Goal: Task Accomplishment & Management: Complete application form

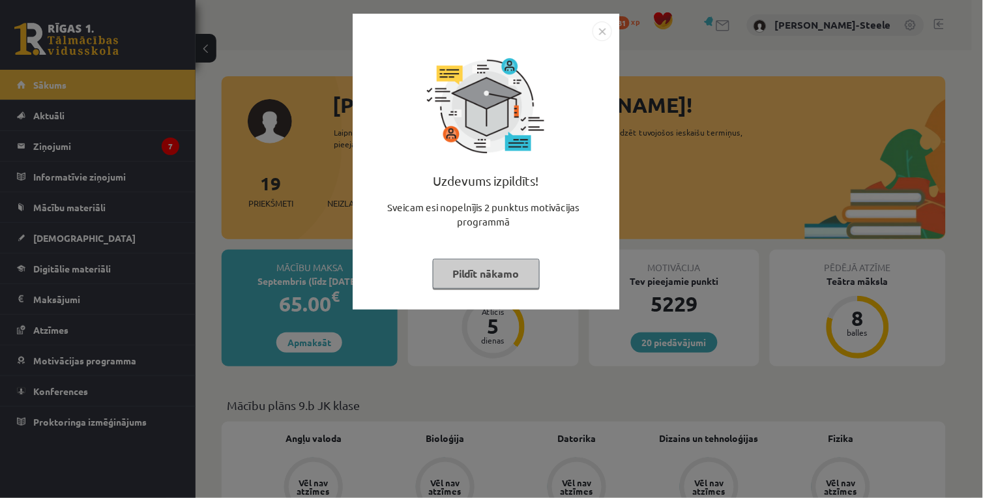
click at [608, 31] on img "Close" at bounding box center [603, 32] width 20 height 20
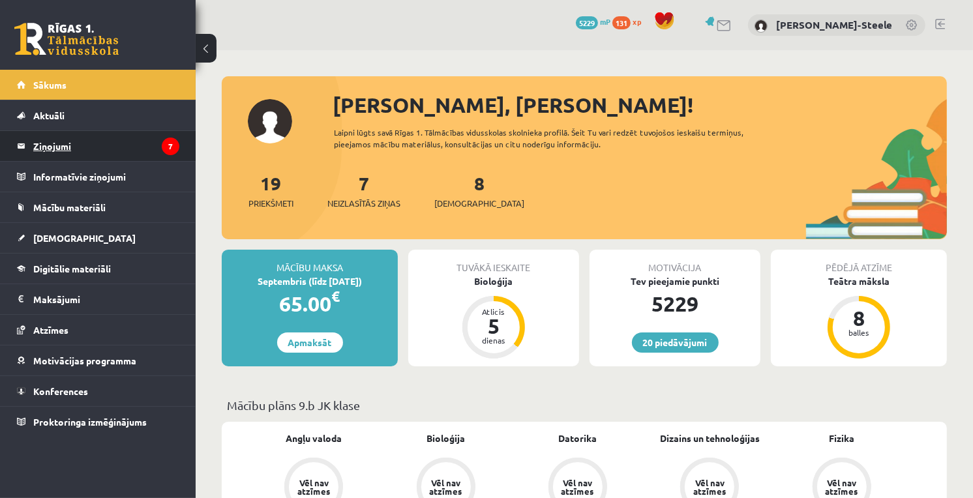
click at [145, 138] on legend "Ziņojumi 7" at bounding box center [106, 146] width 146 height 30
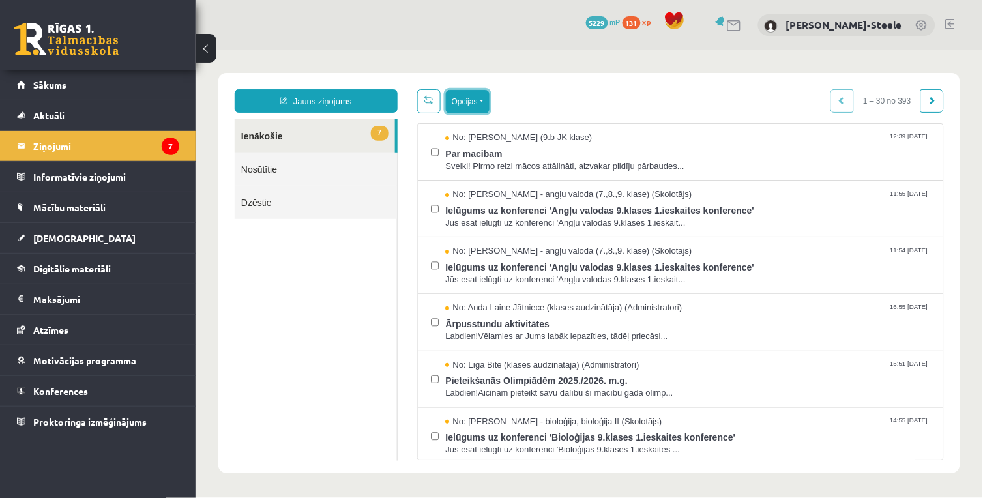
click at [454, 98] on button "Opcijas" at bounding box center [467, 100] width 44 height 23
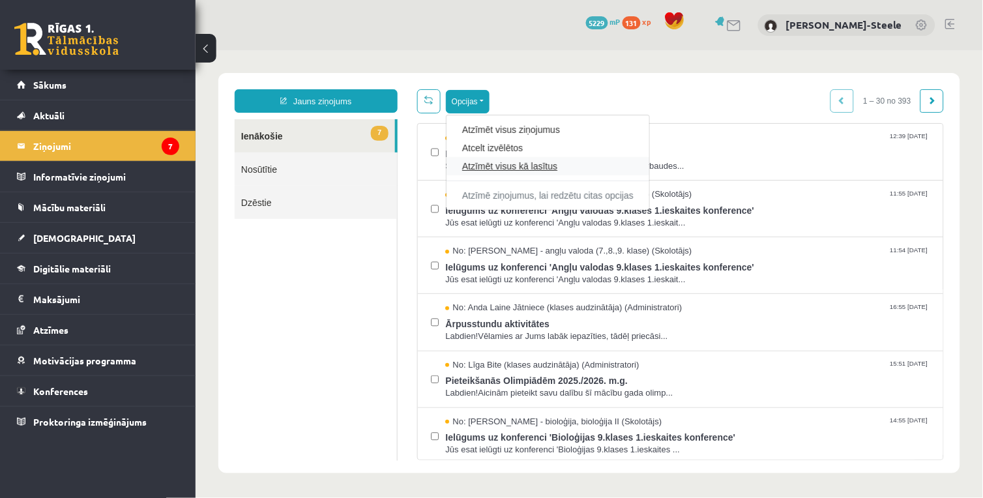
click at [471, 167] on link "Atzīmēt visus kā lasītus" at bounding box center [547, 165] width 171 height 13
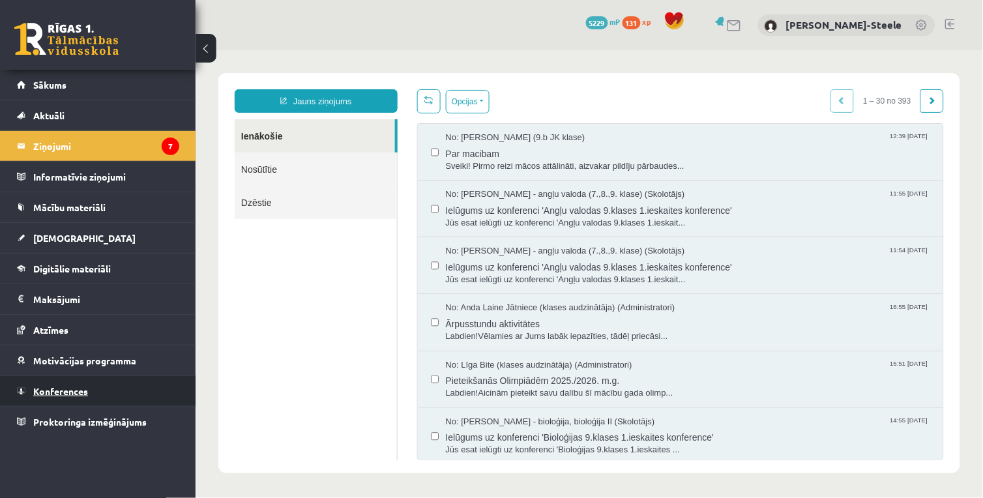
click at [114, 392] on link "Konferences" at bounding box center [98, 391] width 162 height 30
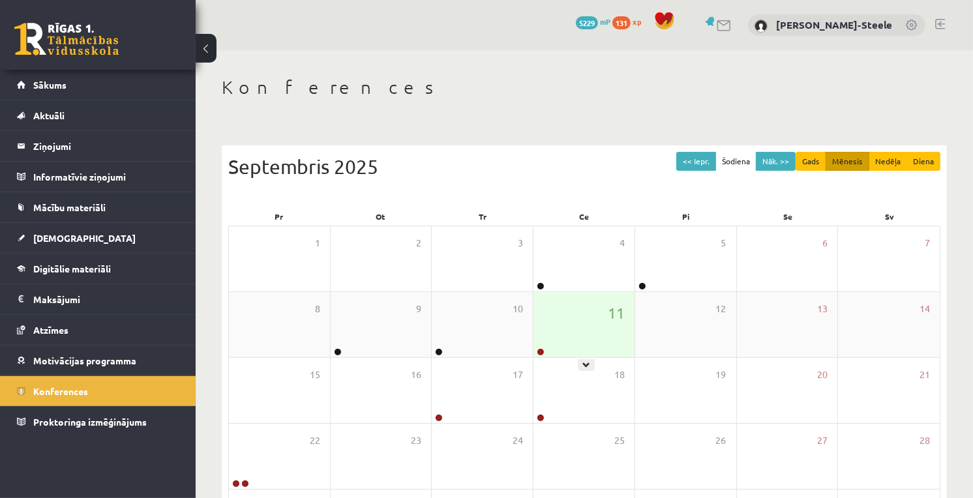
click at [603, 304] on div "11" at bounding box center [583, 324] width 101 height 65
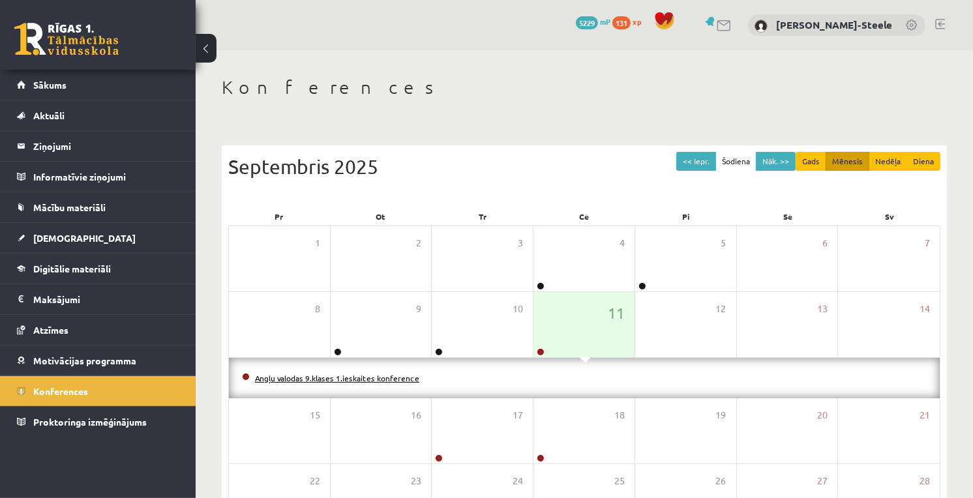
click at [347, 377] on link "Angļu valodas 9.klases 1.ieskaites konference" at bounding box center [337, 378] width 164 height 10
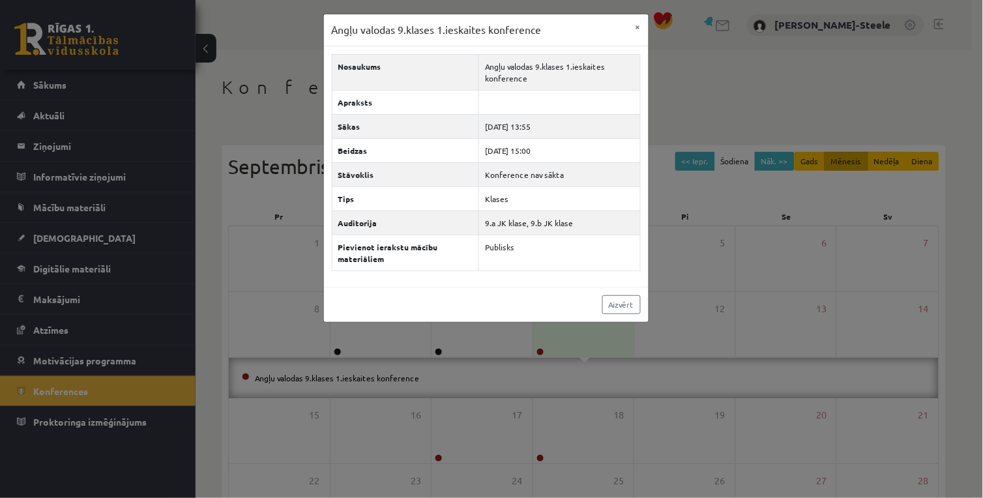
click at [348, 362] on div "Angļu valodas 9.klases 1.ieskaites konference × Nosaukums Angļu valodas 9.klase…" at bounding box center [491, 249] width 983 height 498
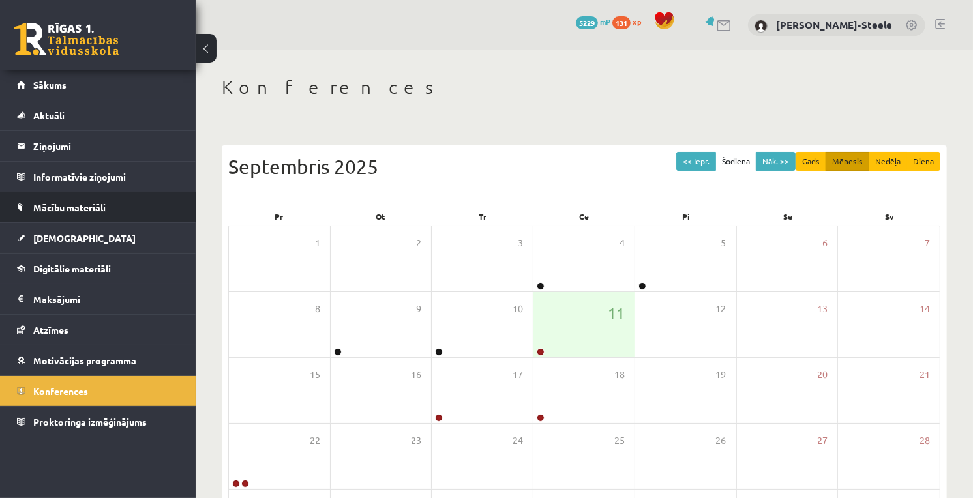
click at [121, 210] on link "Mācību materiāli" at bounding box center [98, 207] width 162 height 30
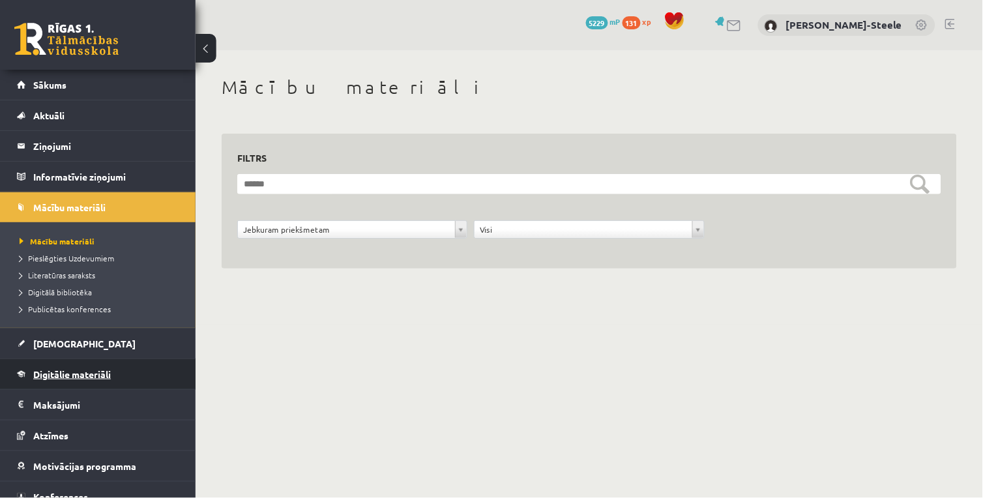
click at [99, 376] on span "Digitālie materiāli" at bounding box center [72, 374] width 78 height 12
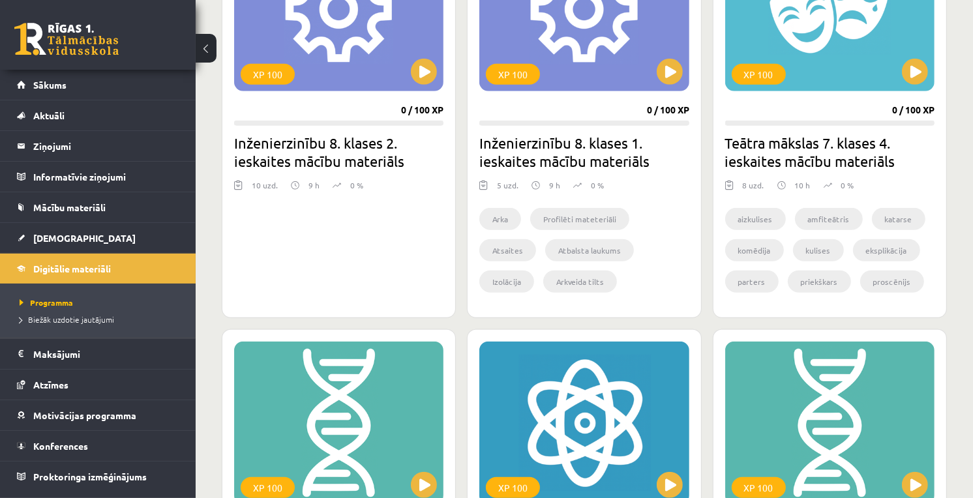
scroll to position [1014, 0]
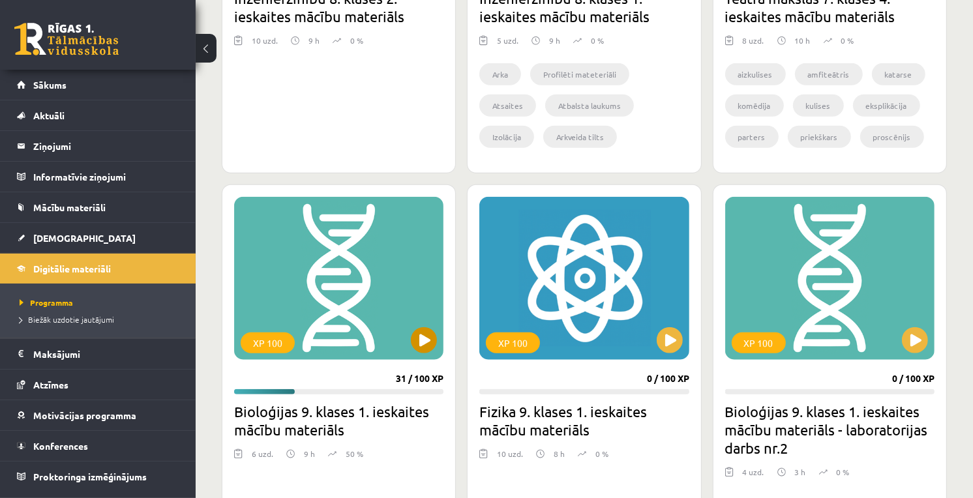
click at [415, 323] on div "XP 100" at bounding box center [338, 278] width 209 height 163
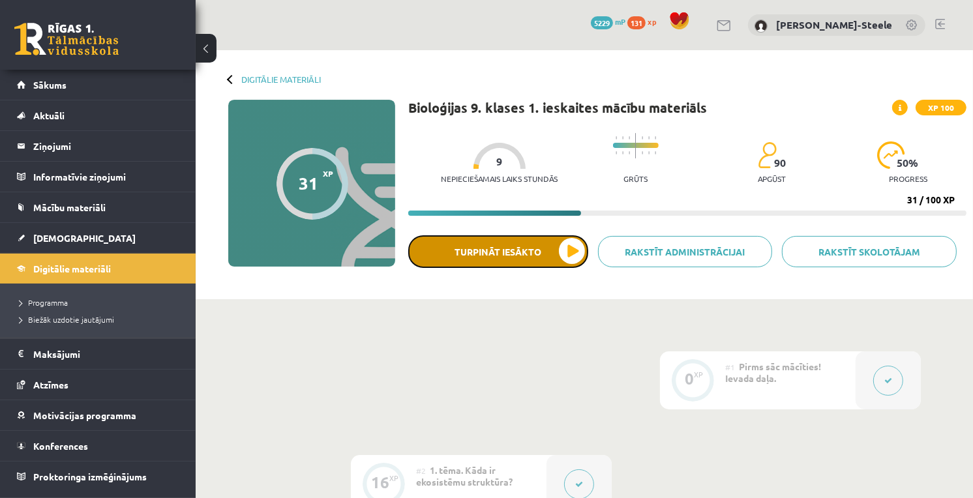
click at [559, 261] on button "Turpināt iesākto" at bounding box center [498, 251] width 180 height 33
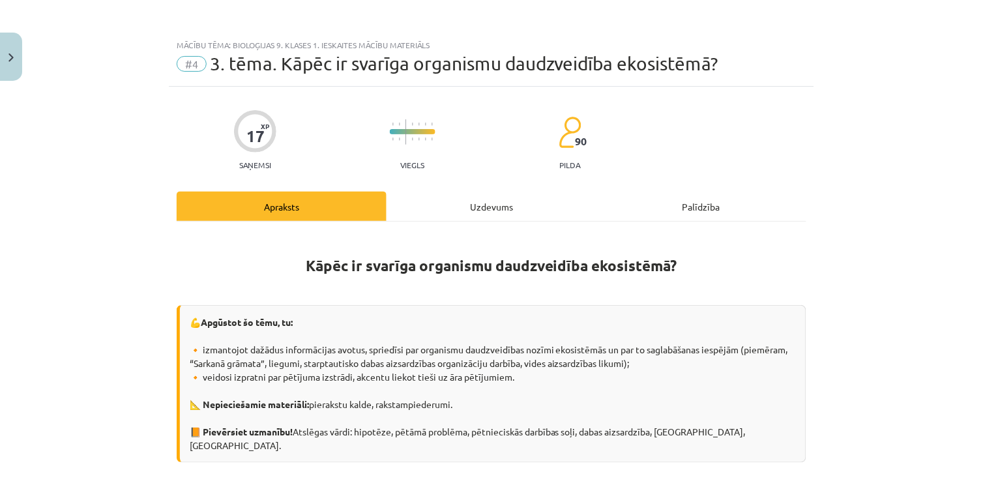
click at [458, 220] on div "Uzdevums" at bounding box center [492, 206] width 210 height 29
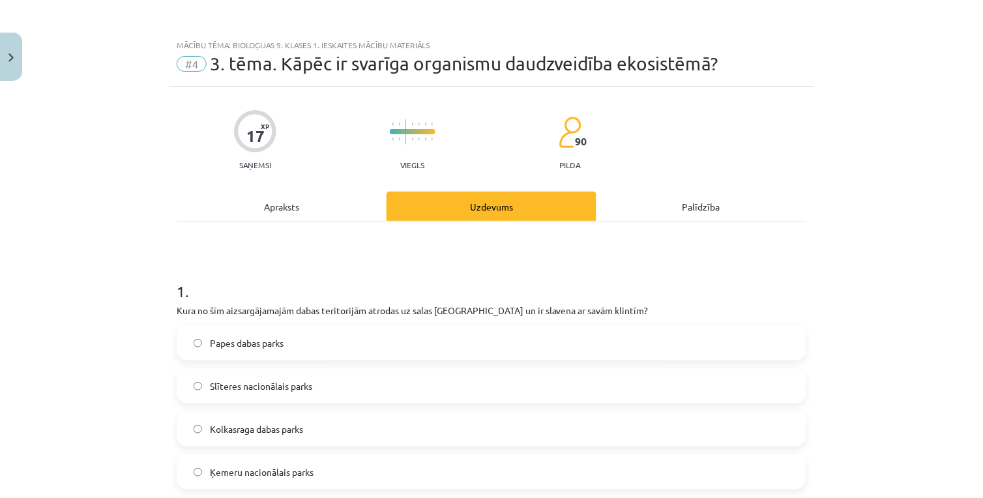
scroll to position [33, 0]
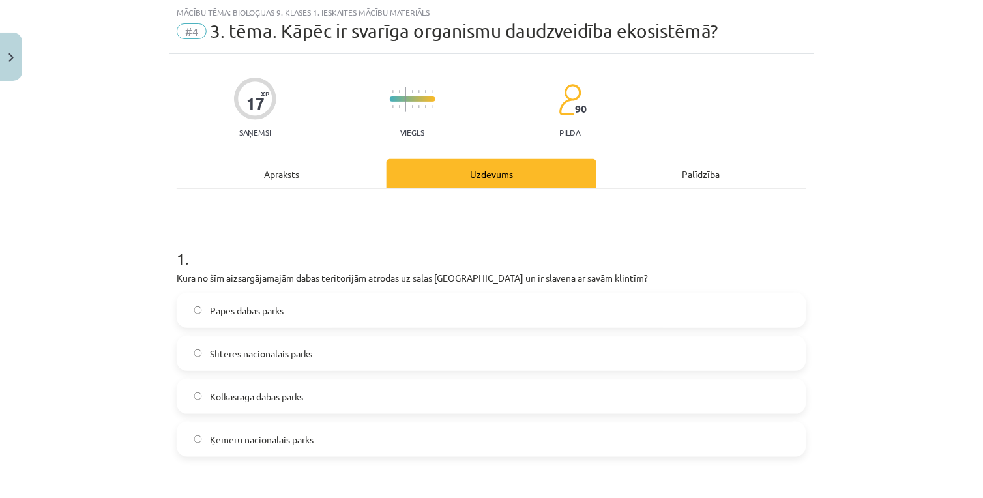
click at [334, 171] on div "Apraksts" at bounding box center [282, 173] width 210 height 29
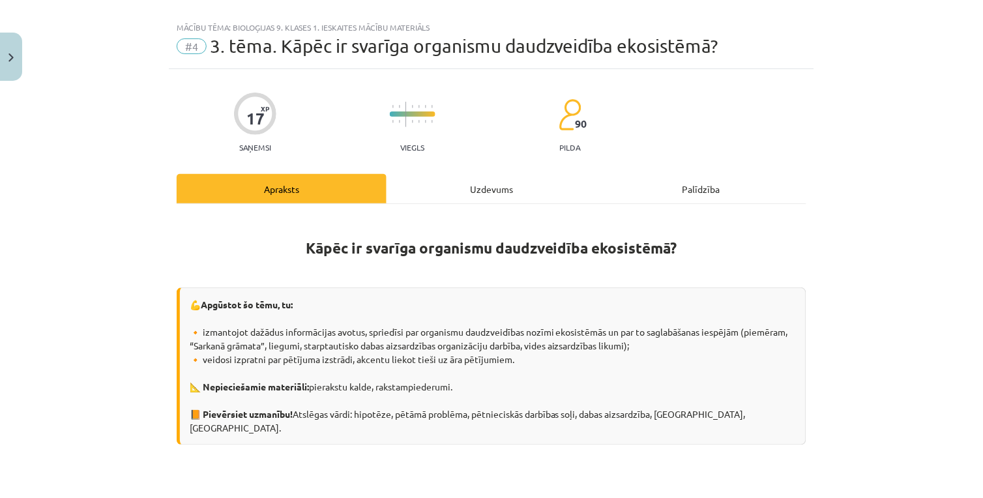
scroll to position [0, 0]
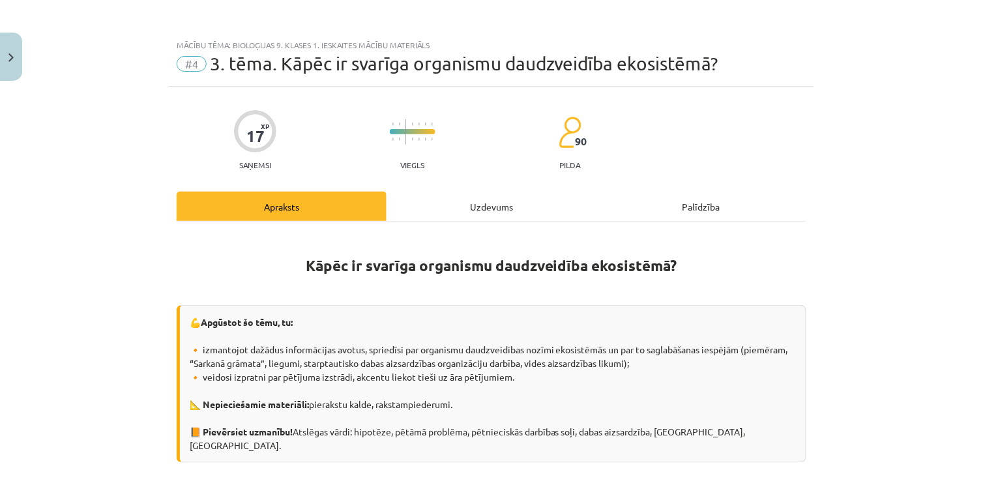
click at [452, 202] on div "Uzdevums" at bounding box center [492, 206] width 210 height 29
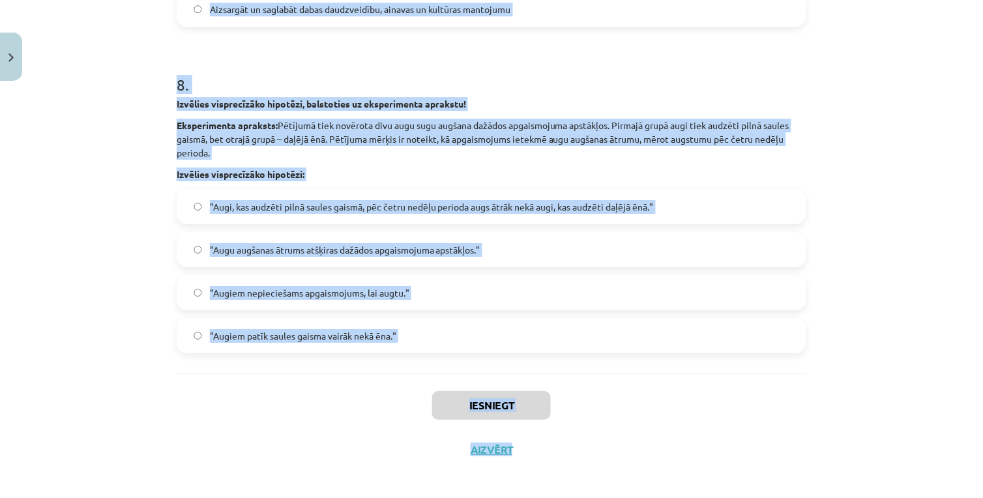
scroll to position [2006, 0]
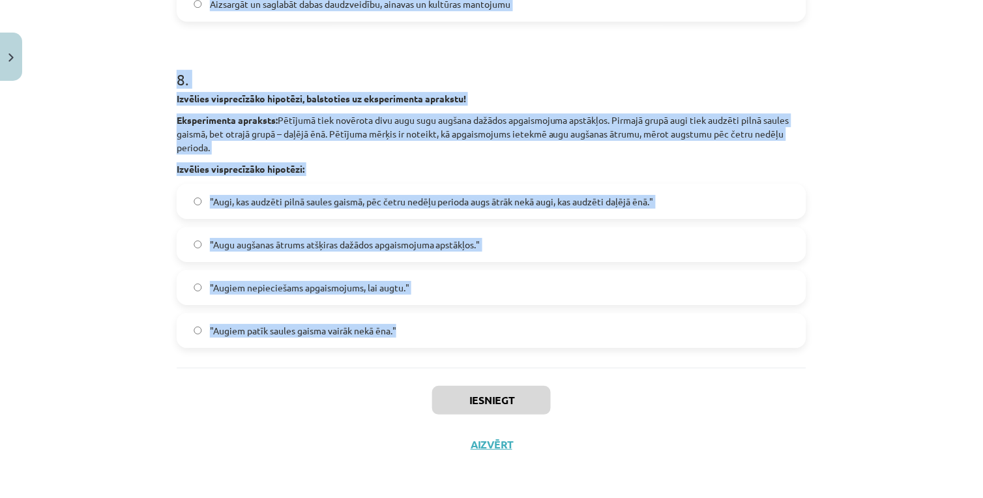
drag, startPoint x: 147, startPoint y: 243, endPoint x: 506, endPoint y: 352, distance: 375.0
click at [506, 352] on div "Mācību tēma: Bioloģijas 9. klases 1. ieskaites mācību materiāls #4 3. tēma. Kāp…" at bounding box center [491, 249] width 983 height 498
click at [366, 96] on b "Izvēlies visprecīzāko hipotēzi, balstoties uz eksperimenta aprakstu!" at bounding box center [321, 99] width 289 height 12
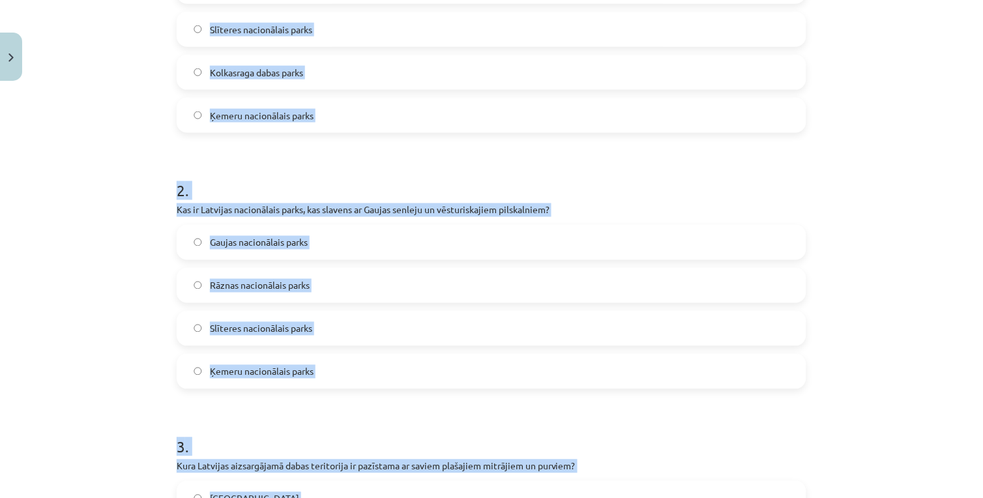
scroll to position [106, 0]
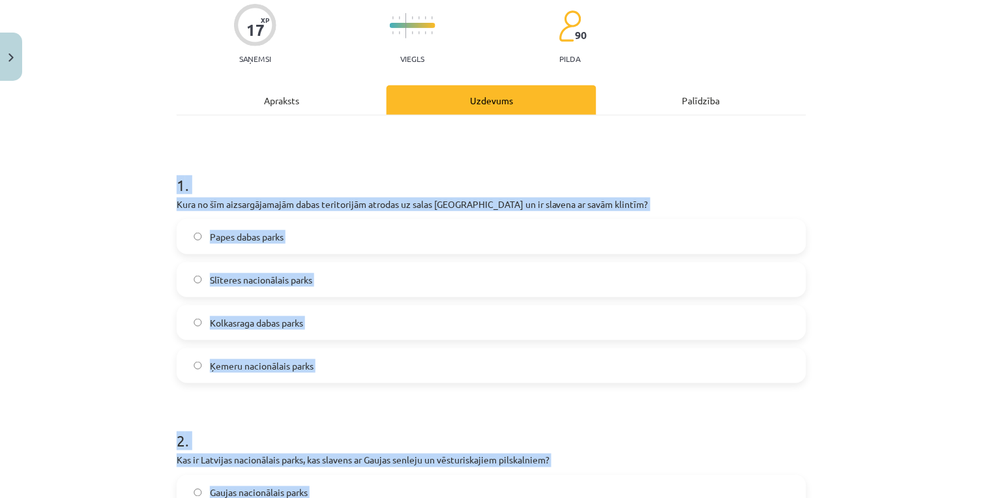
drag, startPoint x: 403, startPoint y: 338, endPoint x: 168, endPoint y: 186, distance: 279.2
copy form "1 . Kura no šīm aizsargājamajām dabas teritorijām atrodas uz salas Baltijas jūr…"
click at [106, 181] on div "Mācību tēma: Bioloģijas 9. klases 1. ieskaites mācību materiāls #4 3. tēma. Kāp…" at bounding box center [491, 249] width 983 height 498
click at [267, 282] on span "Slīteres nacionālais parks" at bounding box center [261, 280] width 102 height 14
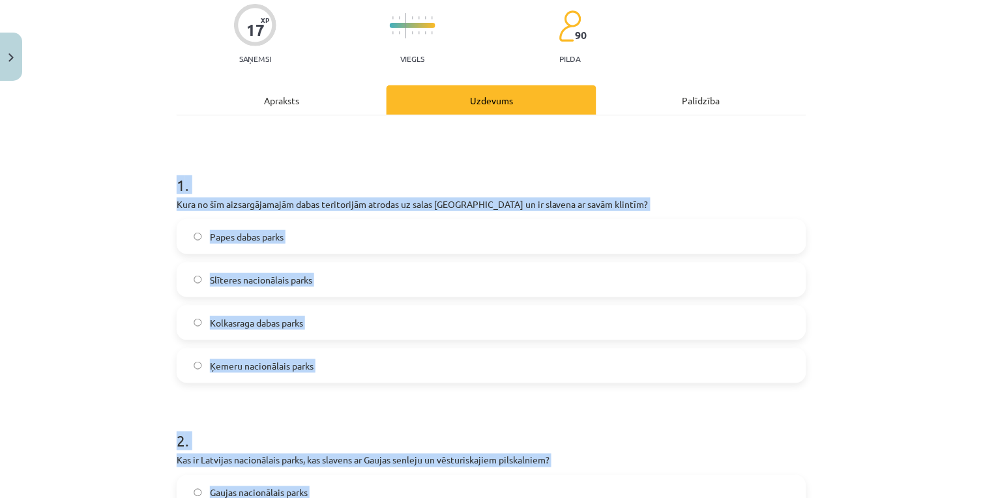
click at [88, 225] on div "Mācību tēma: Bioloģijas 9. klases 1. ieskaites mācību materiāls #4 3. tēma. Kāp…" at bounding box center [491, 249] width 983 height 498
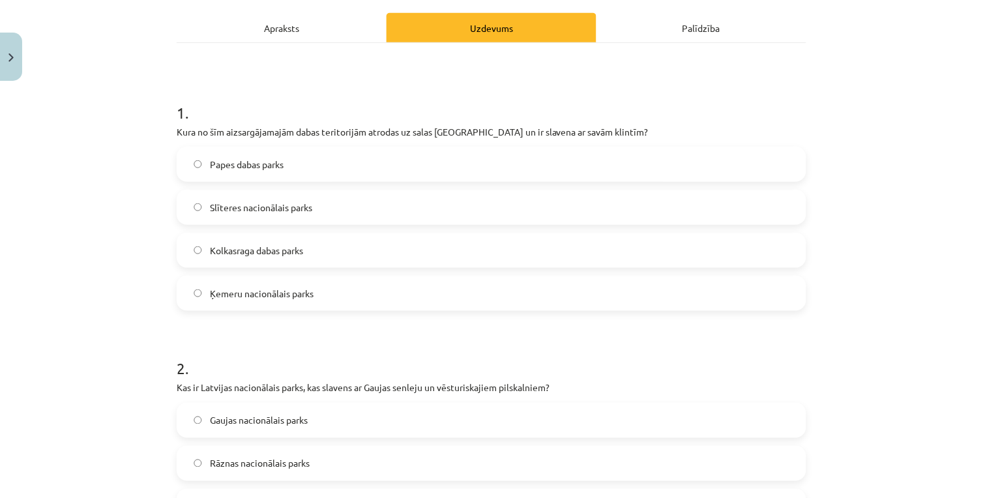
scroll to position [323, 0]
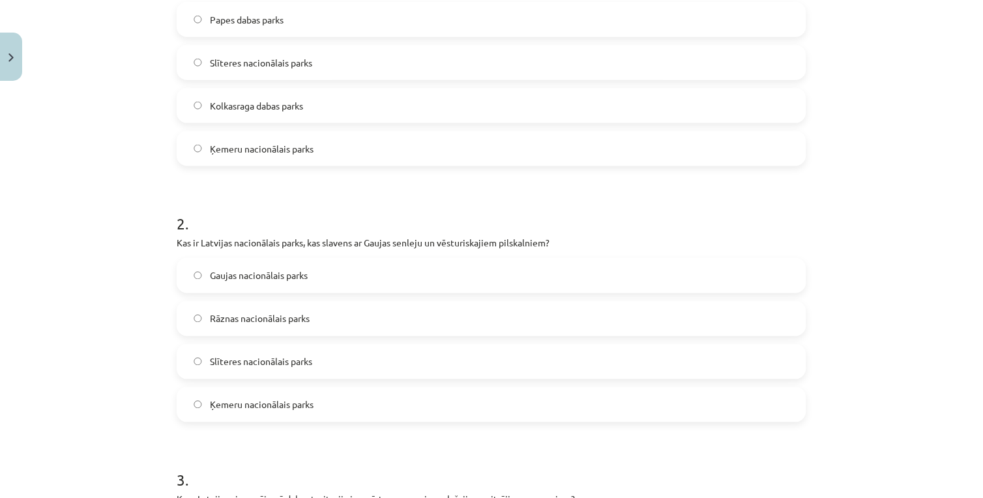
click at [230, 271] on span "Gaujas nacionālais parks" at bounding box center [259, 276] width 98 height 14
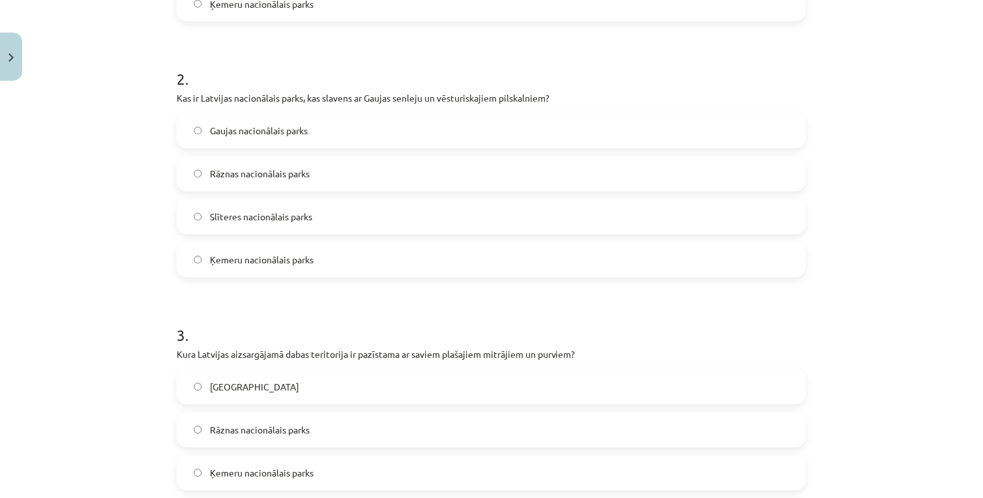
scroll to position [541, 0]
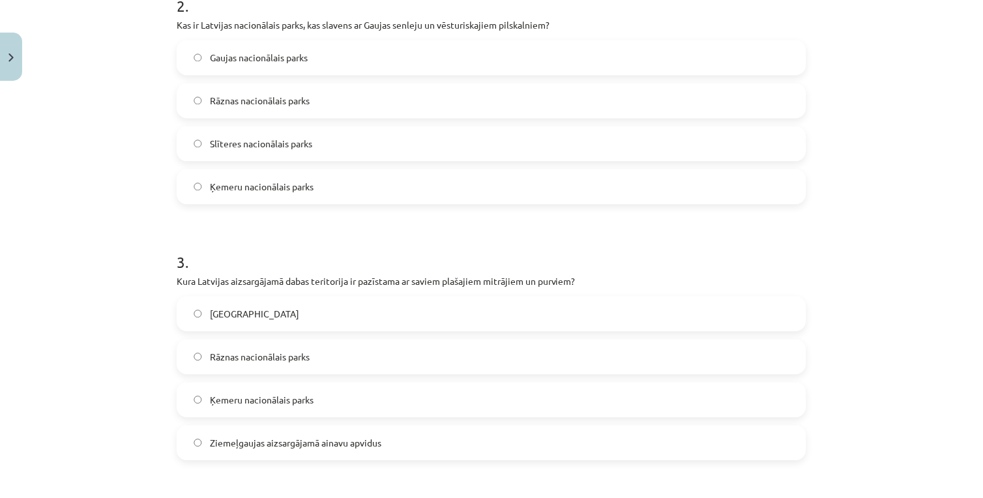
click at [295, 398] on span "Ķemeru nacionālais parks" at bounding box center [262, 401] width 104 height 14
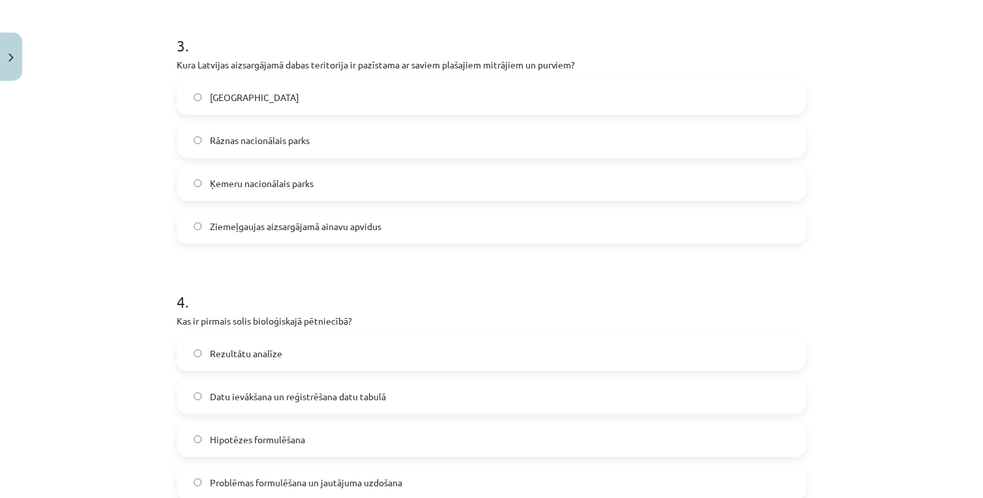
scroll to position [831, 0]
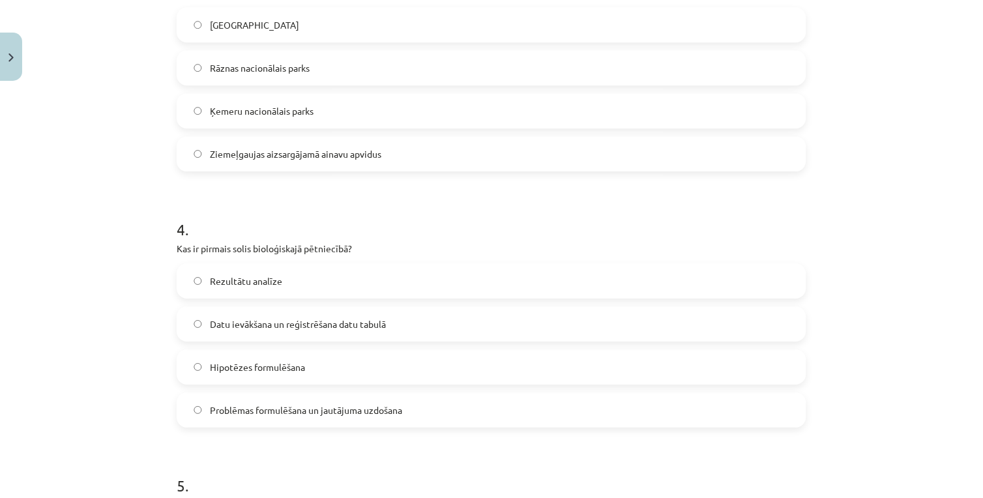
click at [265, 401] on label "Problēmas formulēšana un jautājuma uzdošana" at bounding box center [491, 410] width 627 height 33
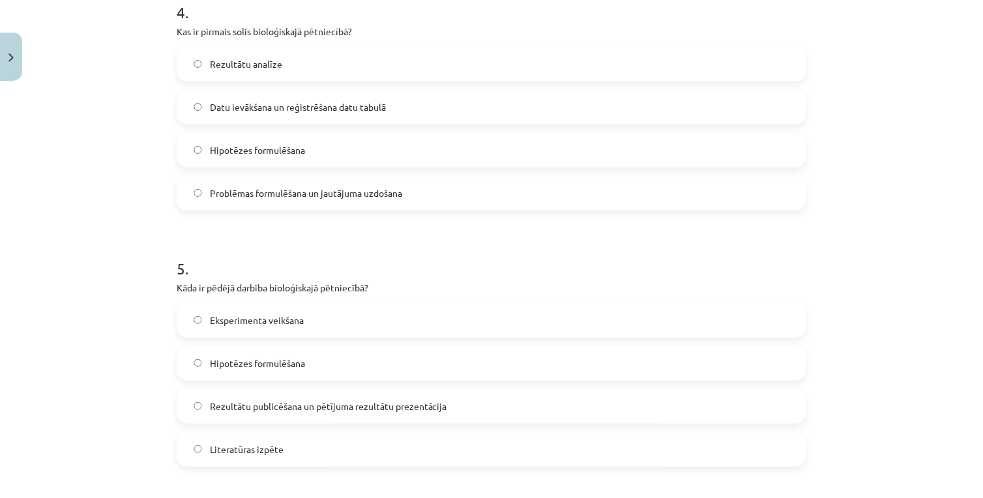
scroll to position [1120, 0]
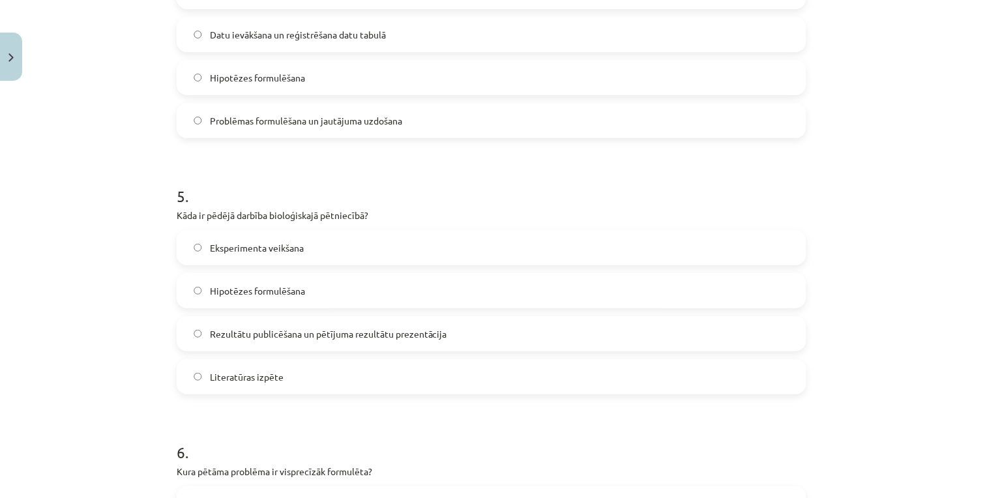
click at [286, 340] on span "Rezultātu publicēšana un pētījuma rezultātu prezentācija" at bounding box center [328, 334] width 237 height 14
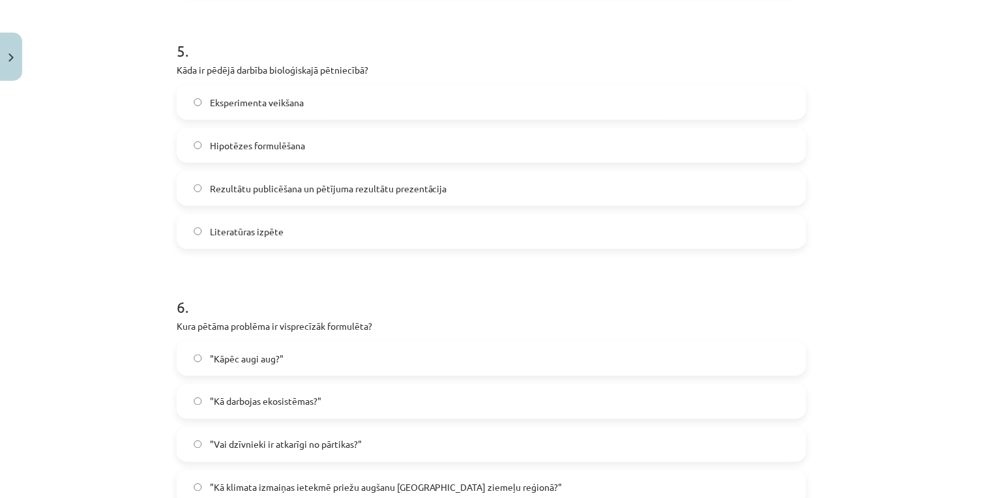
scroll to position [1338, 0]
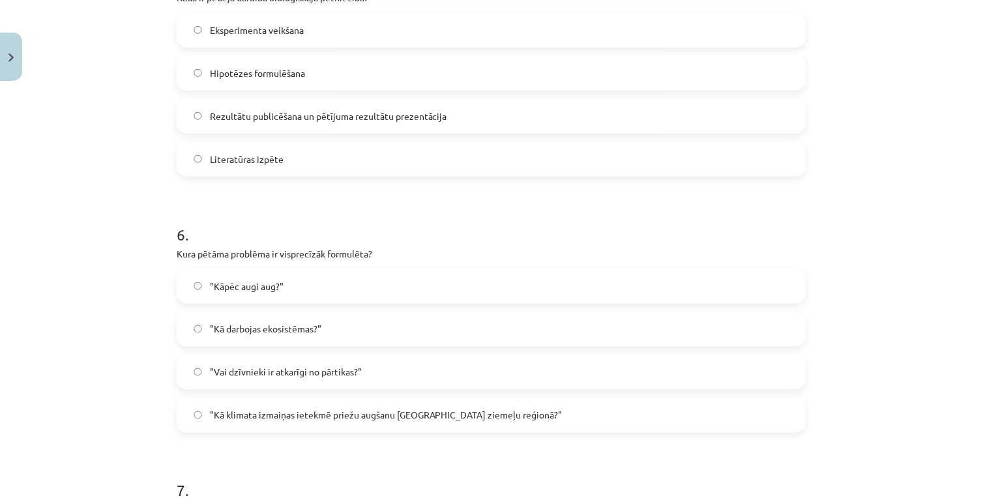
drag, startPoint x: 342, startPoint y: 407, endPoint x: 288, endPoint y: 400, distance: 55.2
click at [288, 400] on label ""Kā klimata izmaiņas ietekmē priežu augšanu Latvijas ziemeļu reģionā?"" at bounding box center [491, 415] width 627 height 33
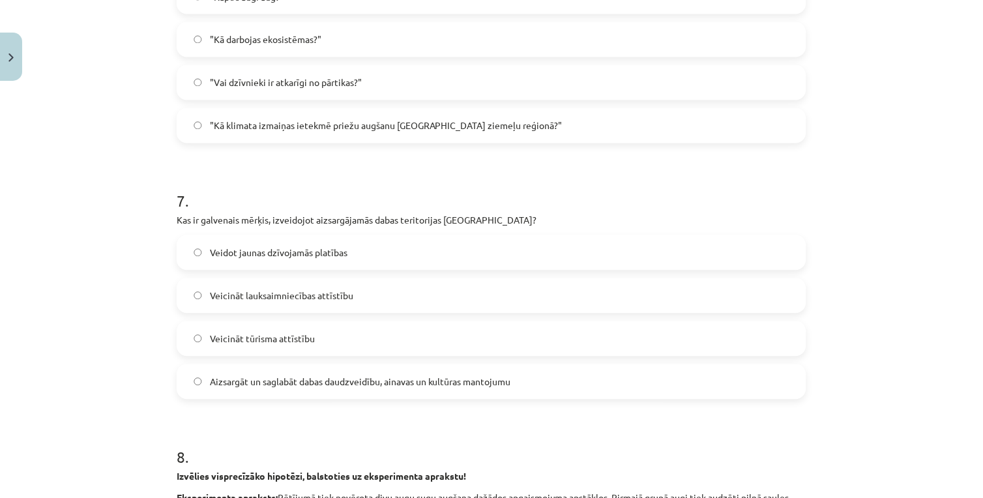
click at [287, 393] on label "Aizsargāt un saglabāt dabas daudzveidību, ainavas un kultūras mantojumu" at bounding box center [491, 382] width 627 height 33
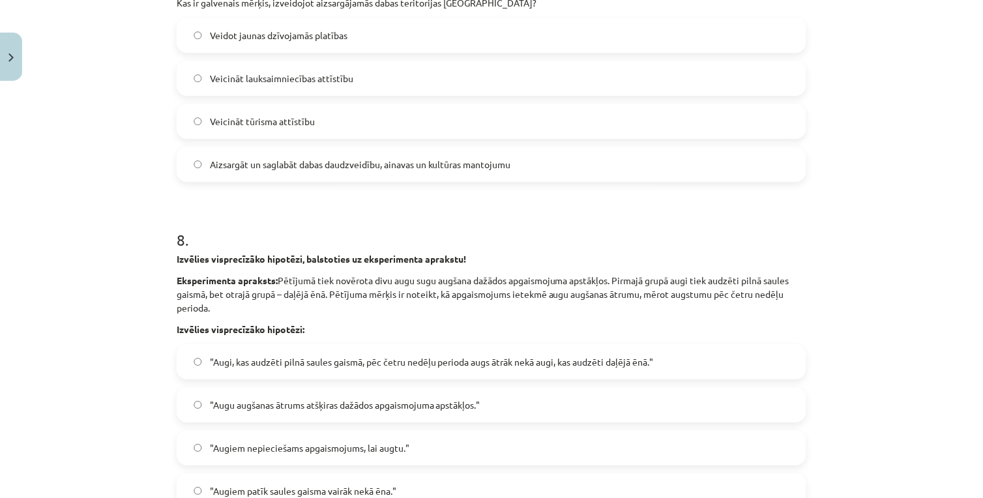
scroll to position [1918, 0]
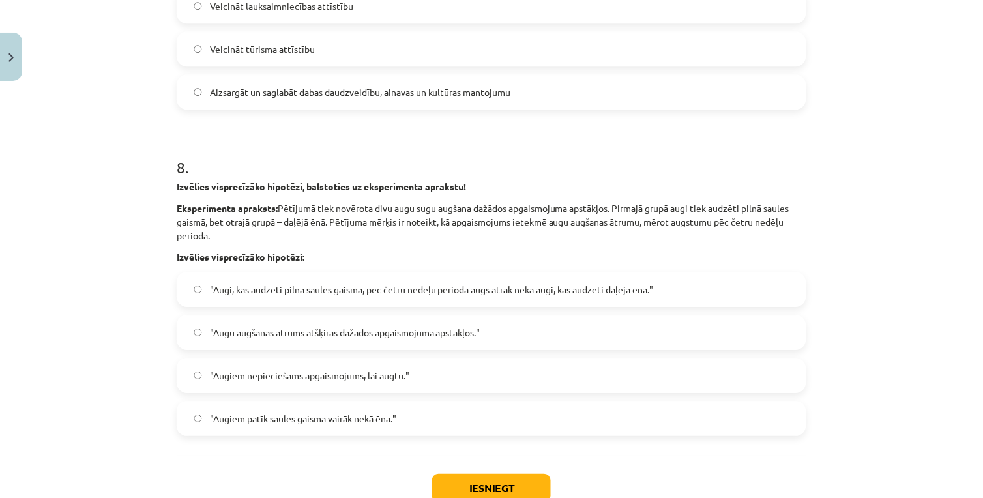
click at [238, 289] on span ""Augi, kas audzēti pilnā saules gaismā, pēc četru nedēļu perioda augs ātrāk nek…" at bounding box center [432, 290] width 444 height 14
click at [503, 483] on button "Iesniegt" at bounding box center [491, 488] width 119 height 29
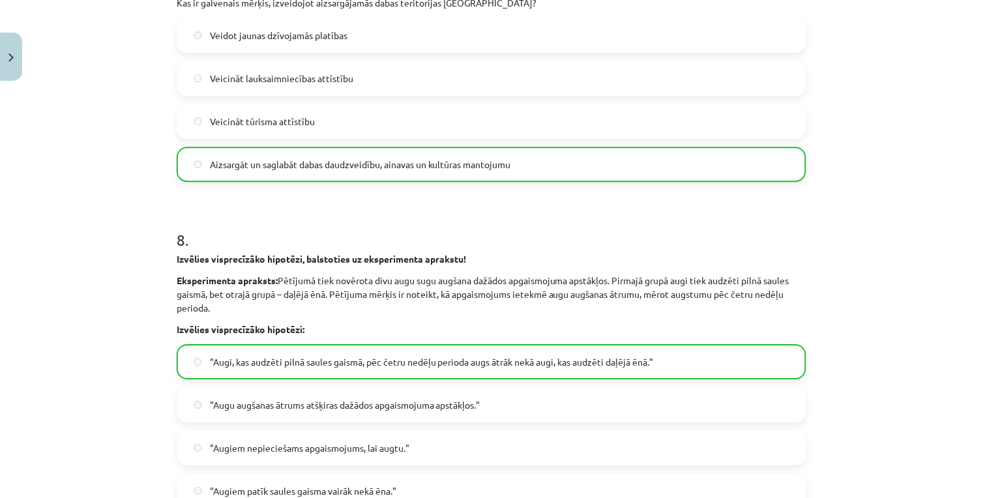
scroll to position [2048, 0]
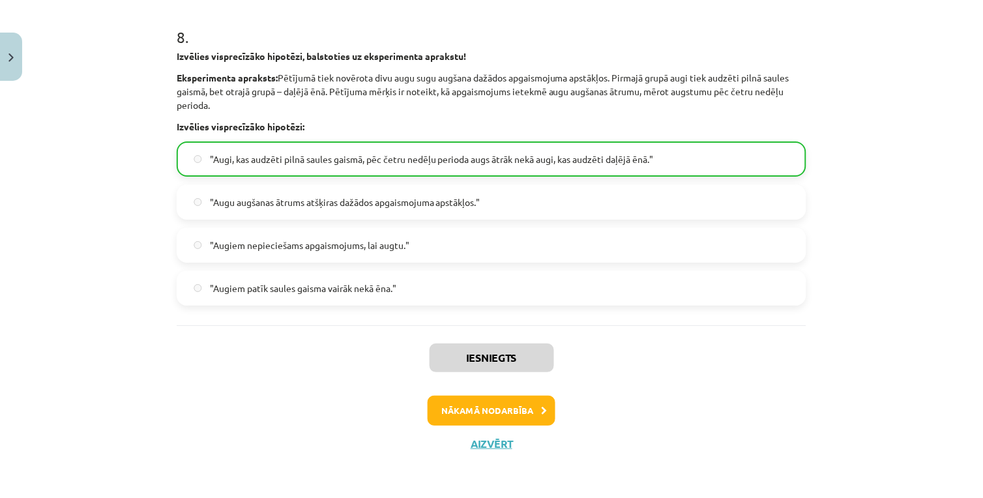
drag, startPoint x: 379, startPoint y: 406, endPoint x: 131, endPoint y: 425, distance: 249.1
click at [131, 425] on div "Mācību tēma: Bioloģijas 9. klases 1. ieskaites mācību materiāls #4 3. tēma. Kāp…" at bounding box center [491, 249] width 983 height 498
click at [476, 412] on button "Nākamā nodarbība" at bounding box center [492, 411] width 128 height 30
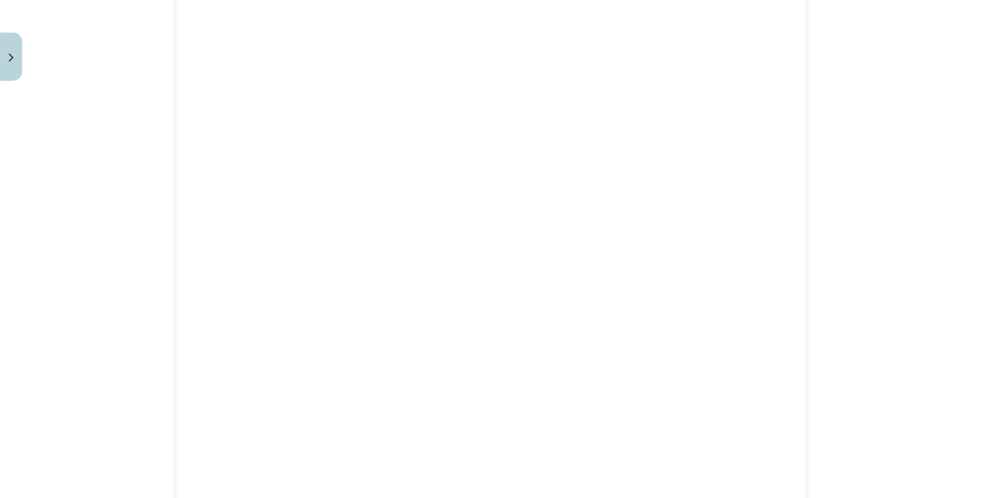
scroll to position [1043, 0]
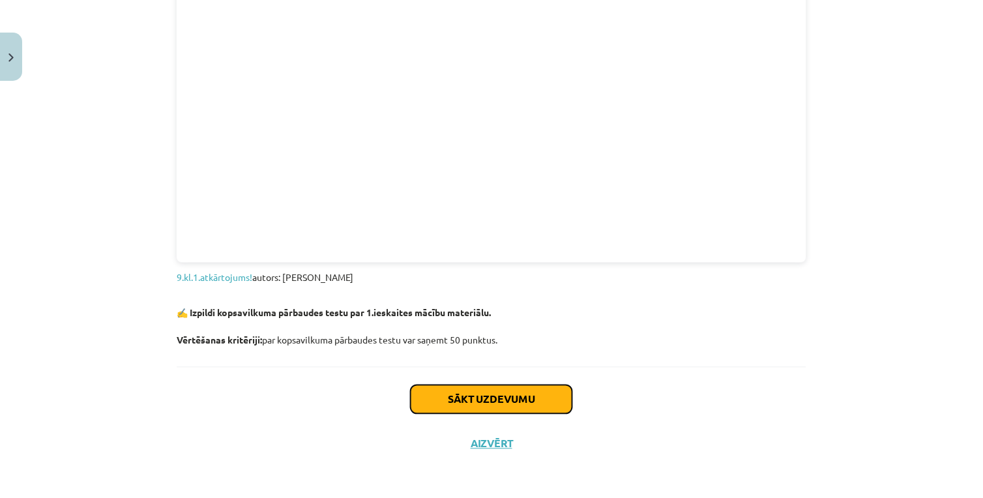
click at [488, 394] on button "Sākt uzdevumu" at bounding box center [492, 399] width 162 height 29
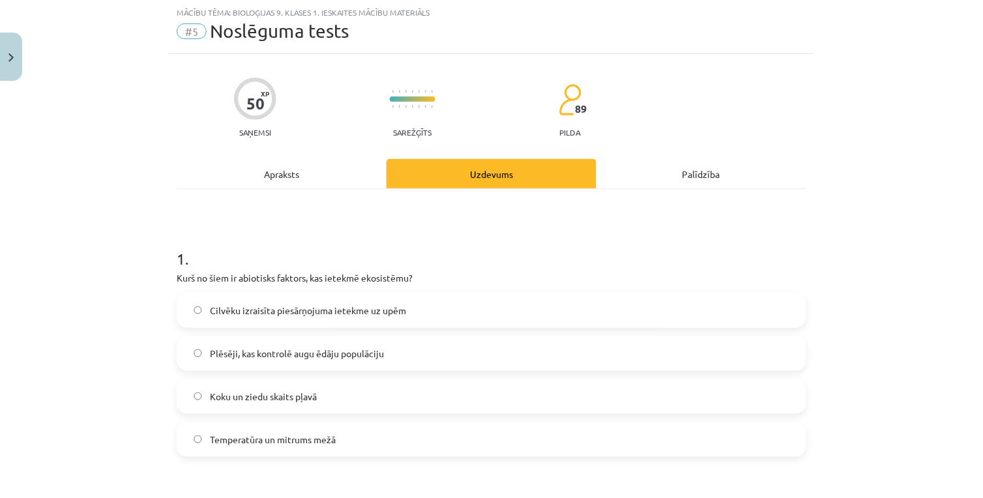
click at [297, 446] on span "Temperatūra un mitrums mežā" at bounding box center [273, 440] width 126 height 14
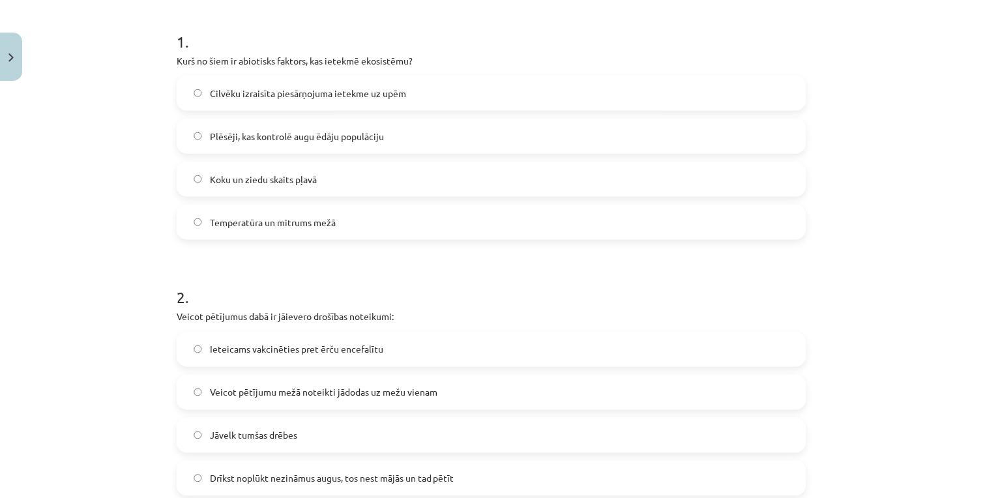
scroll to position [322, 0]
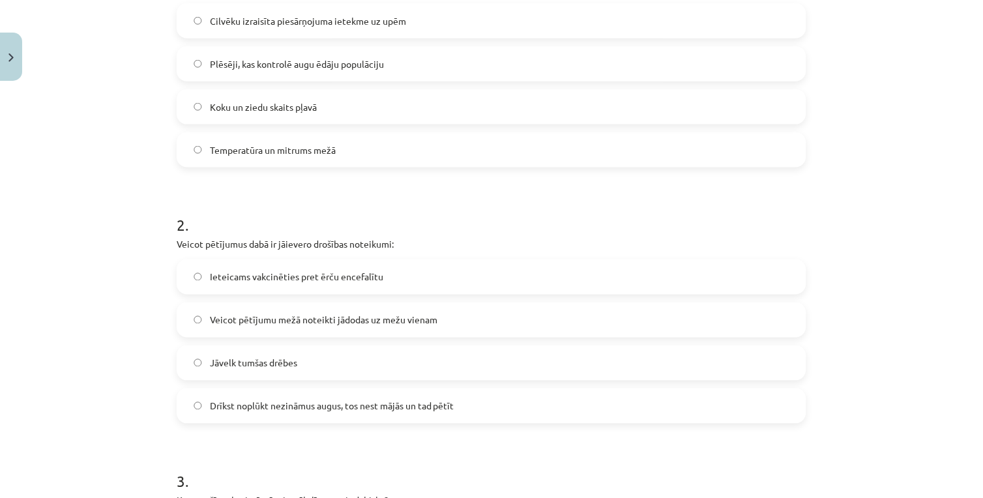
click at [296, 265] on label "Ieteicams vakcinēties pret ērču encefalītu" at bounding box center [491, 277] width 627 height 33
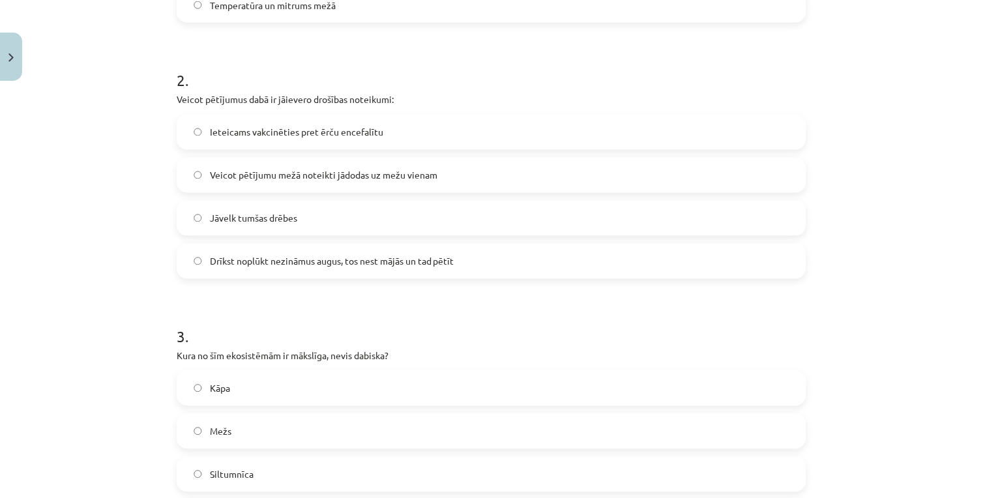
scroll to position [539, 0]
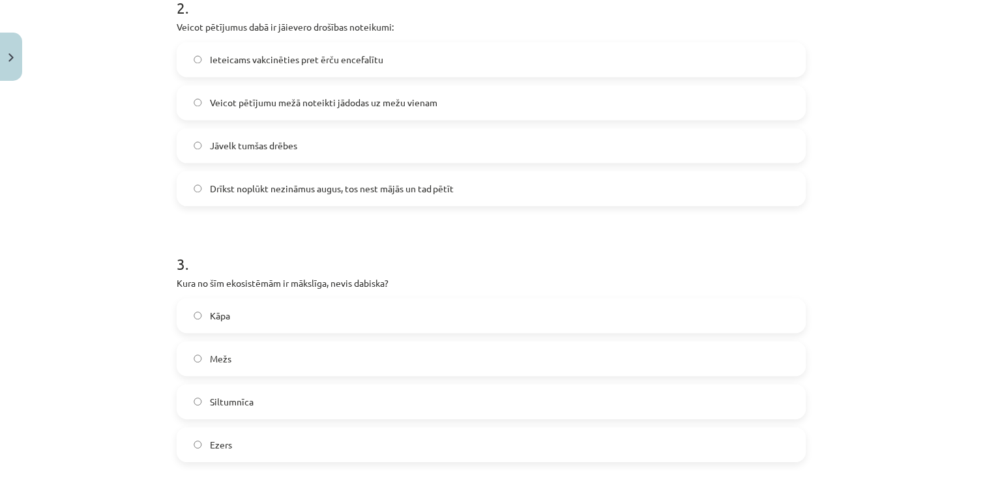
click at [238, 404] on span "Siltumnīca" at bounding box center [232, 403] width 44 height 14
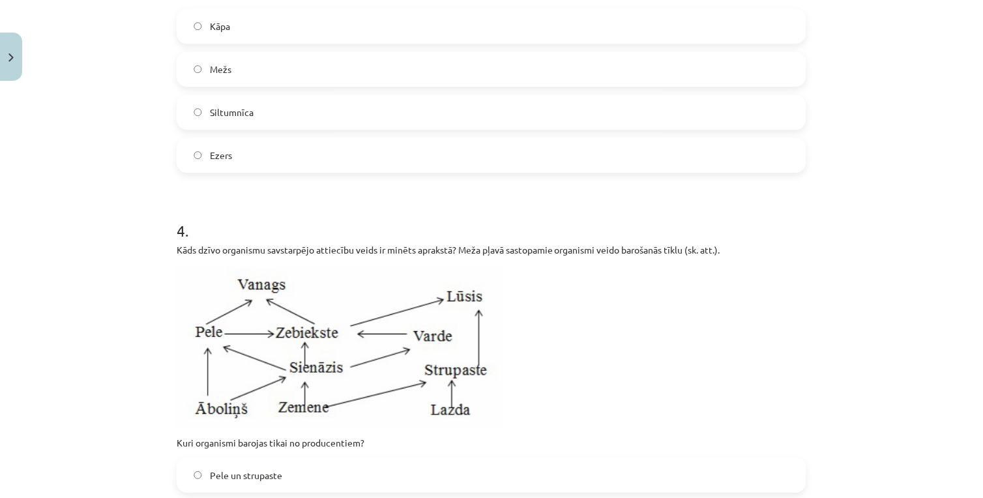
scroll to position [974, 0]
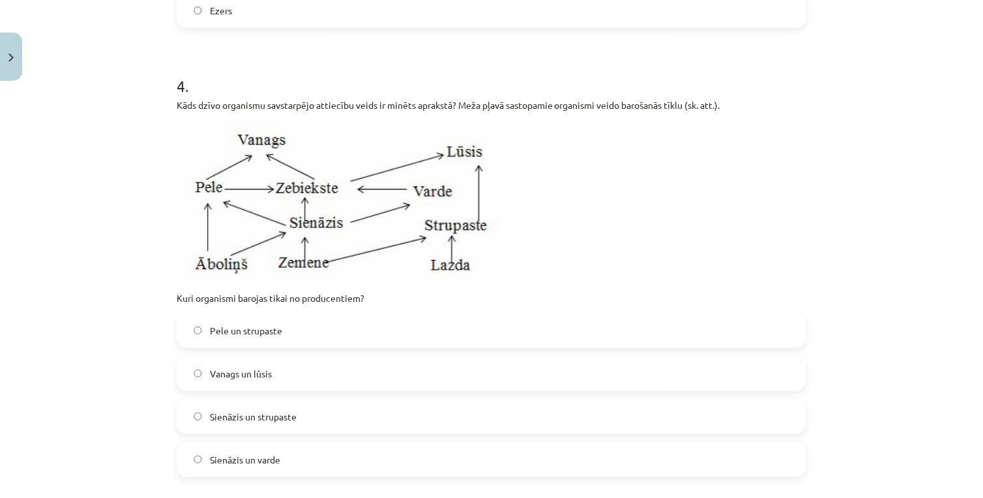
drag, startPoint x: 486, startPoint y: 308, endPoint x: 347, endPoint y: 284, distance: 140.8
click at [347, 284] on div "Kāds dzīvo organismu savstarpējo attiecību veids ir minēts aprakstā? Meža pļavā…" at bounding box center [492, 201] width 630 height 207
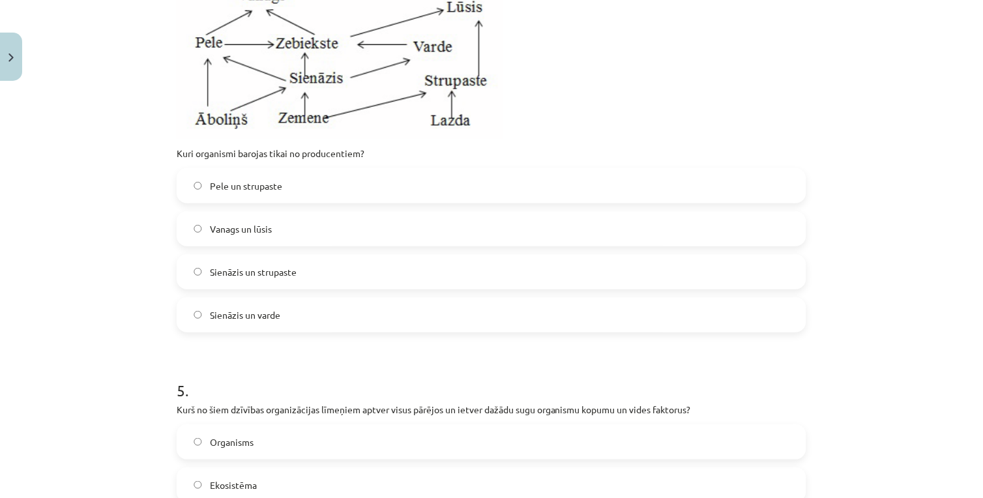
drag, startPoint x: 443, startPoint y: 126, endPoint x: 353, endPoint y: 148, distance: 92.7
click at [353, 148] on p "Kuri organismi barojas tikai no producentiem?" at bounding box center [492, 154] width 630 height 14
drag, startPoint x: 378, startPoint y: 153, endPoint x: 372, endPoint y: 139, distance: 14.9
click at [366, 138] on img at bounding box center [340, 57] width 326 height 164
click at [286, 274] on span "Sienāzis un strupaste" at bounding box center [253, 272] width 87 height 14
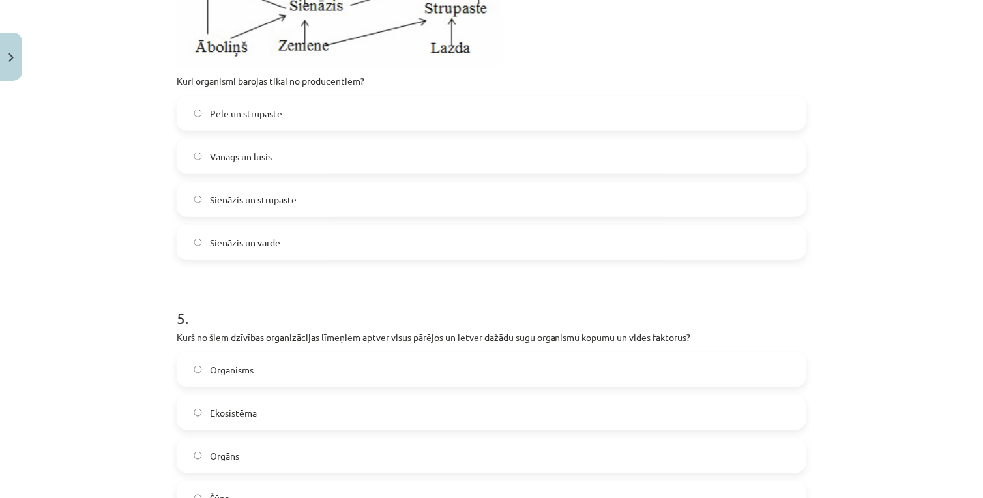
scroll to position [1264, 0]
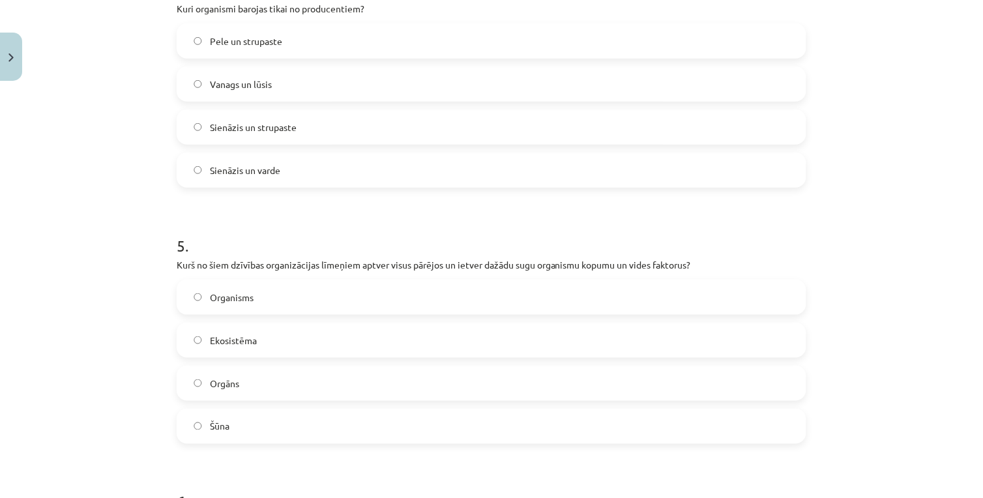
click at [242, 336] on span "Ekosistēma" at bounding box center [233, 341] width 47 height 14
click at [282, 296] on label "Organisms" at bounding box center [491, 297] width 627 height 33
click at [275, 324] on label "Ekosistēma" at bounding box center [491, 340] width 627 height 33
click at [253, 339] on label "Ekosistēma" at bounding box center [491, 340] width 627 height 33
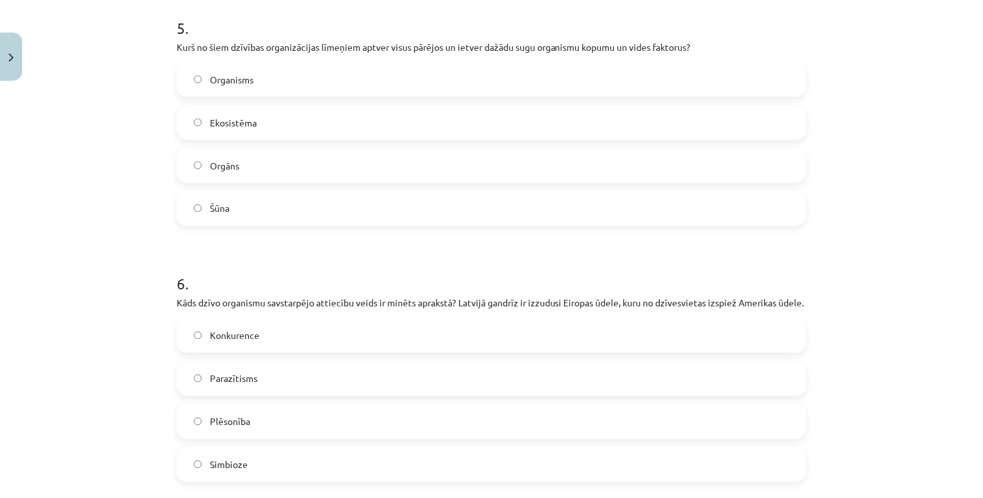
scroll to position [1626, 0]
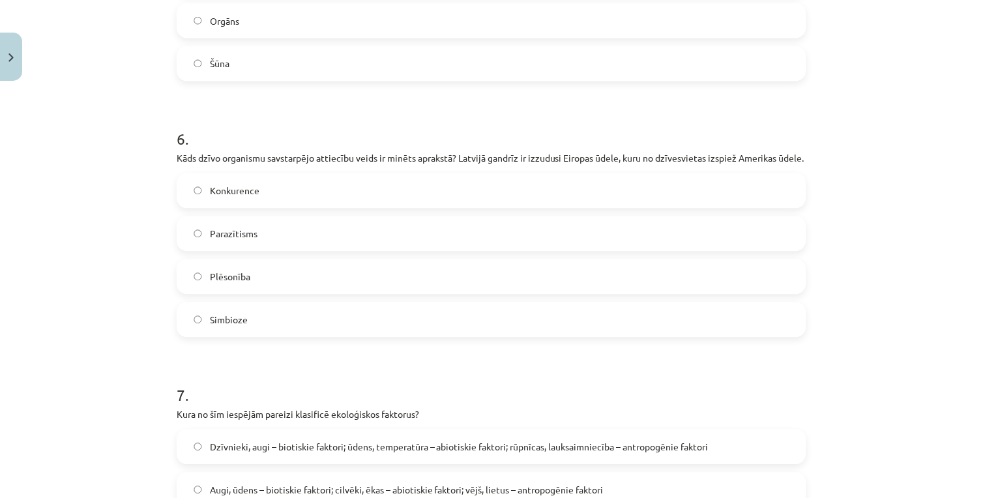
click at [258, 207] on label "Konkurence" at bounding box center [491, 191] width 627 height 33
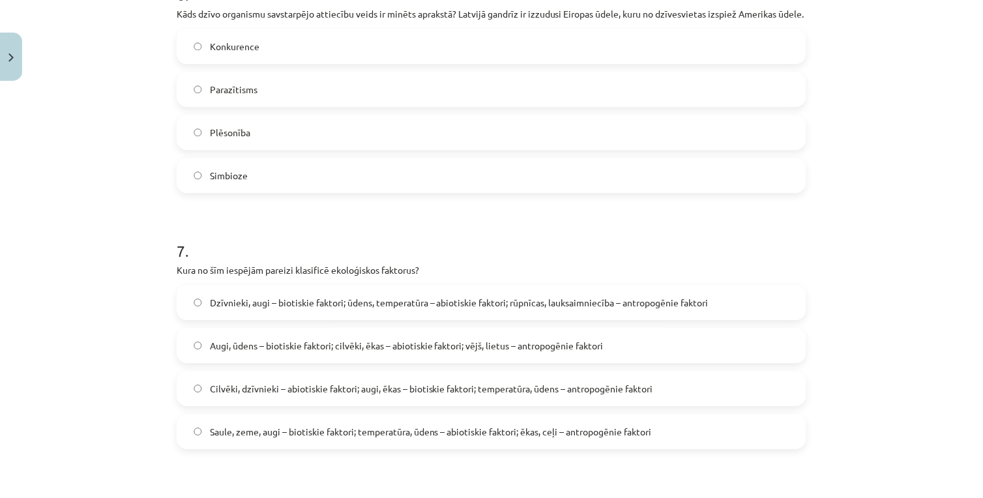
scroll to position [1843, 0]
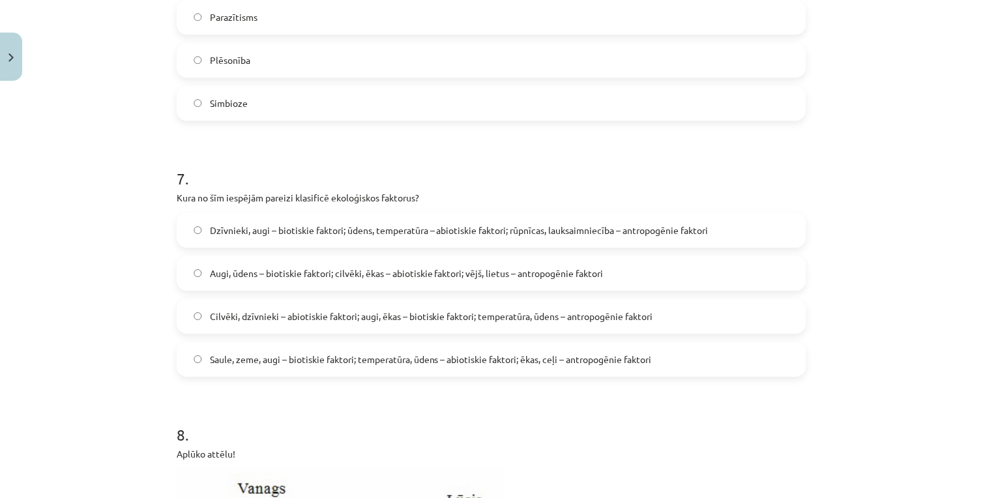
click at [318, 237] on span "Dzīvnieki, augi – biotiskie faktori; ūdens, temperatūra – abiotiskie faktori; r…" at bounding box center [459, 231] width 499 height 14
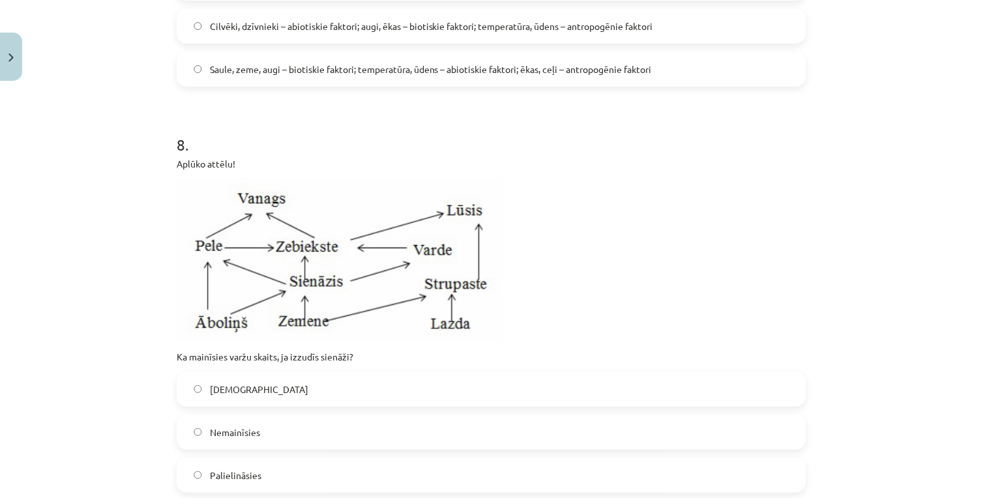
scroll to position [2206, 0]
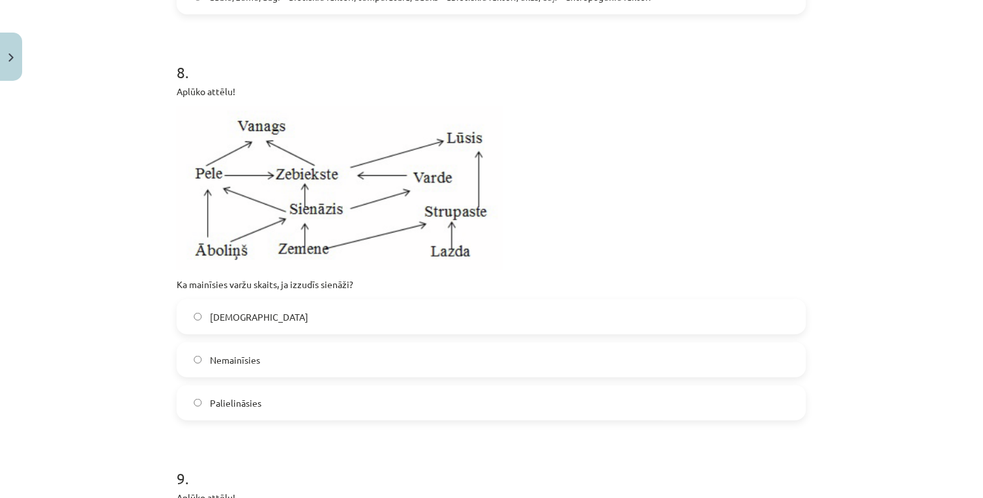
click at [289, 330] on label "Samazināsies" at bounding box center [491, 317] width 627 height 33
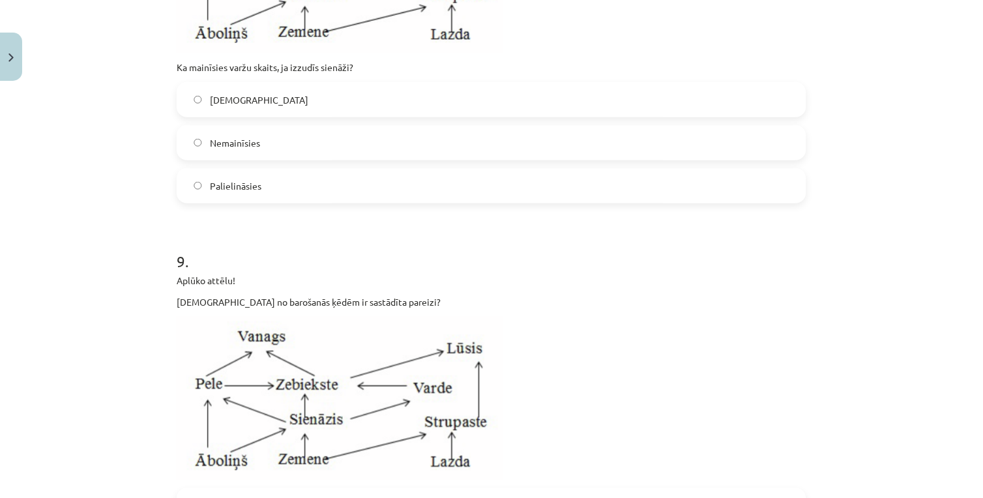
scroll to position [2641, 0]
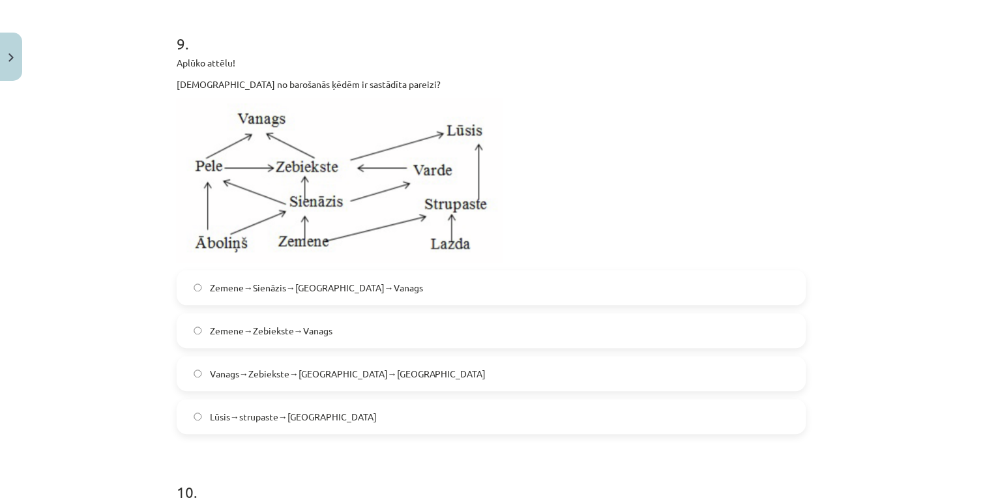
click at [310, 292] on label "Zemene→Sienāzis→Zebiekste→Vanags" at bounding box center [491, 288] width 627 height 33
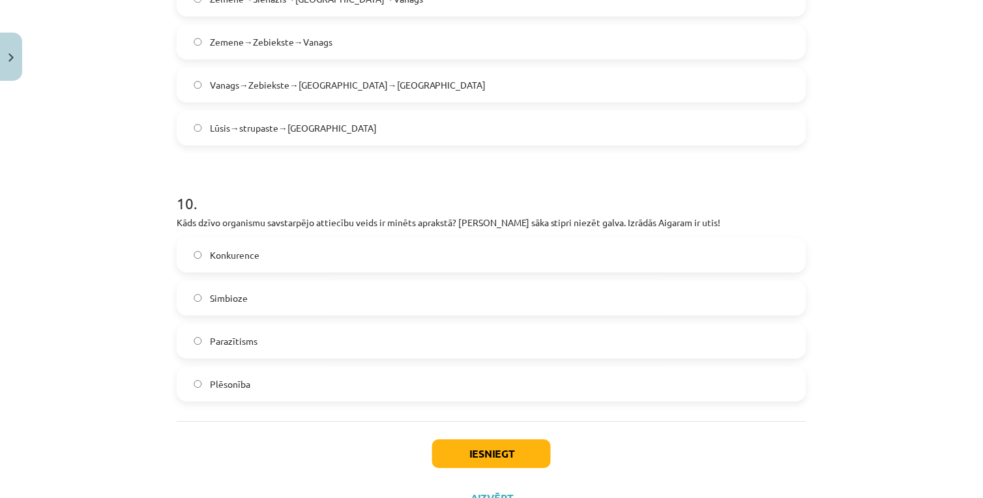
scroll to position [2997, 0]
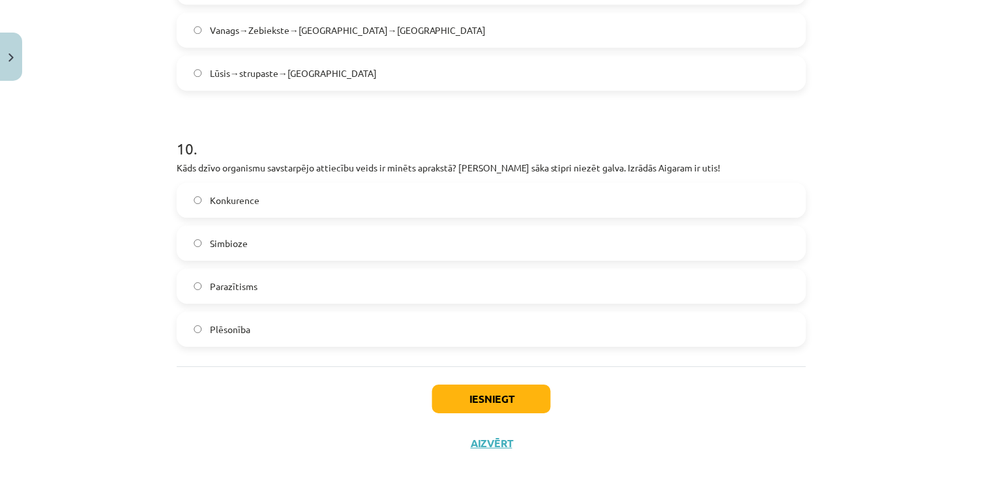
click at [237, 292] on span "Parazītisms" at bounding box center [234, 287] width 48 height 14
click at [467, 413] on button "Iesniegt" at bounding box center [491, 399] width 119 height 29
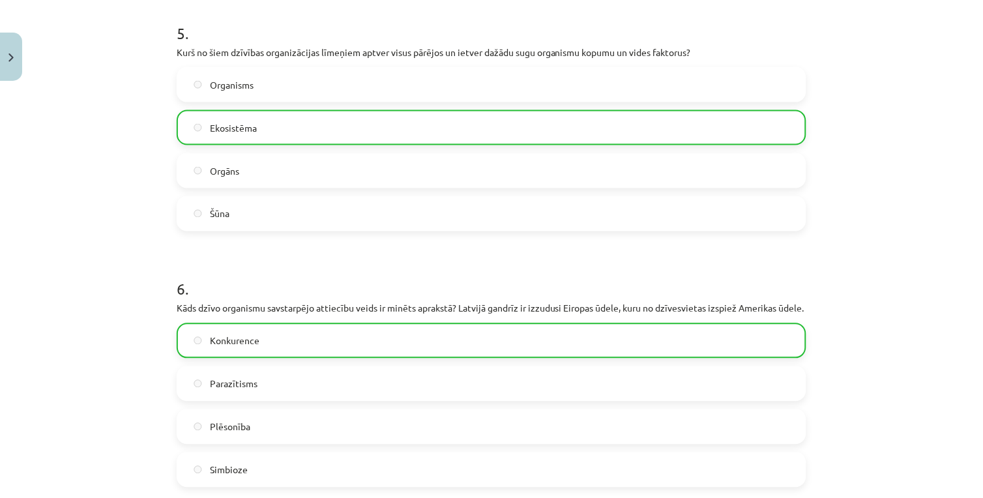
scroll to position [1404, 0]
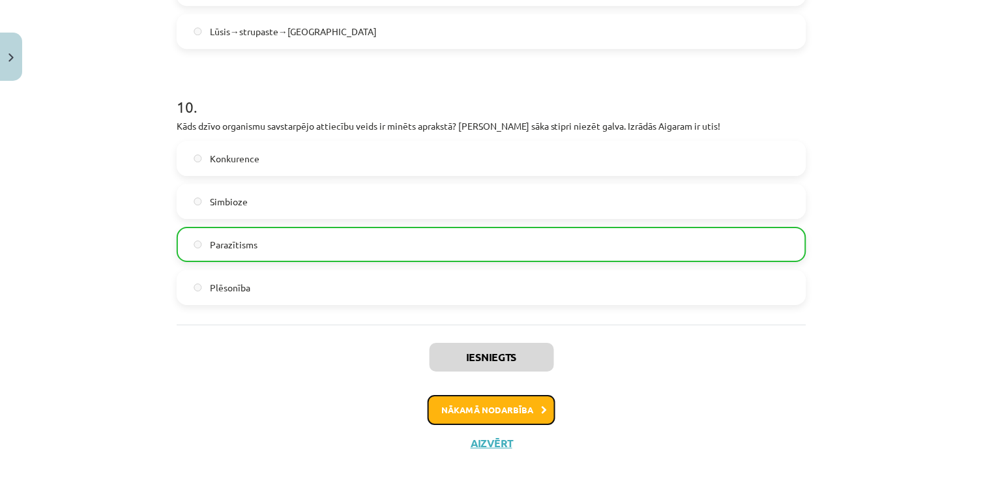
click at [492, 396] on button "Nākamā nodarbība" at bounding box center [492, 410] width 128 height 30
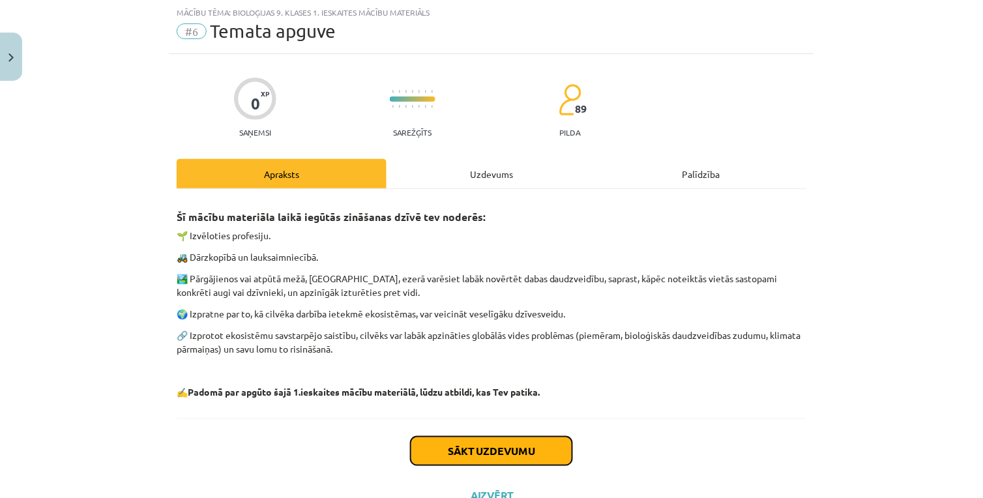
click at [464, 449] on button "Sākt uzdevumu" at bounding box center [492, 451] width 162 height 29
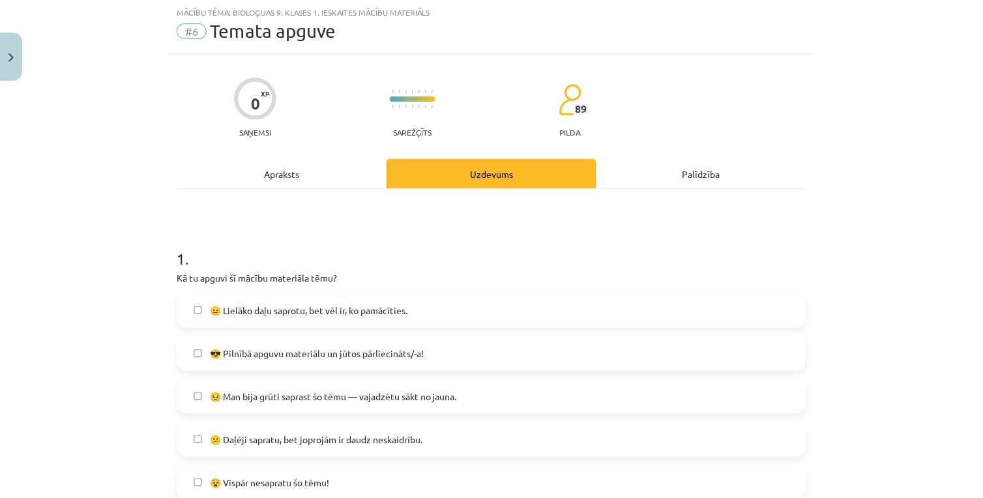
click at [288, 356] on span "😎 Pilnībā apguvu materiālu un jūtos pārliecināts/-a!" at bounding box center [317, 354] width 214 height 14
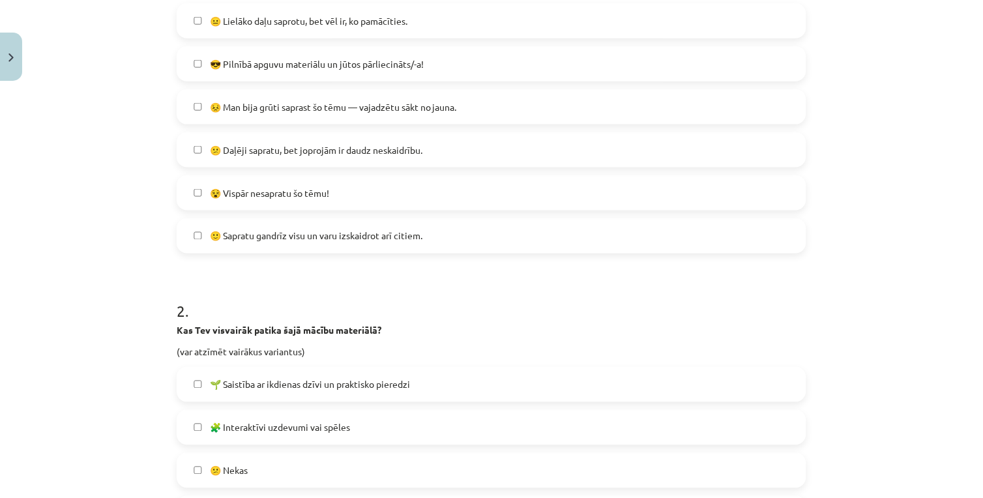
scroll to position [394, 0]
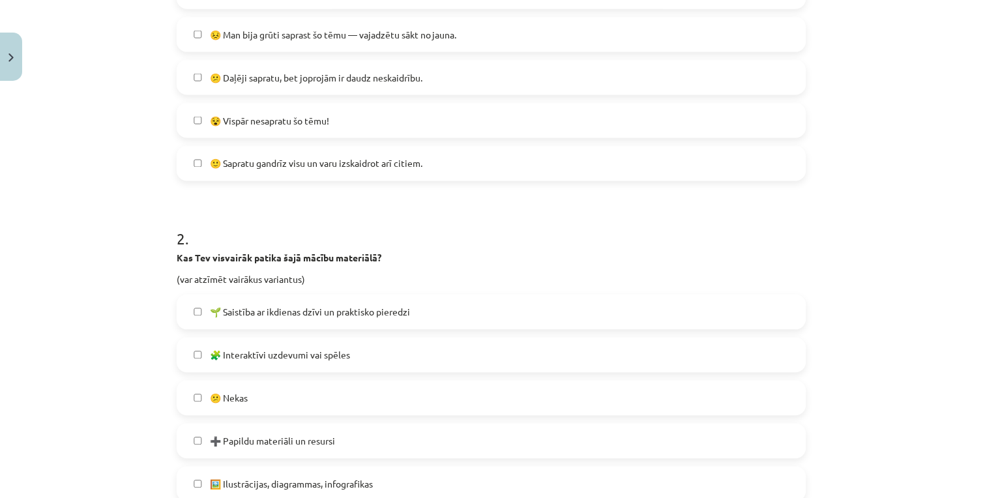
click at [316, 304] on label "🌱 Saistība ar ikdienas dzīvi un praktisko pieredzi" at bounding box center [491, 312] width 627 height 33
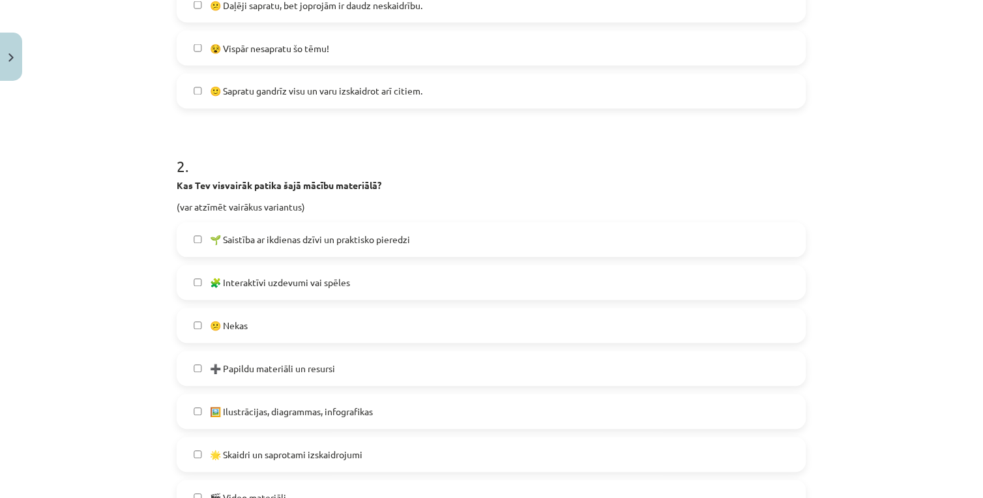
click at [278, 419] on label "🖼️ Ilustrācijas, diagrammas, infografikas" at bounding box center [491, 412] width 627 height 33
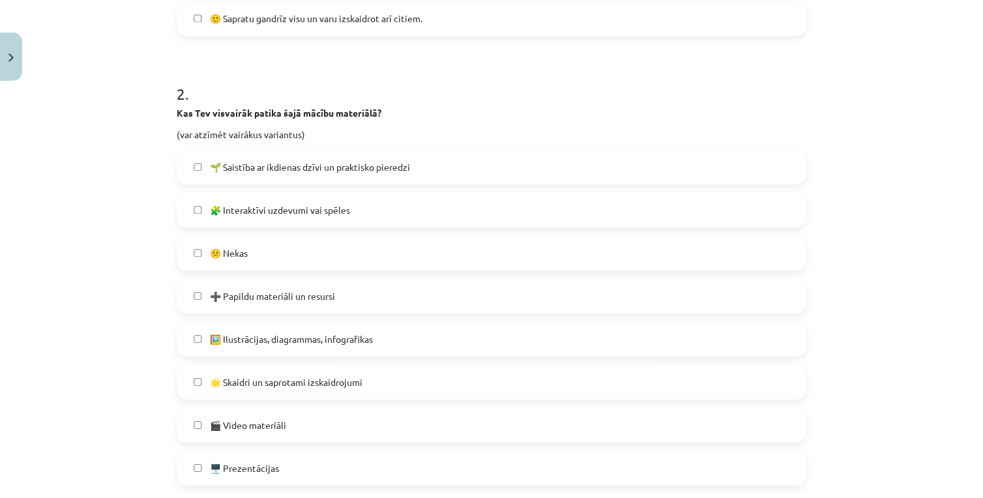
click at [283, 387] on span "🌟 Skaidri un saprotami izskaidrojumi" at bounding box center [286, 383] width 153 height 14
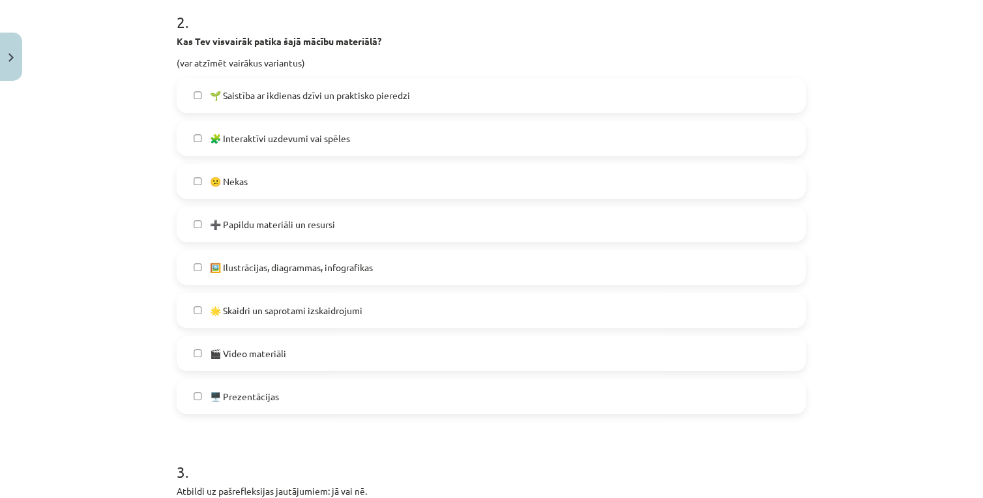
click at [282, 361] on label "🎬 Video materiāli" at bounding box center [491, 353] width 627 height 33
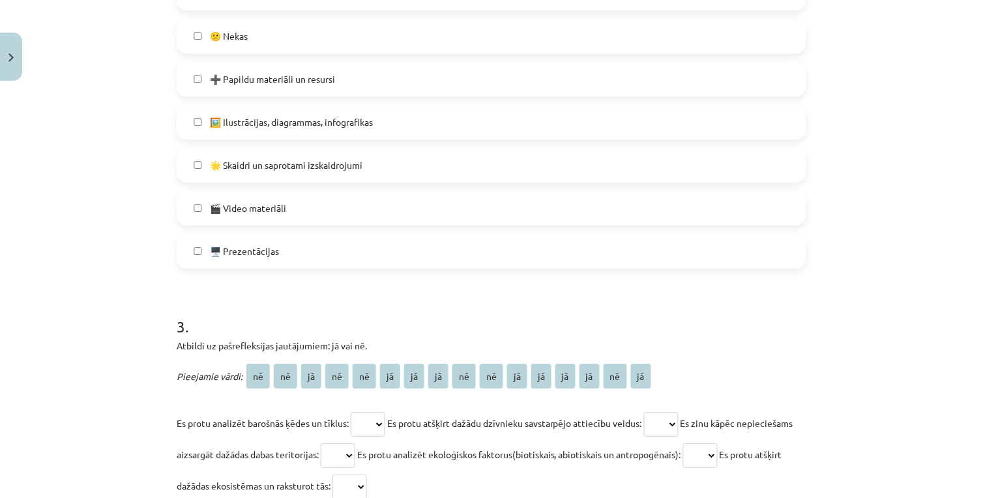
scroll to position [829, 0]
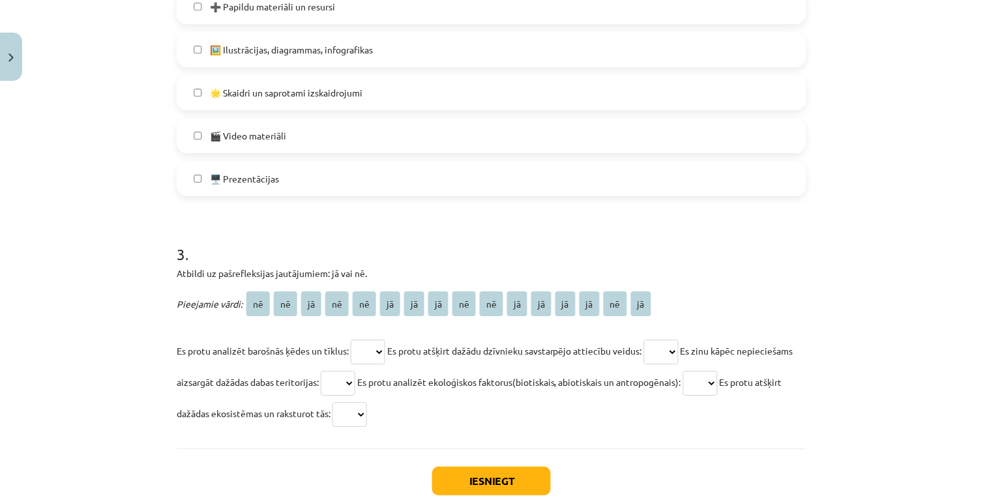
click at [368, 357] on select "** ** ** ** ** ** ** ** ** ** ** ** ** ** ** **" at bounding box center [368, 352] width 35 height 25
select select "**"
click at [351, 340] on select "** ** ** ** ** ** ** ** ** ** ** ** ** ** ** **" at bounding box center [368, 352] width 35 height 25
click at [664, 349] on select "** ** ** ** ** ** ** ** ** ** ** ** ** ** ** **" at bounding box center [661, 352] width 35 height 25
select select "**"
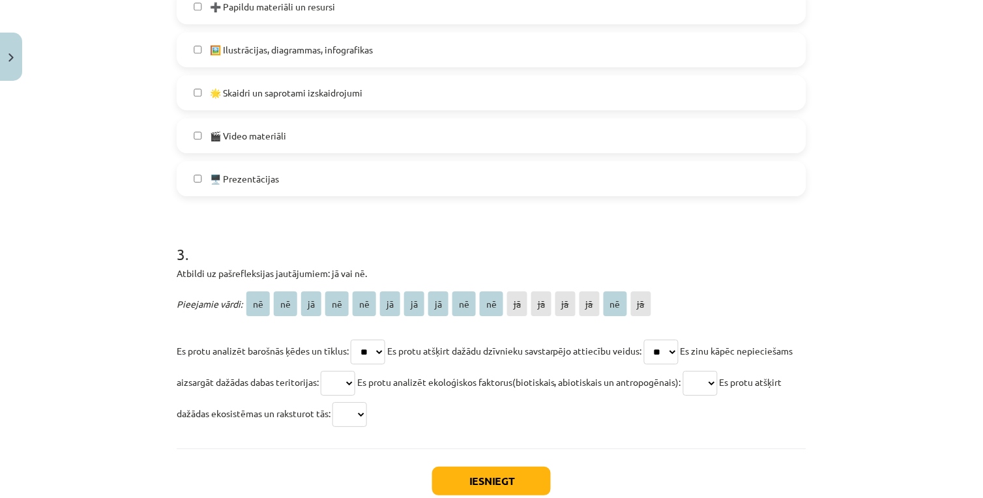
click at [652, 340] on select "** ** ** ** ** ** ** ** ** ** ** ** ** ** ** **" at bounding box center [661, 352] width 35 height 25
click at [355, 382] on select "** ** ** ** ** ** ** ** ** ** ** ** ** ** ** **" at bounding box center [338, 383] width 35 height 25
select select "**"
click at [355, 371] on select "** ** ** ** ** ** ** ** ** ** ** ** ** ** ** **" at bounding box center [338, 383] width 35 height 25
click at [718, 383] on select "** ** ** ** ** ** ** ** ** ** ** ** ** ** ** **" at bounding box center [700, 383] width 35 height 25
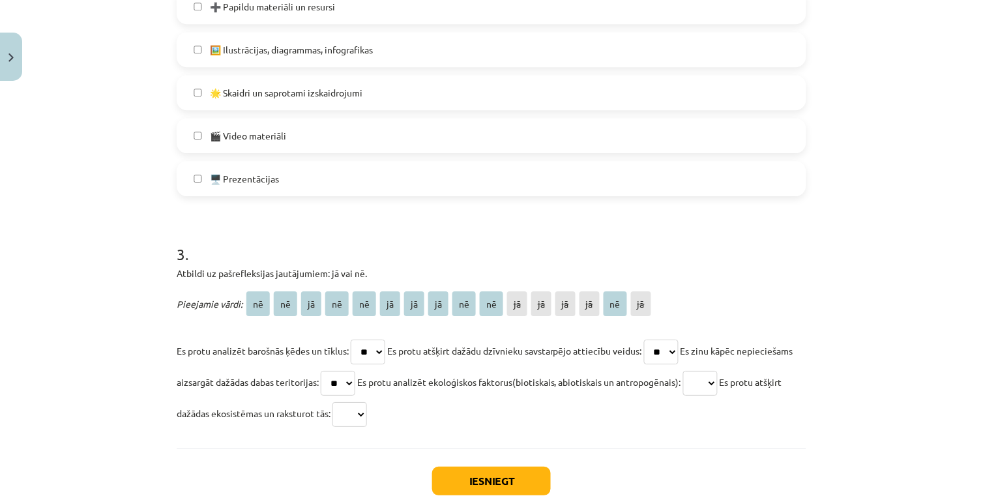
select select "**"
click at [718, 371] on select "** ** ** ** ** ** ** ** ** ** ** ** ** ** ** **" at bounding box center [700, 383] width 35 height 25
click at [367, 406] on select "** ** ** ** ** ** ** ** ** ** ** ** ** ** ** **" at bounding box center [350, 414] width 35 height 25
select select "**"
click at [367, 402] on select "** ** ** ** ** ** ** ** ** ** ** ** ** ** ** **" at bounding box center [350, 414] width 35 height 25
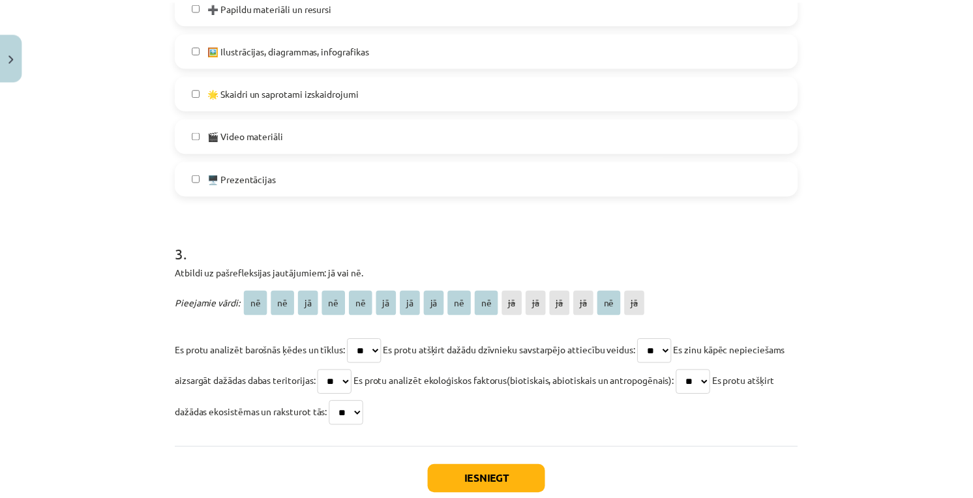
scroll to position [911, 0]
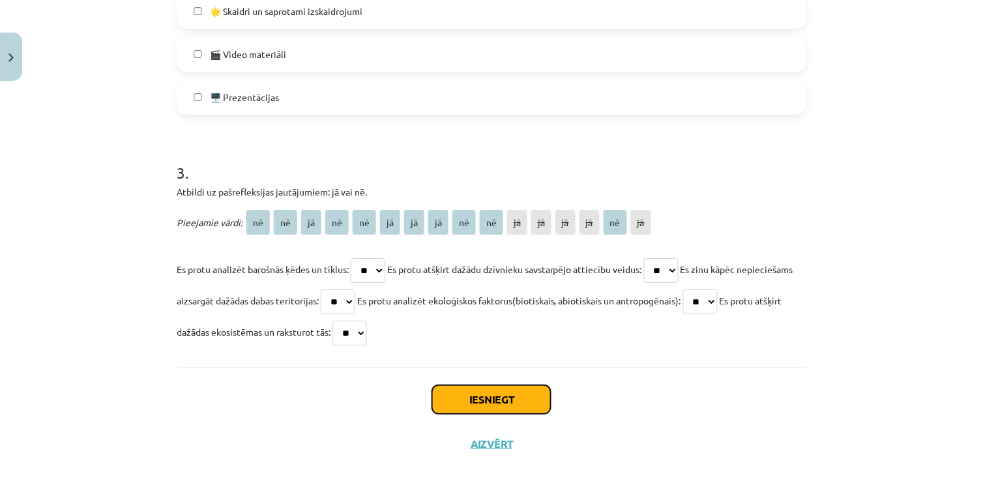
click at [502, 396] on button "Iesniegt" at bounding box center [491, 399] width 119 height 29
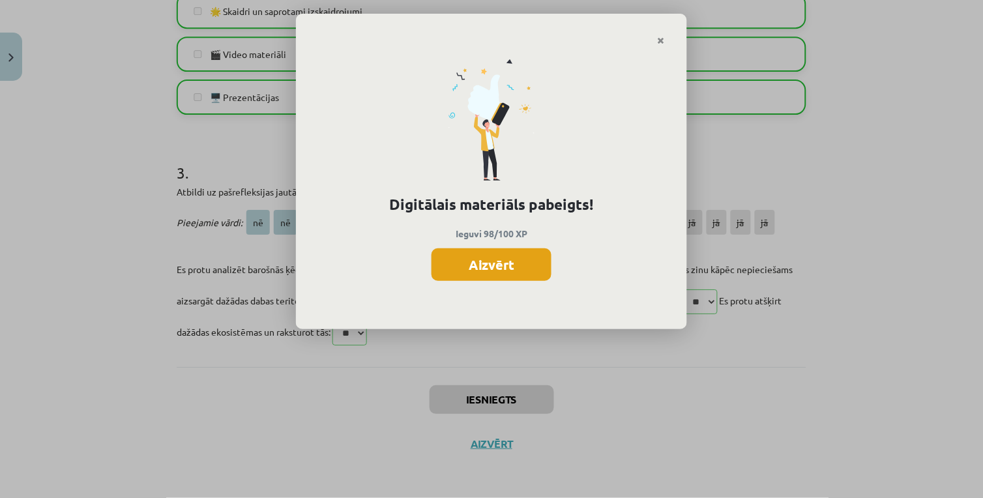
click at [496, 271] on button "Aizvērt" at bounding box center [492, 264] width 120 height 33
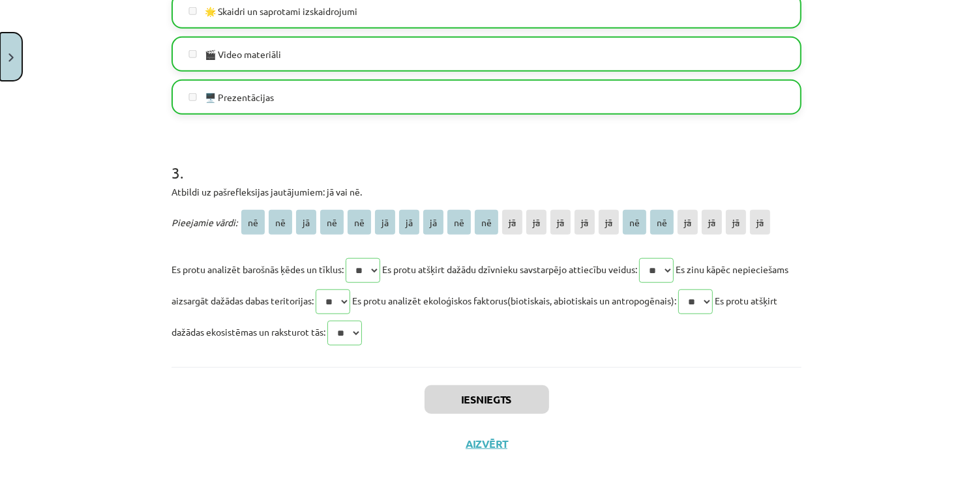
click at [7, 65] on button "Close" at bounding box center [11, 57] width 22 height 48
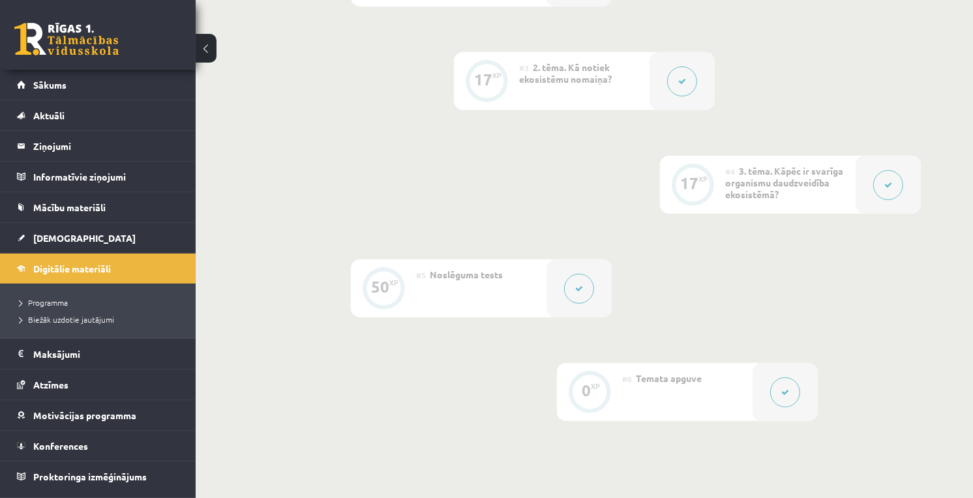
scroll to position [434, 0]
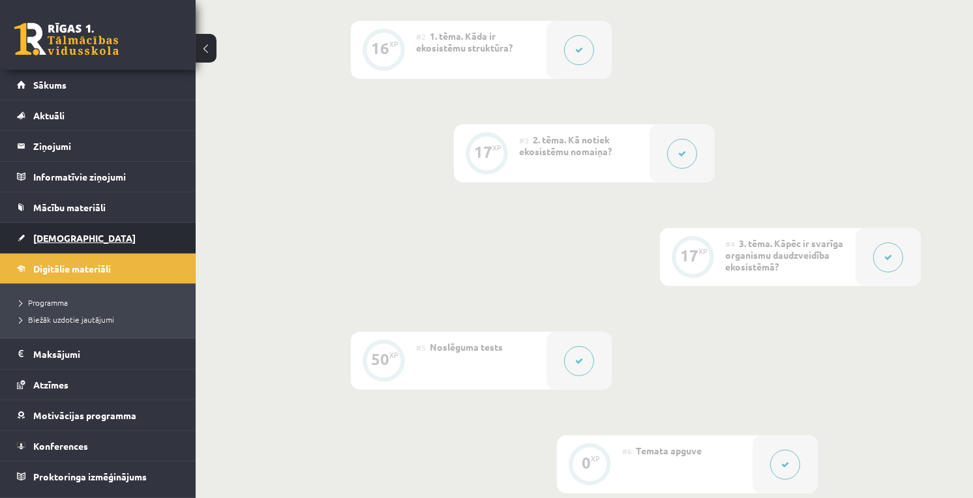
click at [82, 229] on link "[DEMOGRAPHIC_DATA]" at bounding box center [98, 238] width 162 height 30
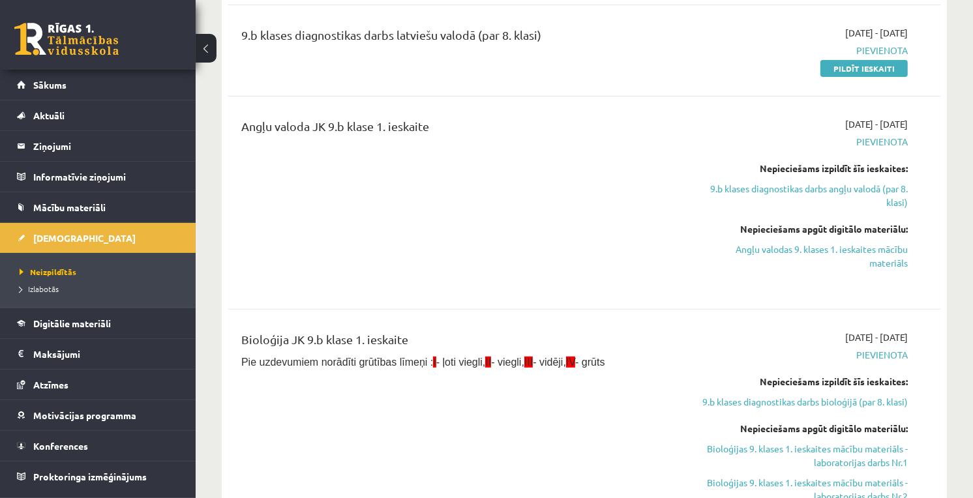
scroll to position [507, 0]
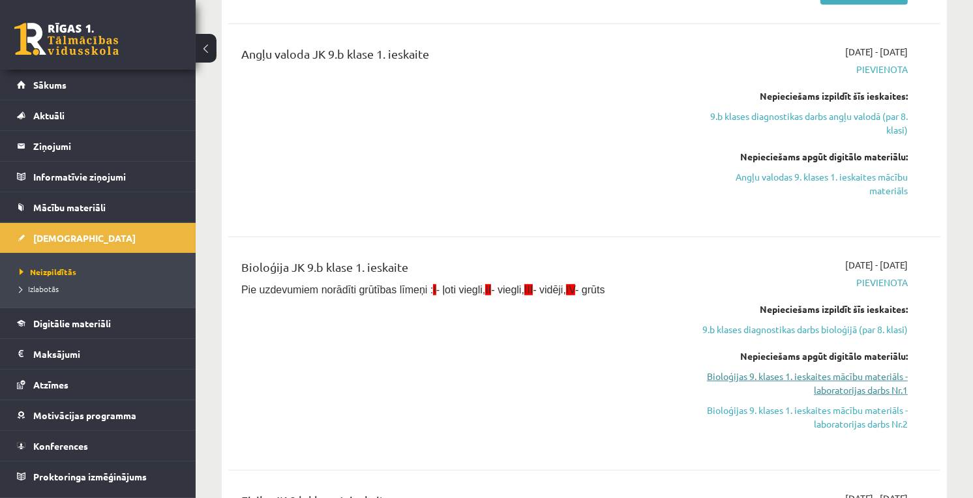
click at [777, 372] on link "Bioloģijas 9. klases 1. ieskaites mācību materiāls - laboratorijas darbs Nr.1" at bounding box center [802, 383] width 209 height 27
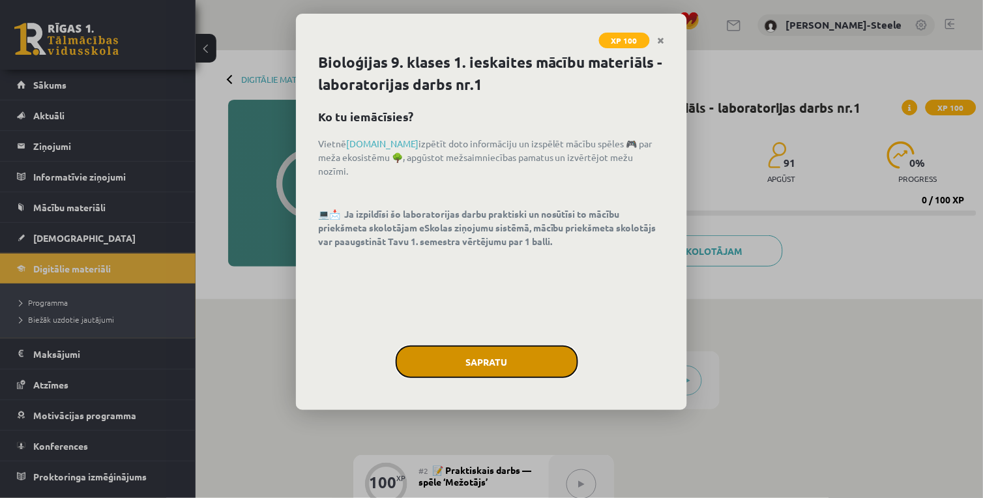
click at [507, 351] on button "Sapratu" at bounding box center [487, 362] width 183 height 33
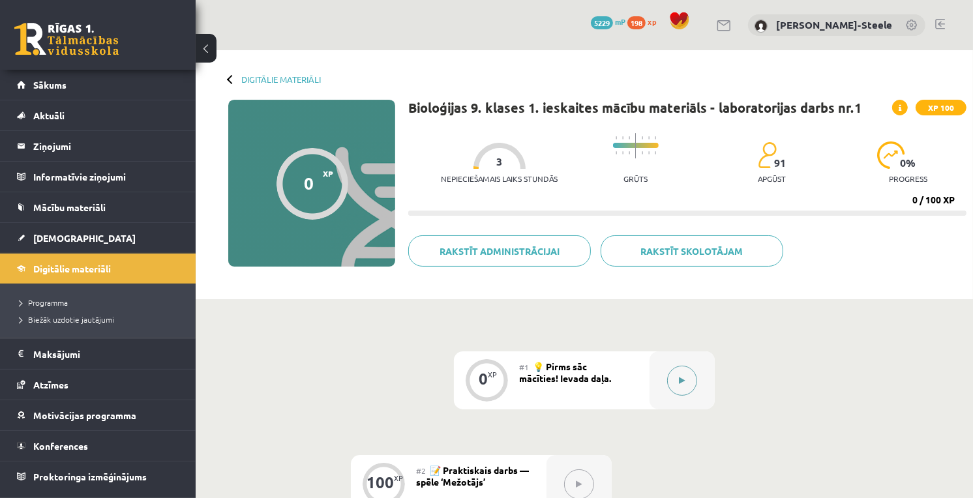
click at [681, 377] on icon at bounding box center [682, 381] width 6 height 8
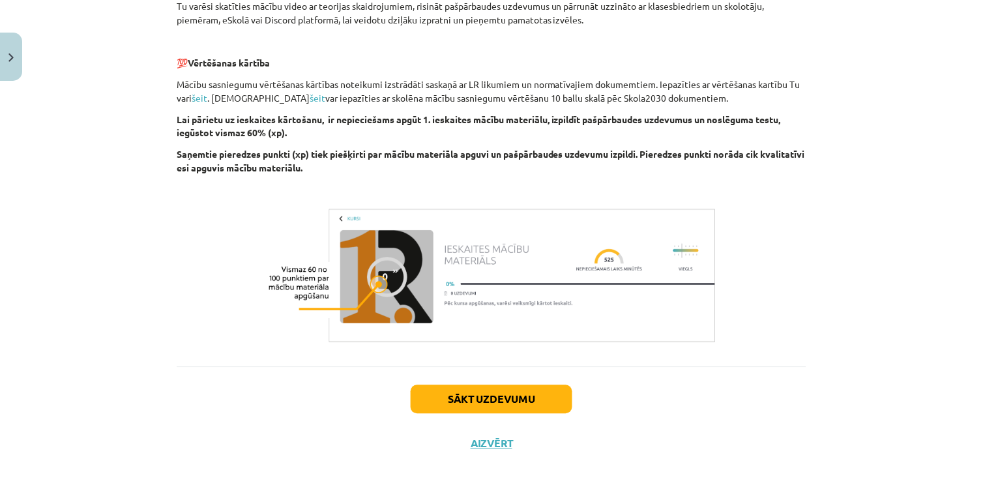
scroll to position [62, 0]
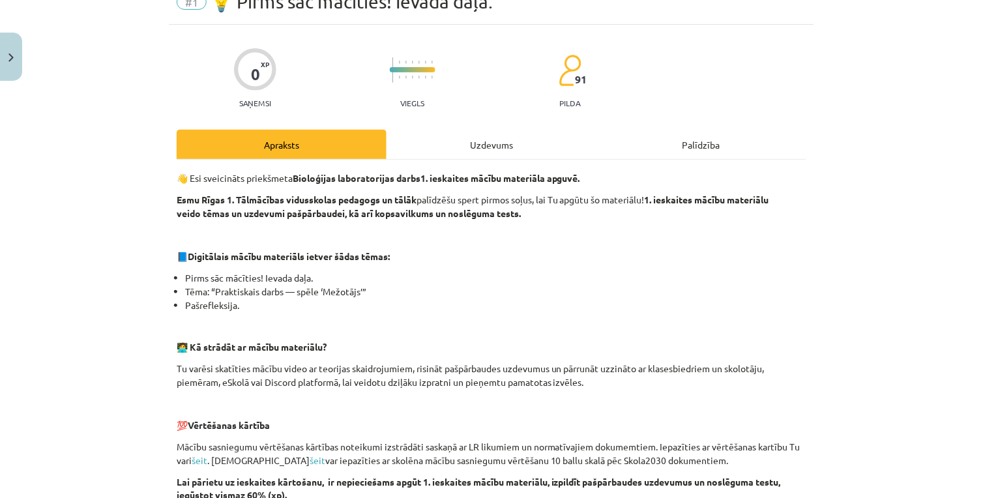
click at [490, 160] on div "👋 Esi sveicināts priekšmeta Bioloģijas laboratorijas darbs 1. ieskaites mācību …" at bounding box center [492, 445] width 630 height 570
click at [475, 150] on div "Uzdevums" at bounding box center [492, 144] width 210 height 29
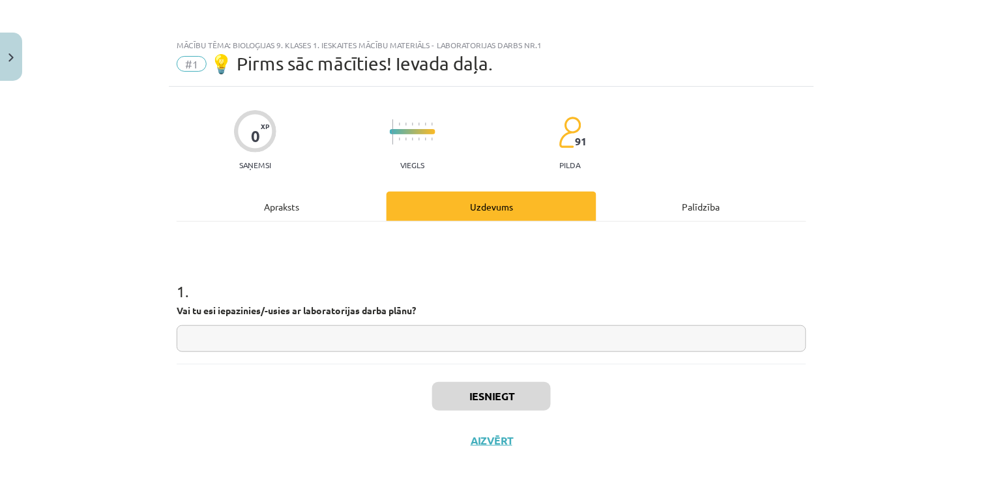
click at [401, 336] on input "text" at bounding box center [492, 338] width 630 height 27
type input "**"
click at [500, 392] on button "Iesniegt" at bounding box center [491, 396] width 119 height 29
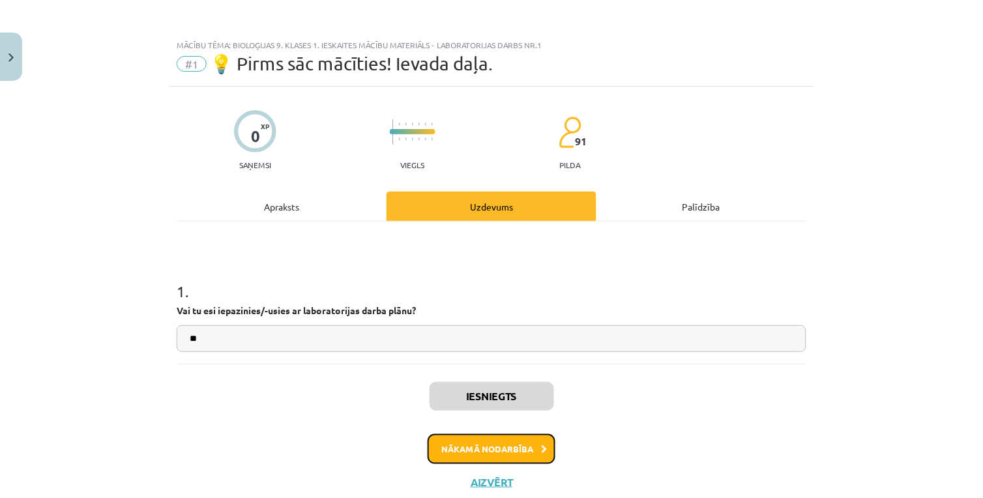
click at [500, 454] on button "Nākamā nodarbība" at bounding box center [492, 449] width 128 height 30
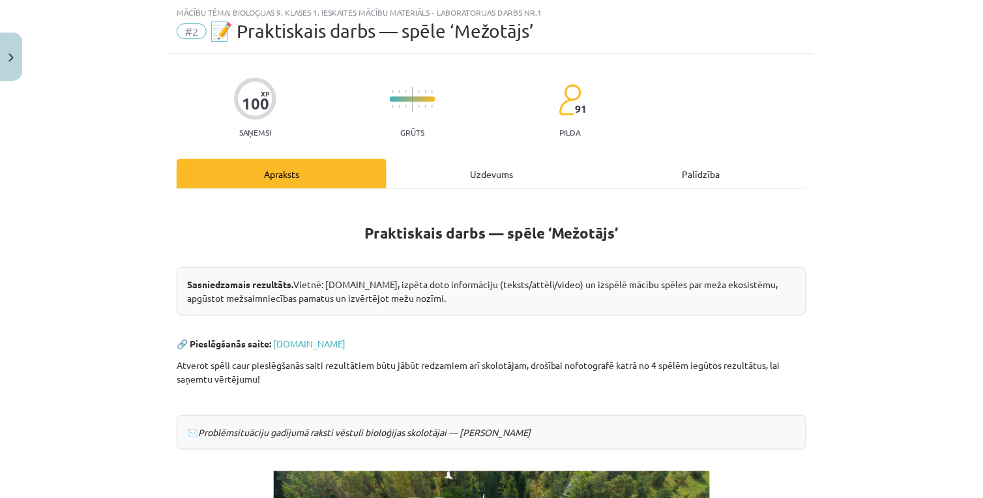
click at [485, 179] on div "Uzdevums" at bounding box center [492, 173] width 210 height 29
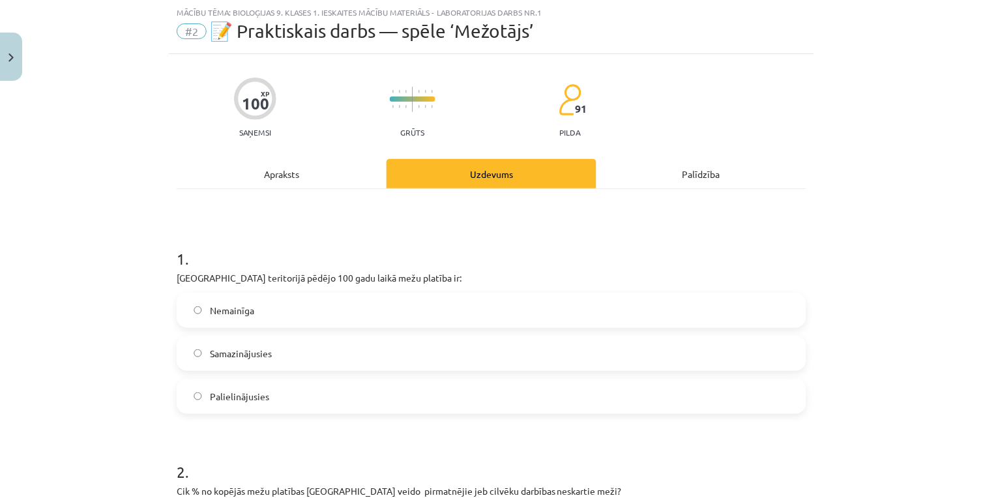
drag, startPoint x: 276, startPoint y: 175, endPoint x: 283, endPoint y: 186, distance: 13.4
click at [276, 176] on div "Apraksts" at bounding box center [282, 173] width 210 height 29
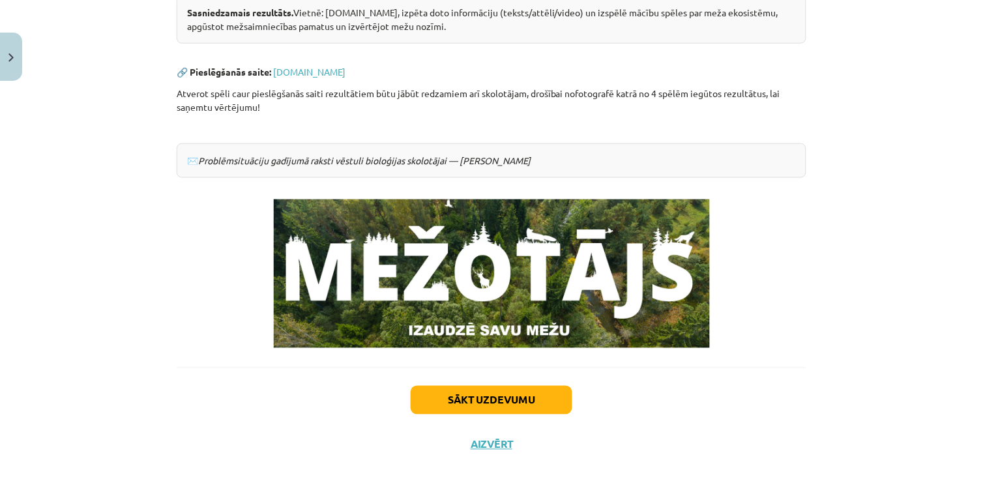
scroll to position [160, 0]
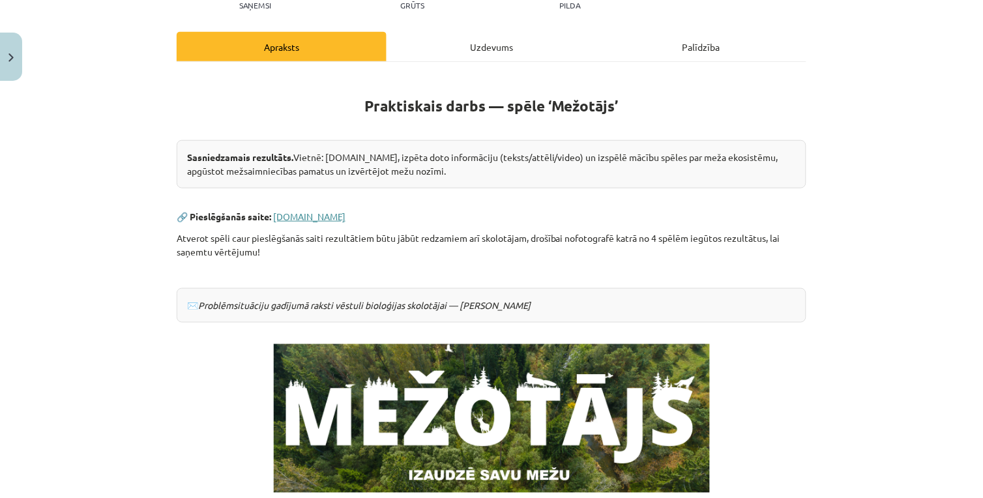
click at [312, 218] on link "www.mezotajs.lv" at bounding box center [309, 217] width 72 height 12
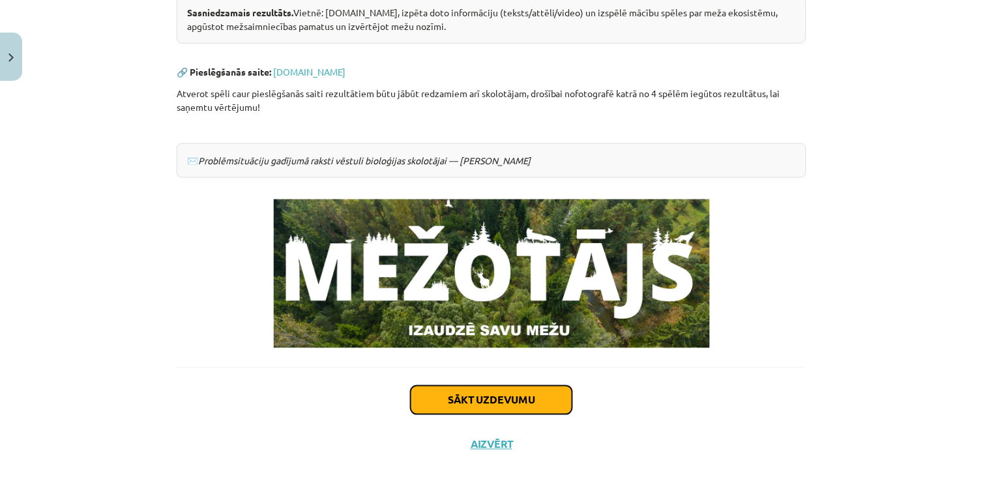
click at [522, 404] on button "Sākt uzdevumu" at bounding box center [492, 400] width 162 height 29
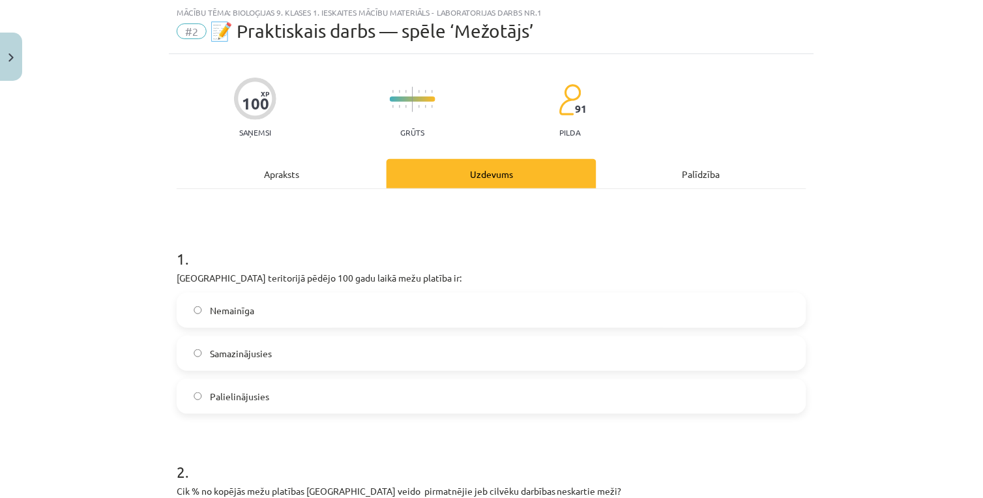
click at [254, 406] on label "Palielinājusies" at bounding box center [491, 396] width 627 height 33
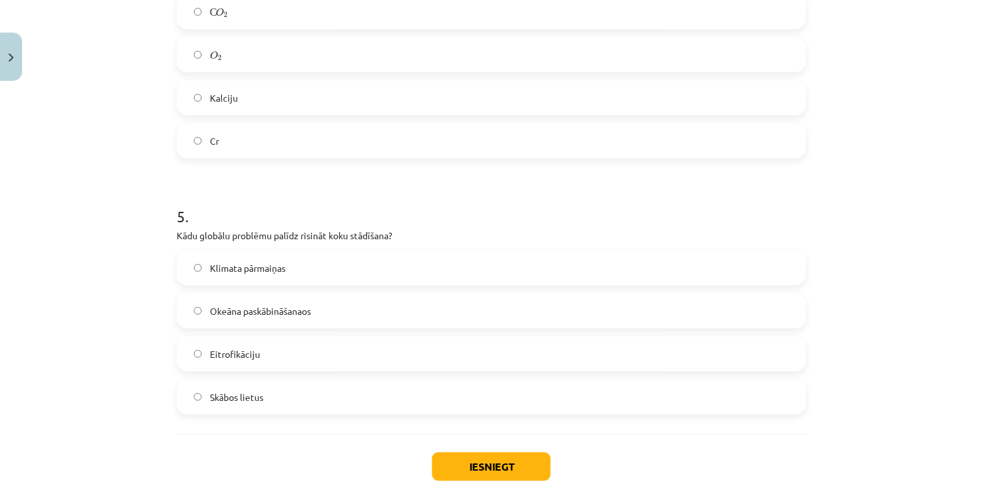
scroll to position [1123, 0]
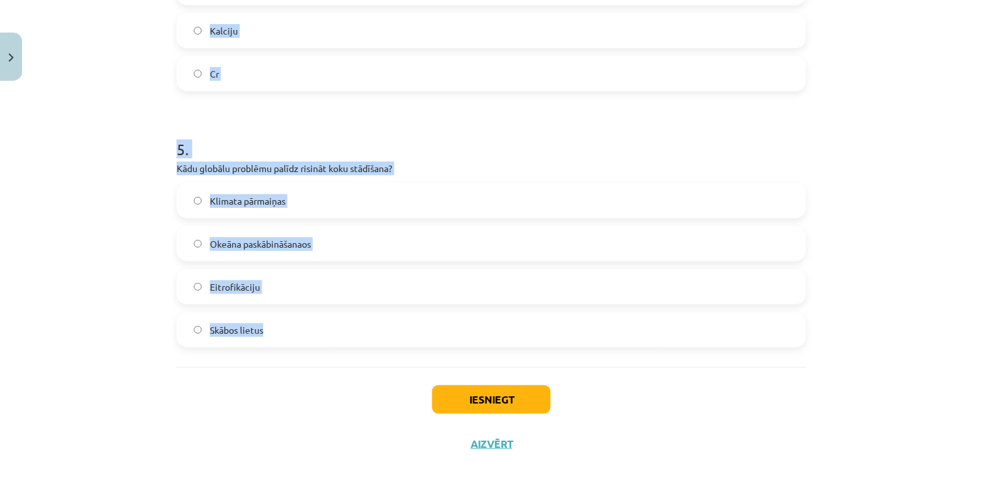
drag, startPoint x: 173, startPoint y: 8, endPoint x: 342, endPoint y: 312, distance: 347.0
copy form "2 . Cik % no kopējās mežu platības Latvijā veido pirmatnējie jeb cilvēku darbīb…"
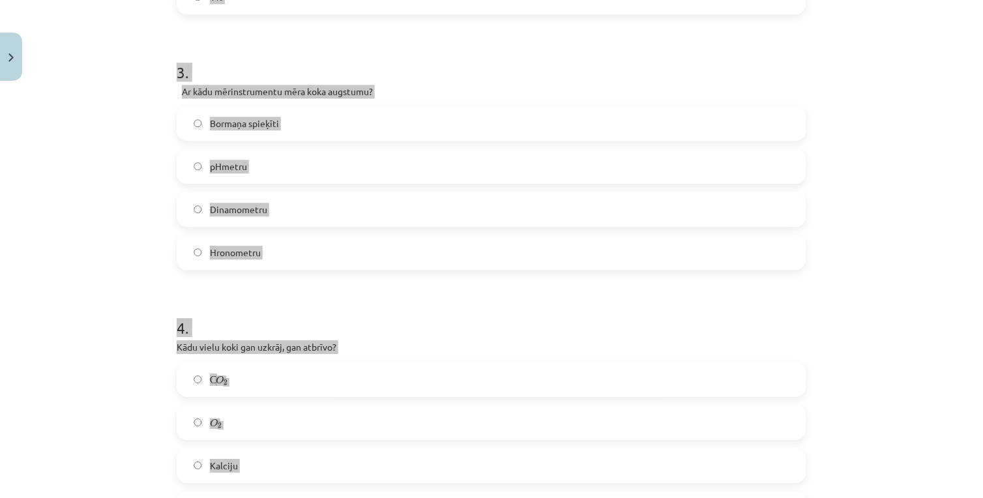
scroll to position [254, 0]
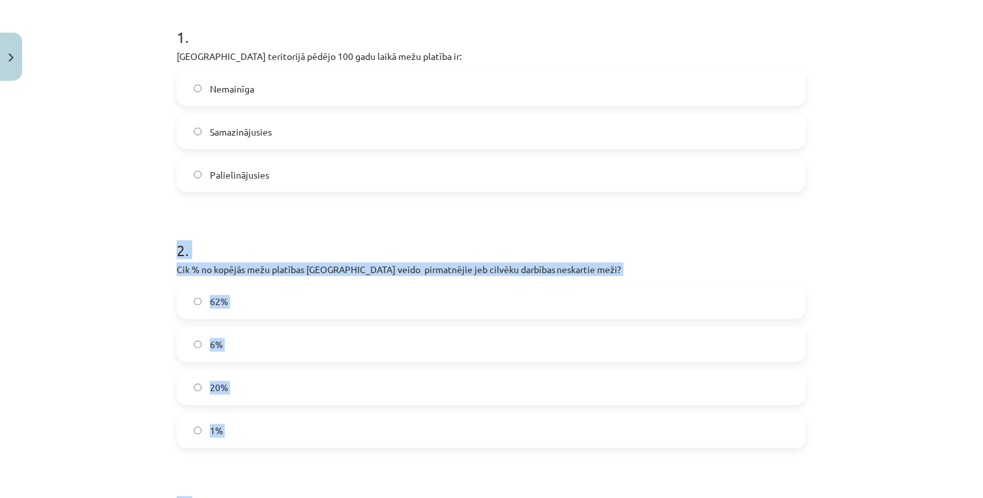
click at [207, 229] on h1 "2 ." at bounding box center [492, 238] width 630 height 40
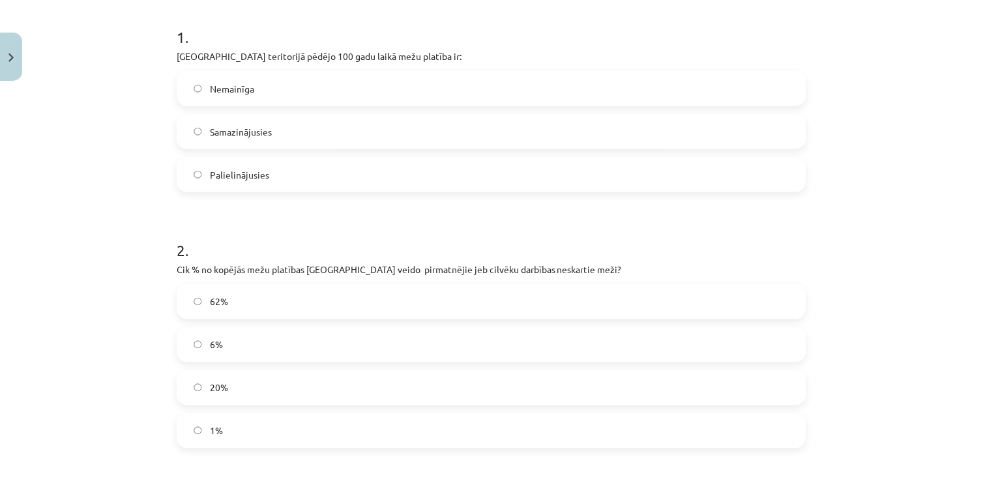
click at [217, 429] on label "1%" at bounding box center [491, 431] width 627 height 33
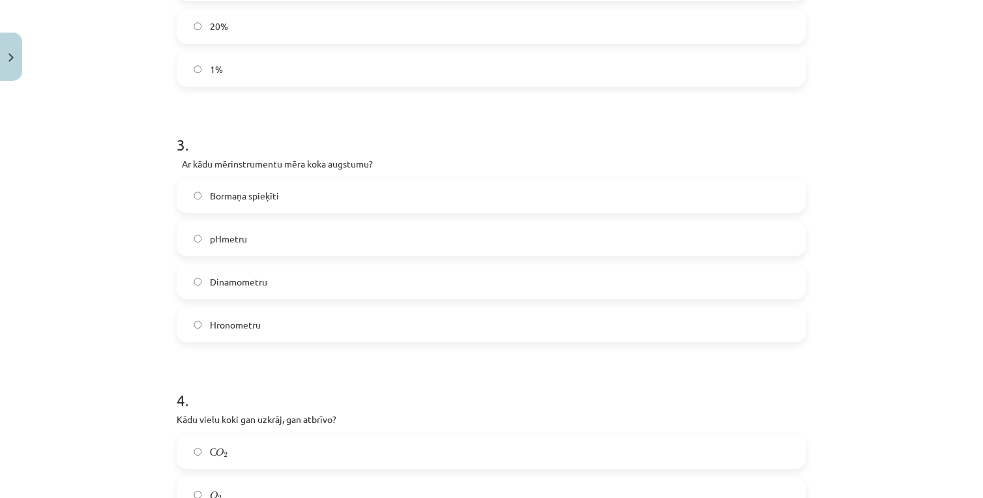
click at [199, 188] on label "Bormaņa spieķīti" at bounding box center [491, 195] width 627 height 33
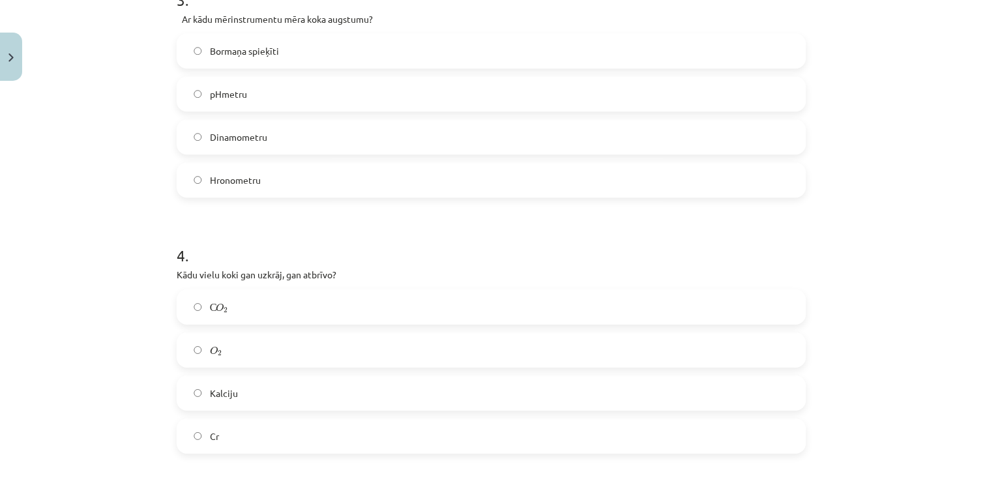
click at [213, 292] on label "С O 2 С O 2" at bounding box center [491, 307] width 627 height 33
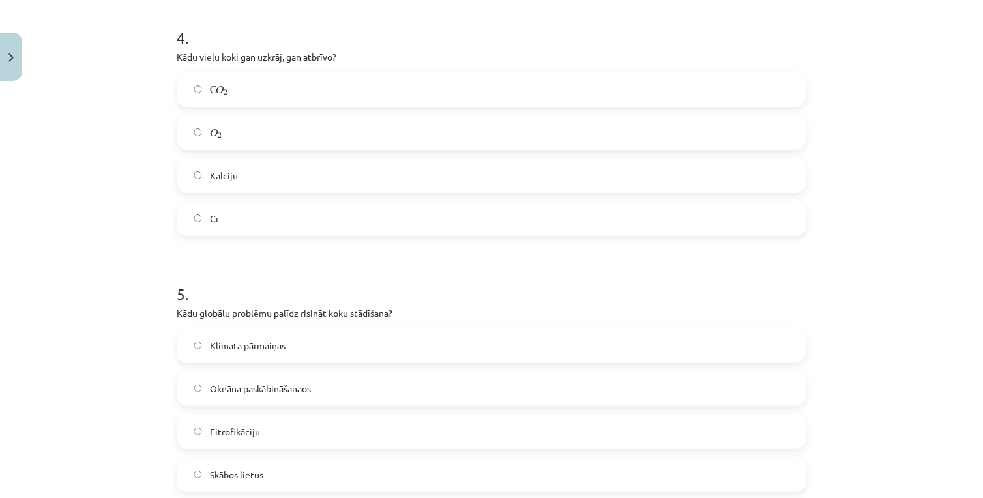
scroll to position [1051, 0]
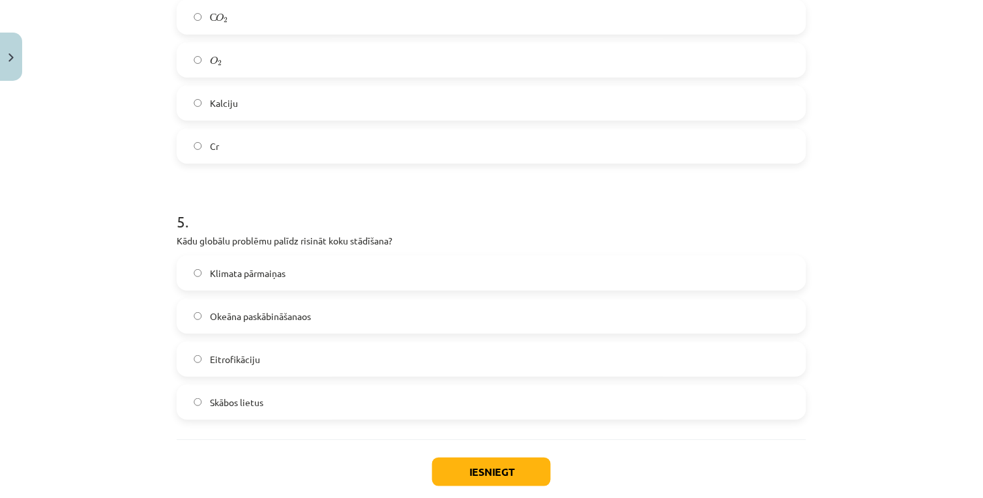
click at [248, 270] on span "Klimata pārmaiņas" at bounding box center [248, 274] width 76 height 14
click at [452, 455] on div "Iesniegt Aizvērt" at bounding box center [492, 484] width 630 height 91
click at [463, 472] on button "Iesniegt" at bounding box center [491, 472] width 119 height 29
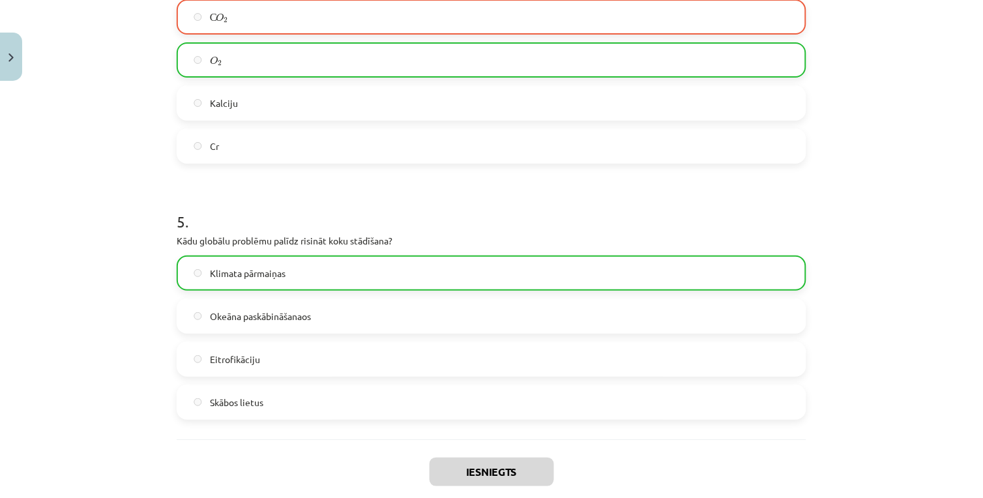
scroll to position [1164, 0]
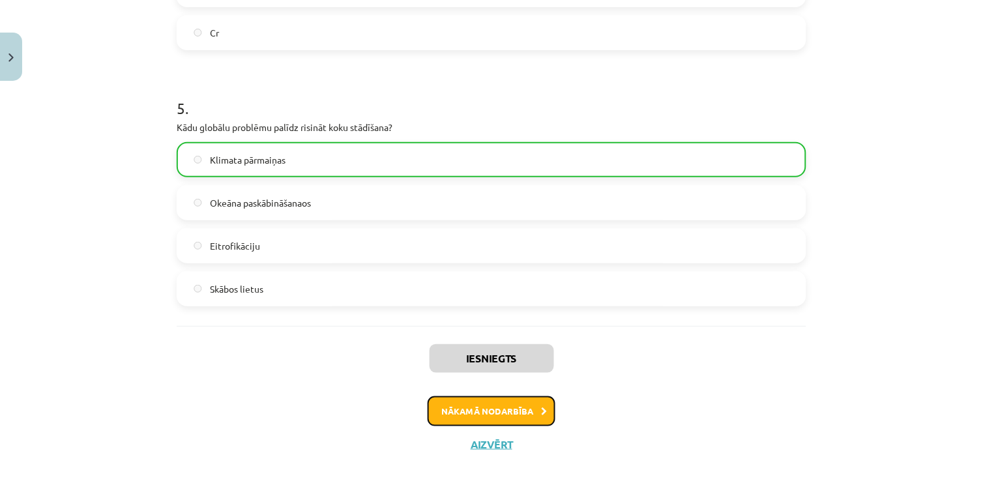
click at [459, 411] on button "Nākamā nodarbība" at bounding box center [492, 411] width 128 height 30
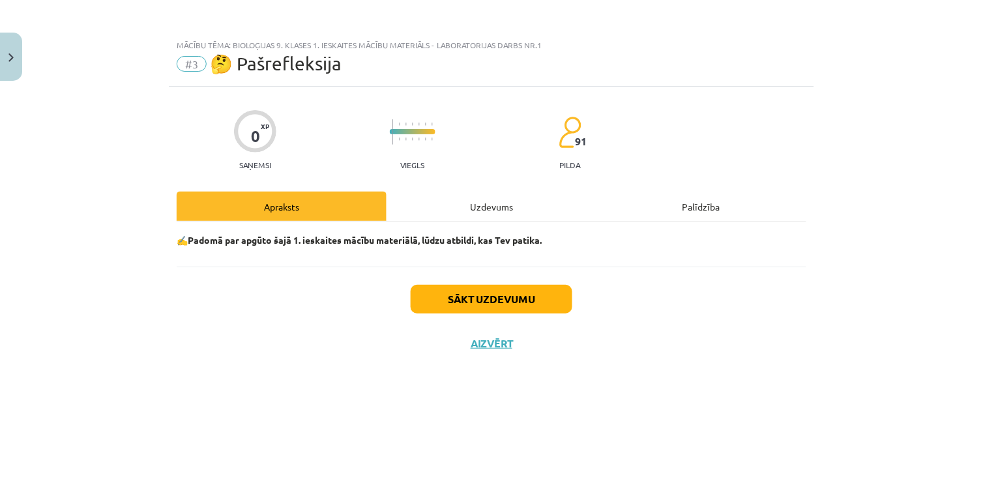
scroll to position [0, 0]
click at [432, 303] on button "Sākt uzdevumu" at bounding box center [492, 299] width 162 height 29
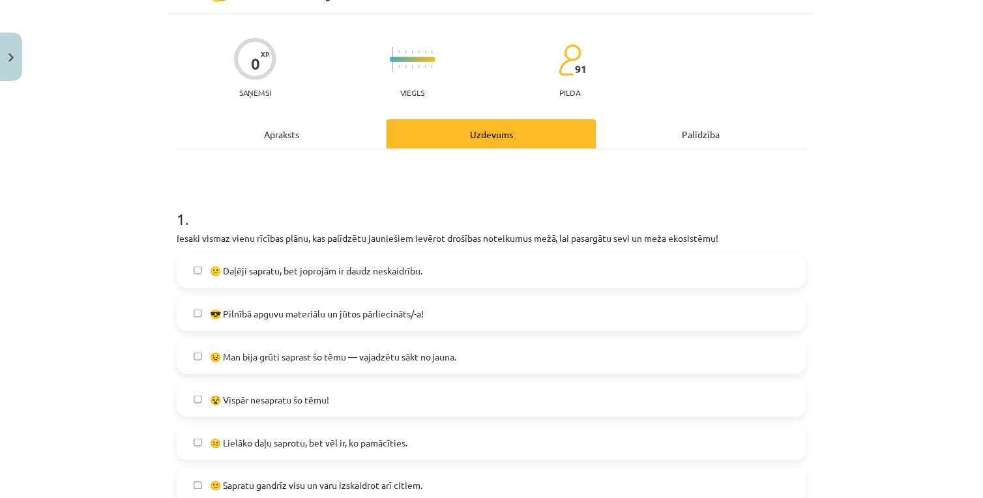
scroll to position [145, 0]
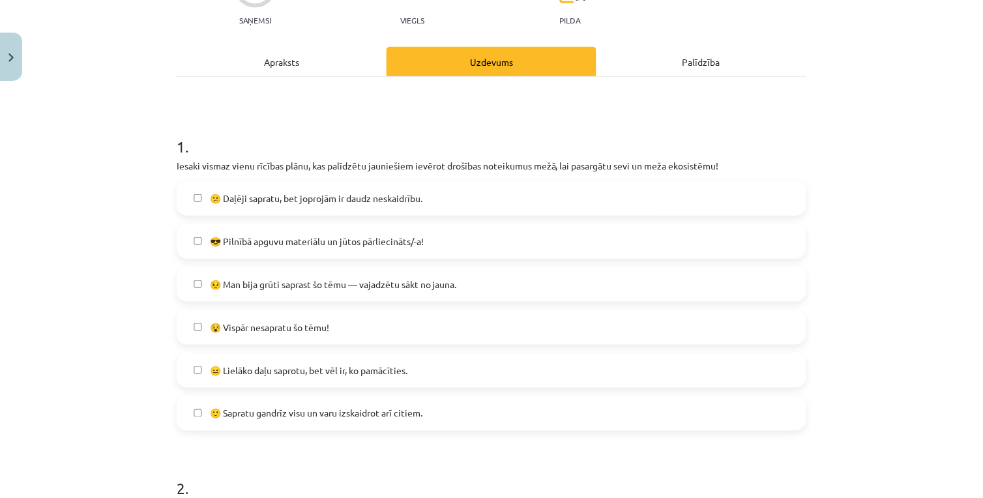
click at [265, 419] on span "🙂 Sapratu gandrīz visu un varu izskaidrot arī citiem." at bounding box center [316, 414] width 213 height 14
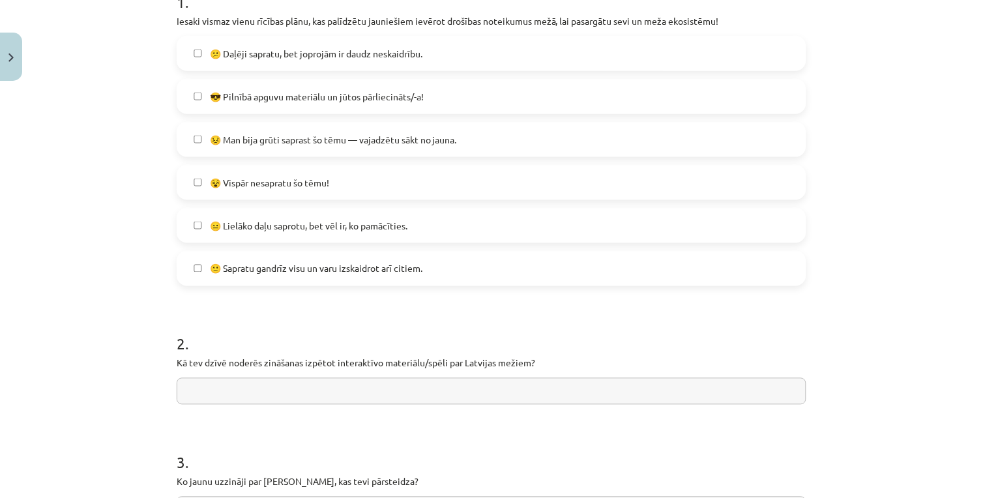
scroll to position [362, 0]
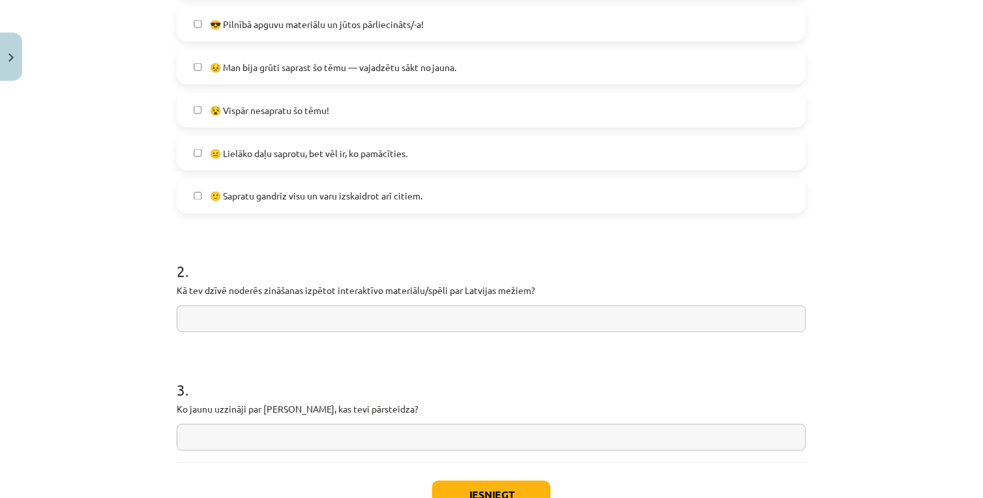
click at [259, 325] on input "text" at bounding box center [492, 319] width 630 height 27
click at [276, 318] on input "text" at bounding box center [492, 319] width 630 height 27
type input "**********"
click at [246, 435] on input "text" at bounding box center [492, 437] width 630 height 27
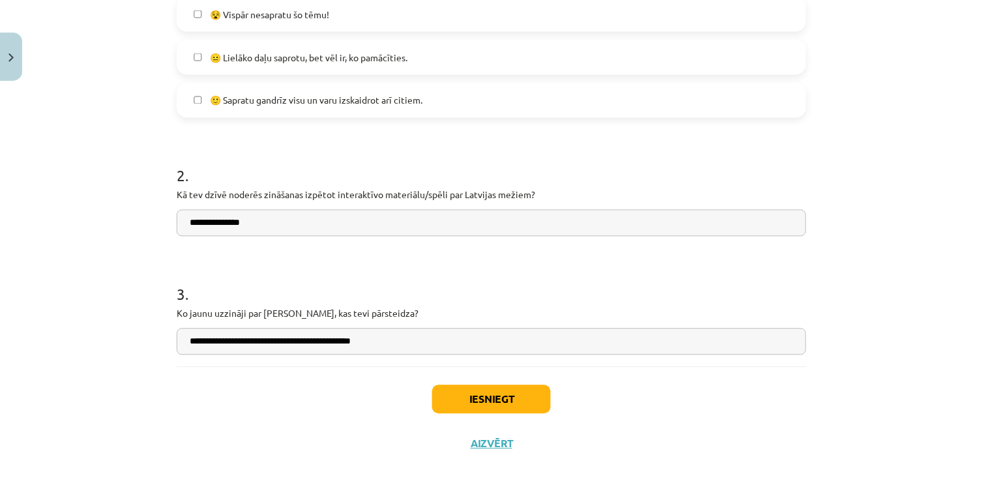
type input "**********"
click at [475, 393] on button "Iesniegt" at bounding box center [491, 399] width 119 height 29
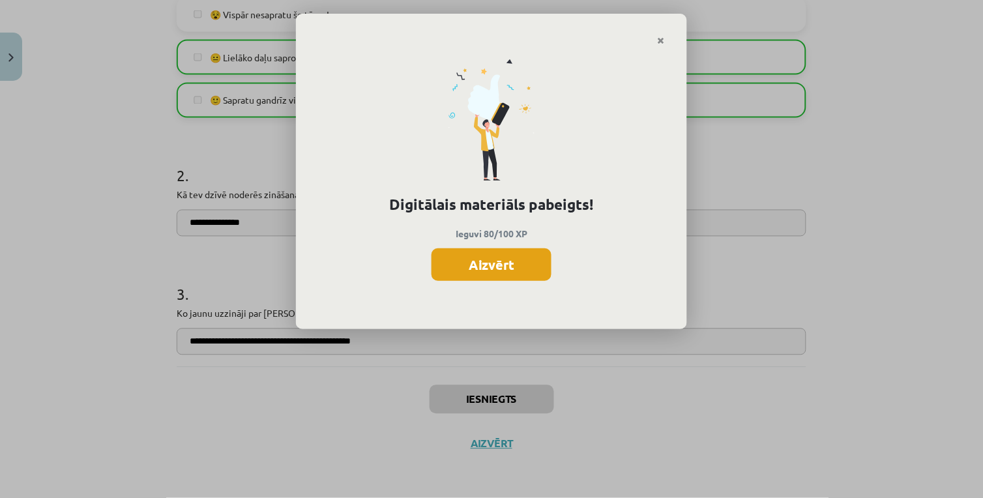
click at [514, 258] on button "Aizvērt" at bounding box center [492, 264] width 120 height 33
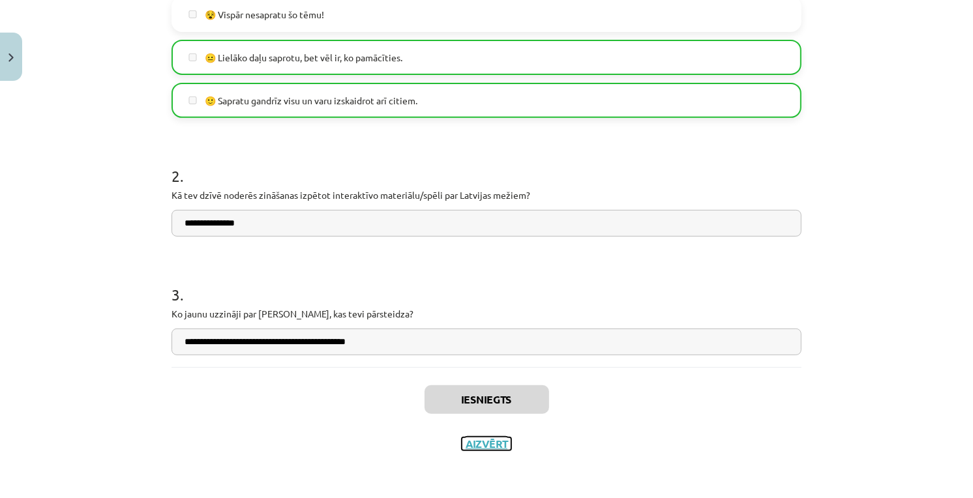
click at [484, 442] on button "Aizvērt" at bounding box center [487, 443] width 50 height 13
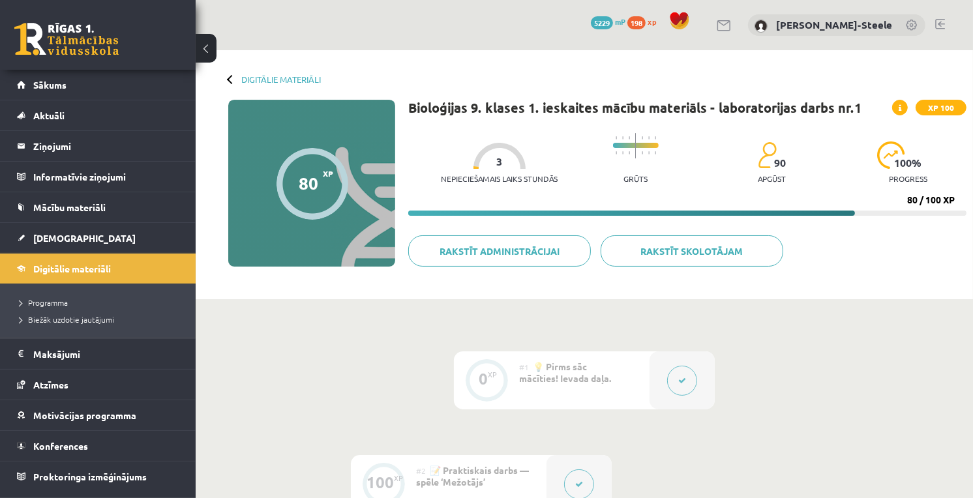
scroll to position [289, 0]
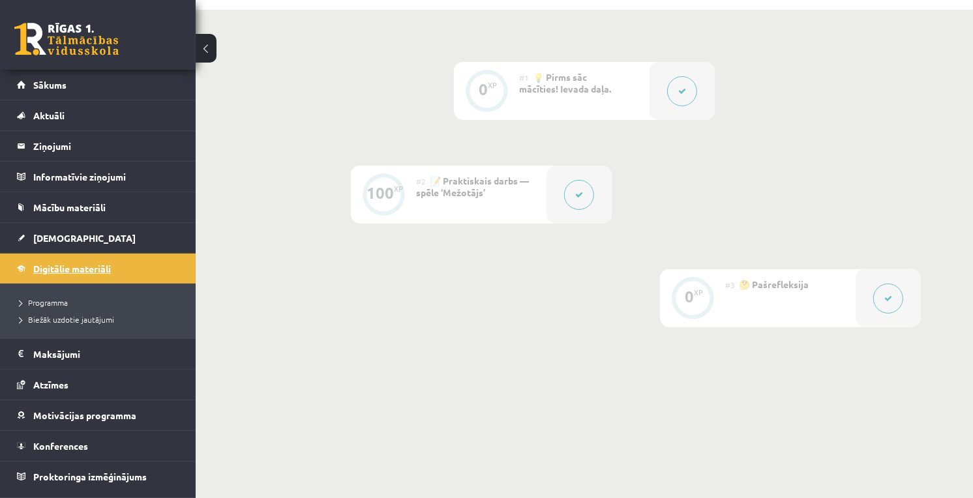
click at [57, 268] on span "Digitālie materiāli" at bounding box center [72, 269] width 78 height 12
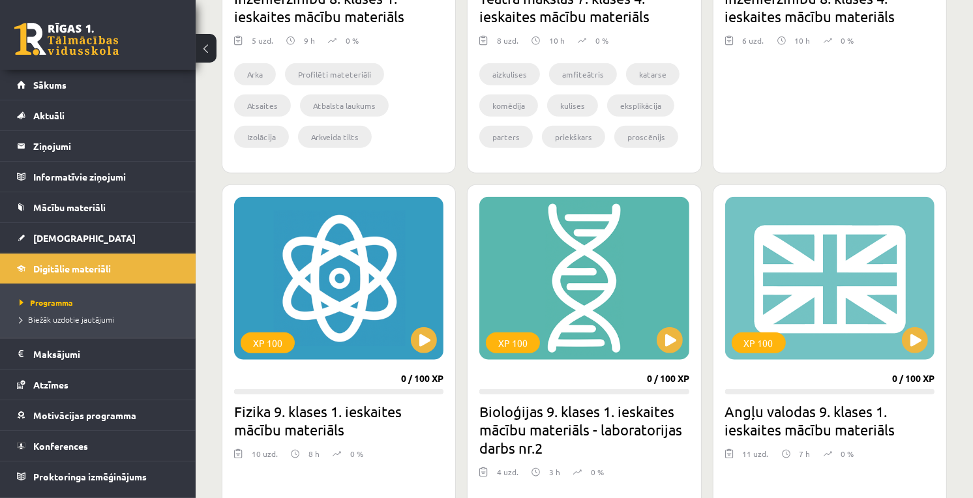
scroll to position [1159, 0]
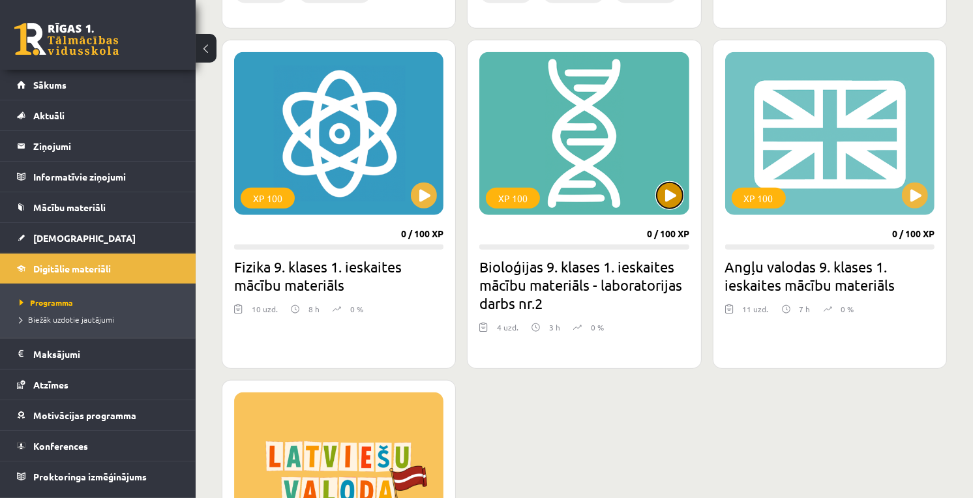
click at [665, 201] on button at bounding box center [670, 196] width 26 height 26
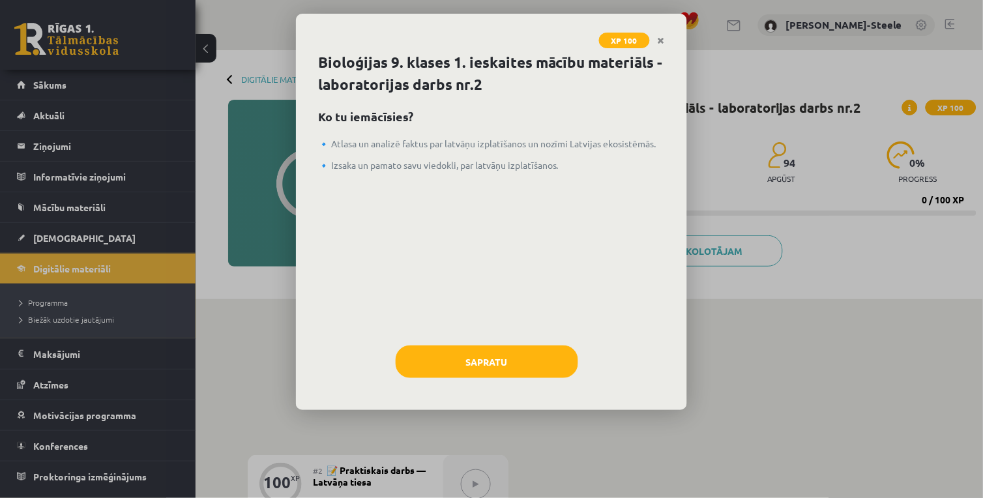
click at [473, 381] on div "Sapratu" at bounding box center [491, 367] width 347 height 42
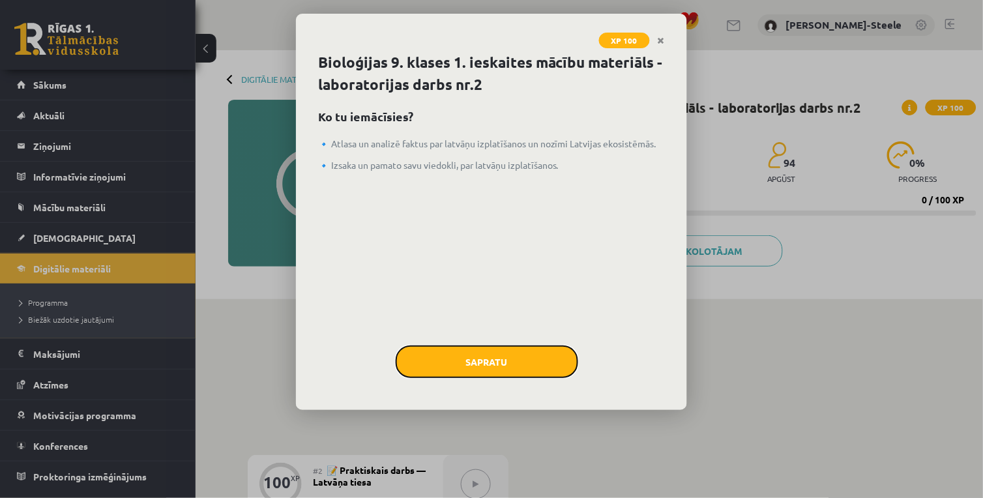
click at [478, 355] on button "Sapratu" at bounding box center [487, 362] width 183 height 33
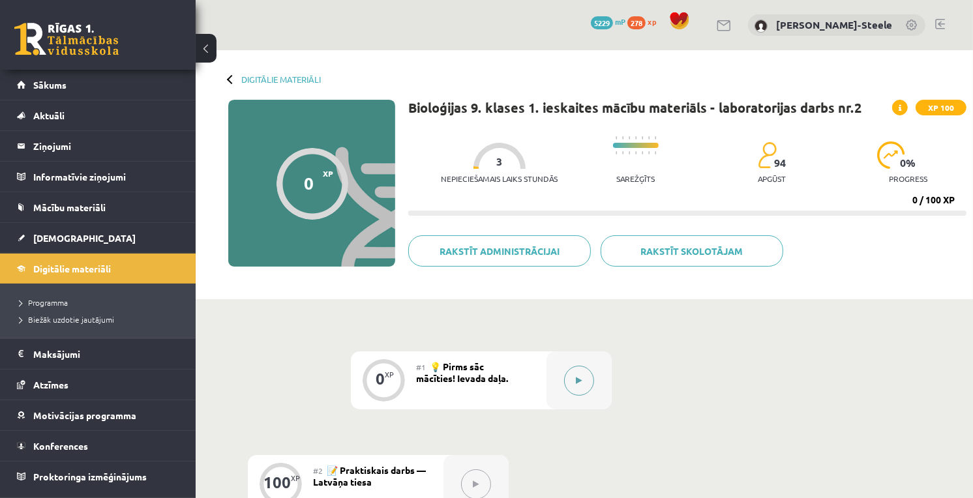
click at [576, 368] on button at bounding box center [579, 381] width 30 height 30
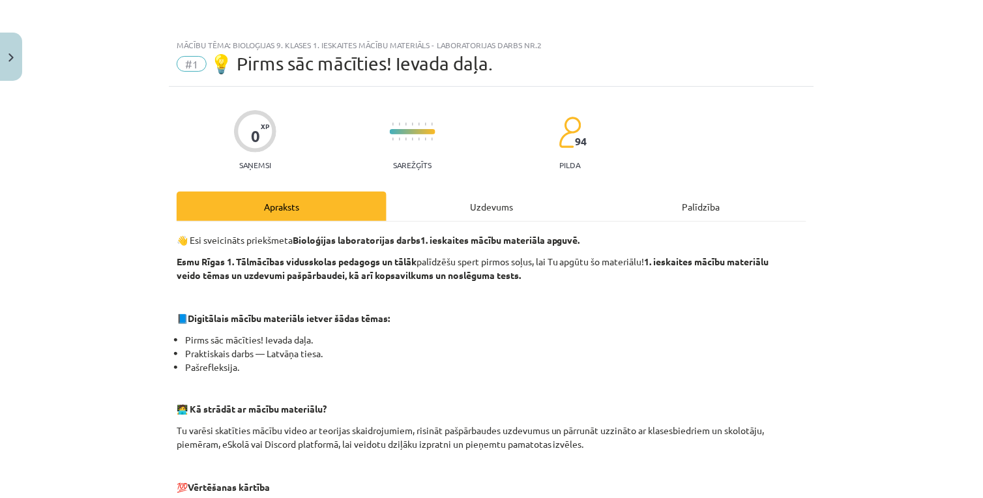
click at [485, 205] on div "Uzdevums" at bounding box center [492, 206] width 210 height 29
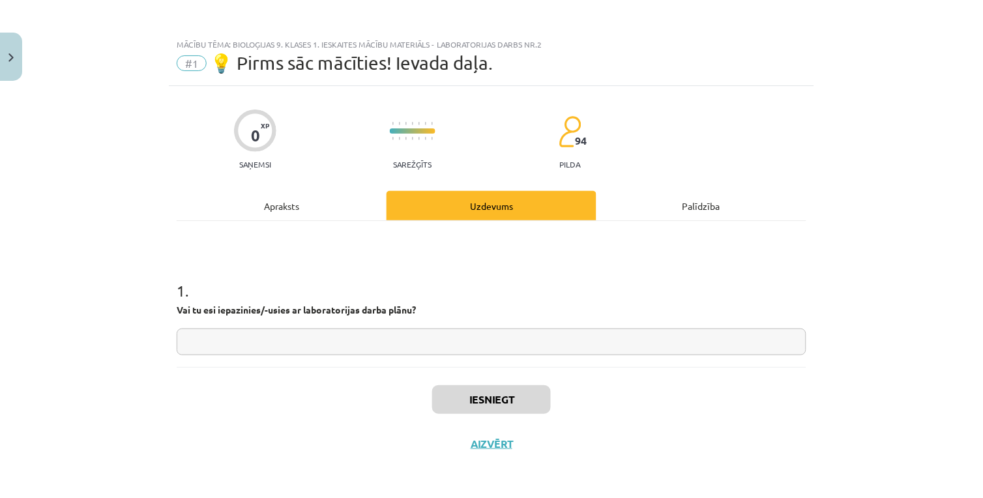
click at [383, 338] on input "text" at bounding box center [492, 342] width 630 height 27
type input "**"
click at [504, 394] on button "Iesniegt" at bounding box center [491, 399] width 119 height 29
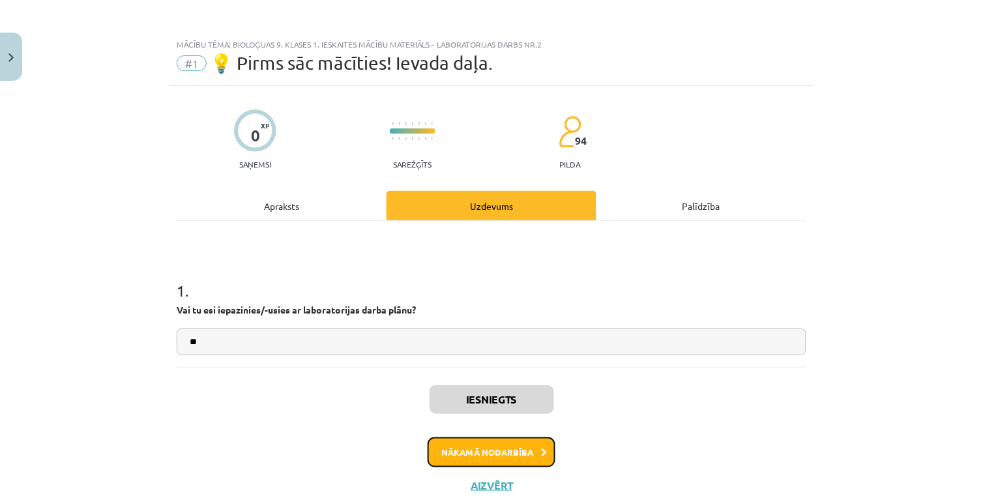
click at [512, 443] on button "Nākamā nodarbība" at bounding box center [492, 452] width 128 height 30
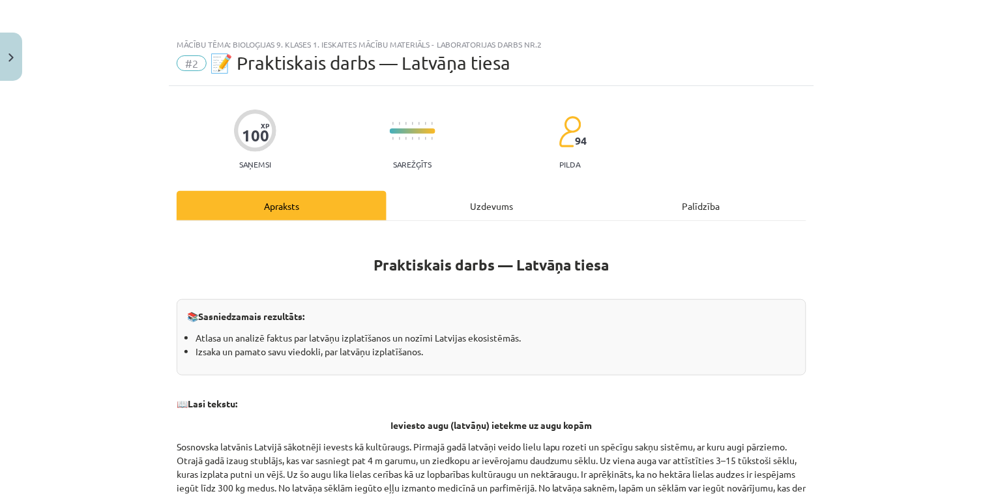
scroll to position [33, 0]
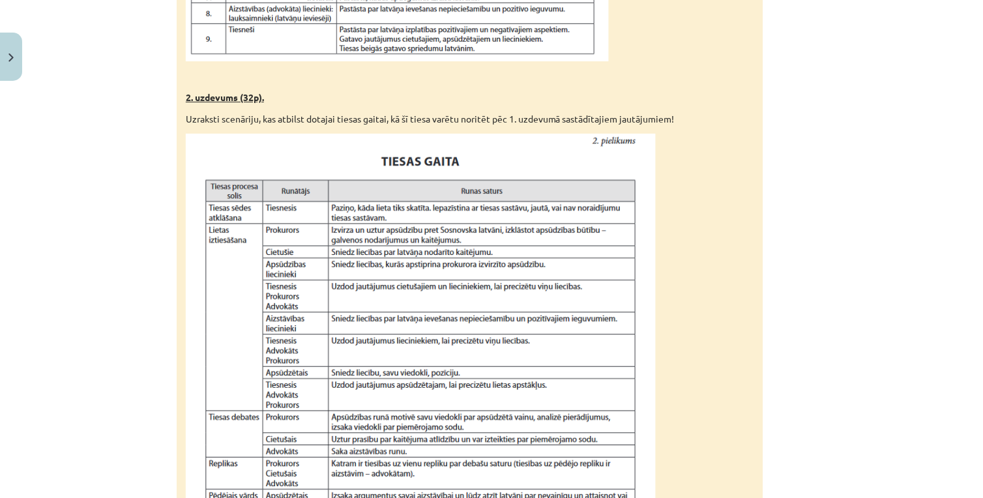
scroll to position [1222, 0]
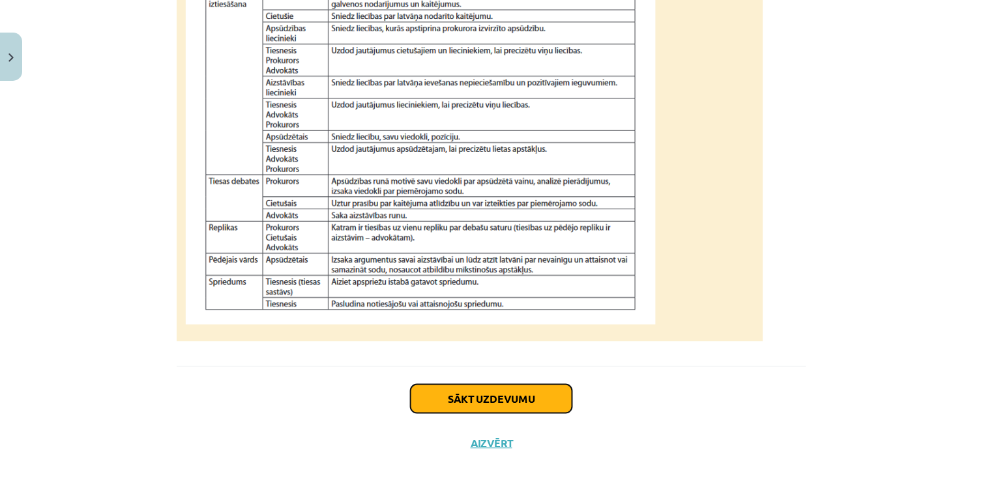
click at [492, 398] on button "Sākt uzdevumu" at bounding box center [492, 399] width 162 height 29
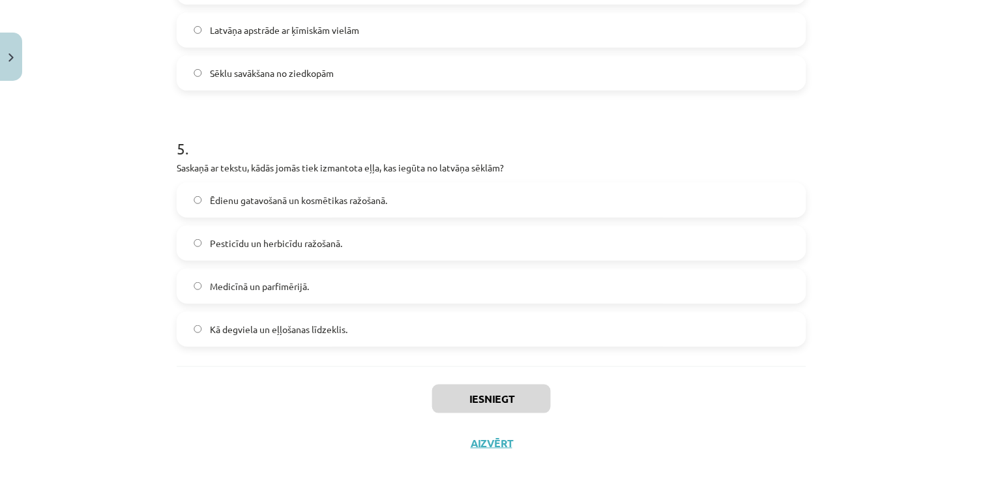
scroll to position [33, 0]
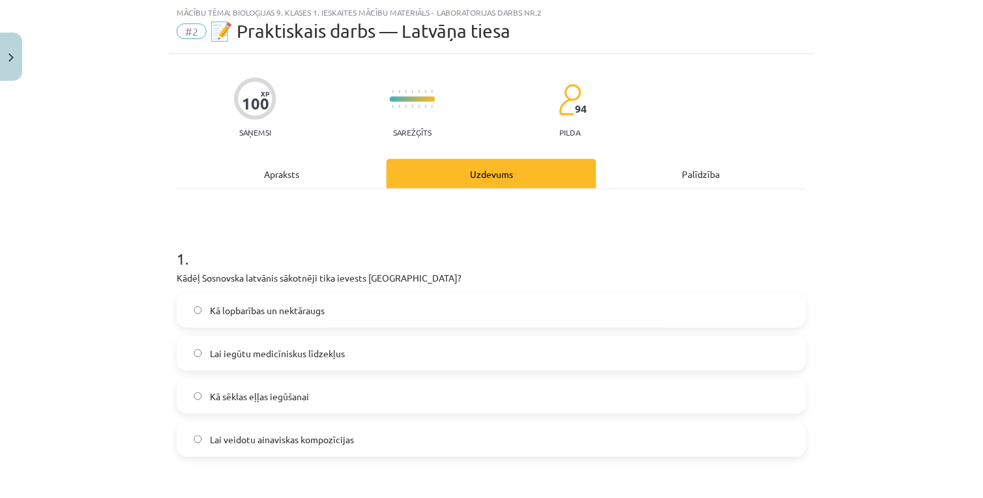
click at [270, 187] on div "Apraksts" at bounding box center [282, 173] width 210 height 29
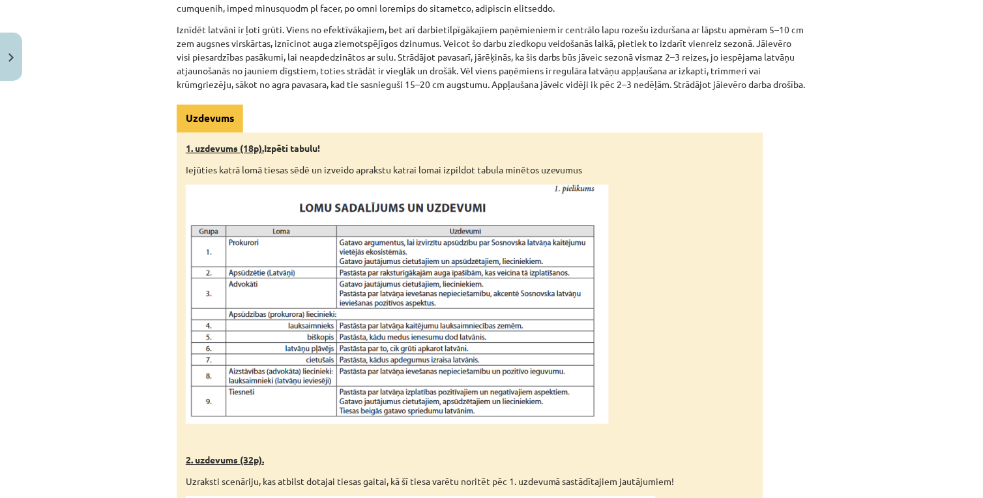
scroll to position [322, 0]
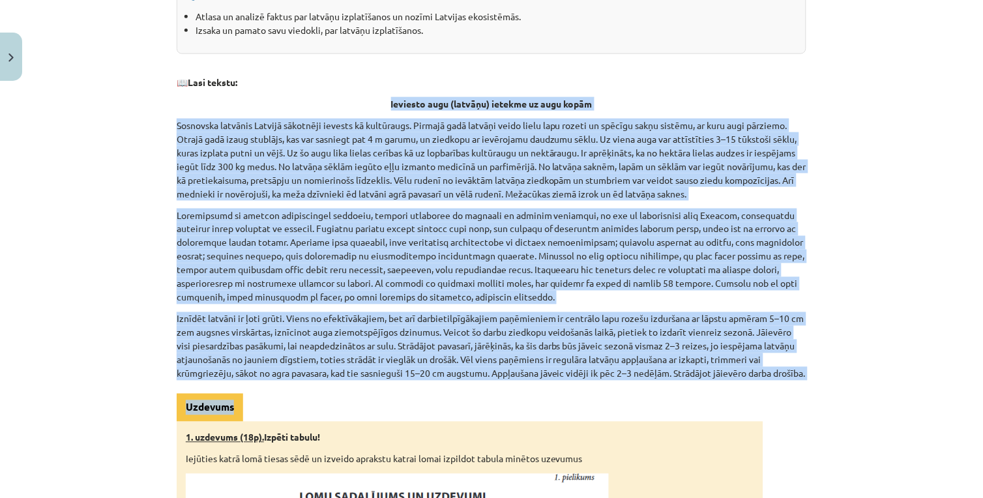
drag, startPoint x: 374, startPoint y: 93, endPoint x: 621, endPoint y: 403, distance: 397.1
drag, startPoint x: 621, startPoint y: 403, endPoint x: 421, endPoint y: 366, distance: 203.6
click at [421, 366] on p "Iznīdēt latvāni ir ļoti grūti. Viens no efektīvākajiem, bet arī darbietilpīgāka…" at bounding box center [492, 346] width 630 height 68
drag, startPoint x: 380, startPoint y: 100, endPoint x: 609, endPoint y: 392, distance: 370.6
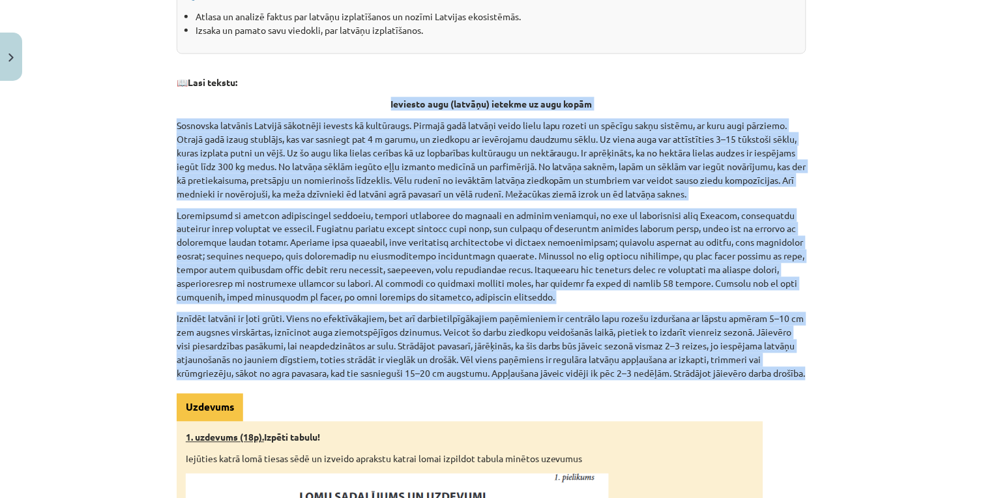
copy div "Ieviesto augu (latvāņu) ietekme uz augu kopām Sosnovska latvānis Latvijā sākotn…"
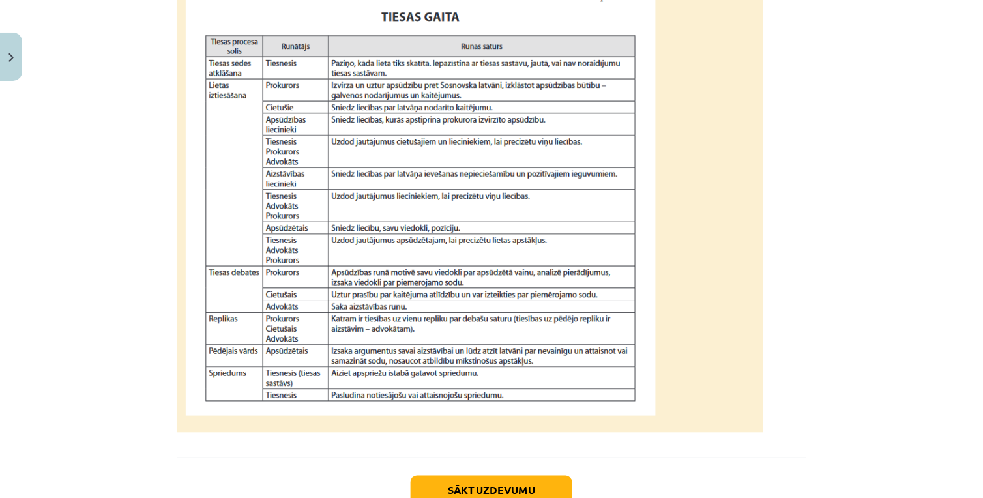
scroll to position [1046, 0]
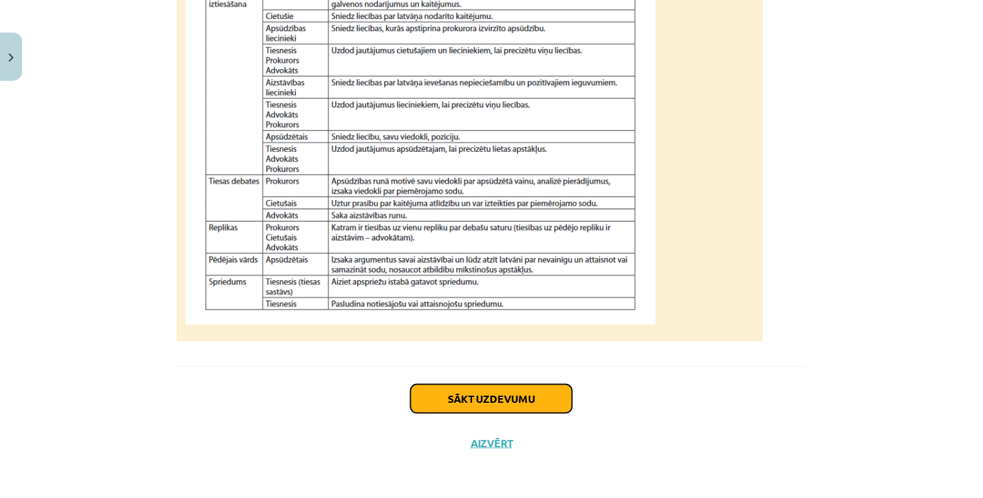
click at [479, 398] on button "Sākt uzdevumu" at bounding box center [492, 399] width 162 height 29
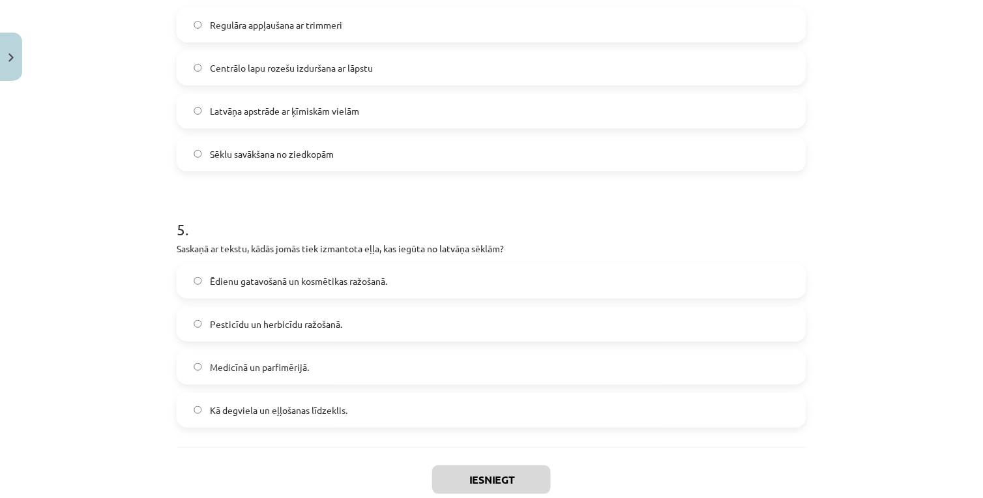
scroll to position [1167, 0]
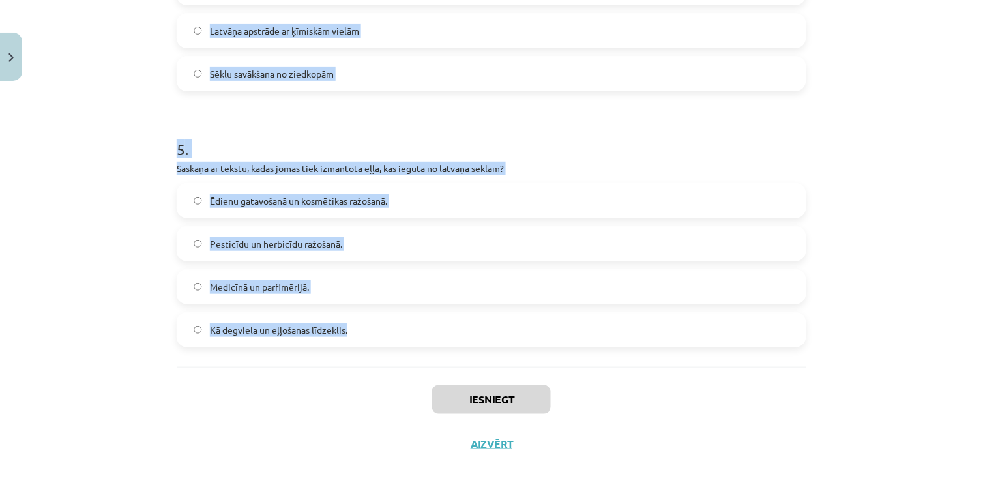
drag, startPoint x: 172, startPoint y: 257, endPoint x: 470, endPoint y: 315, distance: 303.6
click at [470, 315] on div "Mācību tēma: Bioloģijas 9. klases 1. ieskaites mācību materiāls - laboratorijas…" at bounding box center [491, 249] width 983 height 498
copy form "1 . Kādēļ Sosnovska latvānis sākotnēji tika ievests Latvijā? Kā lopbarības un n…"
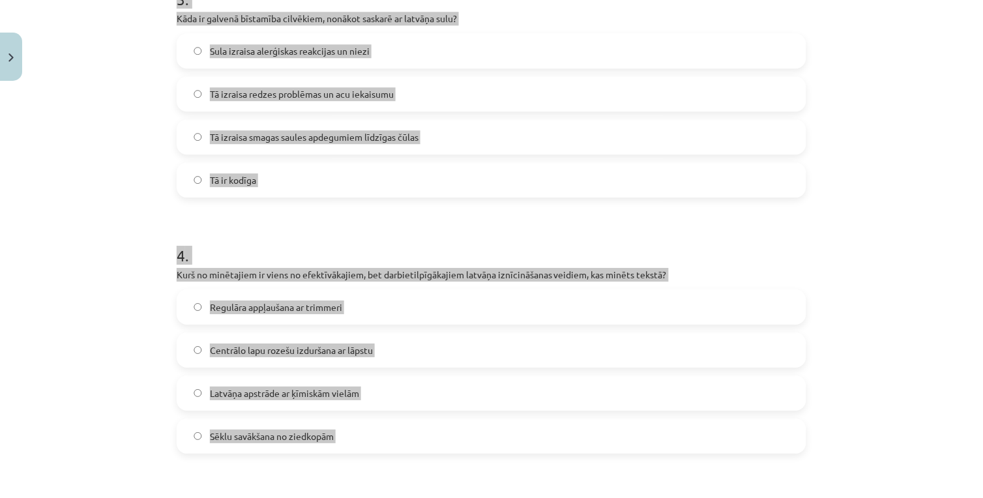
scroll to position [732, 0]
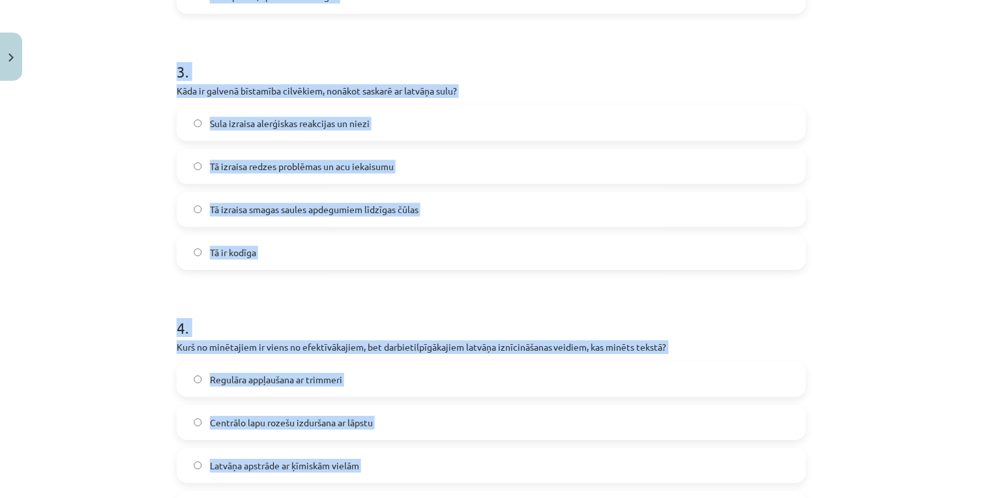
click at [102, 209] on div "Mācību tēma: Bioloģijas 9. klases 1. ieskaites mācību materiāls - laboratorijas…" at bounding box center [491, 249] width 983 height 498
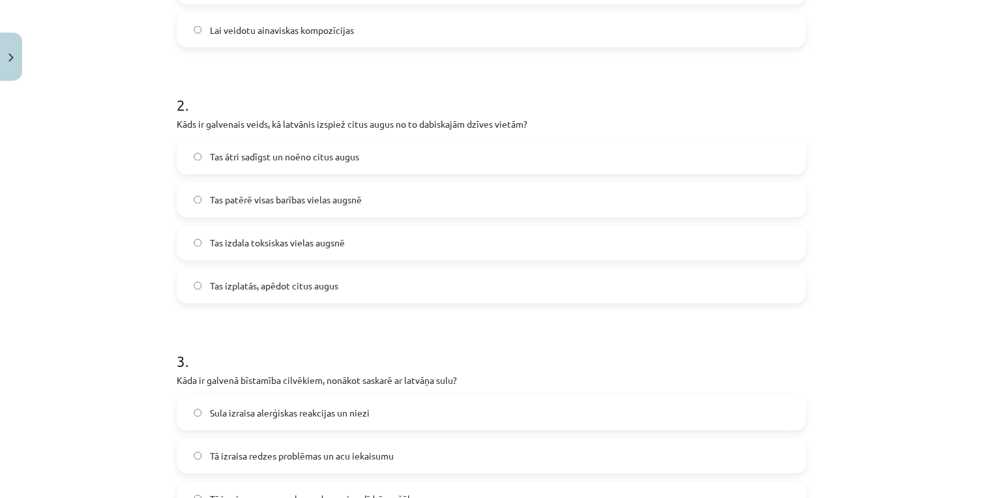
scroll to position [153, 0]
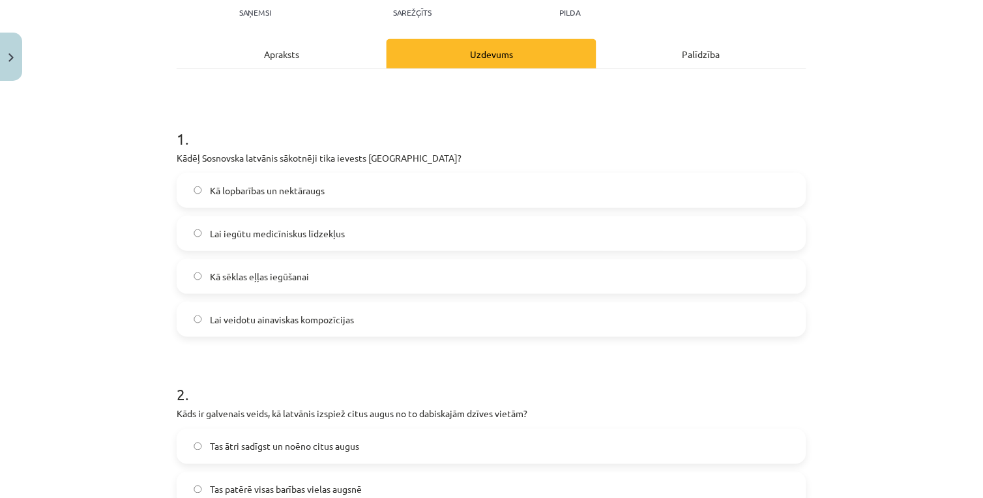
click at [278, 194] on span "Kā lopbarības un nektāraugs" at bounding box center [267, 191] width 115 height 14
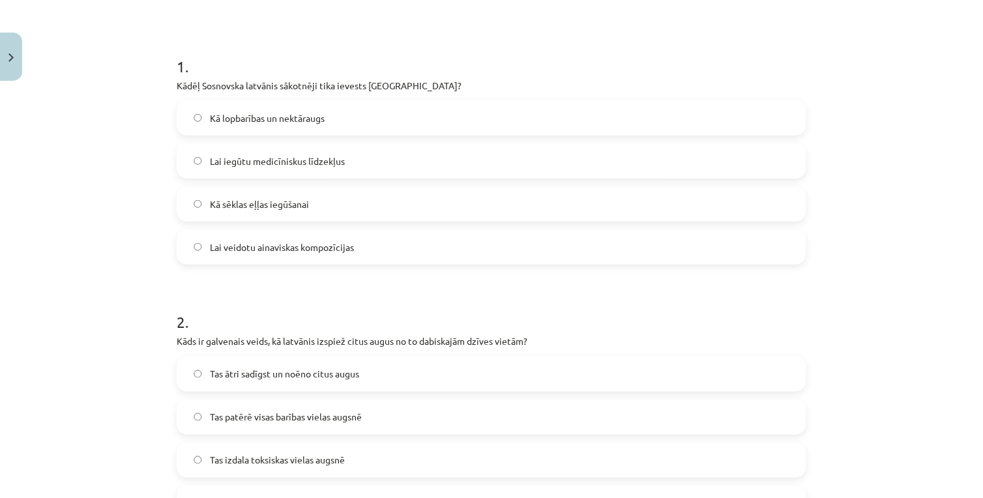
scroll to position [297, 0]
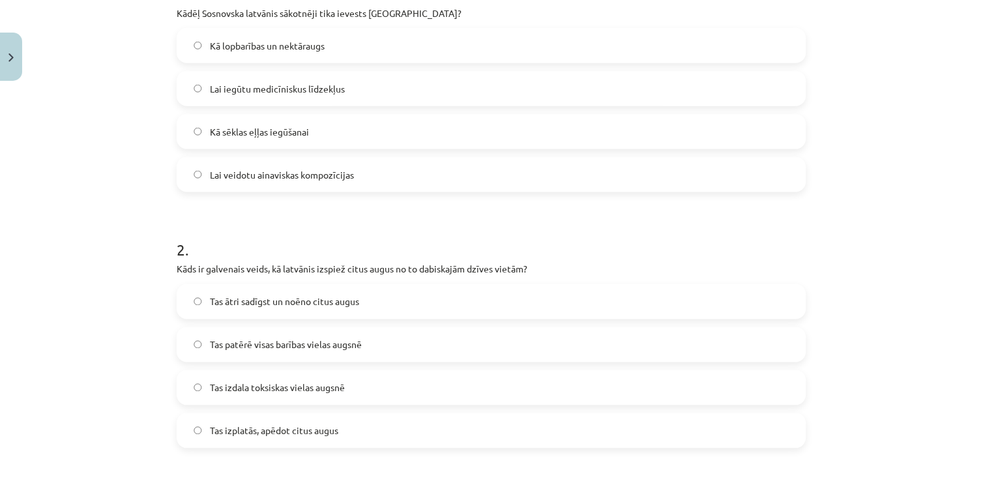
click at [252, 301] on span "Tas ātri sadīgst un noēno citus augus" at bounding box center [284, 302] width 149 height 14
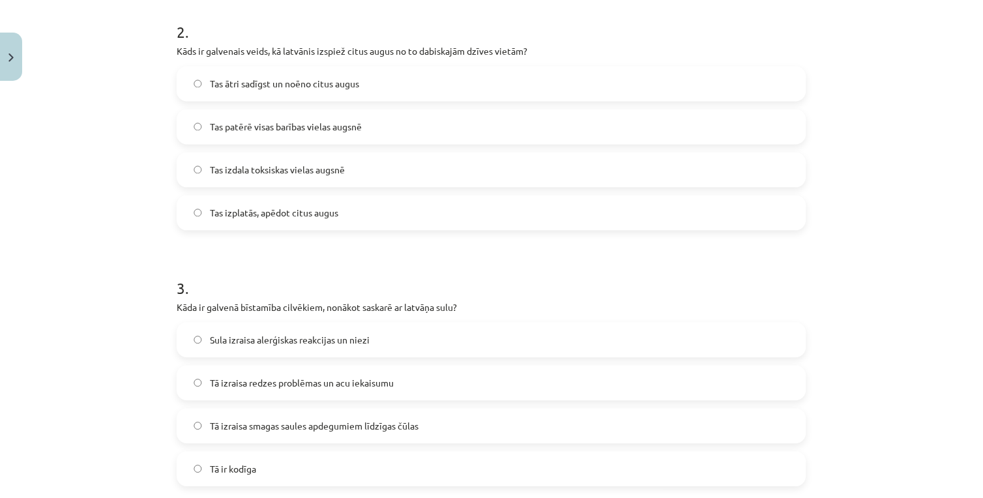
click at [286, 432] on span "Tā izraisa smagas saules apdegumiem līdzīgas čūlas" at bounding box center [314, 427] width 209 height 14
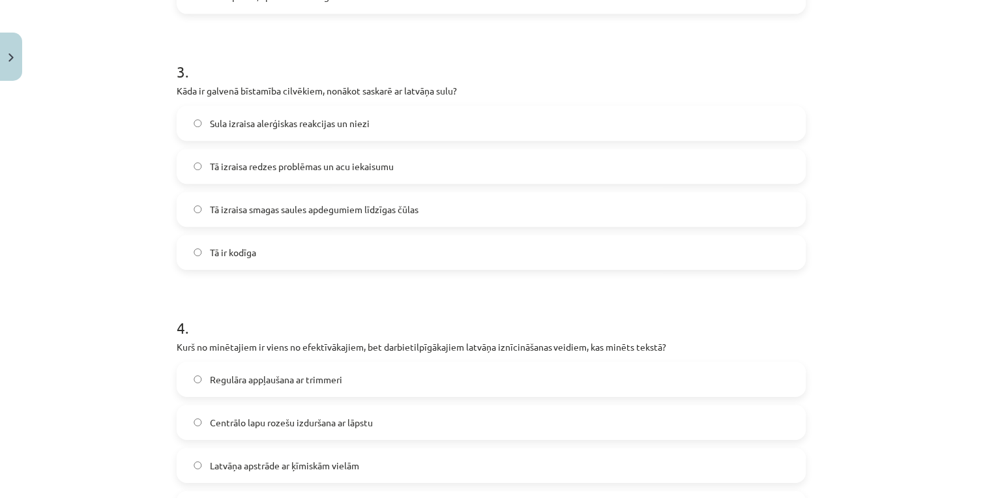
scroll to position [805, 0]
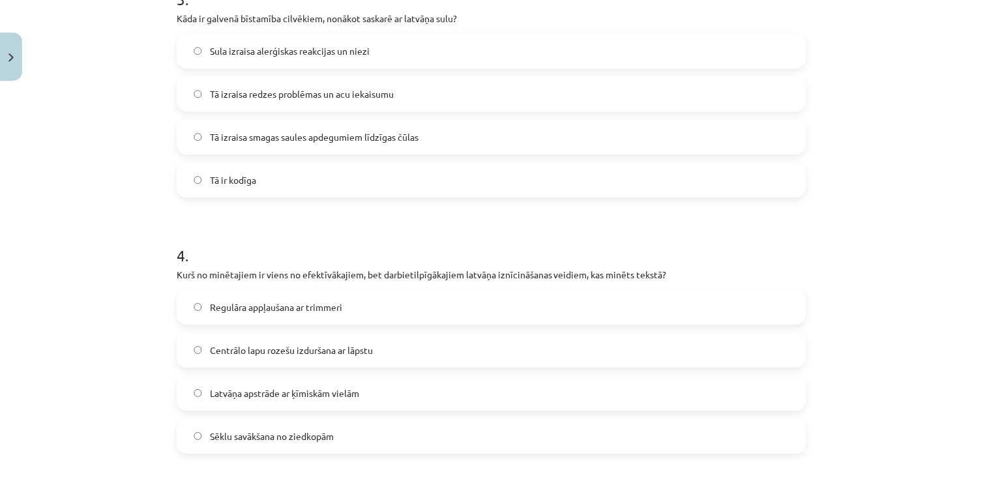
click at [264, 347] on span "Centrālo lapu rozešu izduršana ar lāpstu" at bounding box center [291, 351] width 163 height 14
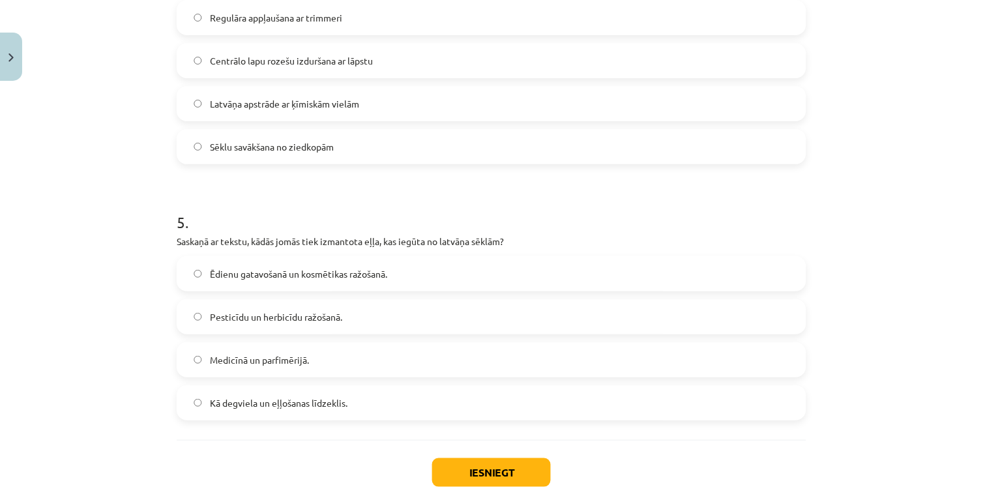
click at [210, 353] on span "Medicīnā un parfimērijā." at bounding box center [259, 360] width 99 height 14
click at [481, 464] on button "Iesniegt" at bounding box center [491, 472] width 119 height 29
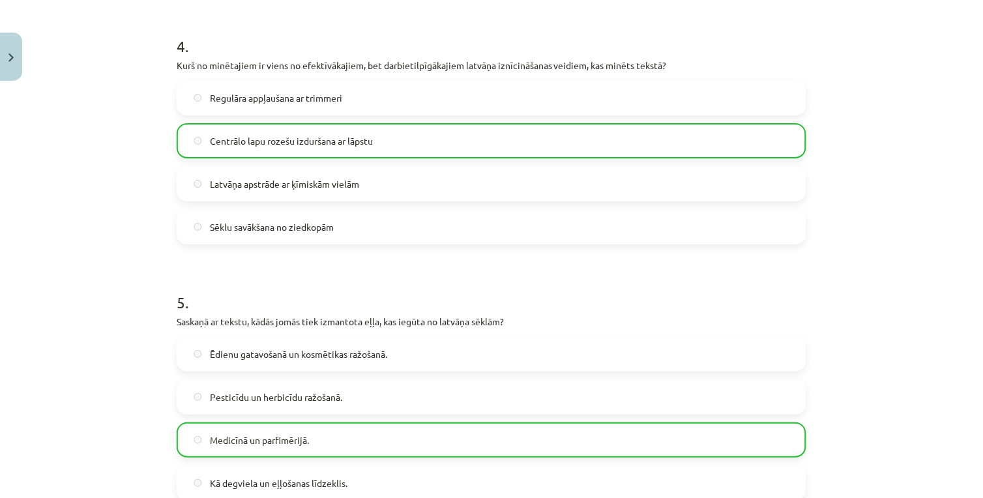
scroll to position [1209, 0]
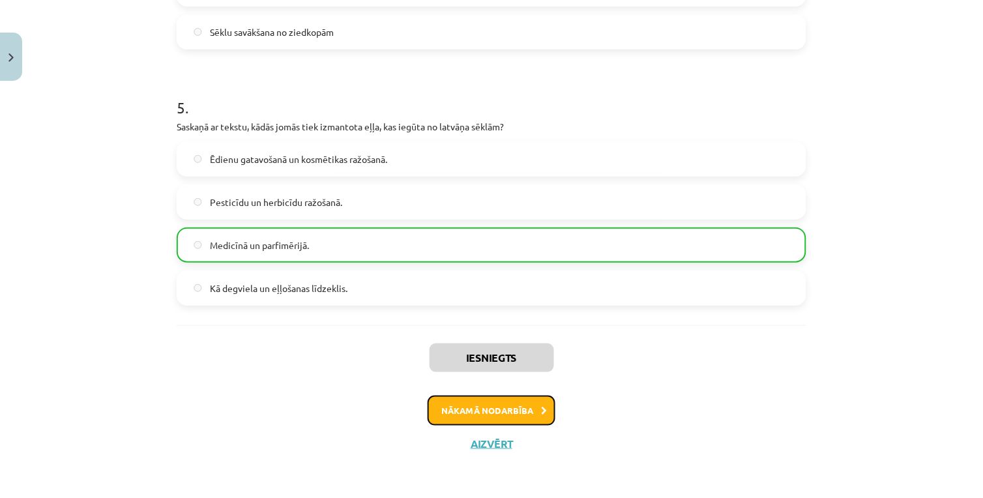
click at [479, 419] on button "Nākamā nodarbība" at bounding box center [492, 411] width 128 height 30
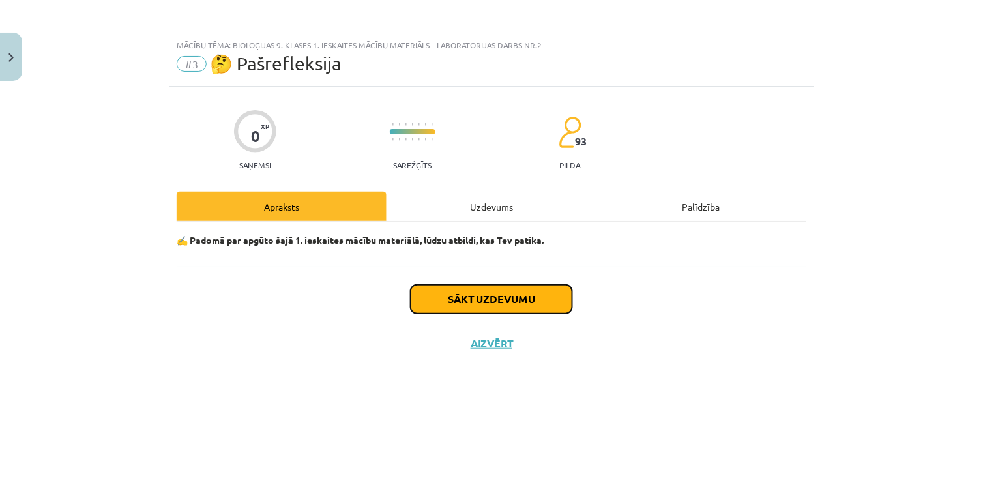
click at [462, 295] on button "Sākt uzdevumu" at bounding box center [492, 299] width 162 height 29
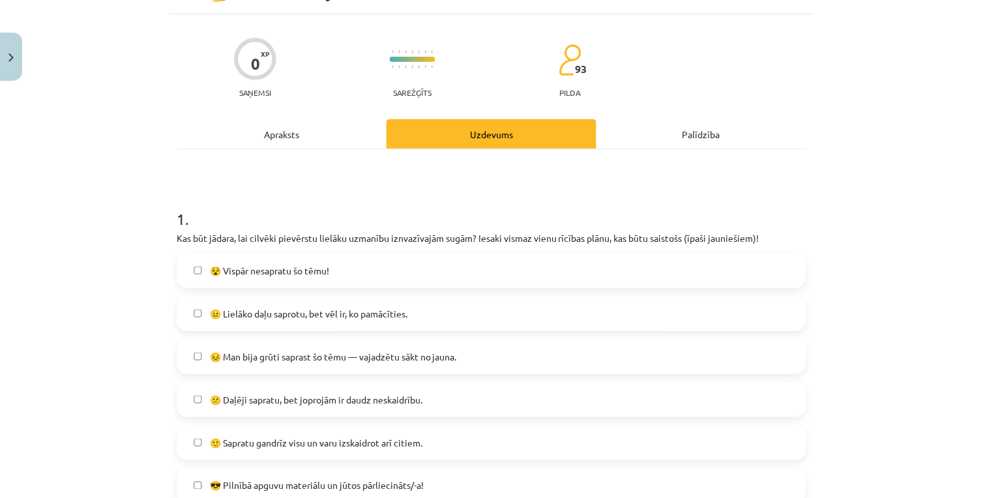
scroll to position [145, 0]
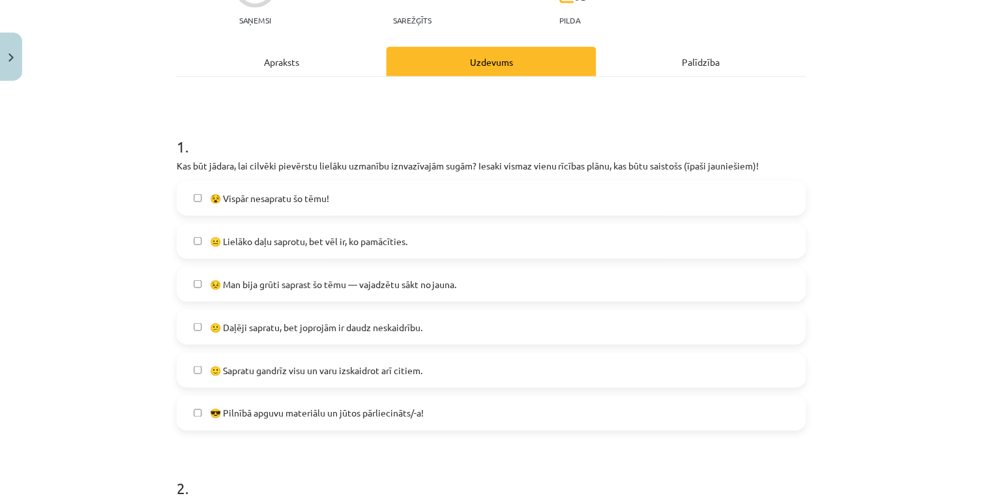
click at [252, 248] on label "😐 Lielāko daļu saprotu, bet vēl ir, ko pamācīties." at bounding box center [491, 241] width 627 height 33
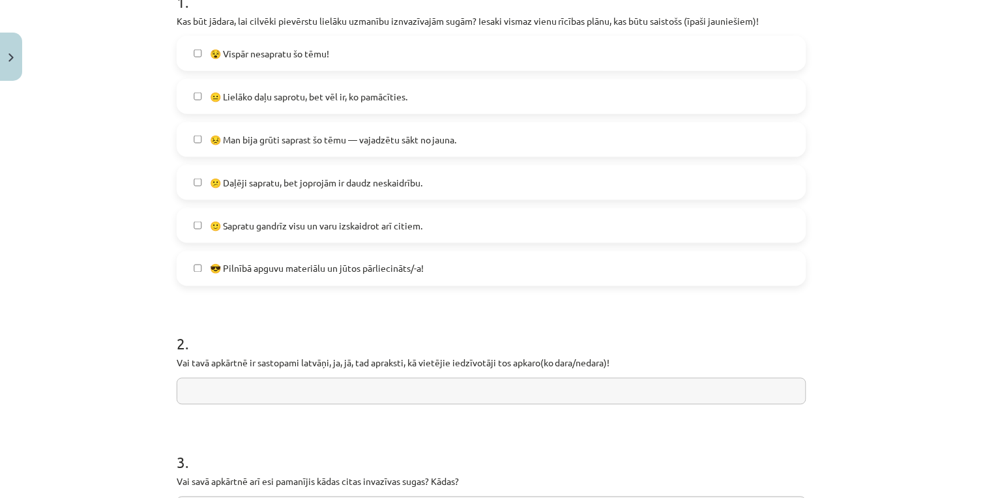
scroll to position [434, 0]
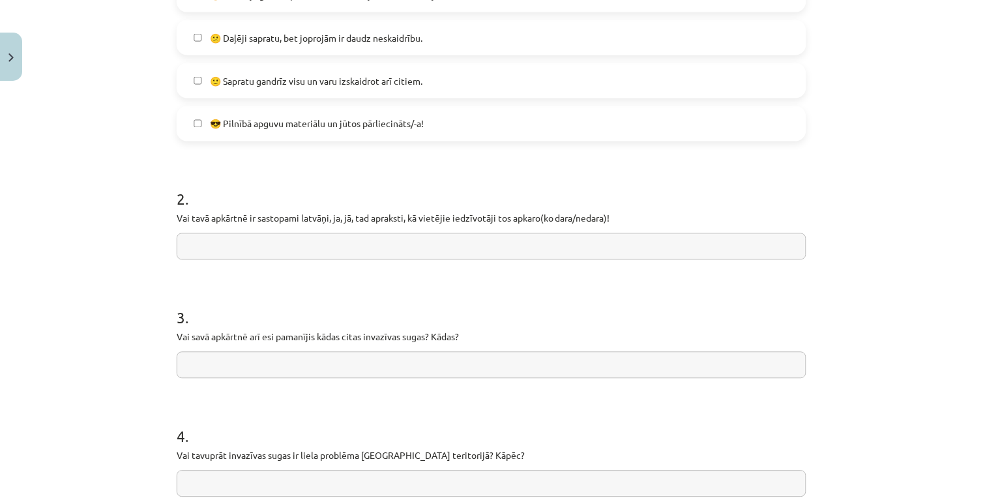
click at [261, 253] on input "text" at bounding box center [492, 246] width 630 height 27
type input "*******"
click at [263, 363] on input "text" at bounding box center [492, 365] width 630 height 27
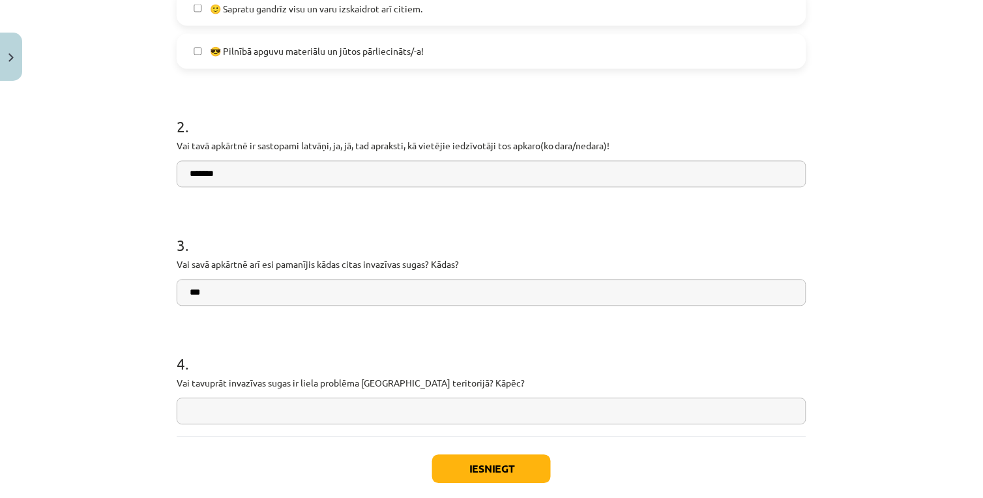
type input "***"
click at [340, 402] on input "text" at bounding box center [492, 411] width 630 height 27
type input "**********"
click at [464, 446] on div "Iesniegt Aizvērt" at bounding box center [492, 482] width 630 height 91
click at [462, 458] on button "Iesniegt" at bounding box center [491, 469] width 119 height 29
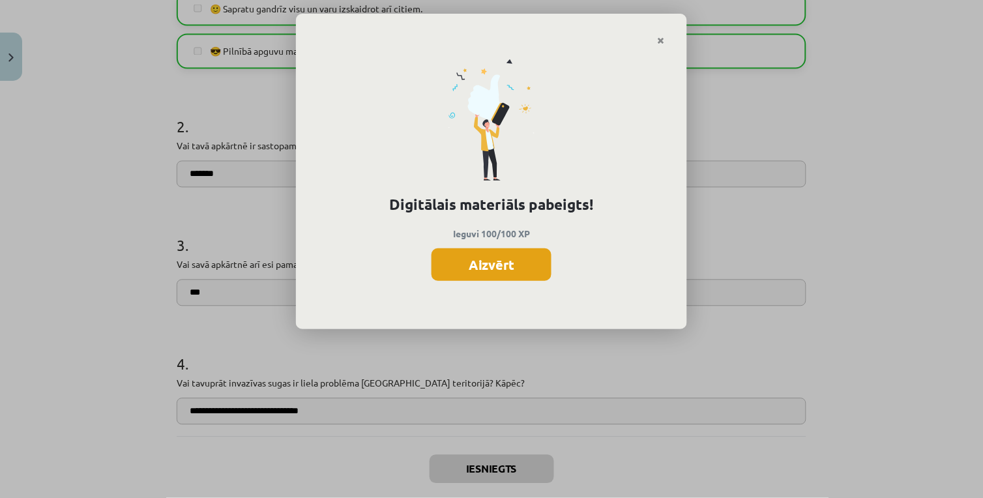
click at [499, 276] on button "Aizvērt" at bounding box center [492, 264] width 120 height 33
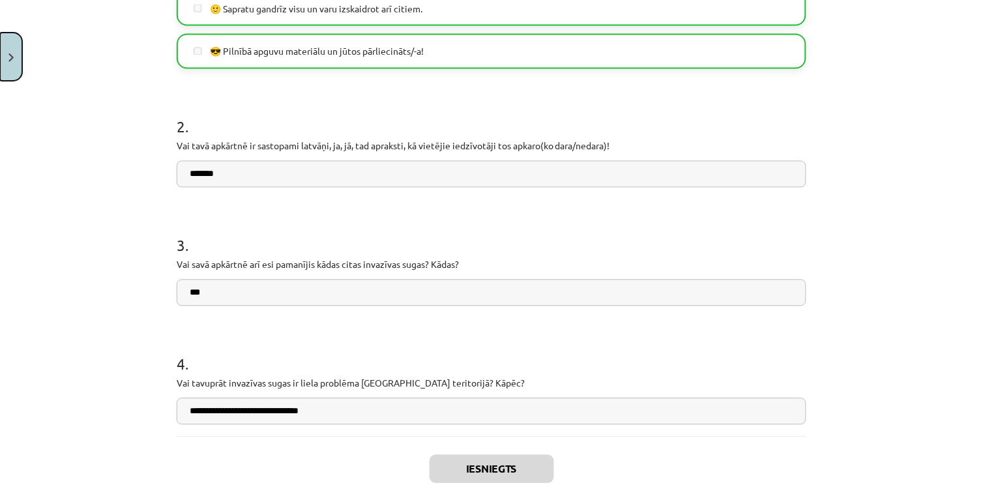
click at [5, 56] on button "Close" at bounding box center [11, 57] width 22 height 48
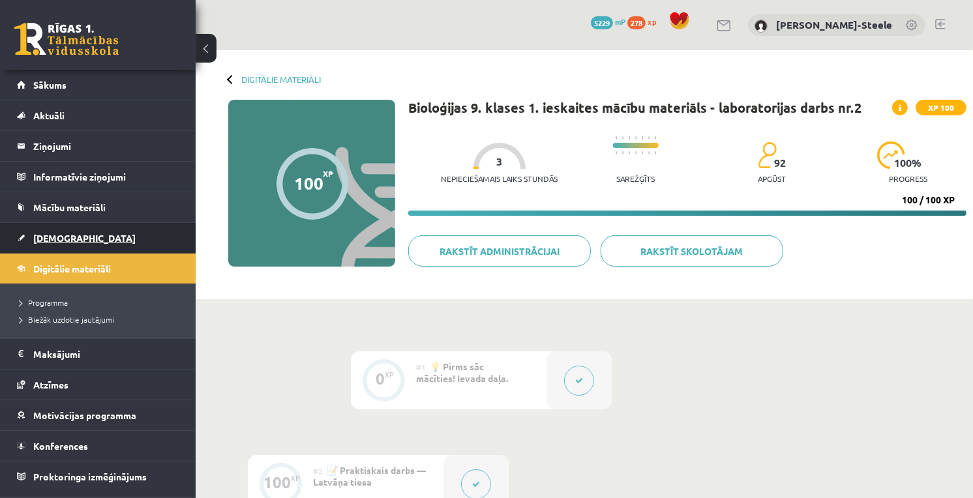
click at [81, 240] on link "[DEMOGRAPHIC_DATA]" at bounding box center [98, 238] width 162 height 30
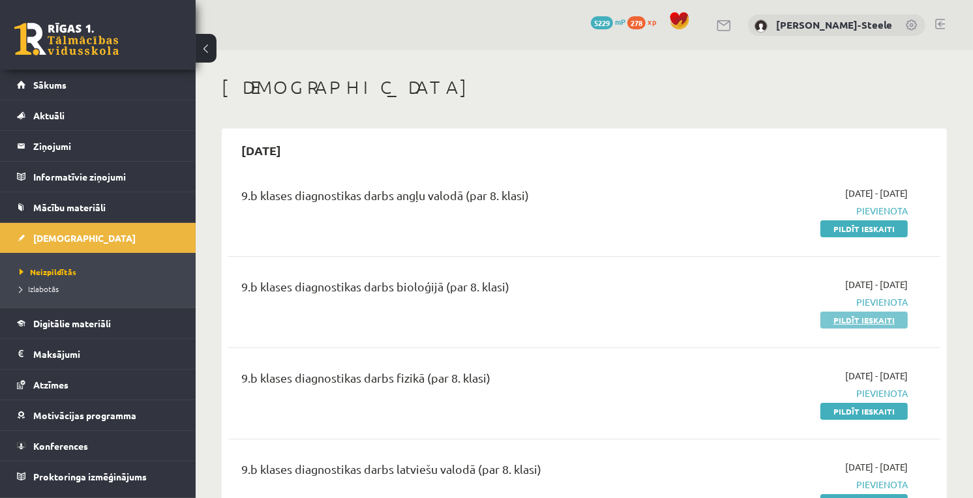
click at [842, 326] on link "Pildīt ieskaiti" at bounding box center [863, 320] width 87 height 17
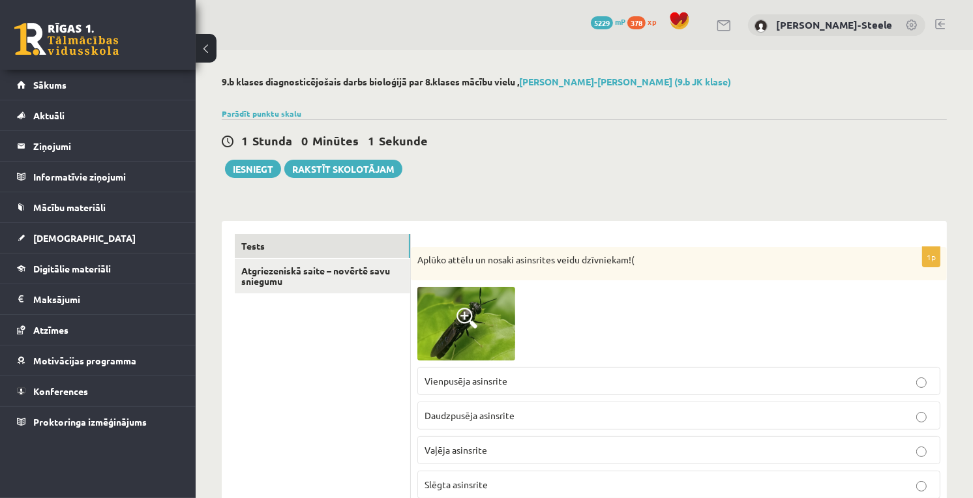
scroll to position [145, 0]
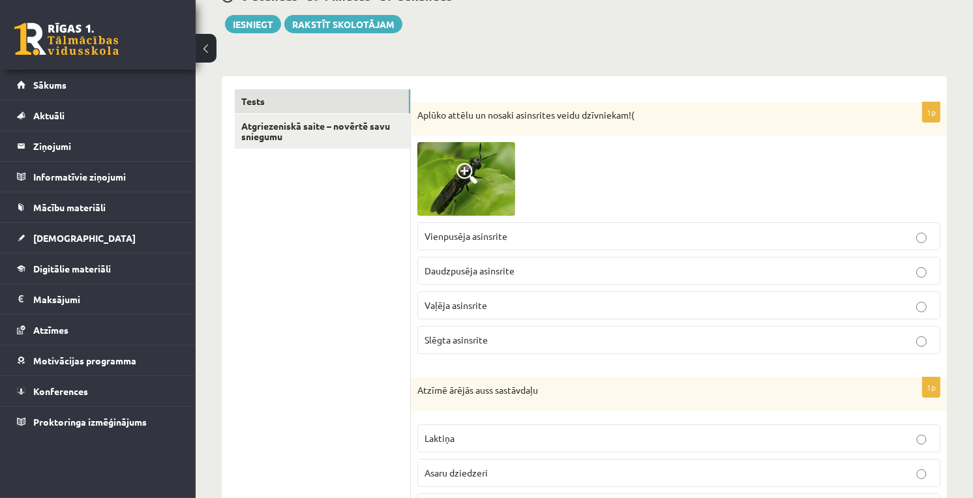
click at [488, 196] on img at bounding box center [466, 179] width 98 height 74
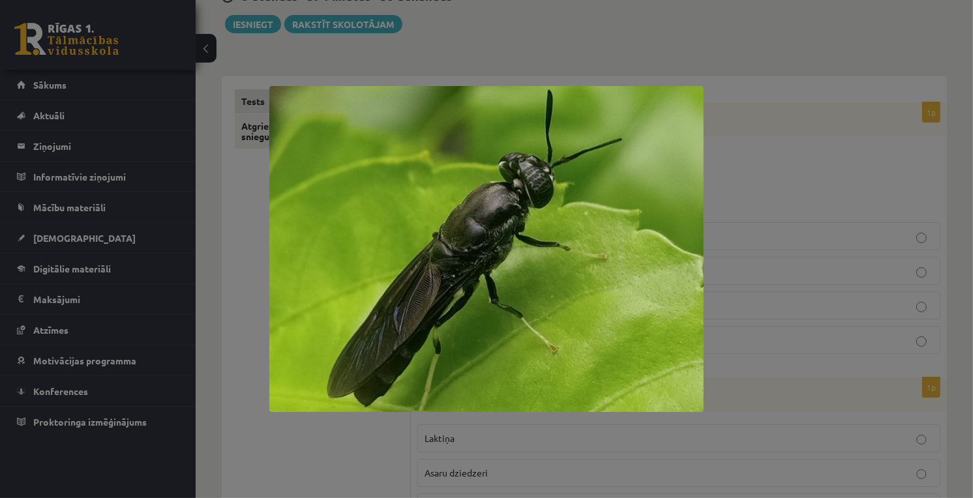
click at [804, 231] on div at bounding box center [486, 249] width 973 height 498
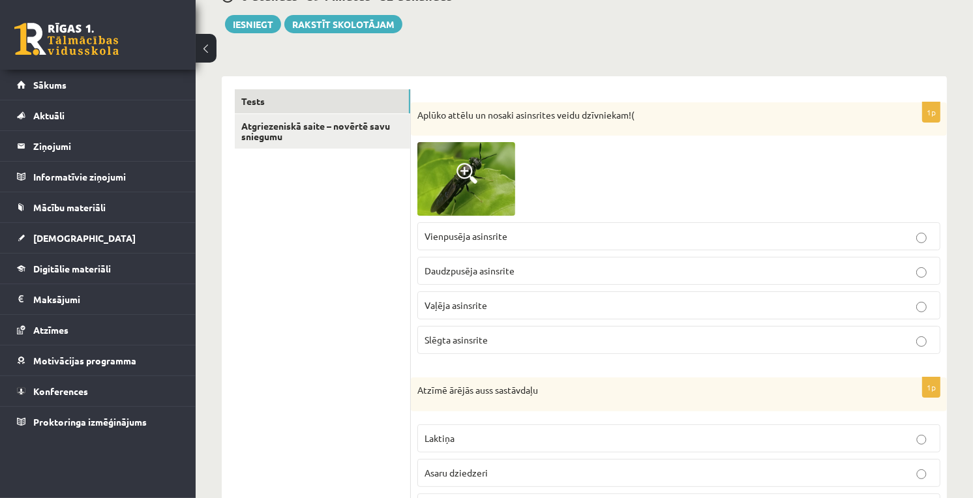
click at [453, 189] on img at bounding box center [466, 179] width 98 height 74
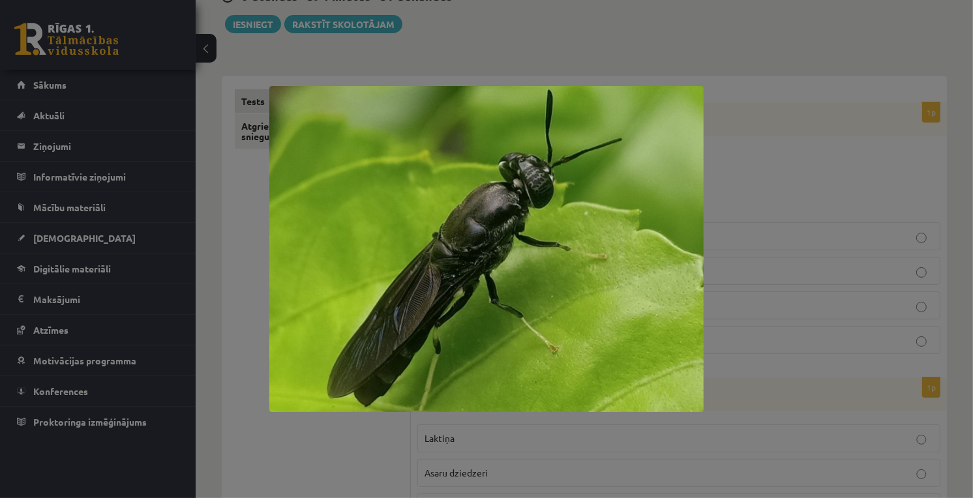
click at [758, 196] on div at bounding box center [486, 249] width 973 height 498
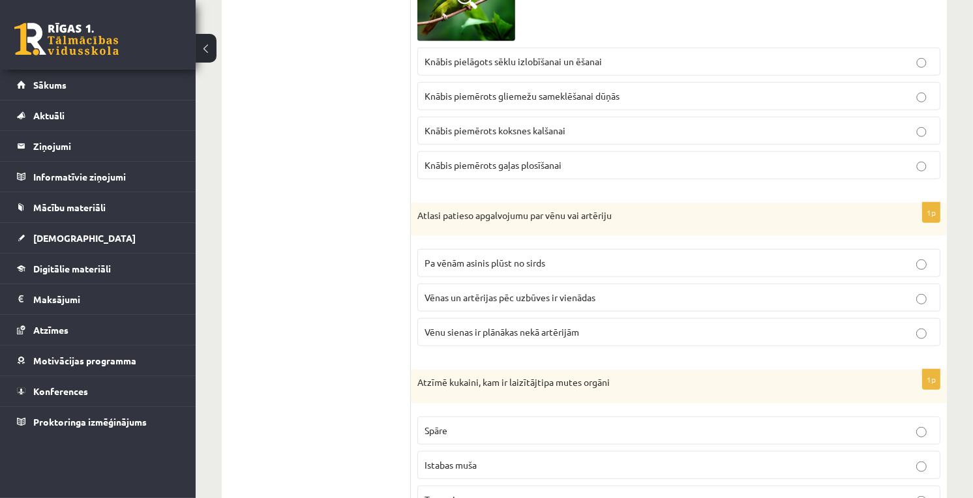
scroll to position [579, 0]
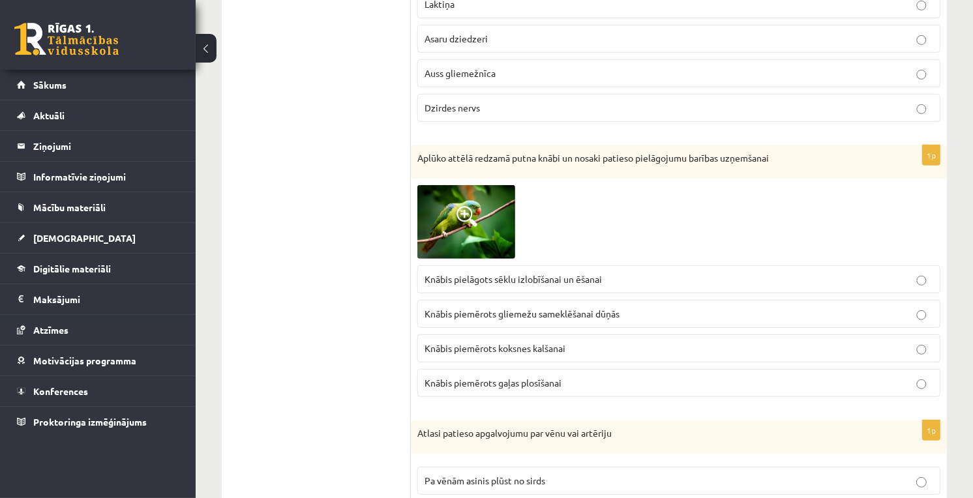
click at [466, 211] on span at bounding box center [466, 216] width 21 height 21
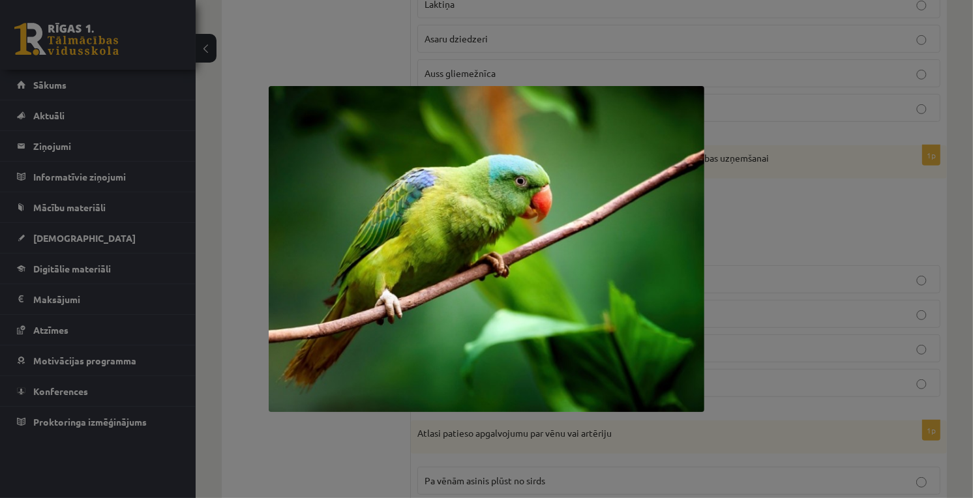
drag, startPoint x: 799, startPoint y: 226, endPoint x: 763, endPoint y: 230, distance: 36.1
click at [797, 224] on div at bounding box center [486, 249] width 973 height 498
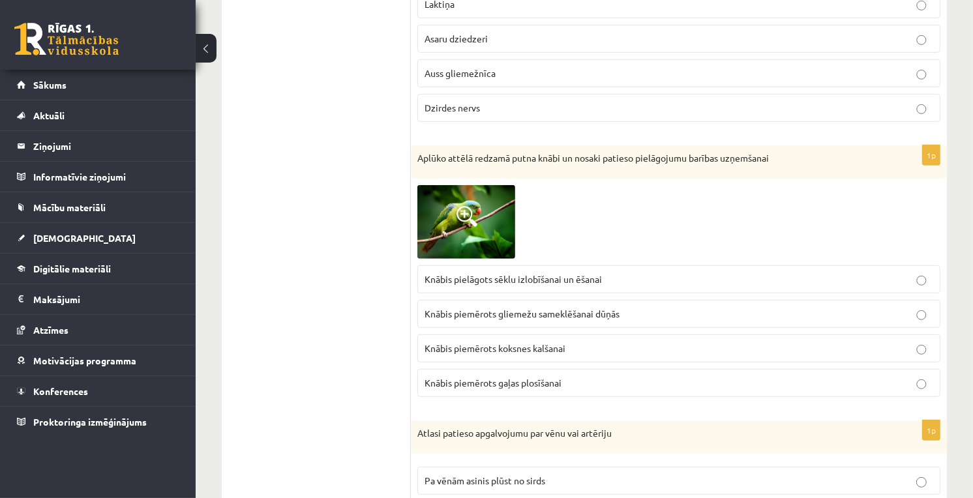
click at [445, 211] on img at bounding box center [466, 221] width 98 height 73
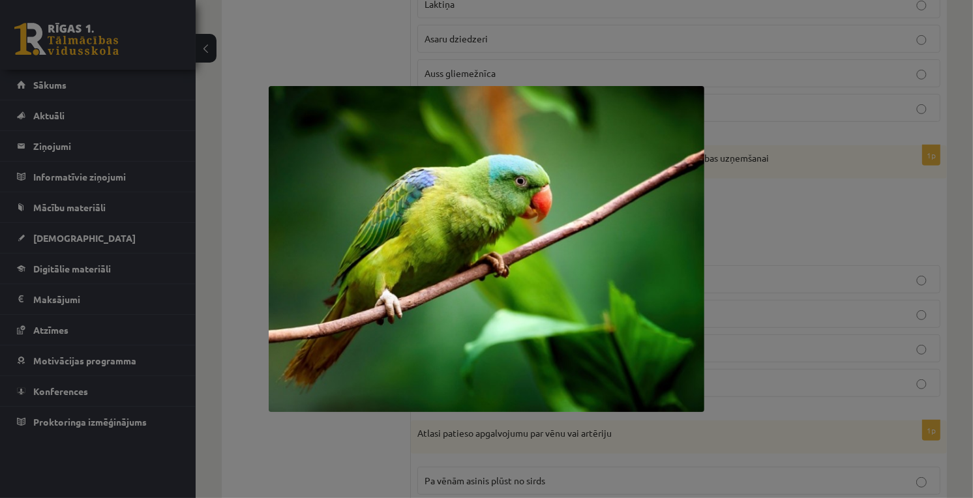
drag, startPoint x: 762, startPoint y: 231, endPoint x: 742, endPoint y: 222, distance: 21.3
click at [758, 214] on div at bounding box center [486, 249] width 973 height 498
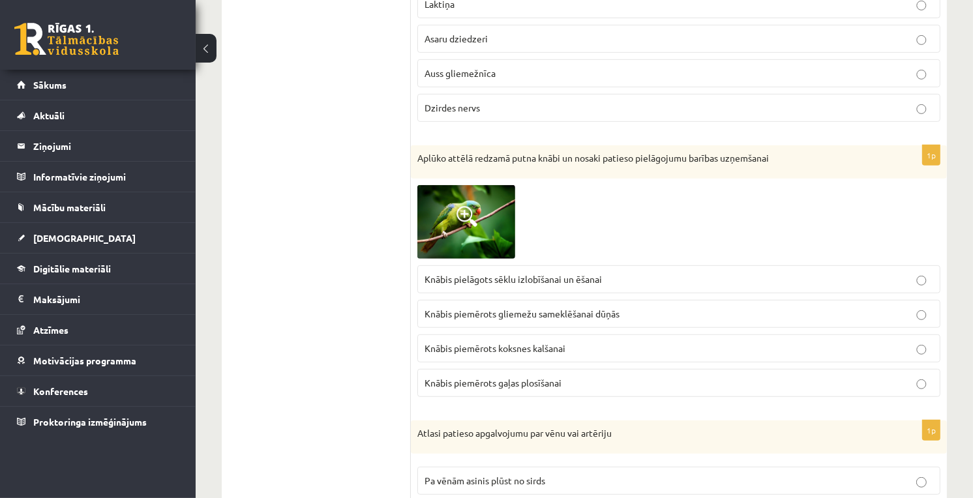
click at [604, 278] on p "Knābis pielāgots sēklu izlobīšanai un ēšanai" at bounding box center [678, 280] width 509 height 14
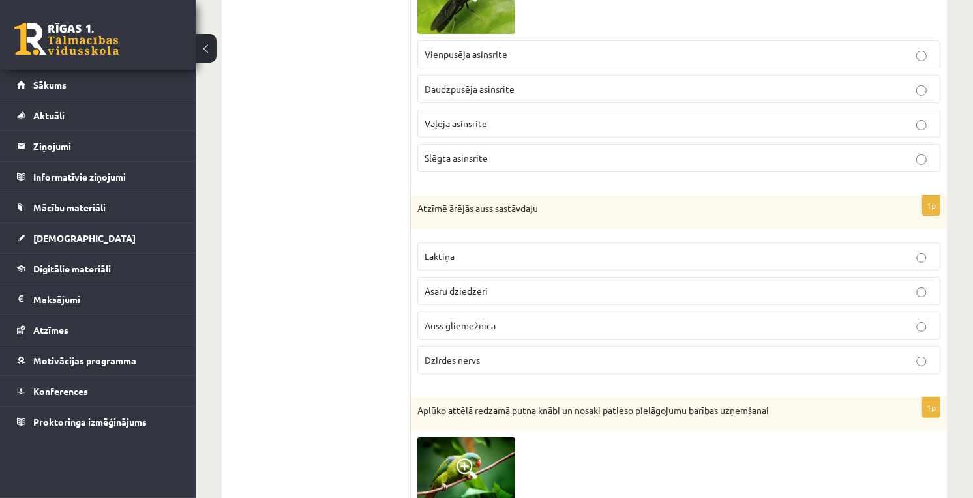
scroll to position [0, 0]
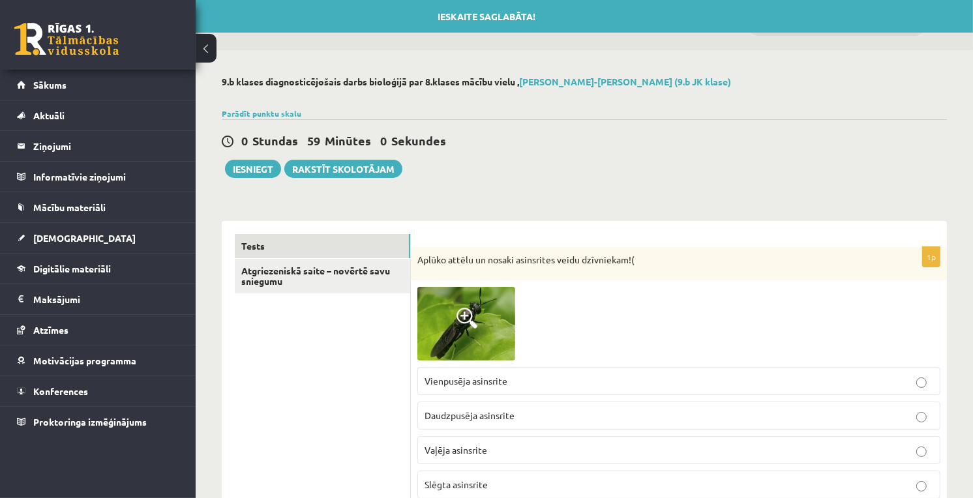
click at [473, 319] on span at bounding box center [466, 318] width 21 height 21
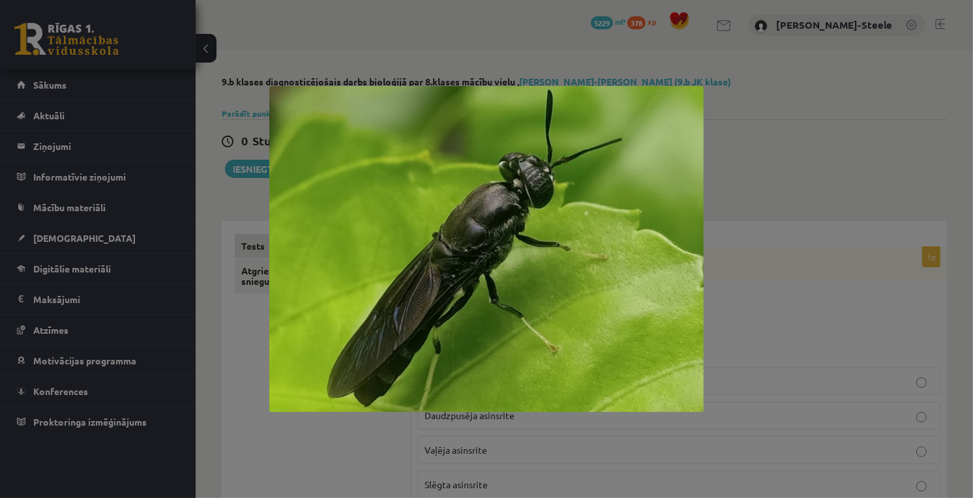
drag, startPoint x: 784, startPoint y: 213, endPoint x: 758, endPoint y: 276, distance: 67.6
click at [784, 222] on div at bounding box center [486, 249] width 973 height 498
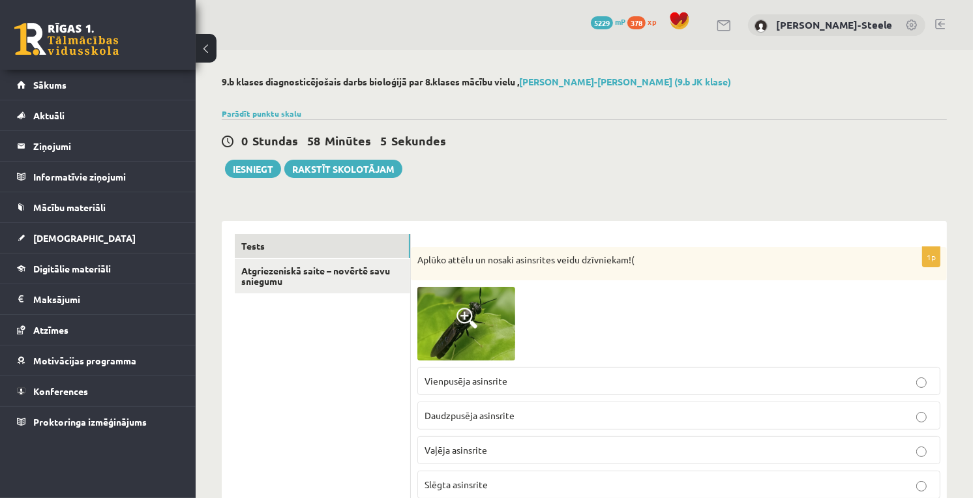
scroll to position [72, 0]
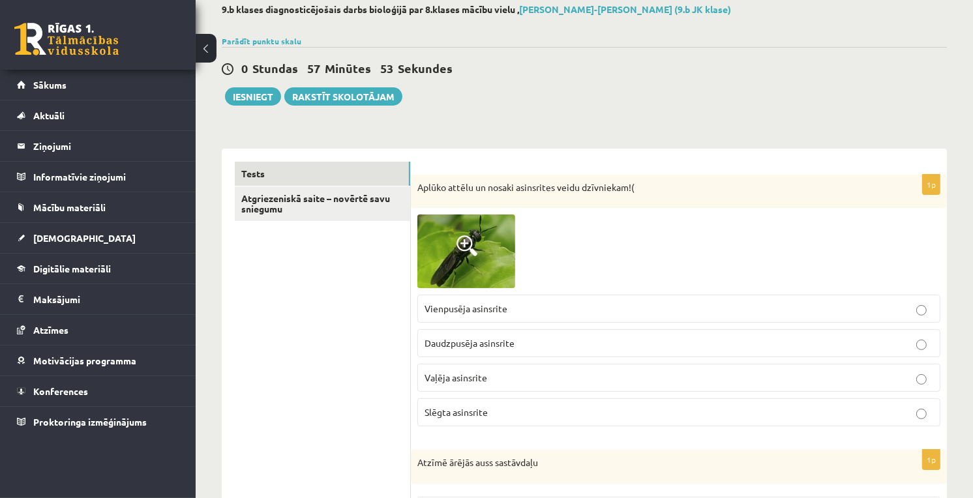
click at [510, 376] on p "Vaļēja asinsrite" at bounding box center [678, 378] width 509 height 14
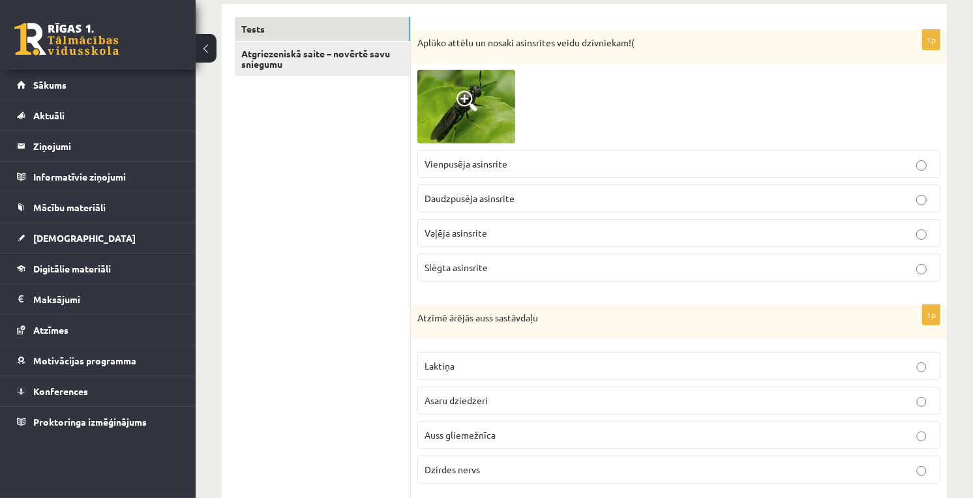
scroll to position [362, 0]
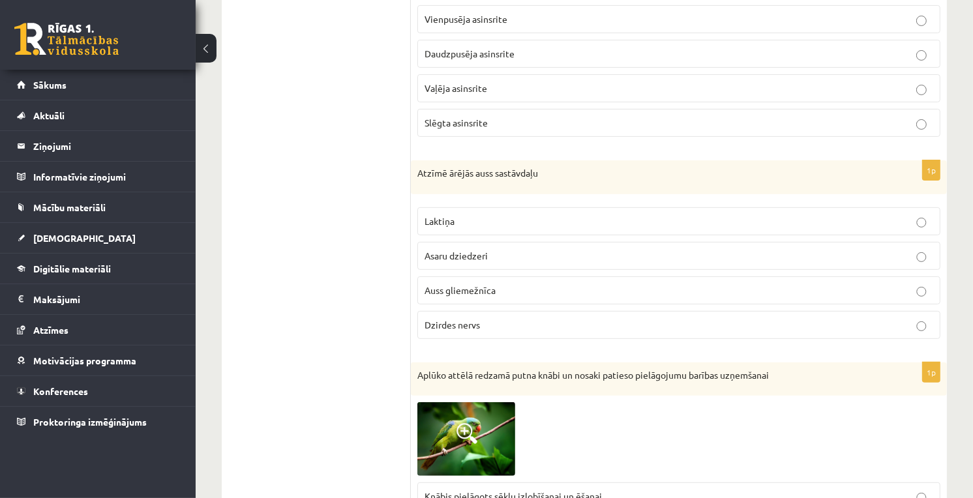
click at [427, 288] on span "Auss gliemežnīca" at bounding box center [459, 290] width 71 height 12
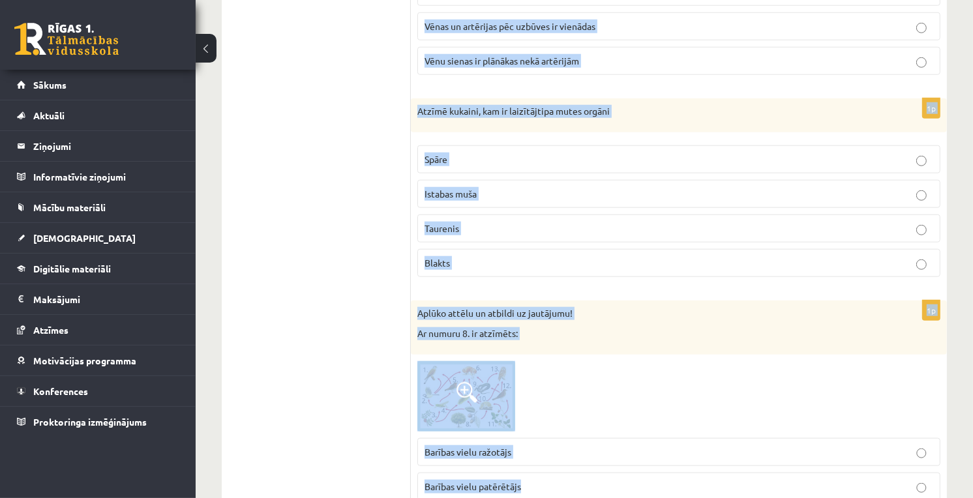
scroll to position [1183, 0]
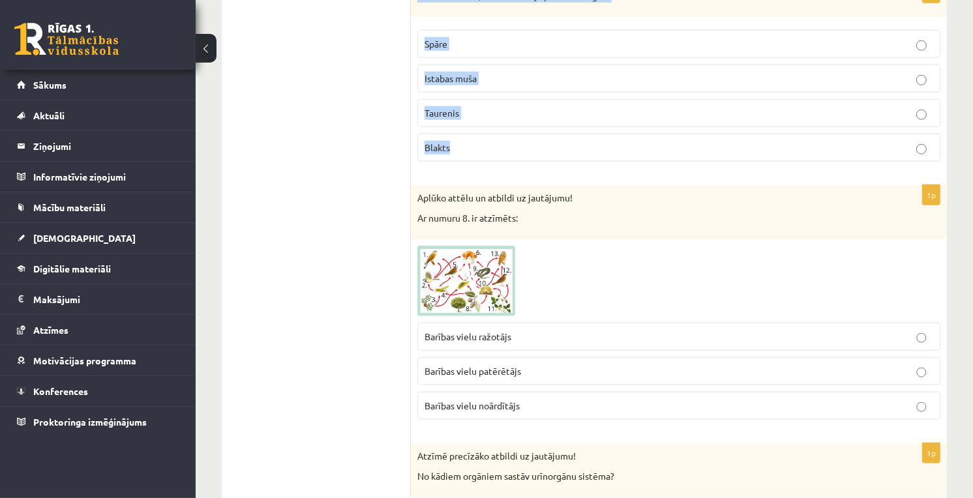
drag, startPoint x: 416, startPoint y: 138, endPoint x: 592, endPoint y: 139, distance: 176.0
copy form "Atlasi patieso apgalvojumu par vēnu vai artēriju Pa vēnām asinis plūst no sirds…"
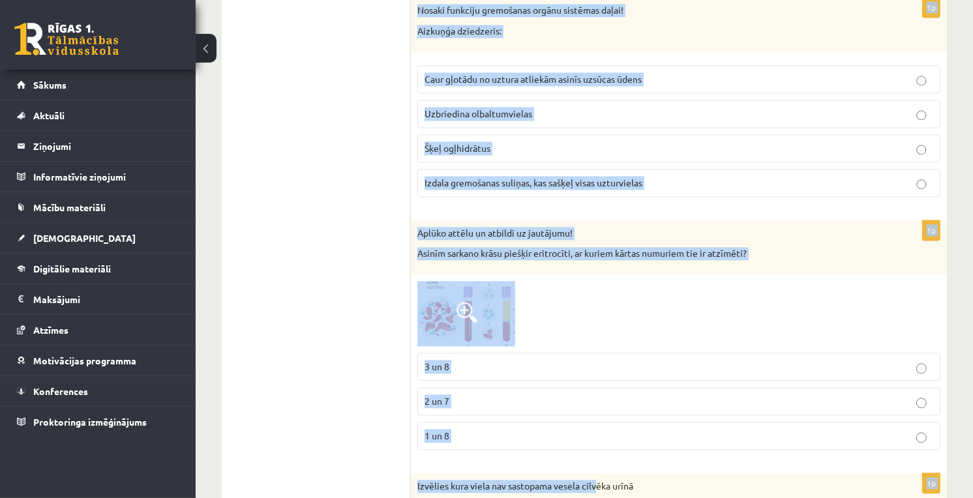
scroll to position [2396, 0]
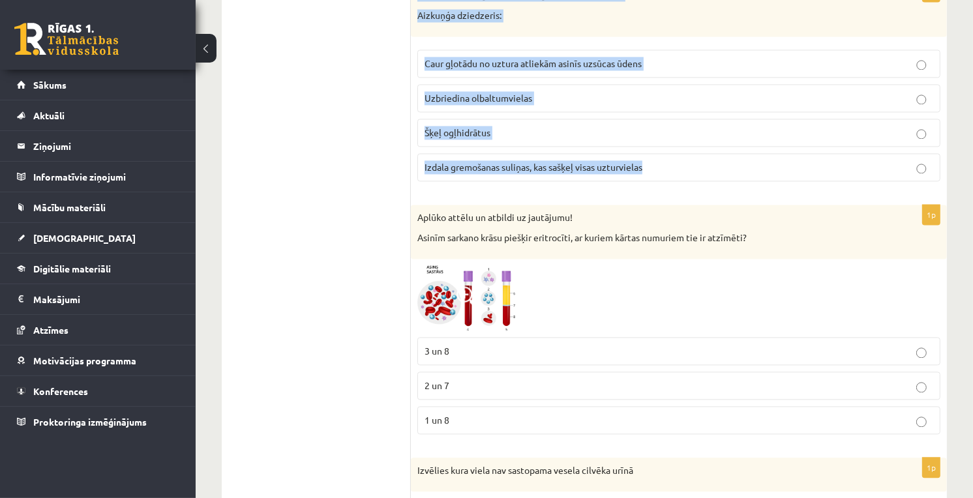
drag, startPoint x: 412, startPoint y: 316, endPoint x: 665, endPoint y: 170, distance: 291.8
copy form "Atzīmē precīzāko atbildi uz jautājumu! No kādiem orgāniem sastāv urīnorgānu sis…"
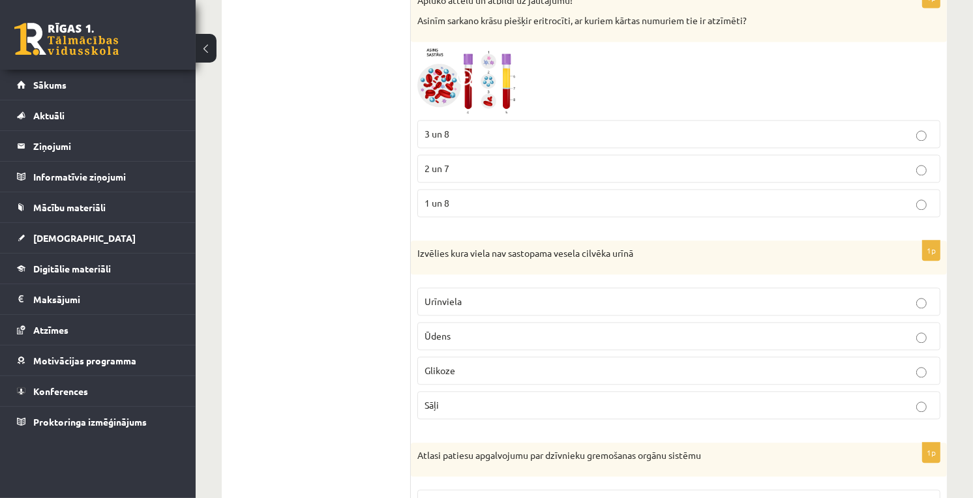
drag, startPoint x: 409, startPoint y: 259, endPoint x: 585, endPoint y: 321, distance: 186.6
drag, startPoint x: 585, startPoint y: 321, endPoint x: 406, endPoint y: 233, distance: 200.6
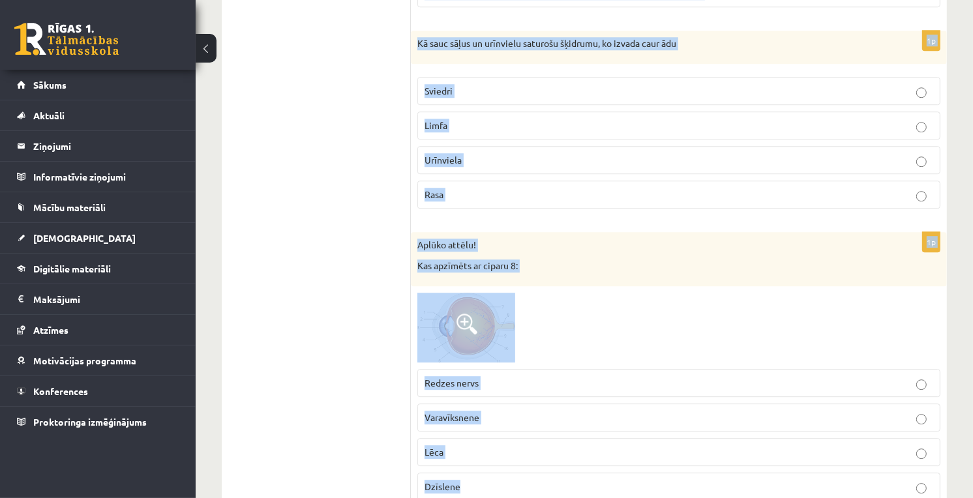
scroll to position [3316, 0]
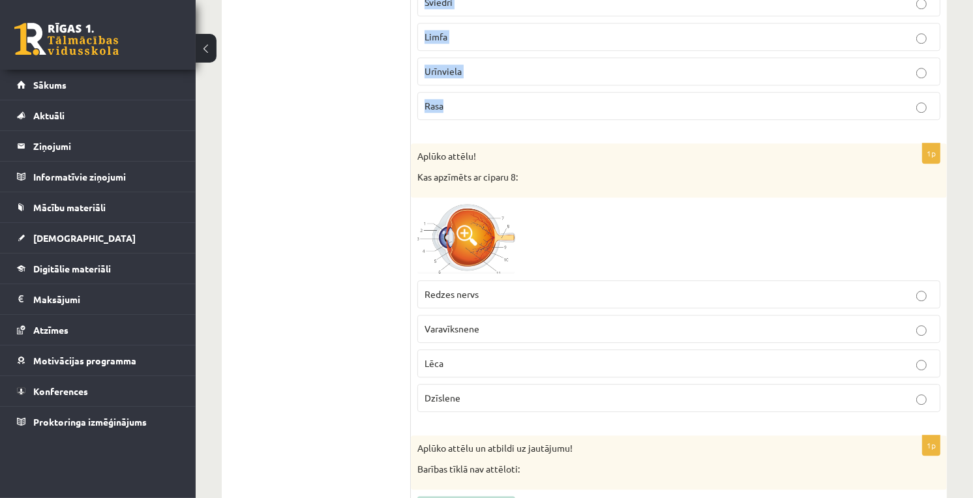
drag, startPoint x: 415, startPoint y: 256, endPoint x: 612, endPoint y: 121, distance: 238.5
click at [612, 121] on form "1p Aplūko attēlu un nosaki asinsrites veidu dzīvniekam!( Vienpusēja asinsrite D…" at bounding box center [679, 157] width 510 height 6479
copy form "Izvēlies kura viela nav sastopama vesela cilvēka urīnā Urīnviela Ūdens Glikoze …"
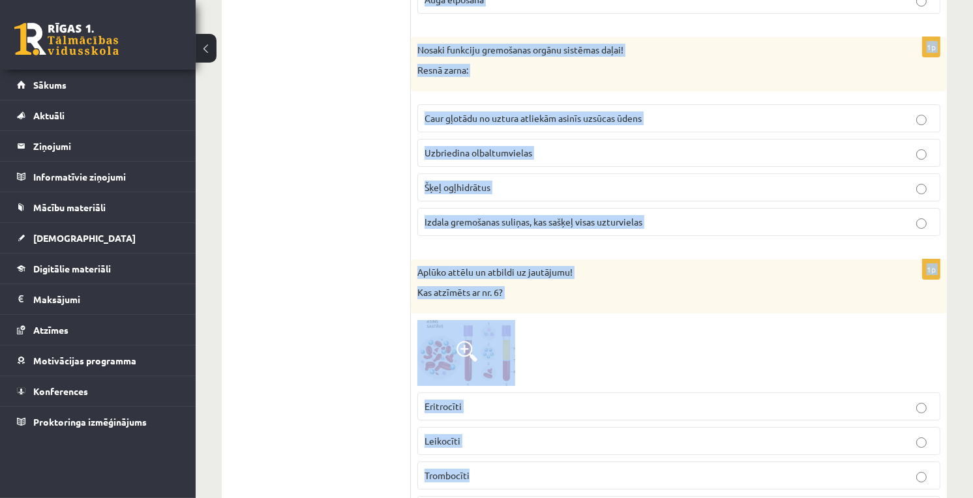
scroll to position [4183, 0]
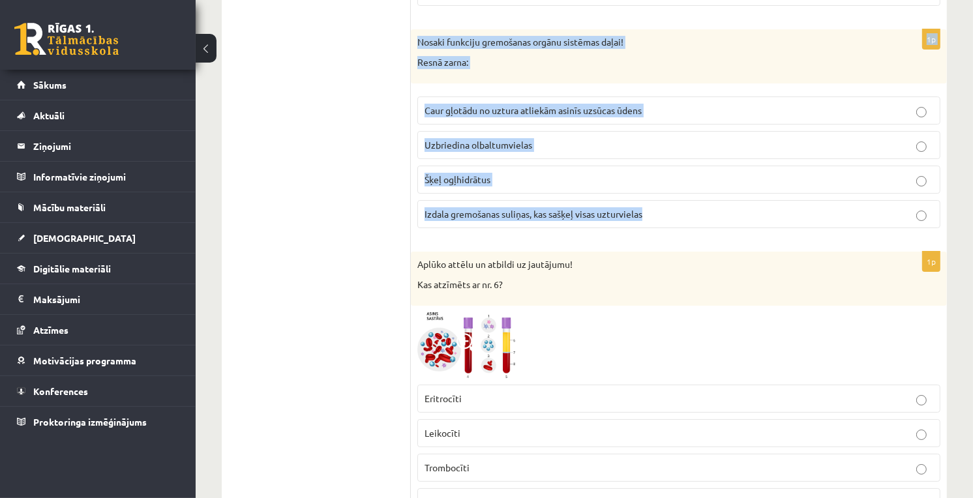
drag, startPoint x: 411, startPoint y: 128, endPoint x: 661, endPoint y: 236, distance: 272.8
copy form "Procesu, kurā augs uzņem ūdeni, ogļskābo gāzi un saules gaismu sauc par Transpi…"
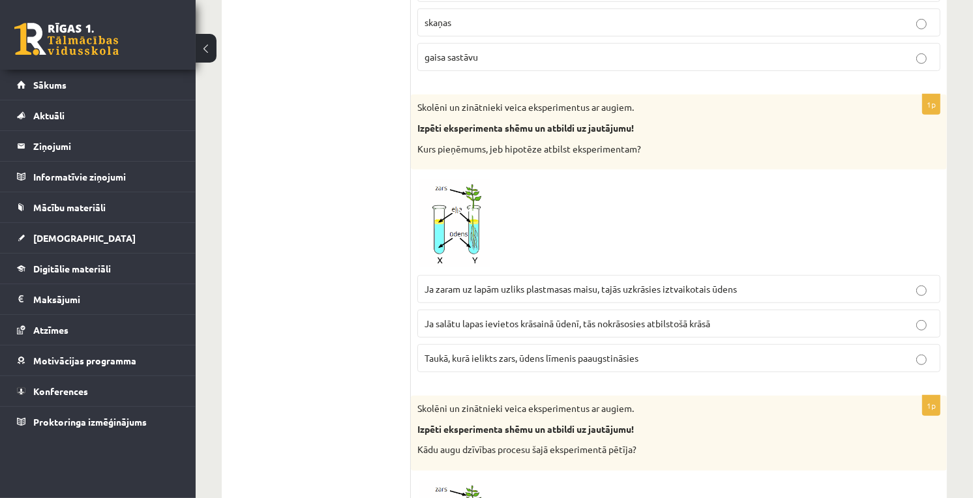
scroll to position [4891, 0]
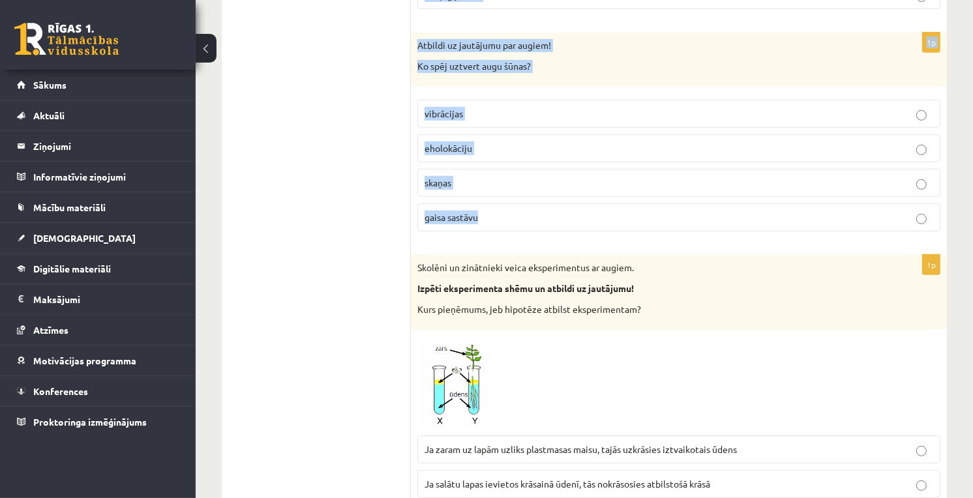
drag, startPoint x: 415, startPoint y: 274, endPoint x: 614, endPoint y: 233, distance: 202.9
copy form "Nosaki kurš ir zirnekļu izvadorgānu nosaukums Zaļie dziedzeri Nieres Izvada vie…"
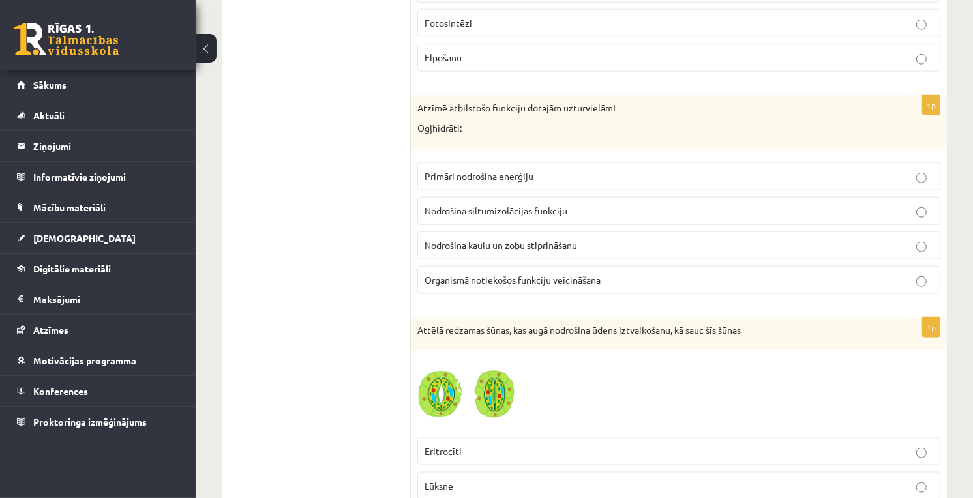
scroll to position [5760, 0]
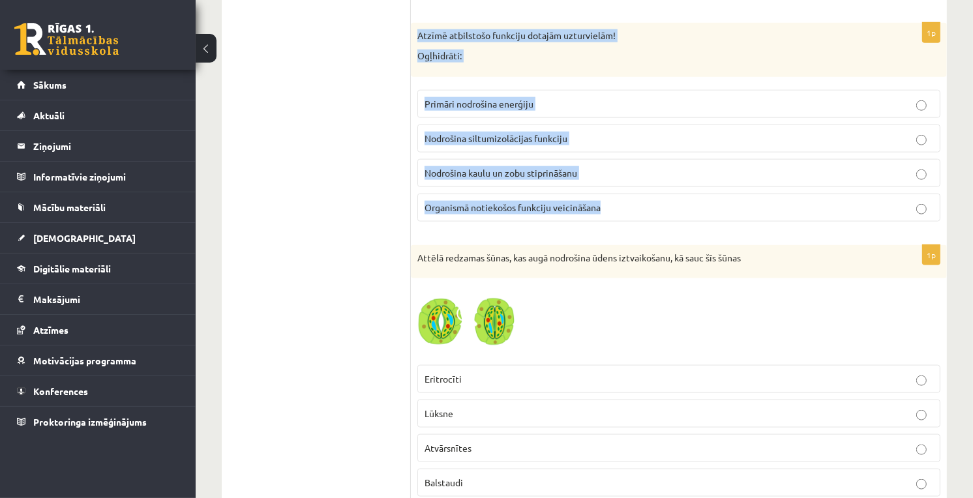
drag, startPoint x: 419, startPoint y: 47, endPoint x: 626, endPoint y: 224, distance: 271.9
click at [626, 224] on div "1p Atzīmē atbilstošo funkciju dotajām uzturvielām! Ogļhidrāti: Primāri nodrošin…" at bounding box center [679, 127] width 536 height 209
copy div "Atzīmē atbilstošo funkciju dotajām uzturvielām! Ogļhidrāti: Primāri nodrošina e…"
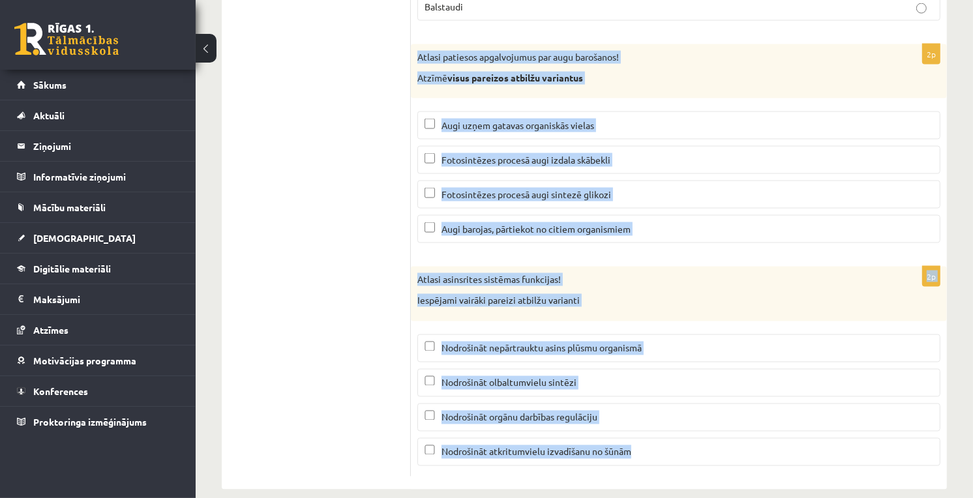
scroll to position [6267, 0]
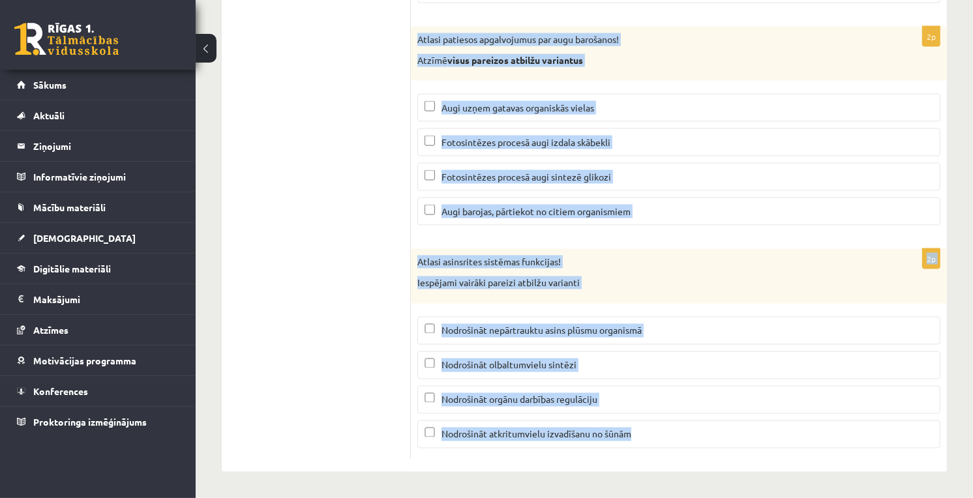
drag, startPoint x: 416, startPoint y: 184, endPoint x: 729, endPoint y: 502, distance: 446.3
copy form "Atlasi patiesos apgalvojumus par augu barošanos! Atzīmē visus pareizos atbilžu …"
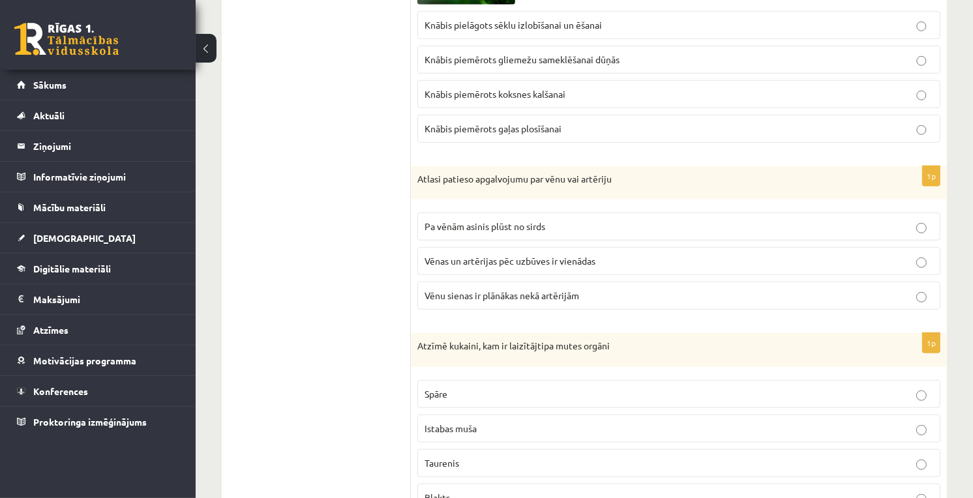
scroll to position [761, 0]
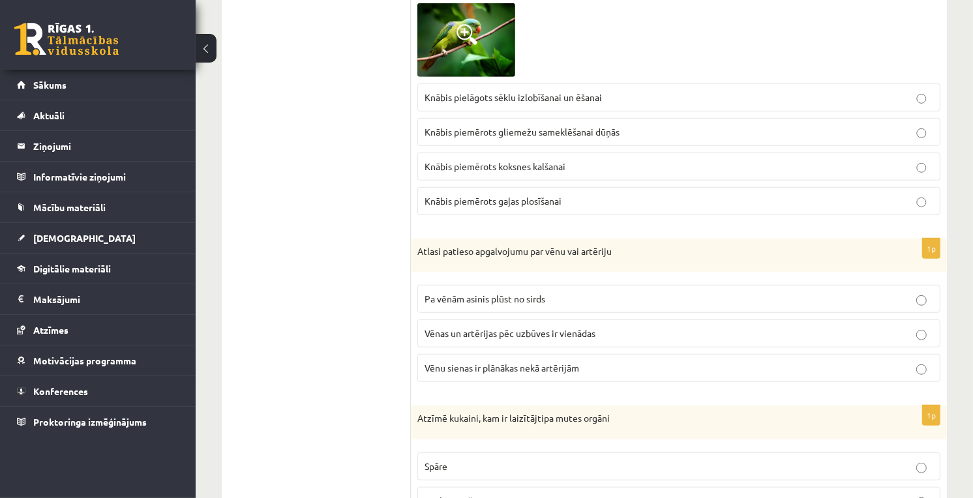
click at [477, 375] on p "Vēnu sienas ir plānākas nekā artērijām" at bounding box center [678, 368] width 509 height 14
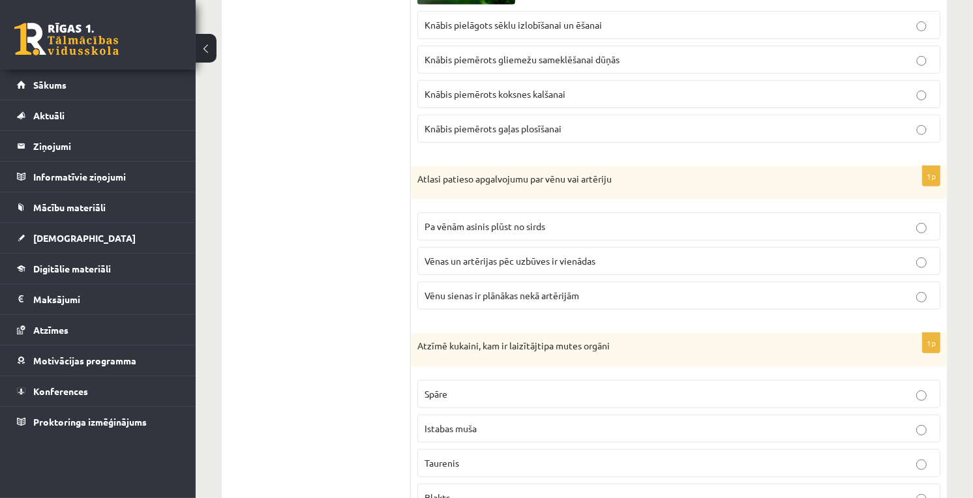
scroll to position [906, 0]
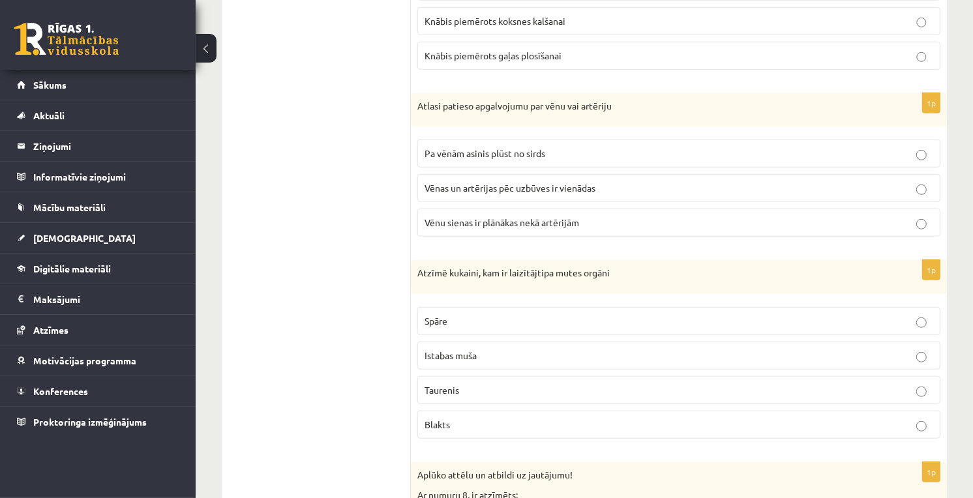
click at [481, 362] on p "Istabas muša" at bounding box center [678, 356] width 509 height 14
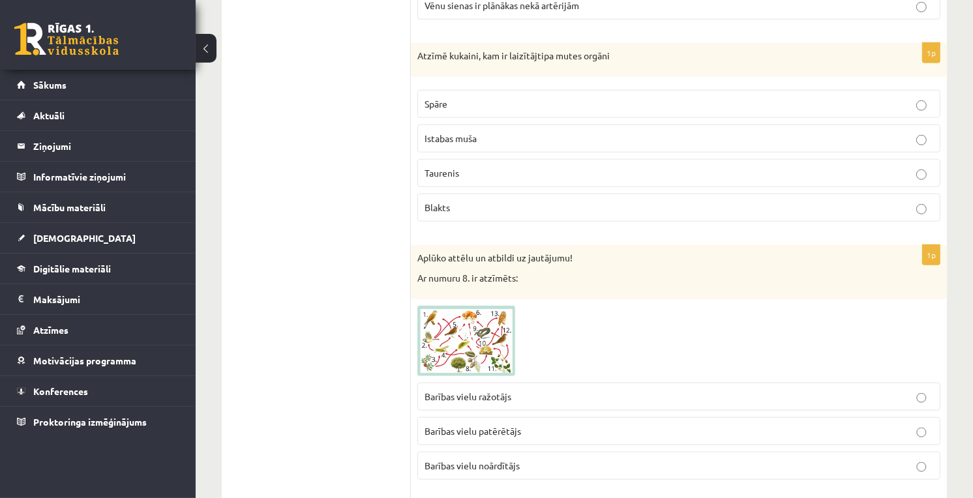
scroll to position [1341, 0]
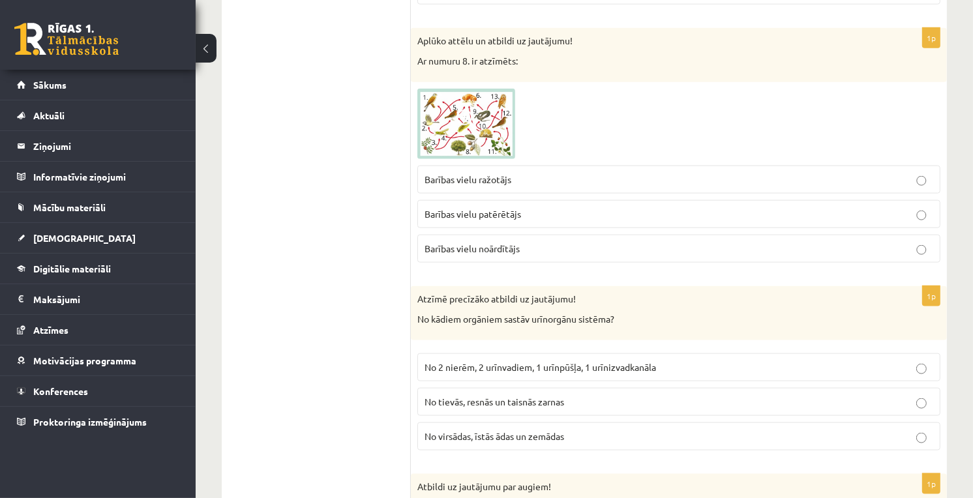
click at [476, 367] on span "No 2 nierēm, 2 urīnvadiem, 1 urīnpūšļa, 1 urīnizvadkanāla" at bounding box center [539, 367] width 231 height 12
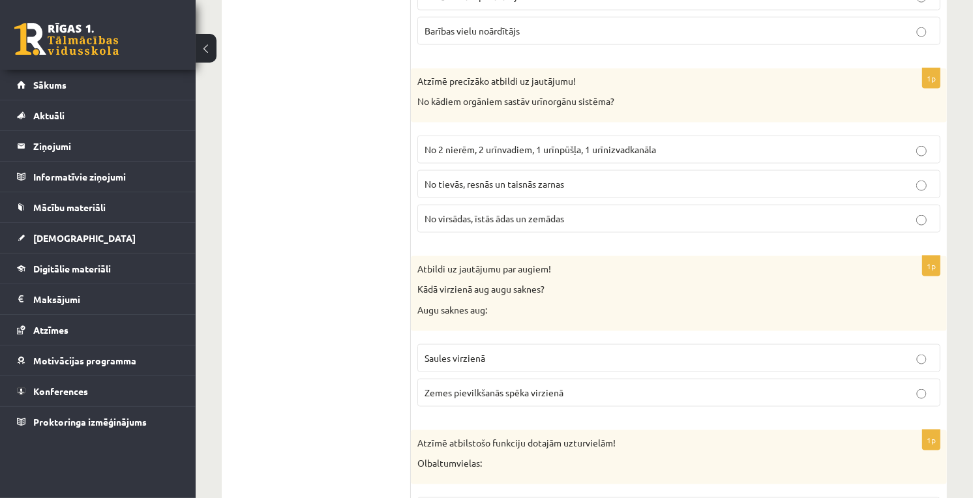
scroll to position [1631, 0]
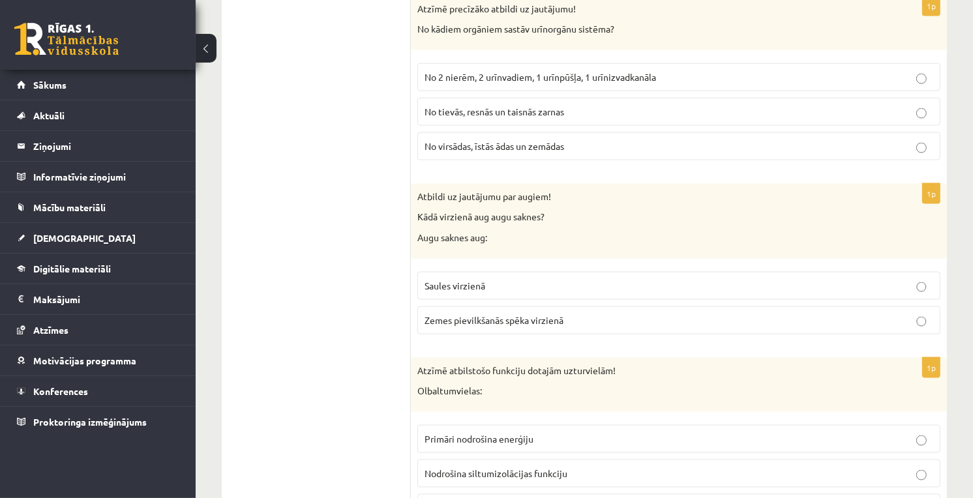
click at [469, 321] on span "Zemes pievilkšanās spēka virzienā" at bounding box center [493, 320] width 139 height 12
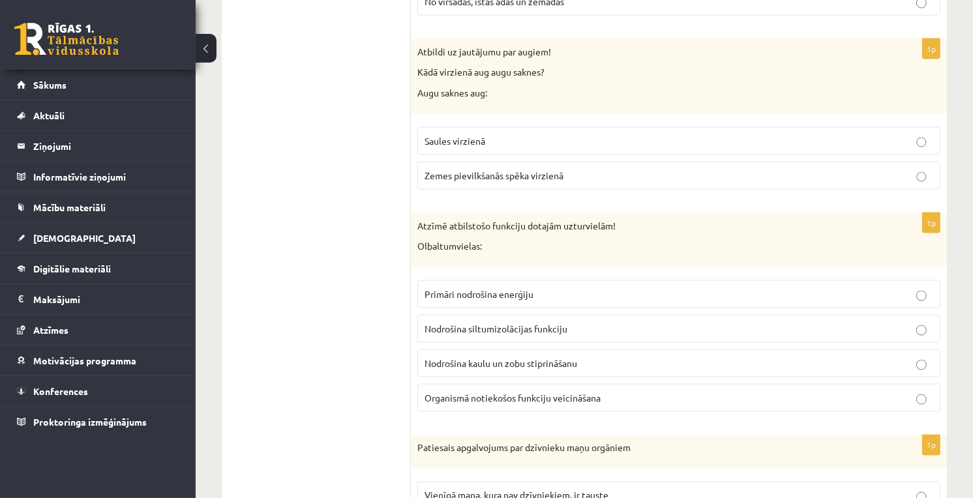
click at [505, 411] on label "Organismā notiekošos funkciju veicināšana" at bounding box center [678, 398] width 523 height 28
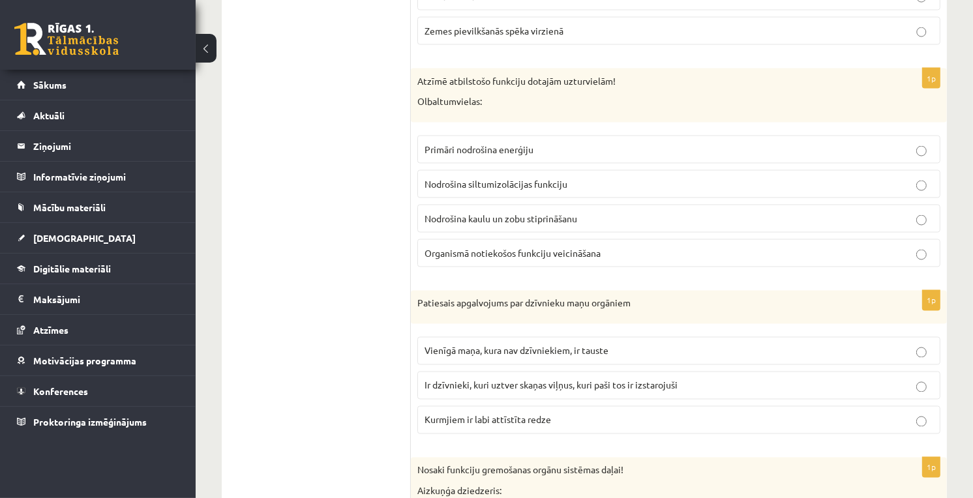
scroll to position [1992, 0]
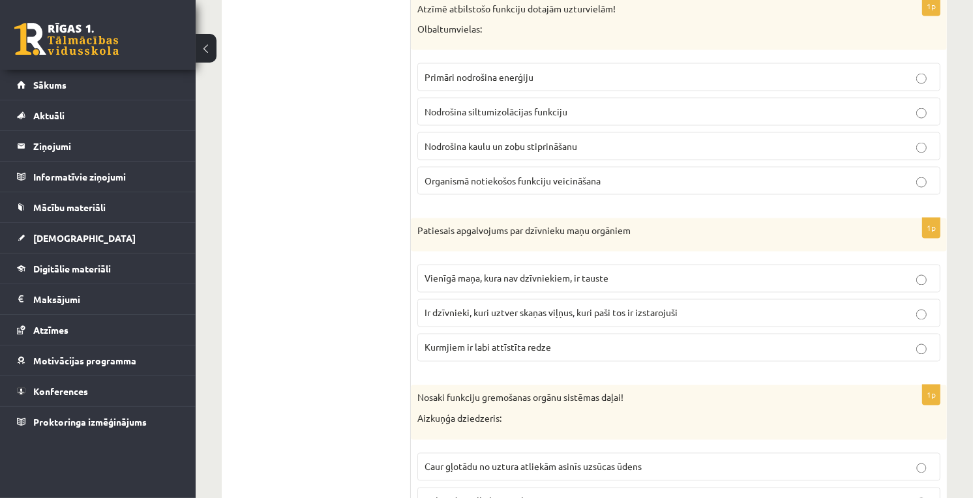
click at [496, 320] on p "Ir dzīvnieki, kuri uztver skaņas viļņus, kuri paši tos ir izstarojuši" at bounding box center [678, 313] width 509 height 14
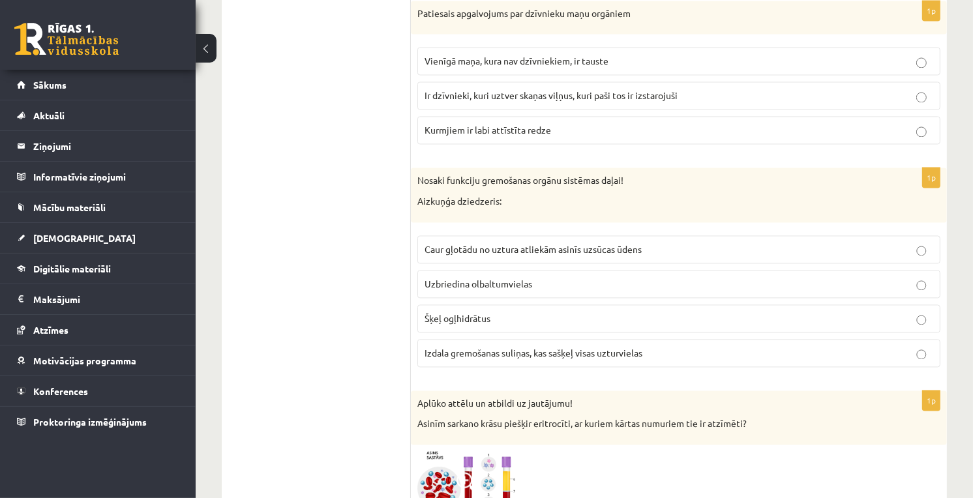
click at [500, 359] on span "Izdala gremošanas suliņas, kas sašķeļ visas uzturvielas" at bounding box center [533, 353] width 218 height 12
click at [466, 365] on label "Izdala gremošanas suliņas, kas sašķeļ visas uzturvielas" at bounding box center [678, 353] width 523 height 28
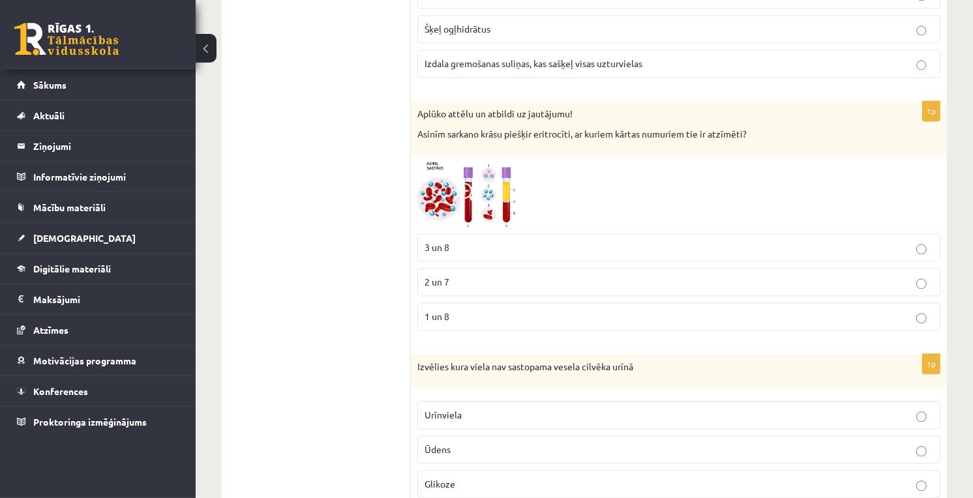
scroll to position [2572, 0]
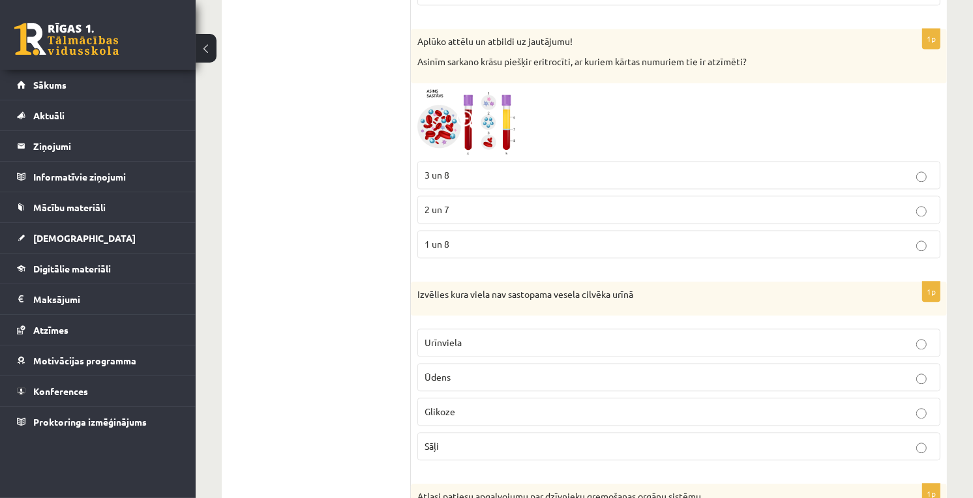
click at [445, 419] on p "Glikoze" at bounding box center [678, 412] width 509 height 14
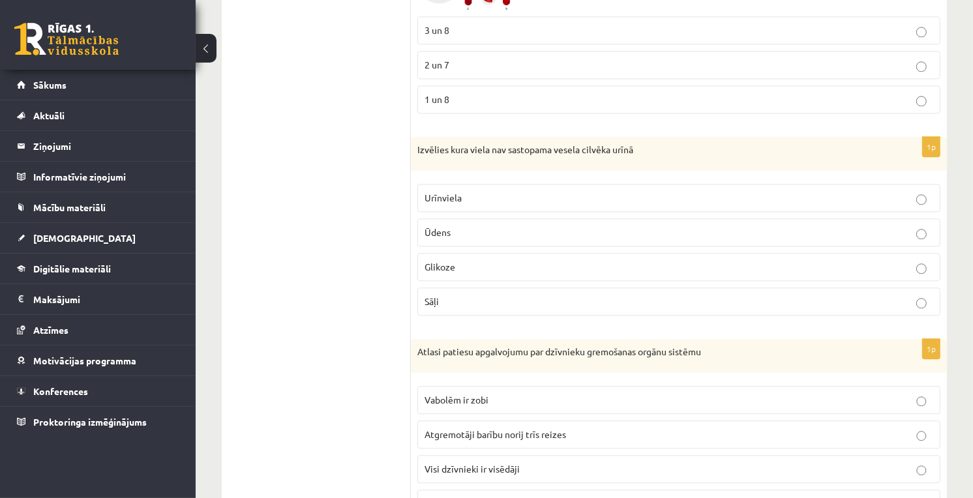
scroll to position [2789, 0]
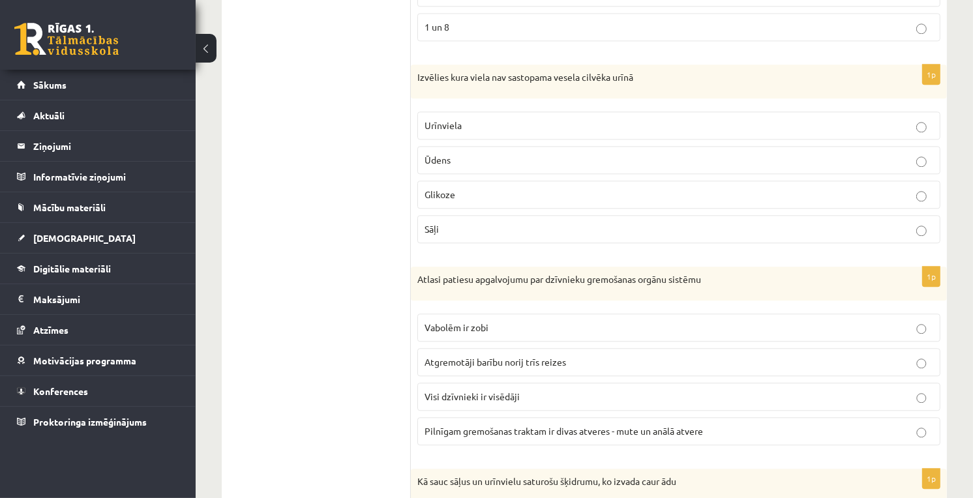
click at [523, 430] on p "Pilnīgam gremošanas traktam ir divas atveres - mute un anālā atvere" at bounding box center [678, 431] width 509 height 14
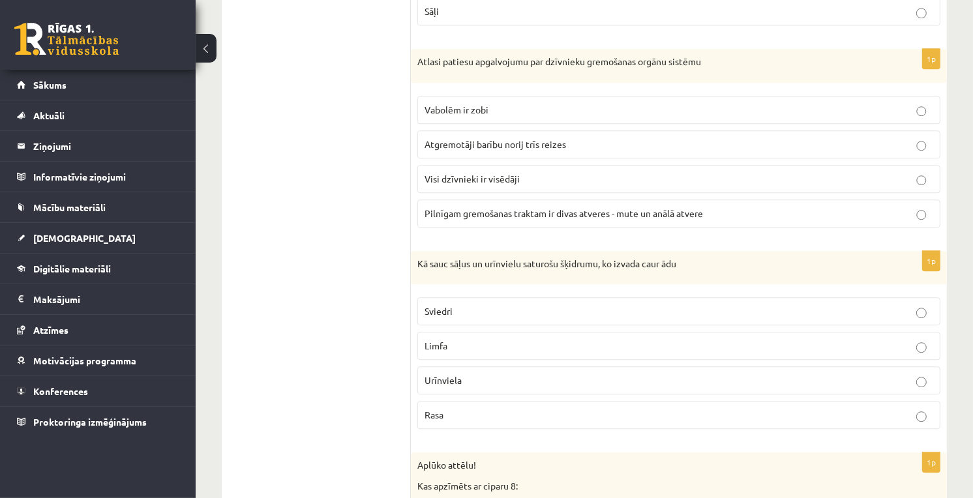
scroll to position [3079, 0]
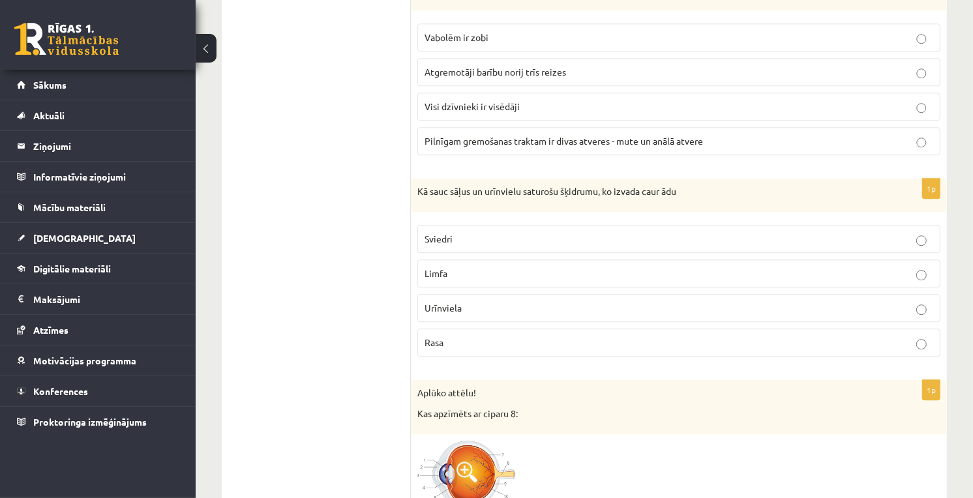
click at [458, 237] on label "Sviedri" at bounding box center [678, 239] width 523 height 28
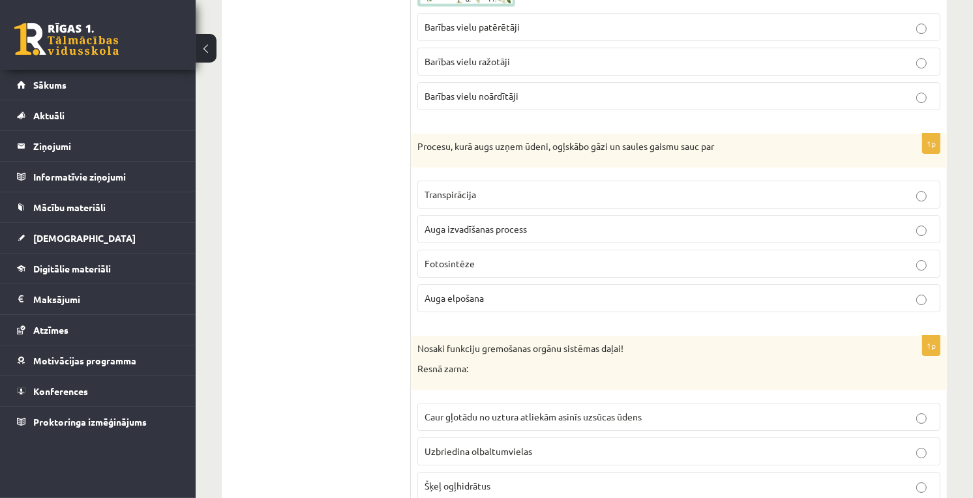
scroll to position [3948, 0]
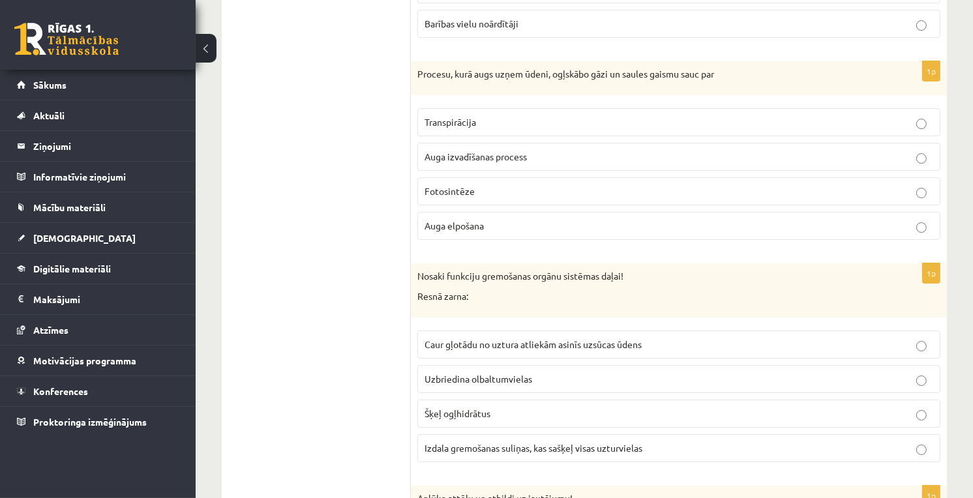
click at [486, 198] on p "Fotosintēze" at bounding box center [678, 192] width 509 height 14
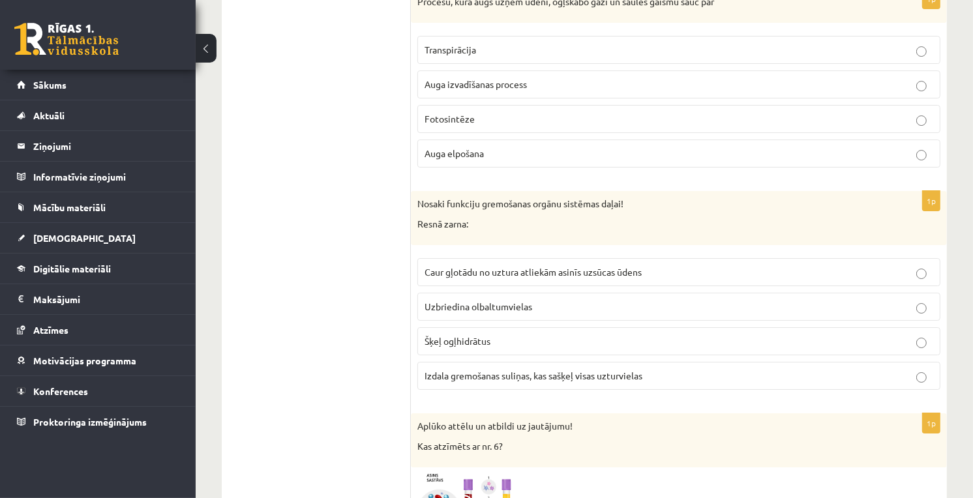
click at [481, 278] on span "Caur gļotādu no uztura atliekām asinīs uzsūcas ūdens" at bounding box center [532, 272] width 217 height 12
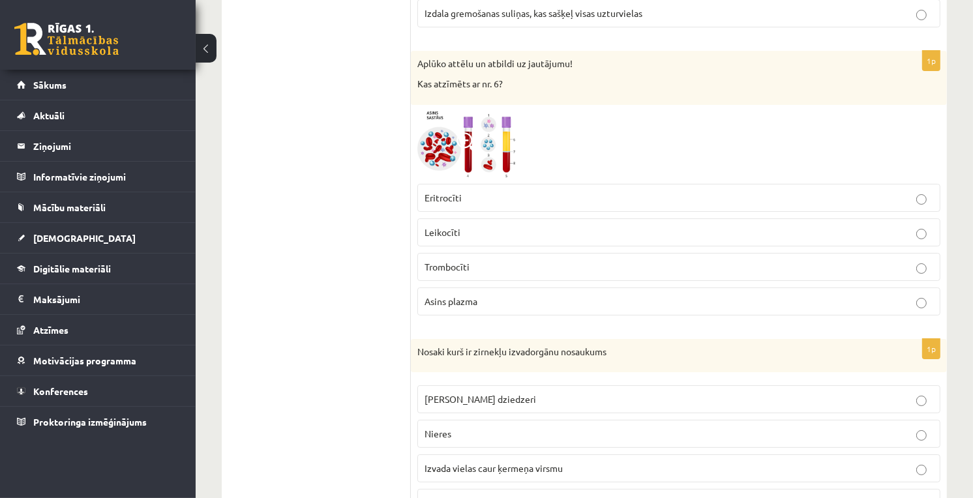
scroll to position [4528, 0]
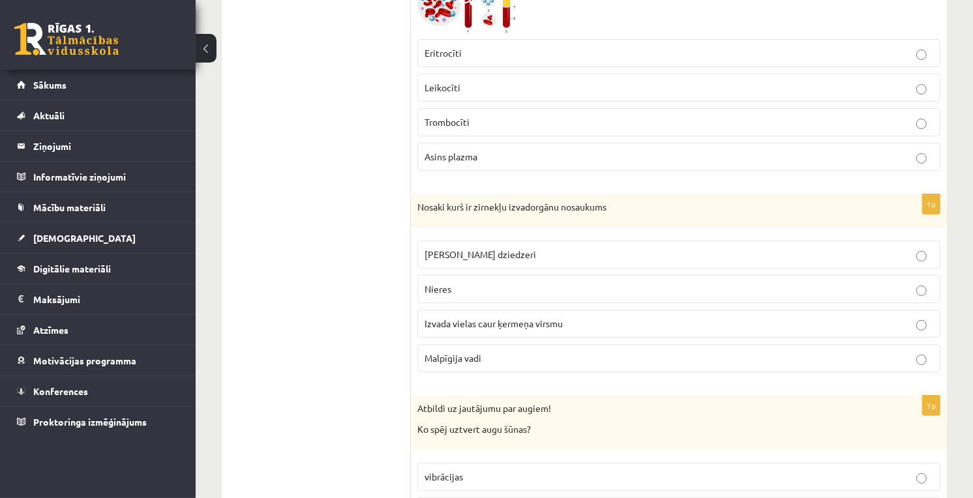
click at [484, 372] on label "Malpīgija vadi" at bounding box center [678, 358] width 523 height 28
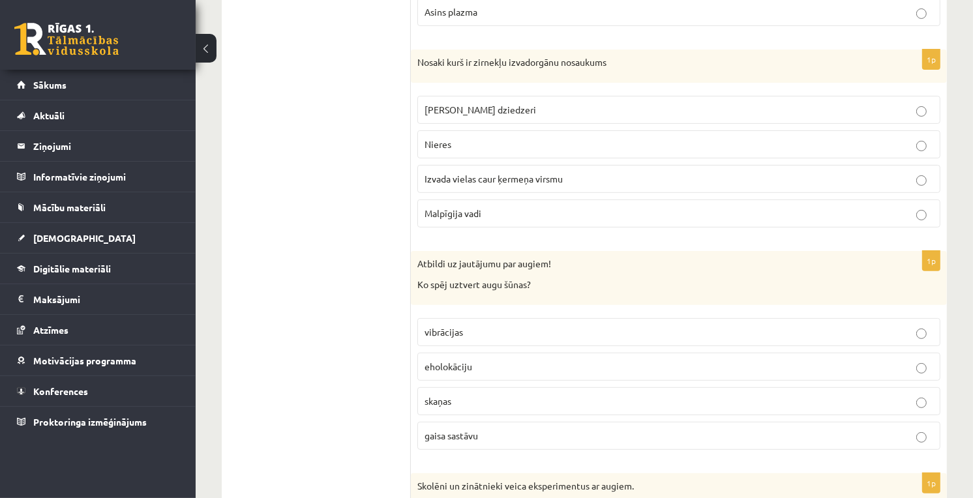
scroll to position [4745, 0]
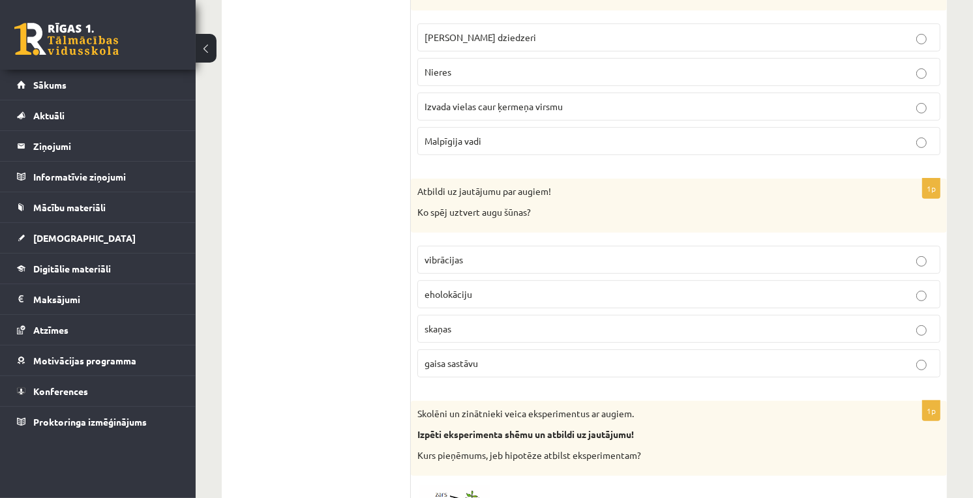
click at [470, 378] on label "gaisa sastāvu" at bounding box center [678, 363] width 523 height 28
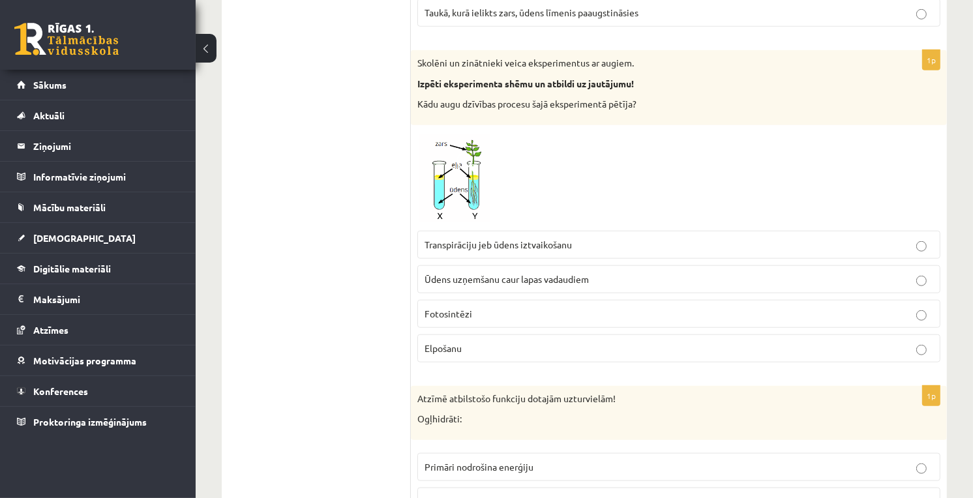
scroll to position [5615, 0]
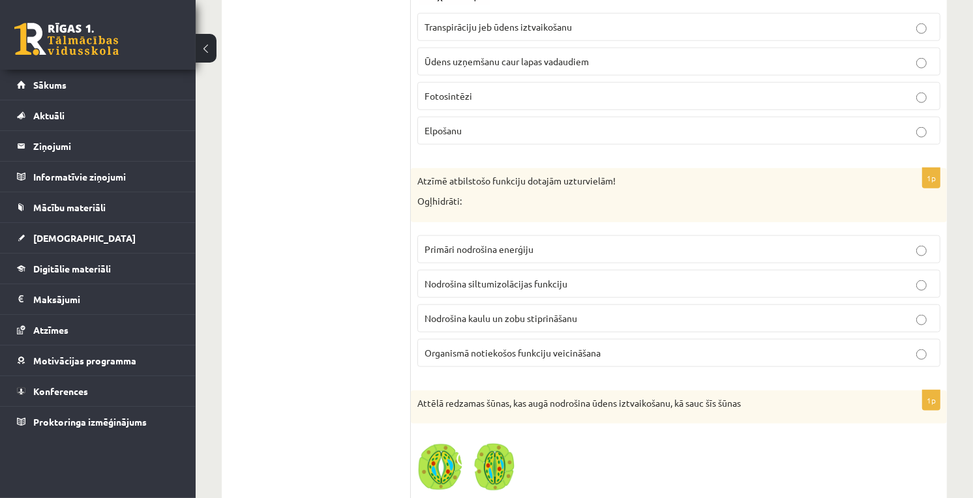
click at [430, 255] on span "Primāri nodrošina enerģiju" at bounding box center [478, 249] width 109 height 12
drag, startPoint x: 428, startPoint y: 261, endPoint x: 829, endPoint y: 222, distance: 402.2
click at [829, 222] on div "Atzīmē atbilstošo funkciju dotajām uzturvielām! Ogļhidrāti:" at bounding box center [679, 195] width 536 height 54
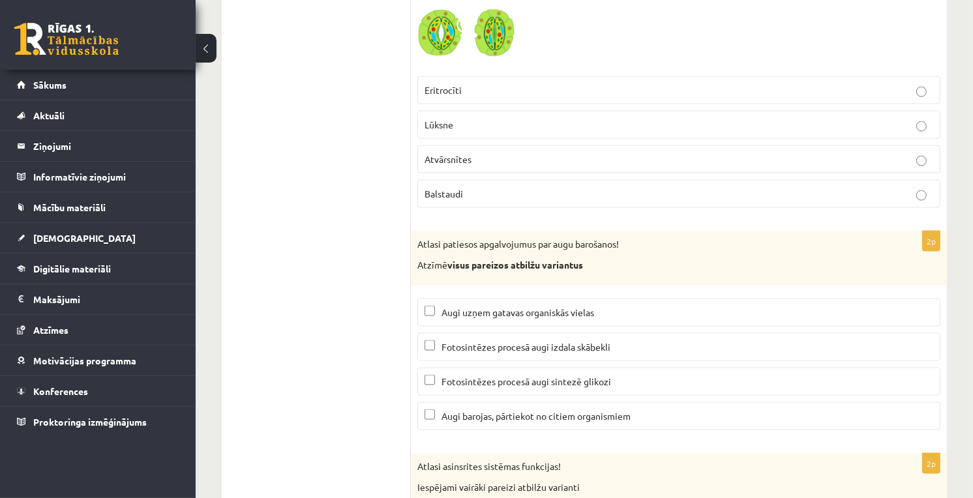
scroll to position [6122, 0]
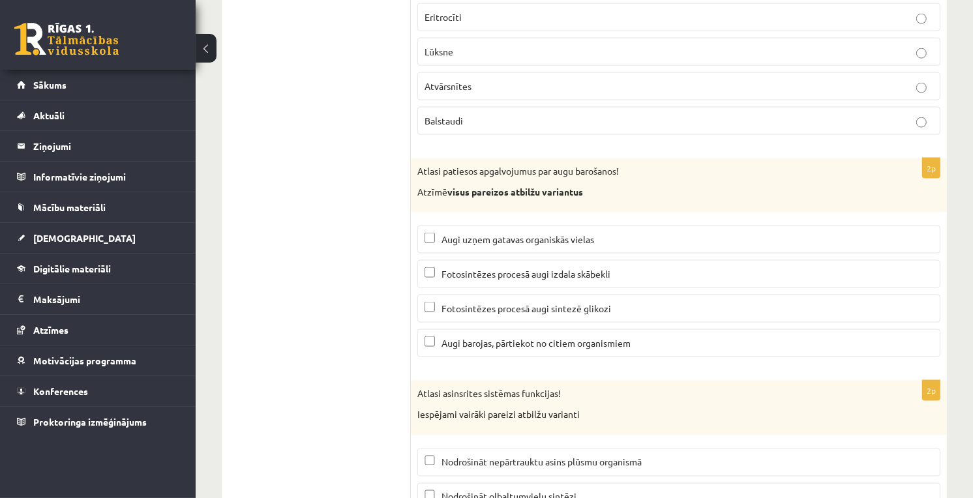
click at [473, 280] on span "Fotosintēzes procesā augi izdala skābekli" at bounding box center [525, 274] width 169 height 12
click at [468, 323] on label "Fotosintēzes procesā augi sintezē glikozi" at bounding box center [678, 309] width 523 height 28
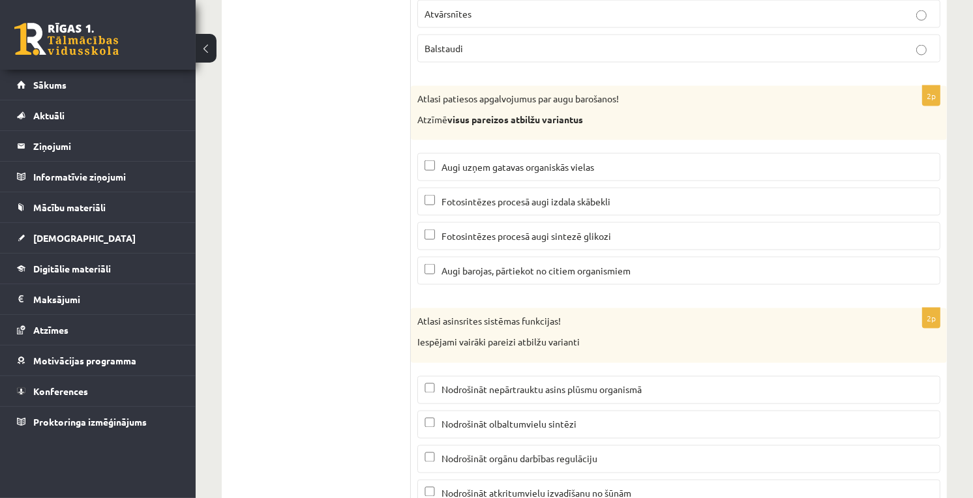
scroll to position [6267, 0]
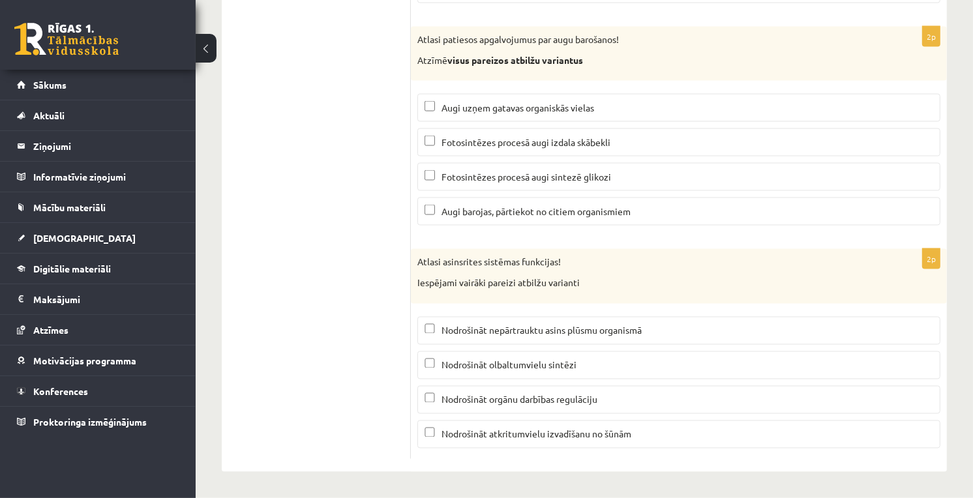
click at [524, 331] on span "Nodrošināt nepārtrauktu asins plūsmu organismā" at bounding box center [541, 331] width 200 height 12
click at [520, 406] on p "Nodrošināt orgānu darbības regulāciju" at bounding box center [678, 400] width 509 height 14
drag, startPoint x: 524, startPoint y: 432, endPoint x: 531, endPoint y: 441, distance: 11.1
click at [523, 432] on span "Nodrošināt atkritumvielu izvadīšanu no šūnām" at bounding box center [536, 434] width 190 height 12
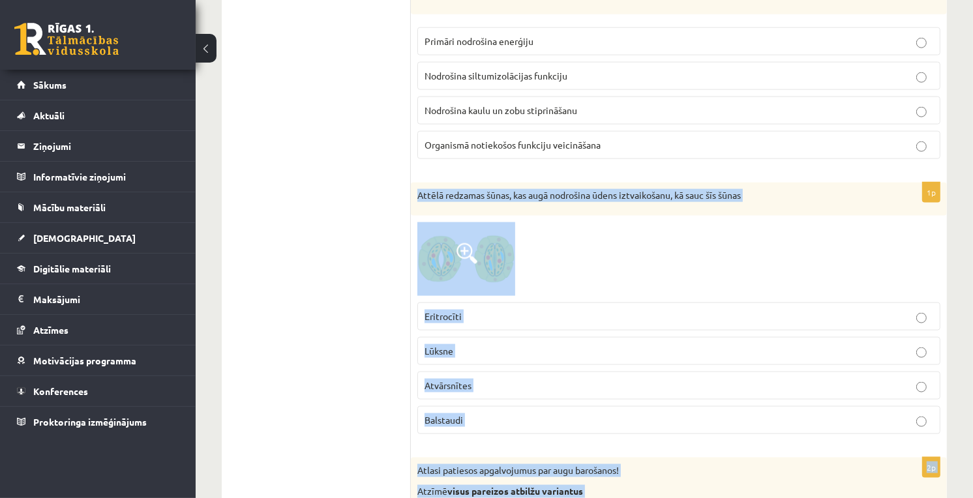
scroll to position [6011, 0]
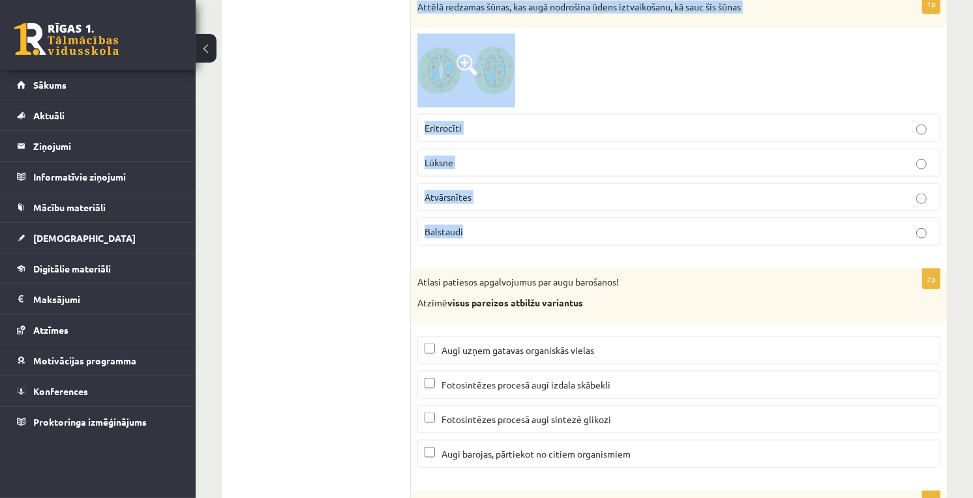
drag, startPoint x: 413, startPoint y: 271, endPoint x: 703, endPoint y: 252, distance: 290.1
click at [703, 252] on div "1p Attēlā redzamas šūnas, kas augā nodrošina ūdens iztvaikošanu, kā sauc šīs šū…" at bounding box center [679, 125] width 536 height 262
copy div "Attēlā redzamas šūnas, kas augā nodrošina ūdens iztvaikošanu, kā sauc šīs šūnas…"
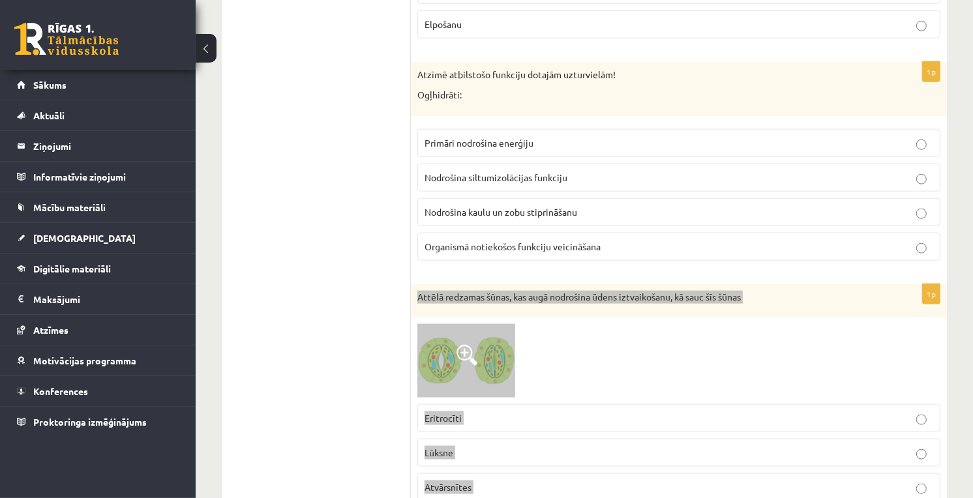
scroll to position [5866, 0]
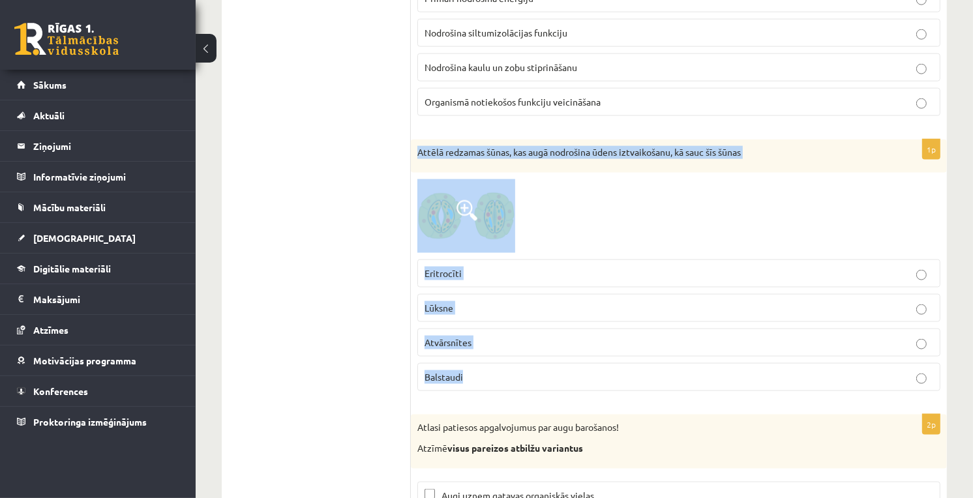
click at [707, 237] on div at bounding box center [678, 216] width 523 height 74
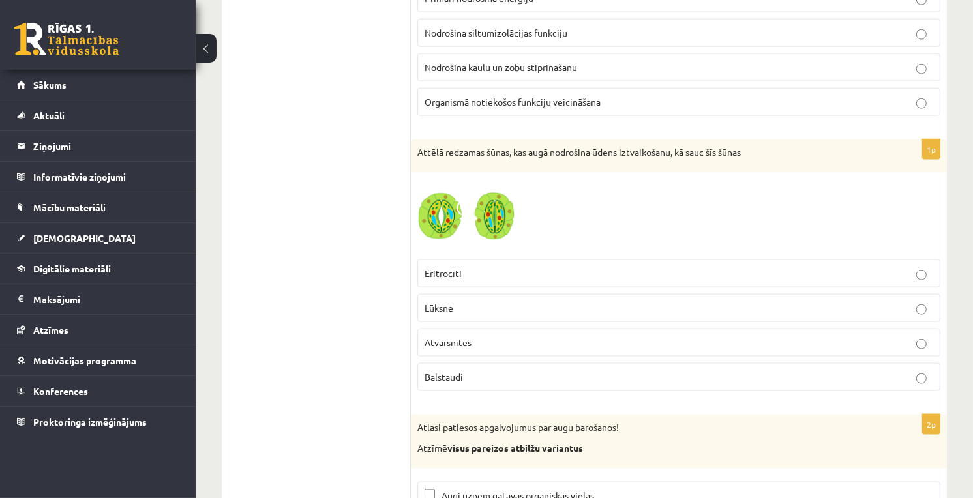
click at [479, 349] on p "Atvārsnītes" at bounding box center [678, 343] width 509 height 14
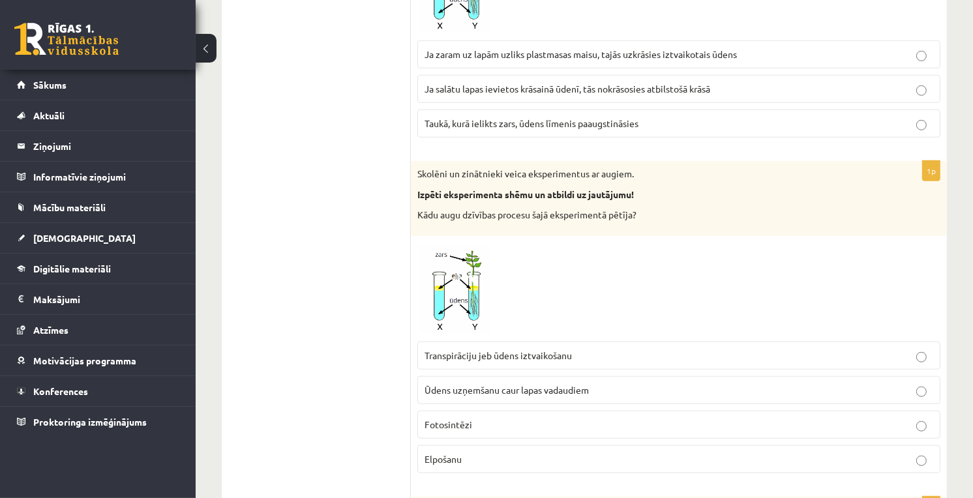
scroll to position [5142, 0]
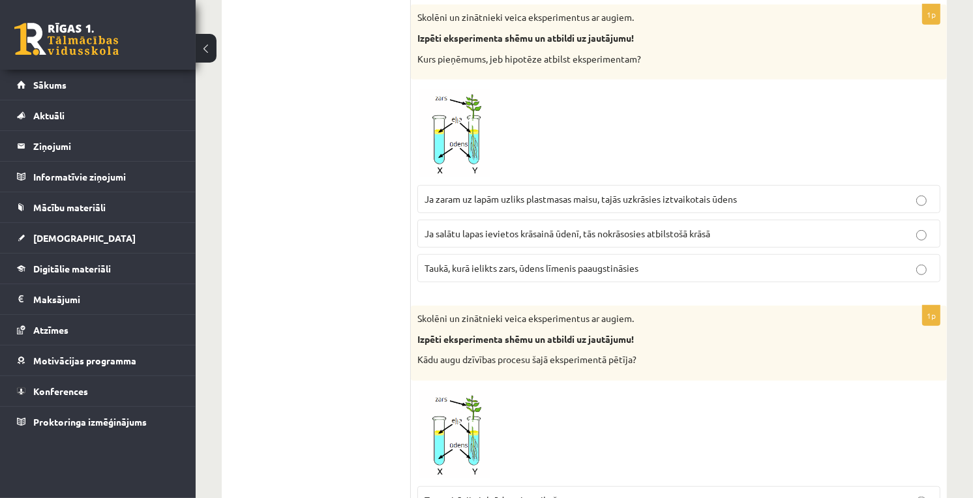
click at [504, 152] on img at bounding box center [466, 132] width 98 height 93
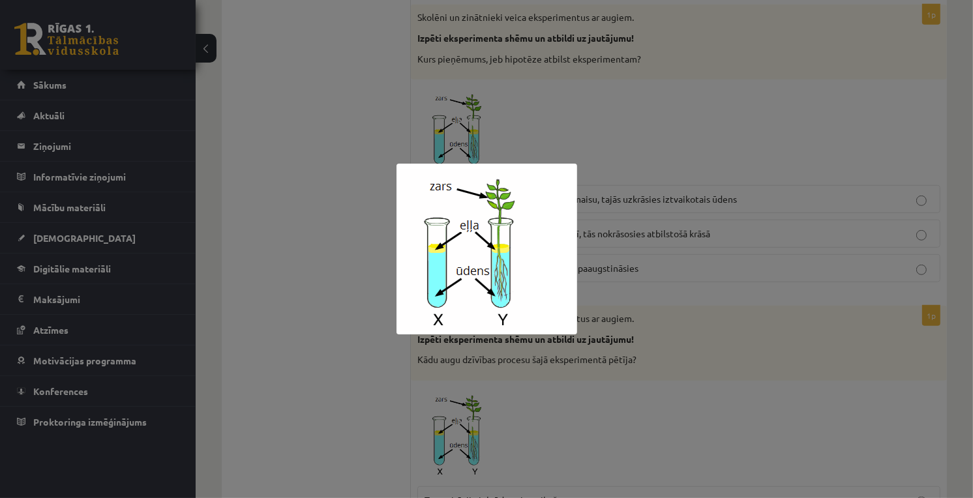
click at [699, 248] on div at bounding box center [486, 249] width 973 height 498
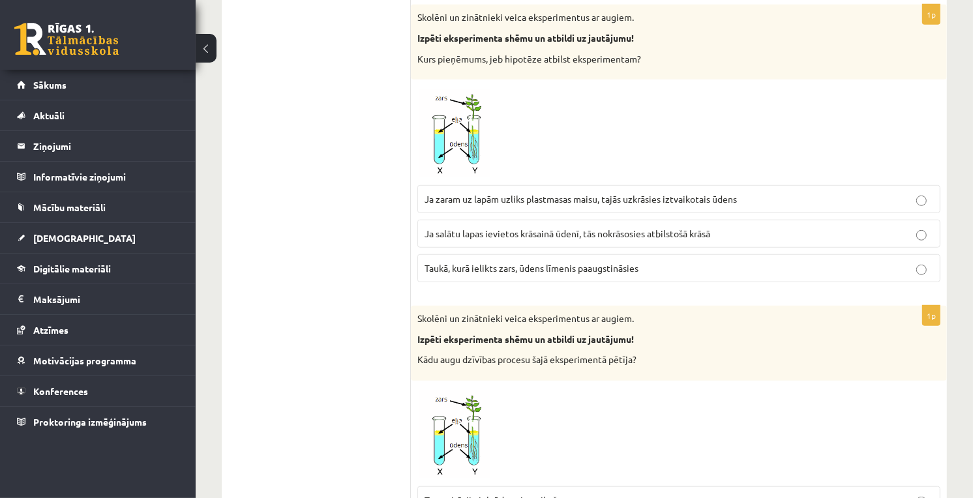
click at [606, 239] on span "Ja salātu lapas ievietos krāsainā ūdenī, tās nokrāsosies atbilstošā krāsā" at bounding box center [567, 234] width 286 height 12
click at [474, 140] on img at bounding box center [466, 132] width 98 height 93
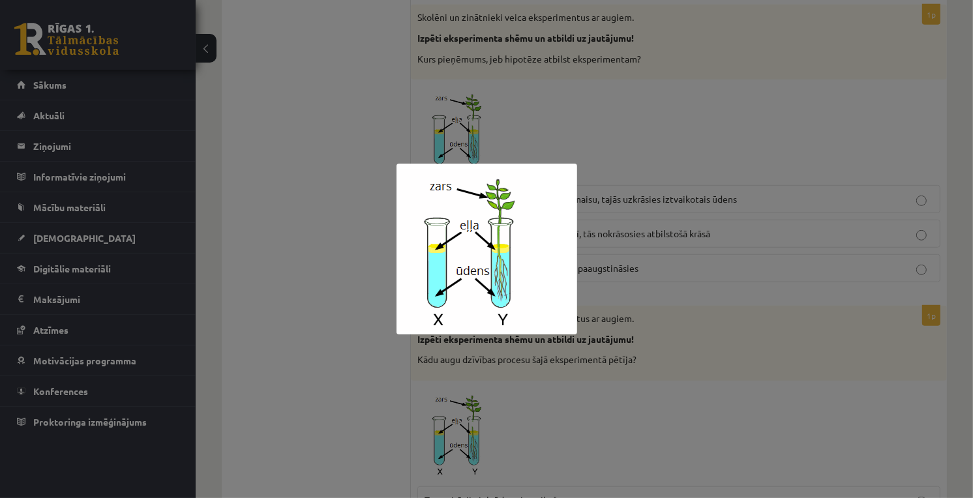
click at [633, 106] on div at bounding box center [486, 249] width 973 height 498
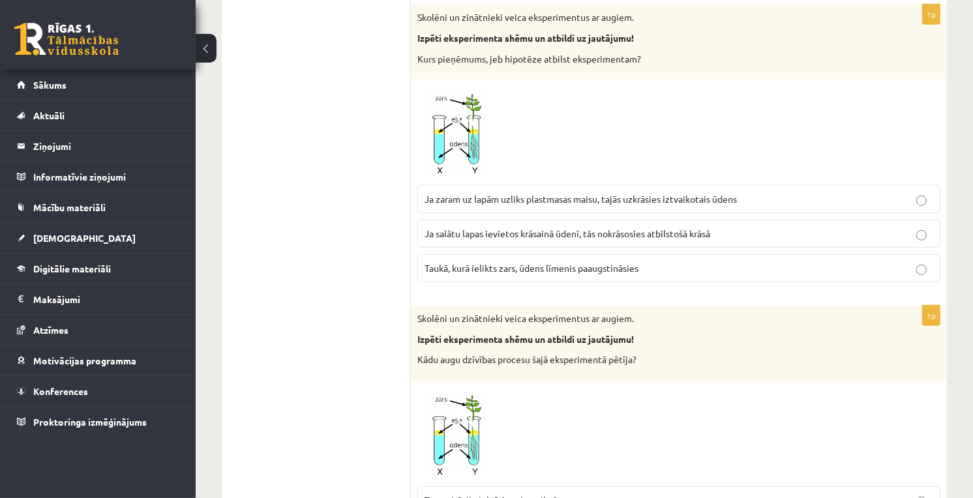
click at [558, 282] on label "Taukā, kurā ielikts zars, ūdens līmenis paaugstināsies" at bounding box center [678, 268] width 523 height 28
click at [428, 122] on img at bounding box center [466, 132] width 98 height 93
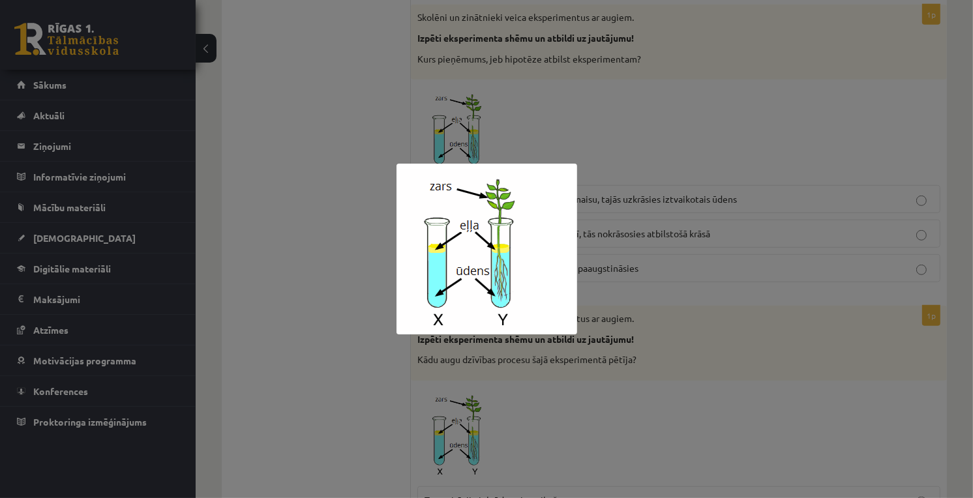
click at [605, 168] on div at bounding box center [486, 249] width 973 height 498
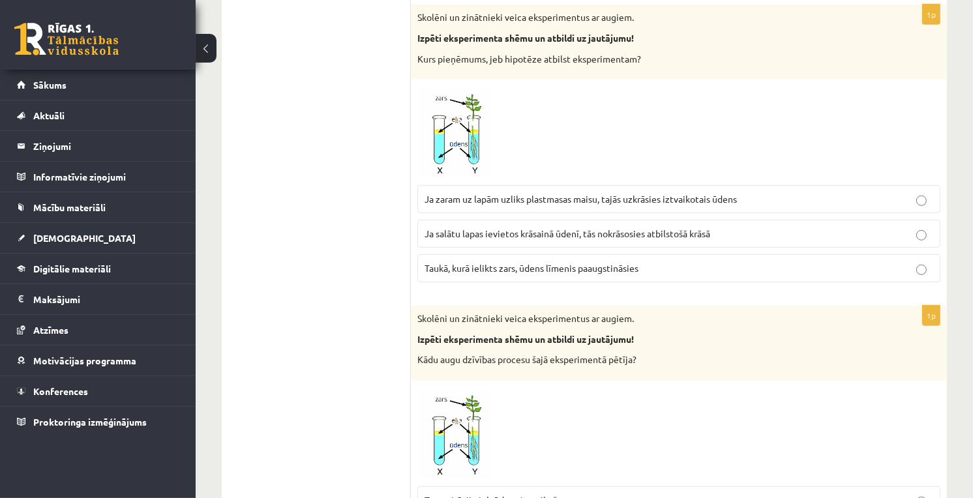
drag, startPoint x: 500, startPoint y: 209, endPoint x: 346, endPoint y: 150, distance: 165.3
click at [486, 205] on span "Ja zaram uz lapām uzliks plastmasas maisu, tajās uzkrāsies iztvaikotais ūdens" at bounding box center [580, 199] width 312 height 12
click at [439, 122] on img at bounding box center [466, 132] width 98 height 93
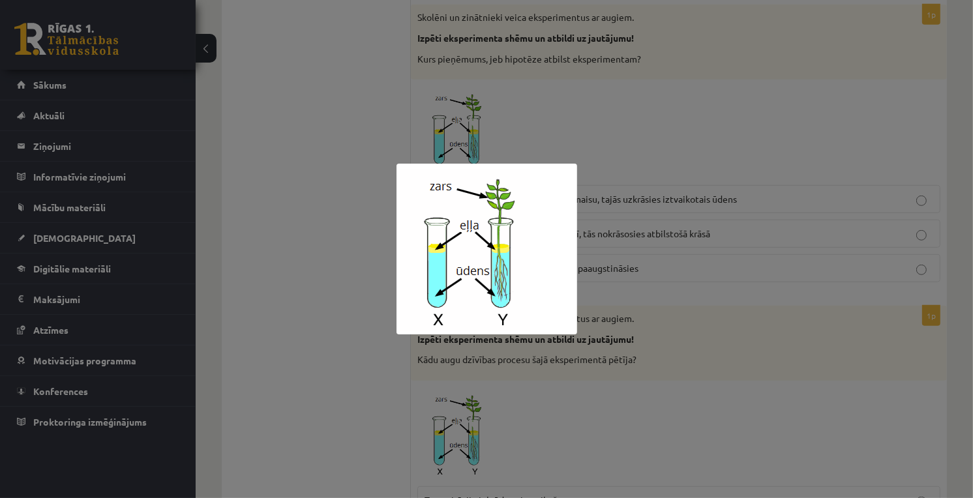
click at [718, 225] on div at bounding box center [486, 249] width 973 height 498
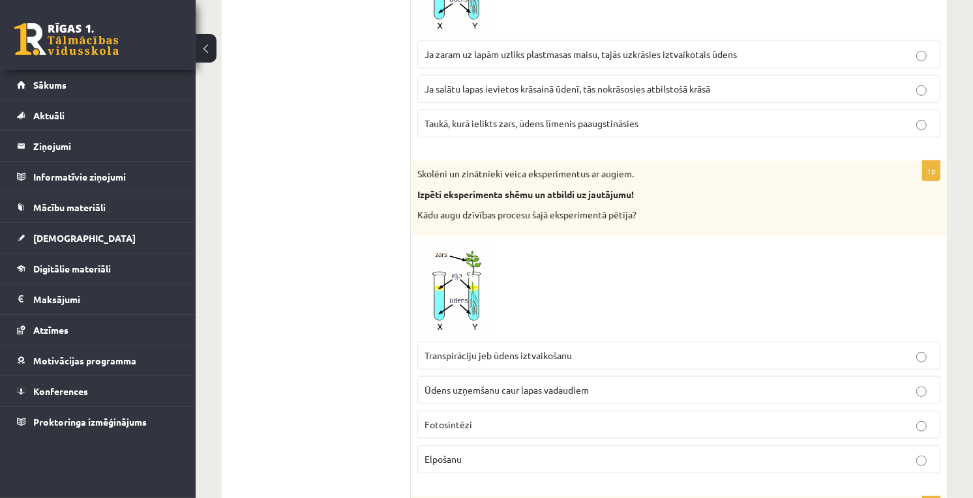
scroll to position [5359, 0]
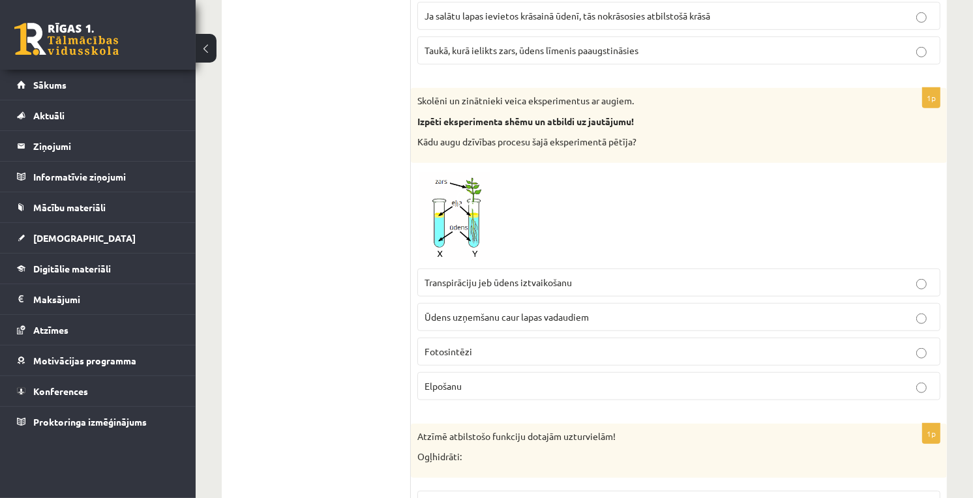
click at [567, 288] on span "Transpirāciju jeb ūdens iztvaikošanu" at bounding box center [497, 282] width 147 height 12
click at [540, 323] on span "Ūdens uzņemšanu caur lapas vadaudiem" at bounding box center [506, 317] width 164 height 12
drag, startPoint x: 540, startPoint y: 329, endPoint x: 456, endPoint y: 372, distance: 93.6
click at [456, 366] on label "Fotosintēzi" at bounding box center [678, 352] width 523 height 28
click at [460, 400] on label "Elpošanu" at bounding box center [678, 386] width 523 height 28
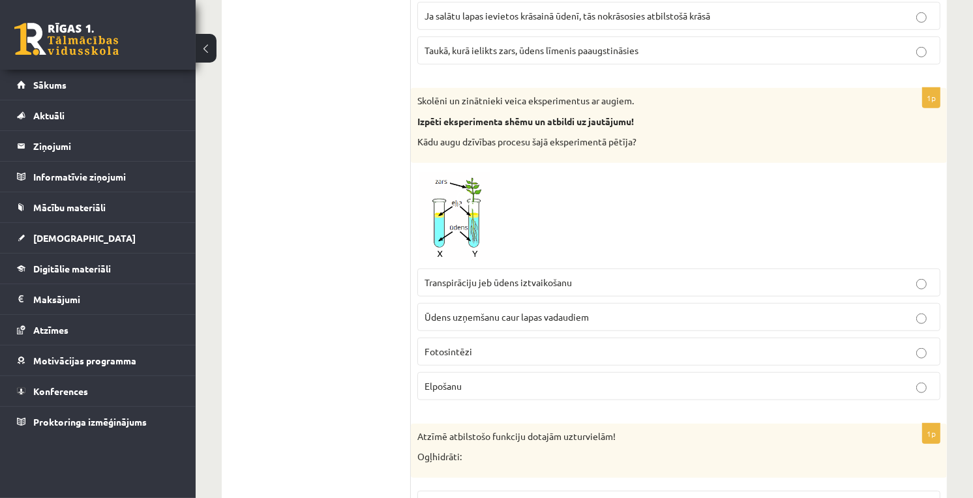
click at [466, 237] on img at bounding box center [466, 216] width 98 height 93
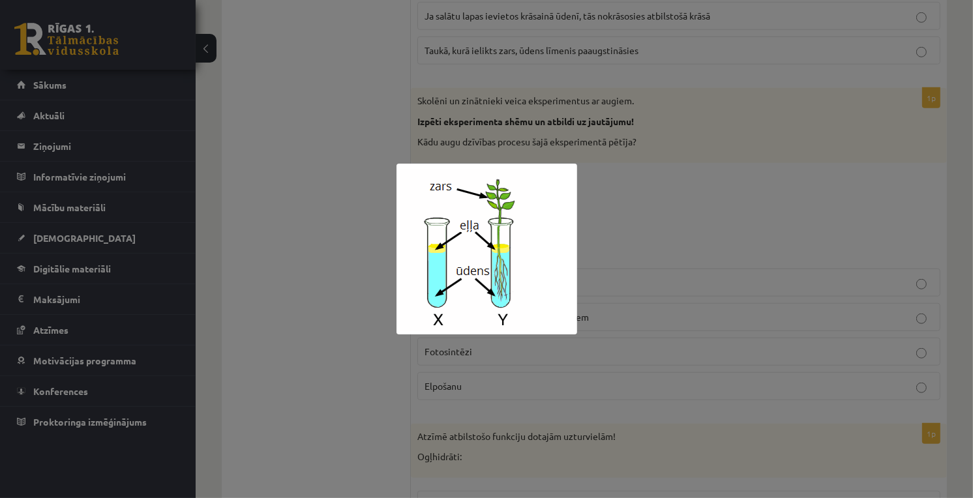
drag, startPoint x: 520, startPoint y: 224, endPoint x: 660, endPoint y: 187, distance: 145.7
click at [660, 187] on div at bounding box center [486, 249] width 973 height 498
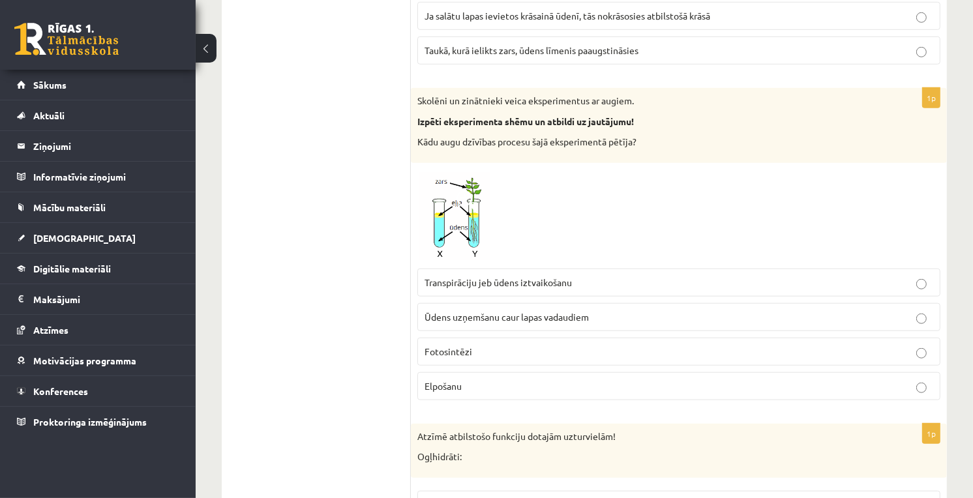
scroll to position [5214, 0]
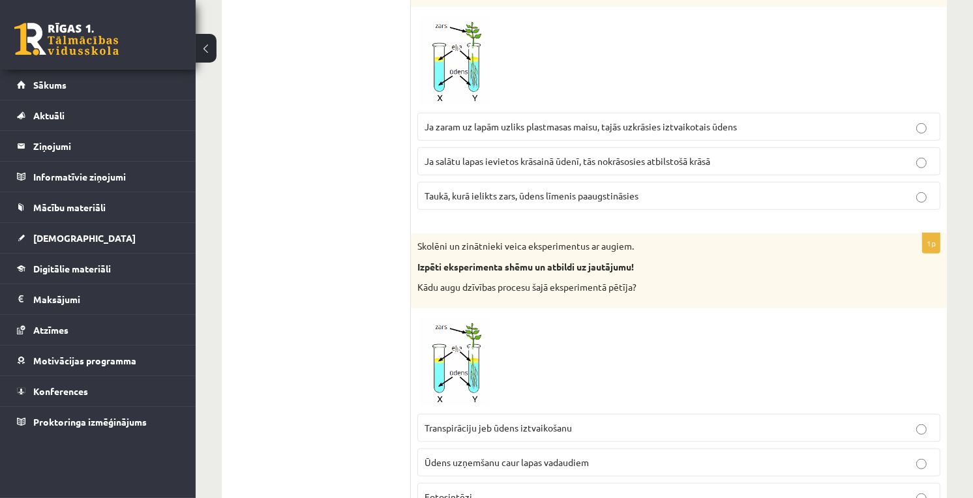
click at [516, 210] on label "Taukā, kurā ielikts zars, ūdens līmenis paaugstināsies" at bounding box center [678, 196] width 523 height 28
drag, startPoint x: 557, startPoint y: 175, endPoint x: 382, endPoint y: 211, distance: 178.5
drag, startPoint x: 537, startPoint y: 124, endPoint x: 537, endPoint y: 131, distance: 7.2
click at [536, 130] on label "Ja zaram uz lapām uzliks plastmasas maisu, tajās uzkrāsies iztvaikotais ūdens" at bounding box center [678, 127] width 523 height 28
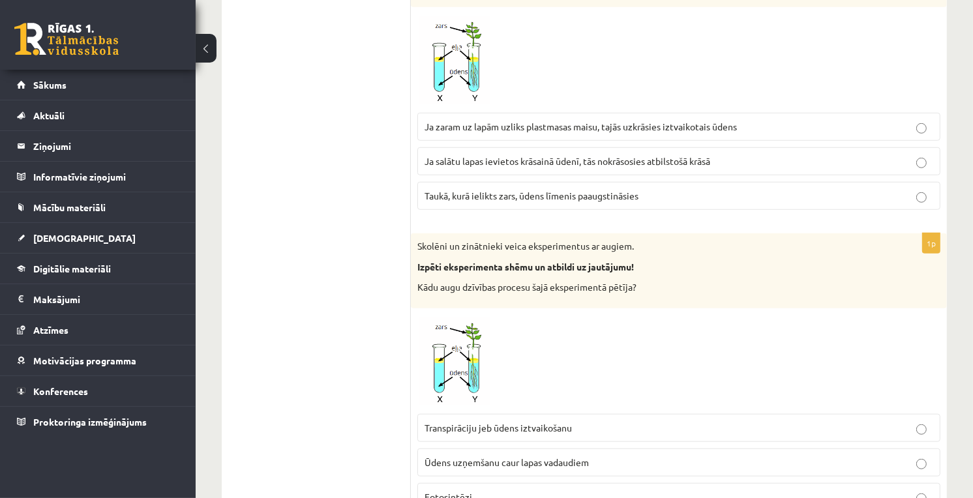
scroll to position [5432, 0]
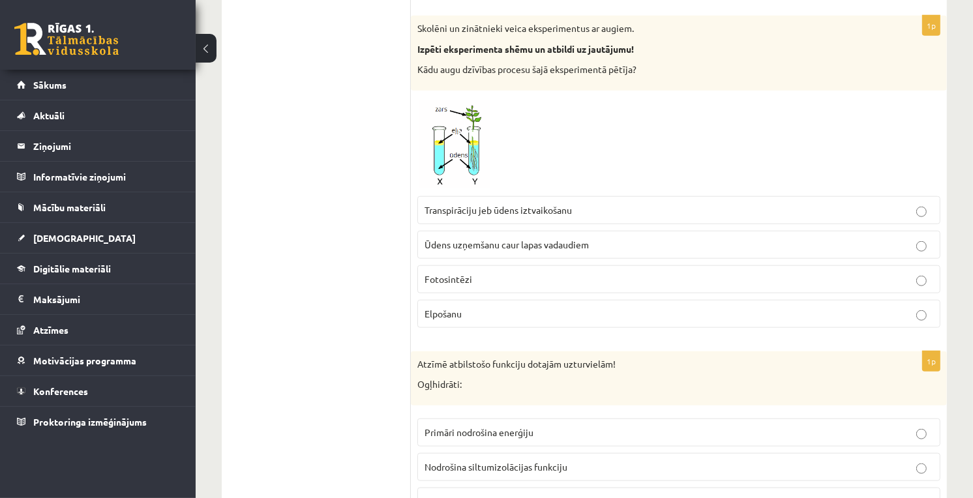
click at [498, 224] on label "Transpirāciju jeb ūdens iztvaikošanu" at bounding box center [678, 210] width 523 height 28
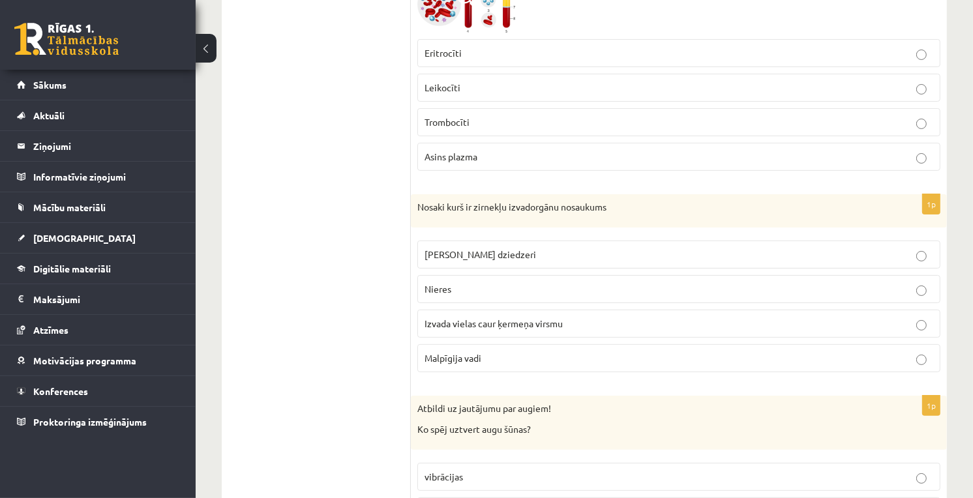
scroll to position [4311, 0]
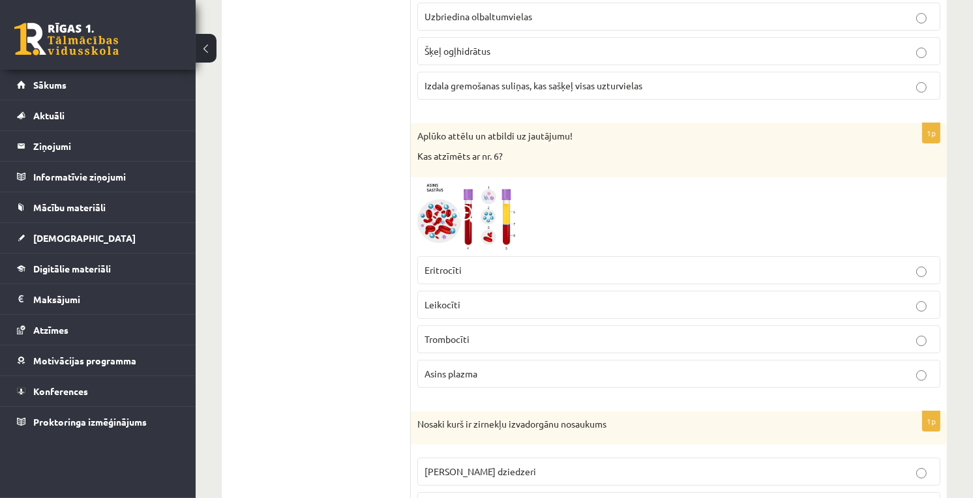
click at [446, 228] on img at bounding box center [466, 217] width 98 height 66
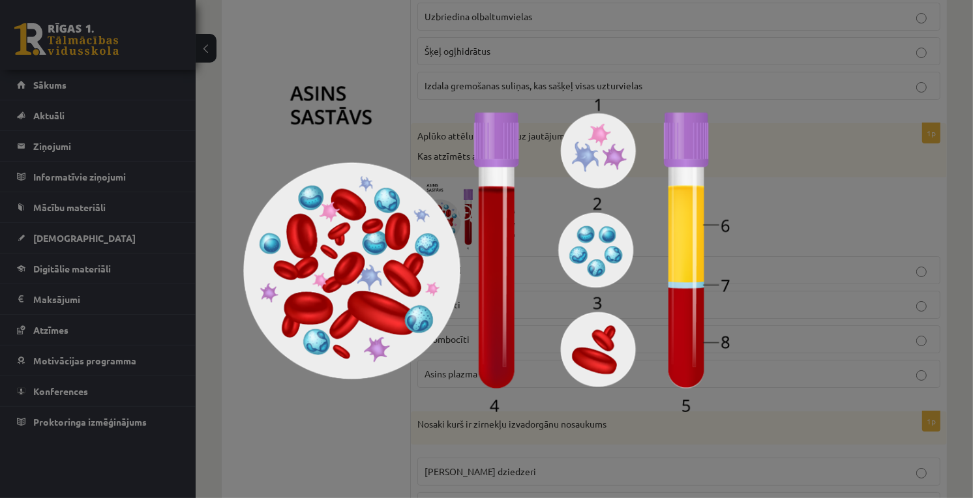
drag, startPoint x: 693, startPoint y: 295, endPoint x: 584, endPoint y: 348, distance: 120.7
click at [584, 348] on img at bounding box center [486, 249] width 486 height 326
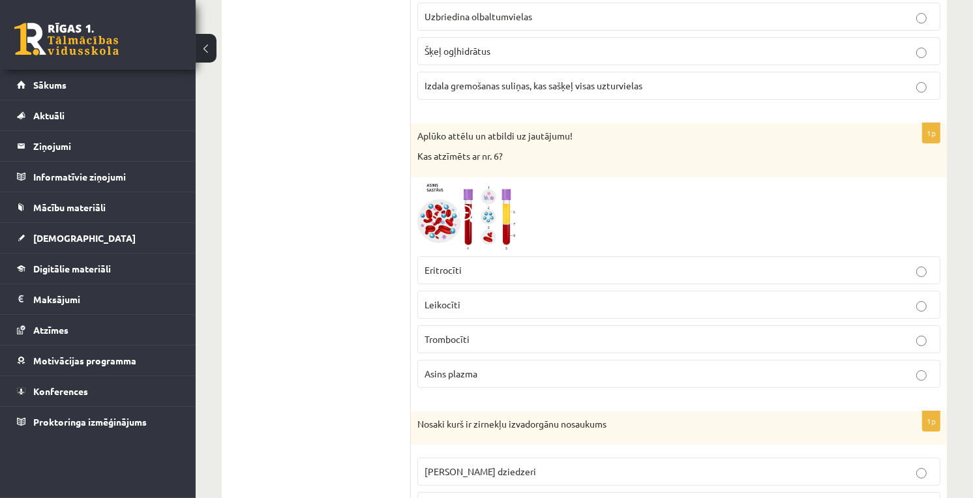
click at [497, 227] on img at bounding box center [466, 217] width 98 height 66
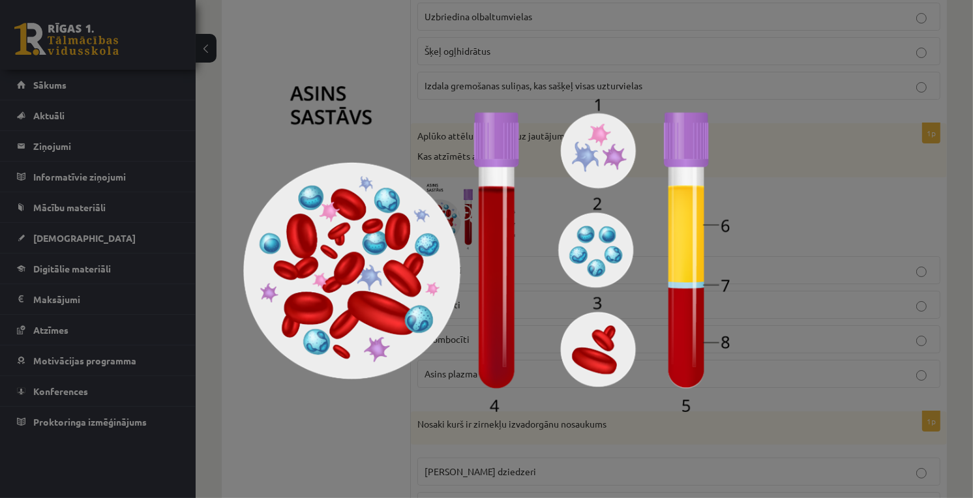
drag, startPoint x: 863, startPoint y: 303, endPoint x: 852, endPoint y: 308, distance: 11.4
click at [861, 304] on div at bounding box center [486, 249] width 973 height 498
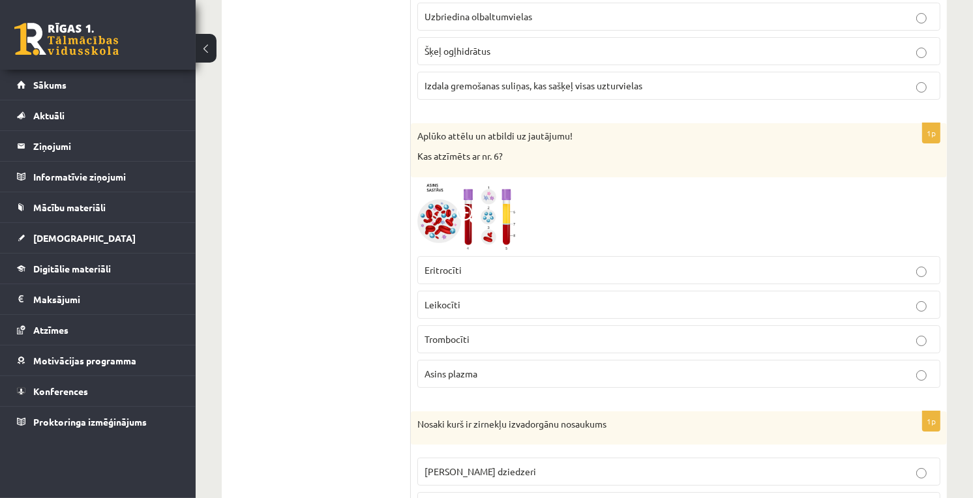
click at [484, 381] on p "Asins plazma" at bounding box center [678, 374] width 509 height 14
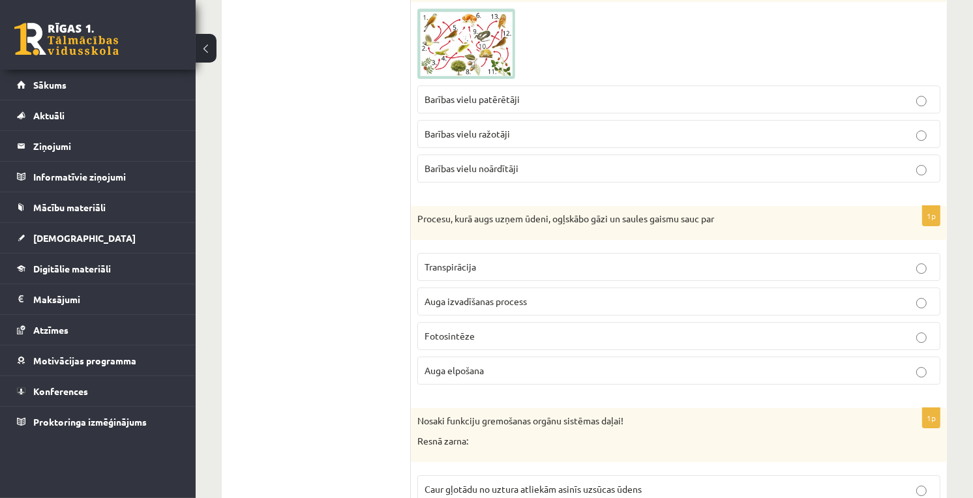
scroll to position [3659, 0]
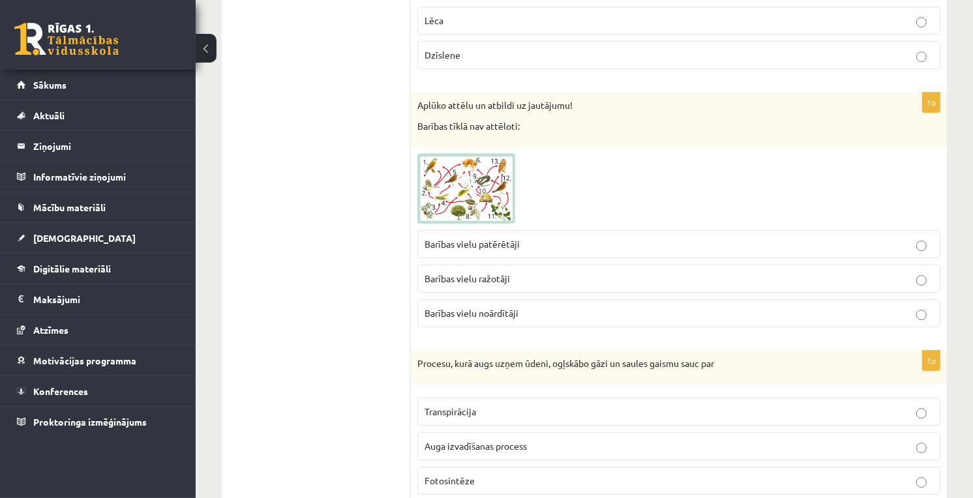
click at [463, 213] on img at bounding box center [466, 188] width 98 height 70
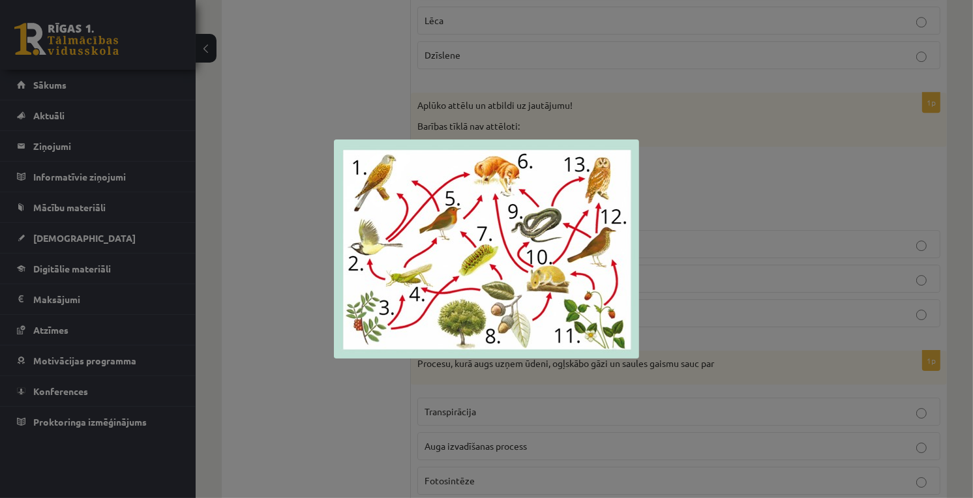
click at [739, 59] on div at bounding box center [486, 249] width 973 height 498
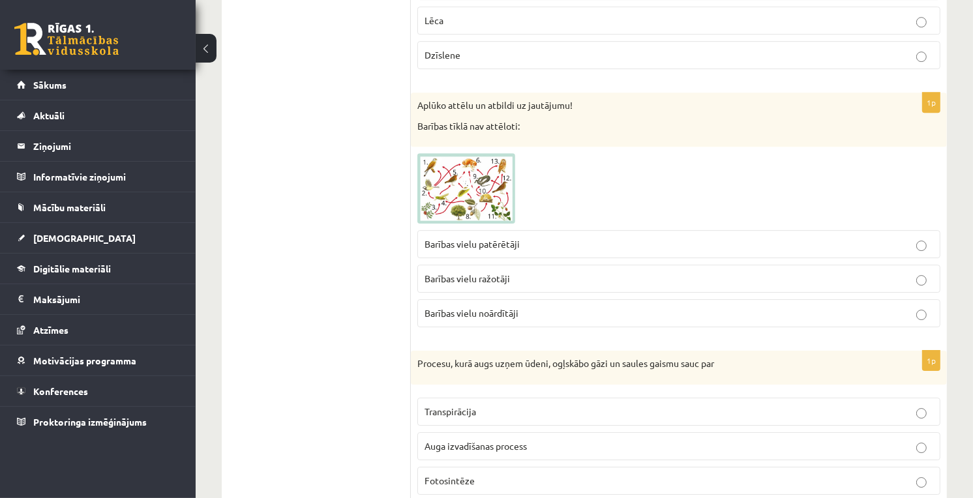
click at [510, 189] on img at bounding box center [466, 188] width 98 height 70
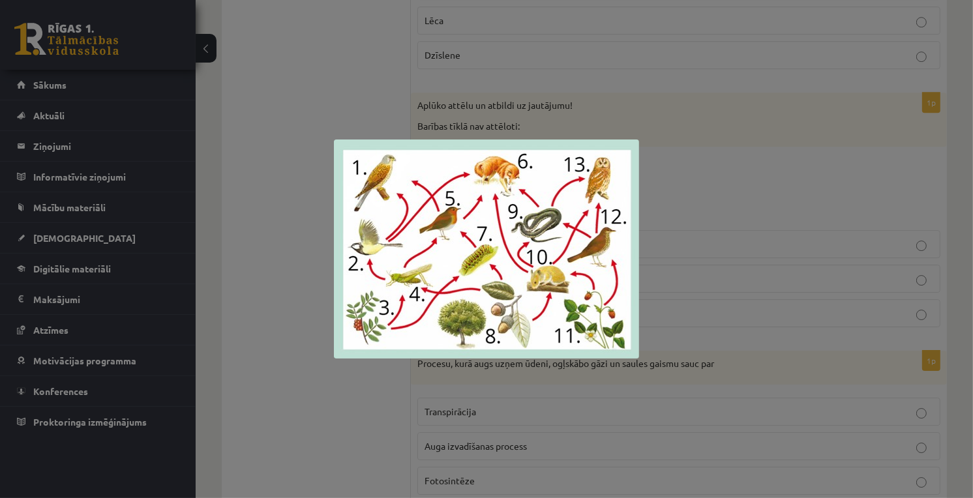
click at [608, 242] on img at bounding box center [486, 249] width 305 height 219
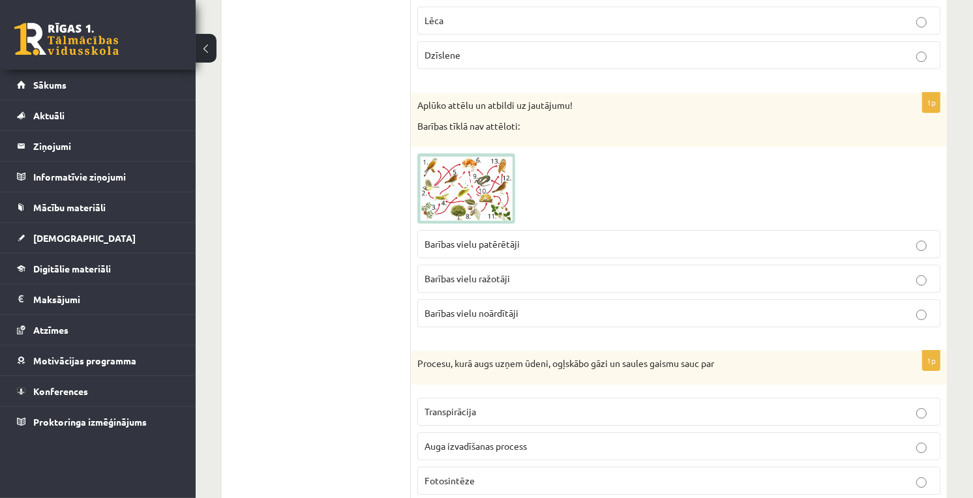
click at [484, 197] on img at bounding box center [466, 188] width 98 height 70
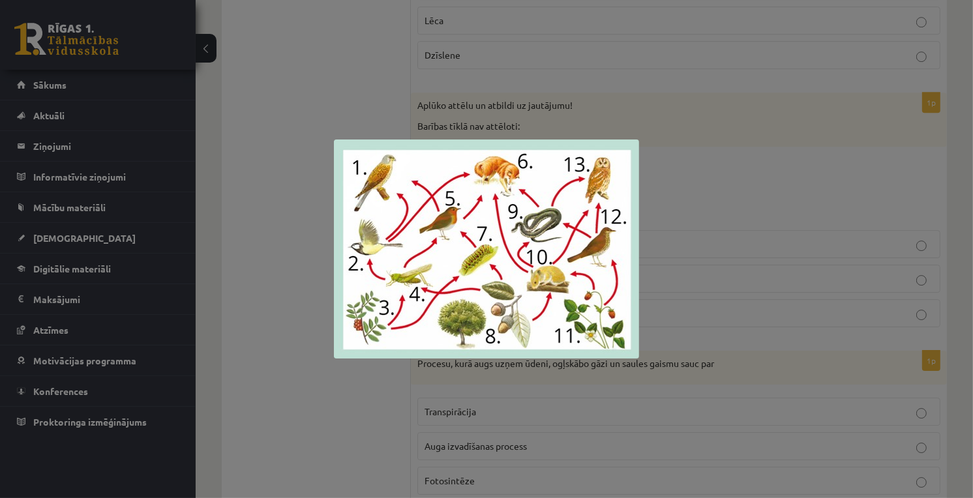
click at [674, 132] on div at bounding box center [486, 249] width 973 height 498
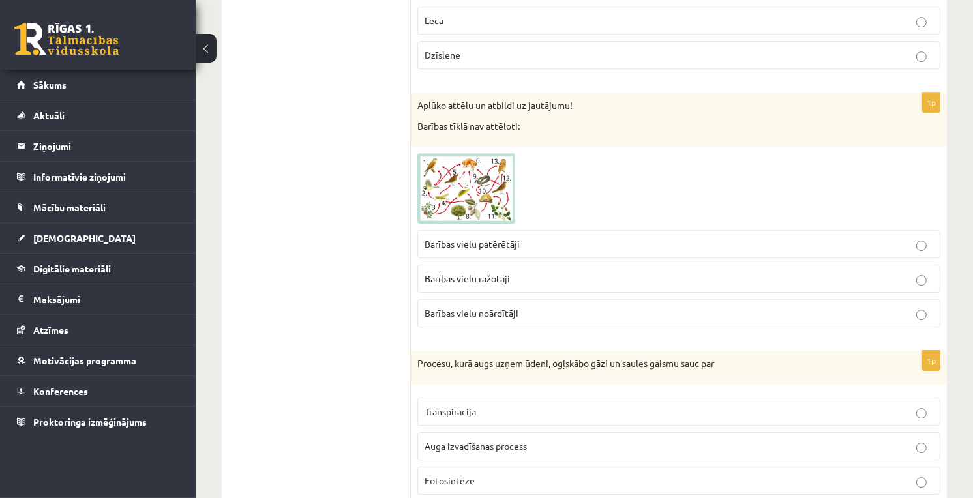
click at [452, 177] on img at bounding box center [466, 188] width 98 height 70
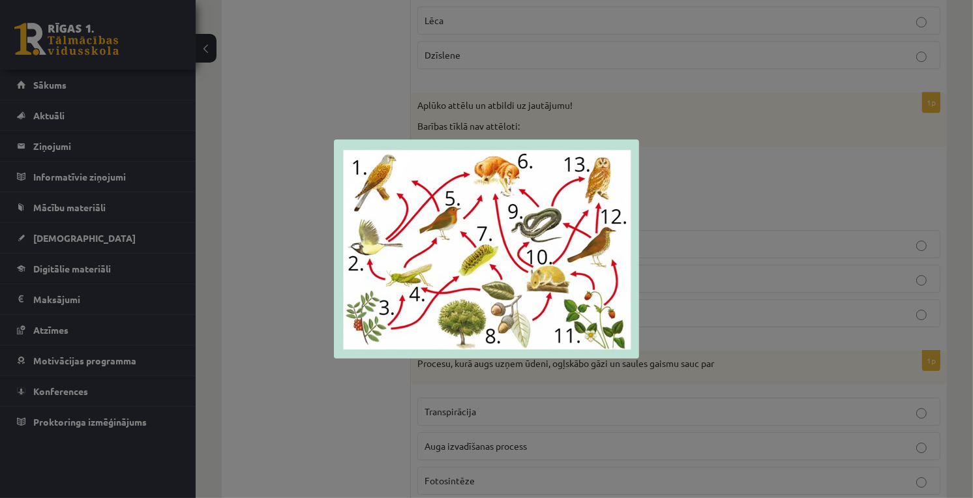
click at [743, 287] on div at bounding box center [486, 249] width 973 height 498
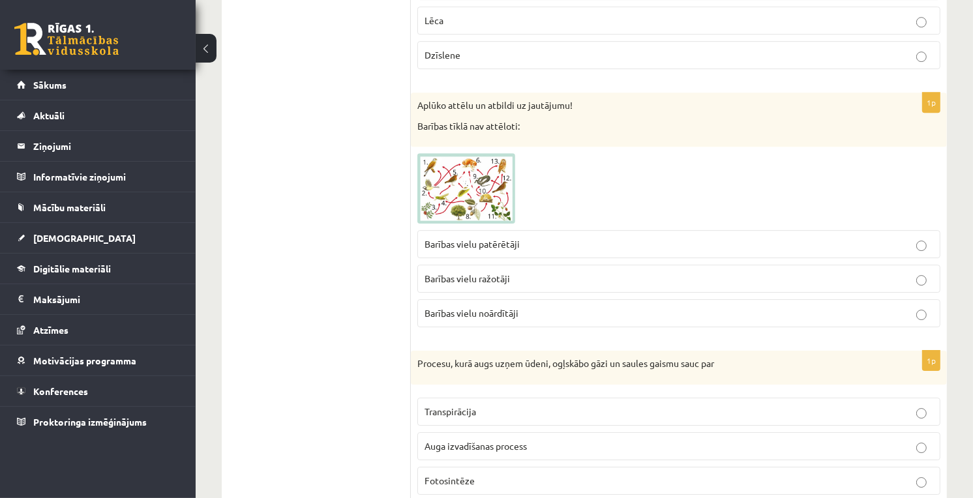
click at [457, 195] on span at bounding box center [466, 184] width 21 height 21
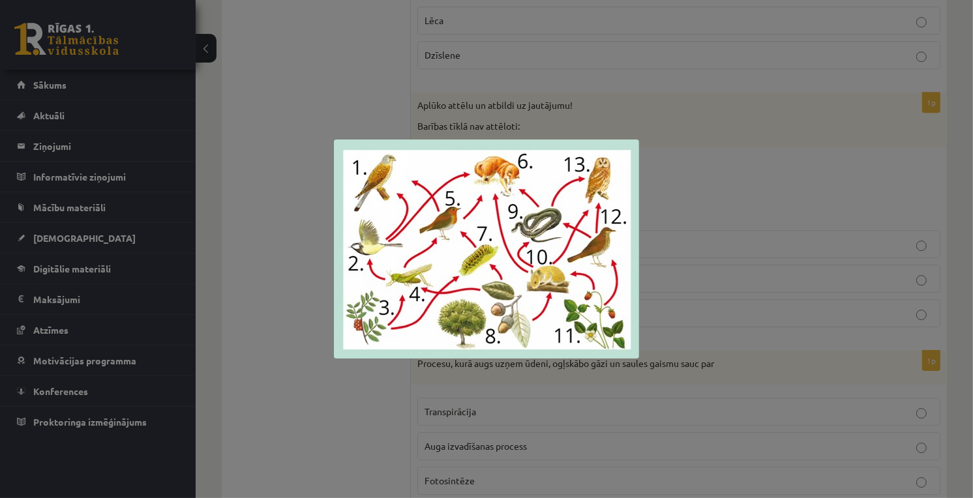
click at [744, 239] on div at bounding box center [486, 249] width 973 height 498
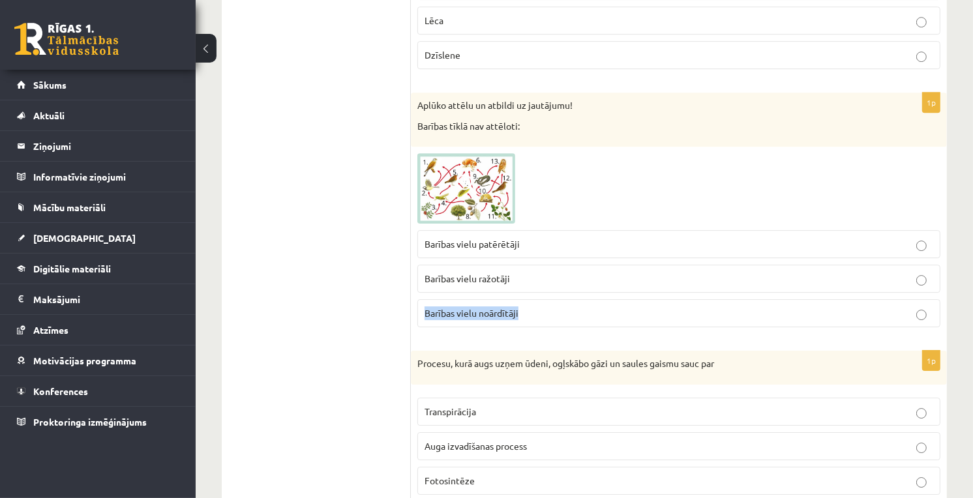
drag, startPoint x: 420, startPoint y: 321, endPoint x: 539, endPoint y: 331, distance: 119.1
click at [539, 327] on label "Barības vielu noārdītāji" at bounding box center [678, 313] width 523 height 28
copy span "Barības vielu noārdītāji"
click at [563, 327] on label "Barības vielu noārdītāji" at bounding box center [678, 313] width 523 height 28
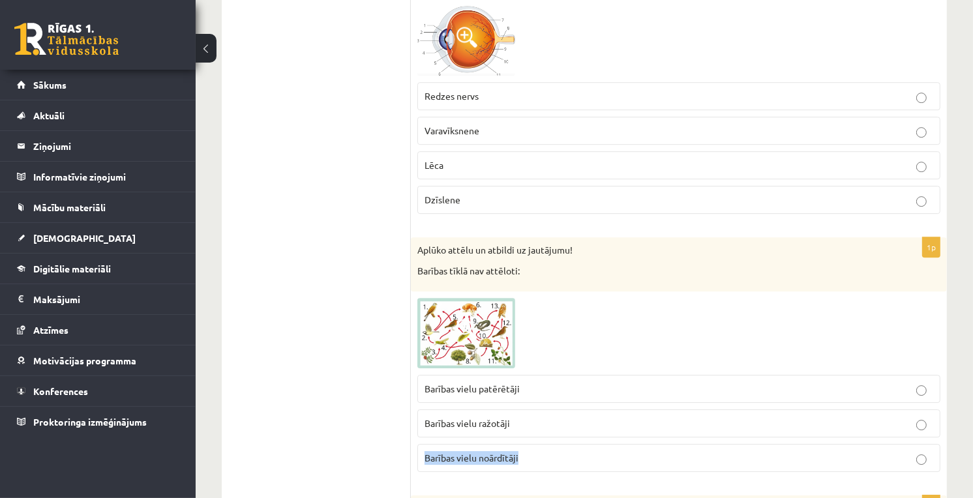
scroll to position [3369, 0]
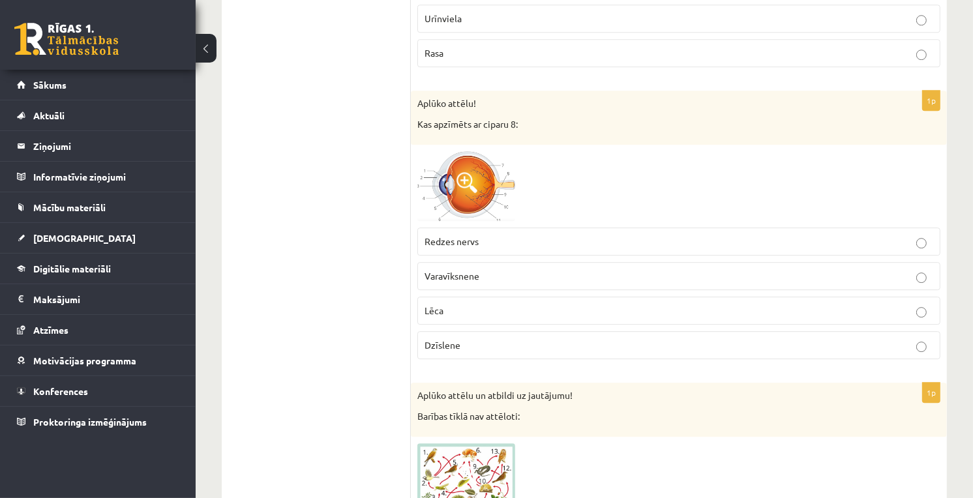
click at [284, 316] on ul "Tests Atgriezeniskā saite – novērtē savu sniegumu" at bounding box center [323, 104] width 176 height 6479
click at [475, 186] on span at bounding box center [466, 182] width 21 height 21
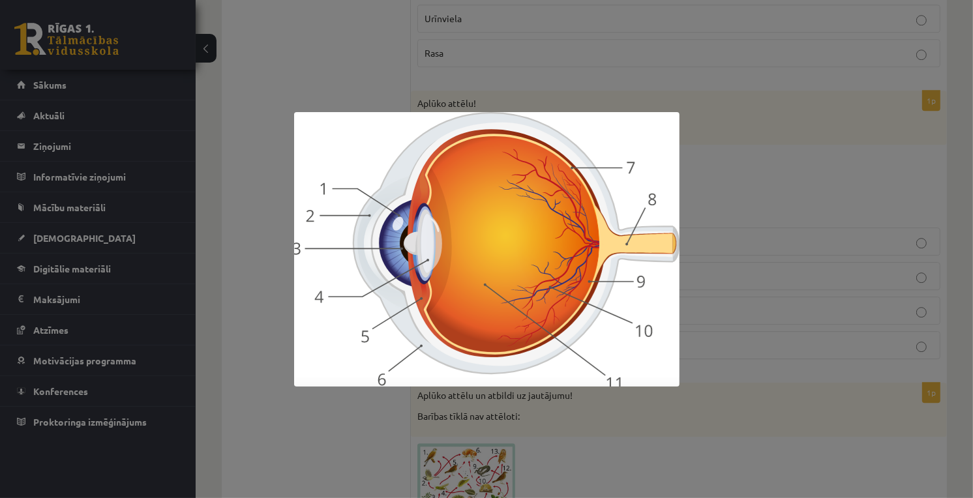
click at [716, 242] on div at bounding box center [486, 249] width 973 height 498
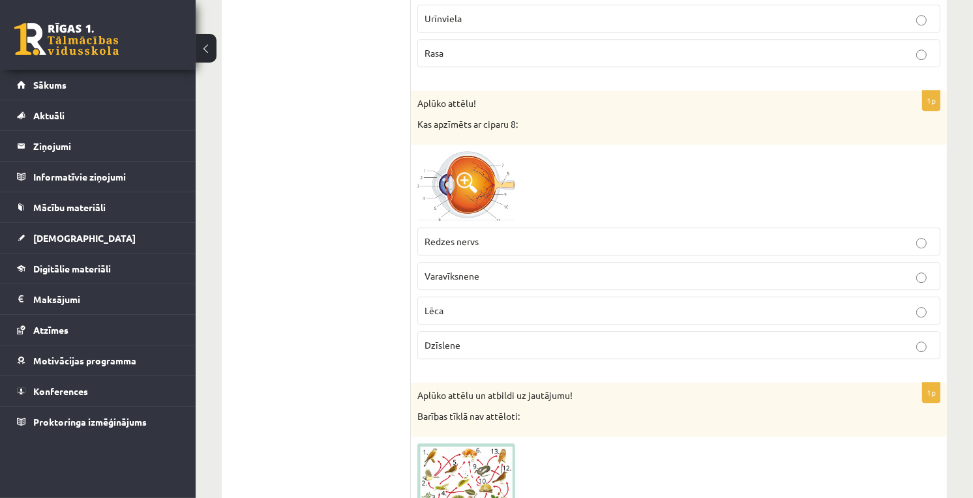
click at [467, 247] on span "Redzes nervs" at bounding box center [451, 241] width 54 height 12
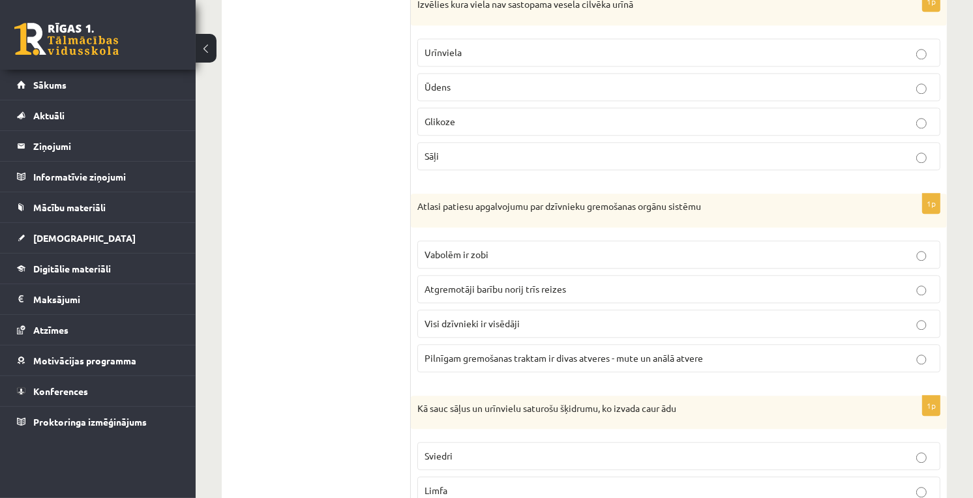
scroll to position [2500, 0]
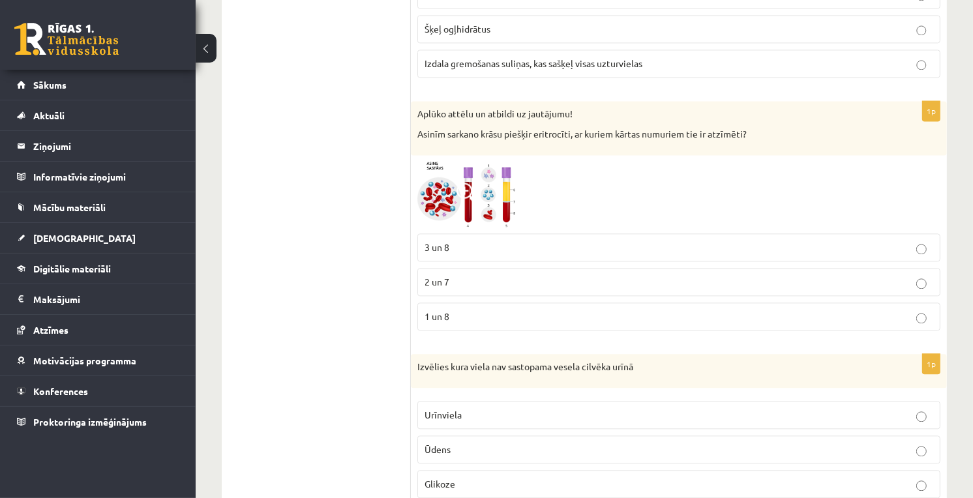
click at [482, 181] on img at bounding box center [466, 195] width 98 height 66
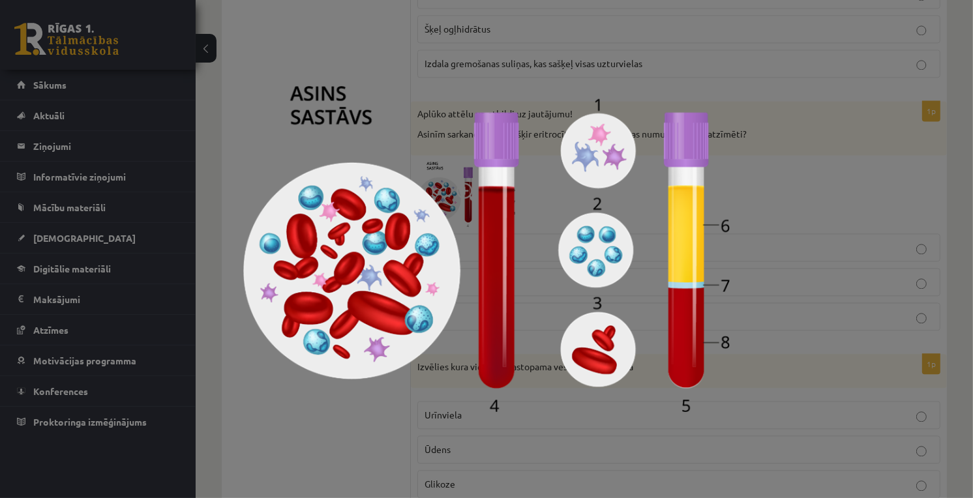
click at [850, 379] on div at bounding box center [486, 249] width 973 height 498
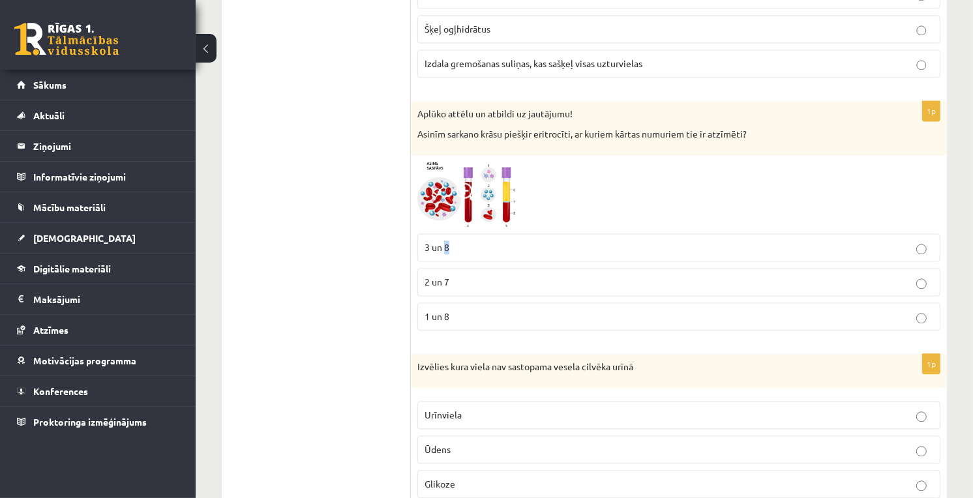
click at [447, 237] on fieldset "3 un 8 2 un 7 1 un 8" at bounding box center [678, 281] width 523 height 108
drag, startPoint x: 447, startPoint y: 237, endPoint x: 457, endPoint y: 250, distance: 16.7
click at [457, 250] on p "3 un 8" at bounding box center [678, 248] width 509 height 14
click at [496, 207] on img at bounding box center [466, 195] width 98 height 66
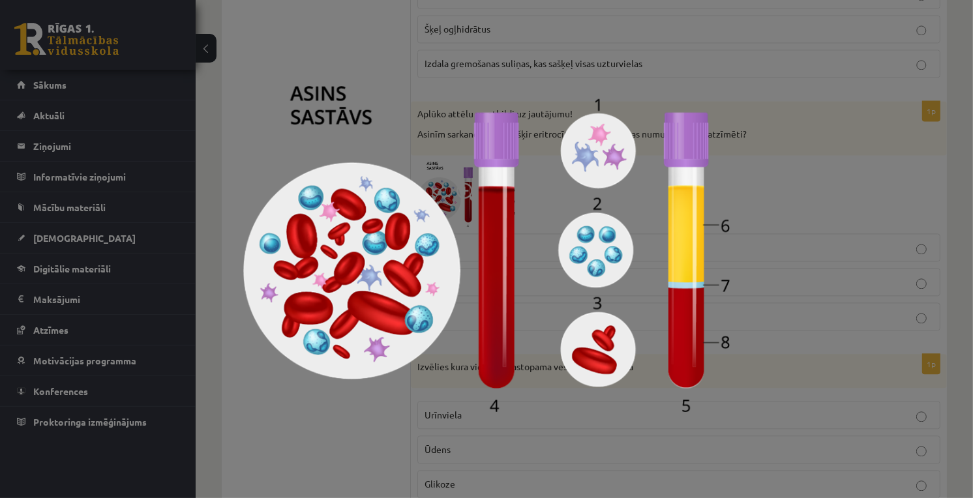
drag, startPoint x: 760, startPoint y: 301, endPoint x: 738, endPoint y: 290, distance: 23.9
click at [758, 300] on div at bounding box center [486, 249] width 973 height 498
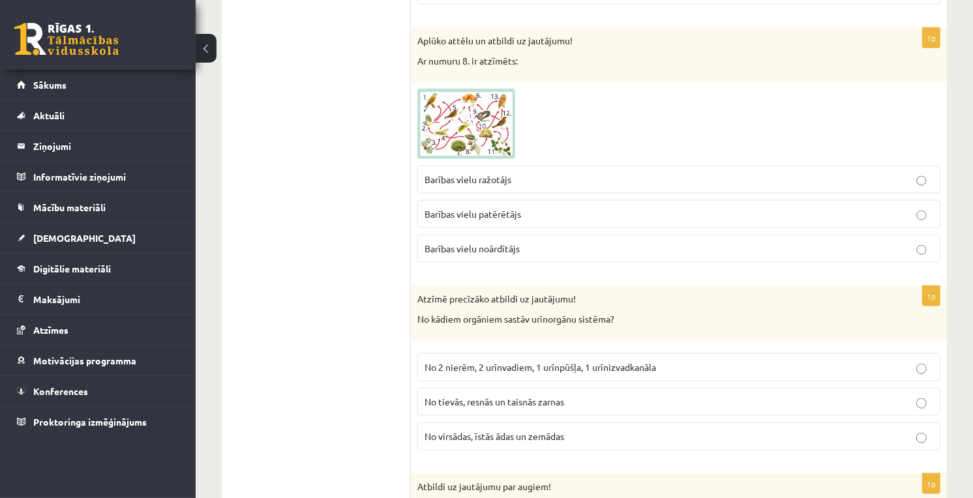
scroll to position [1268, 0]
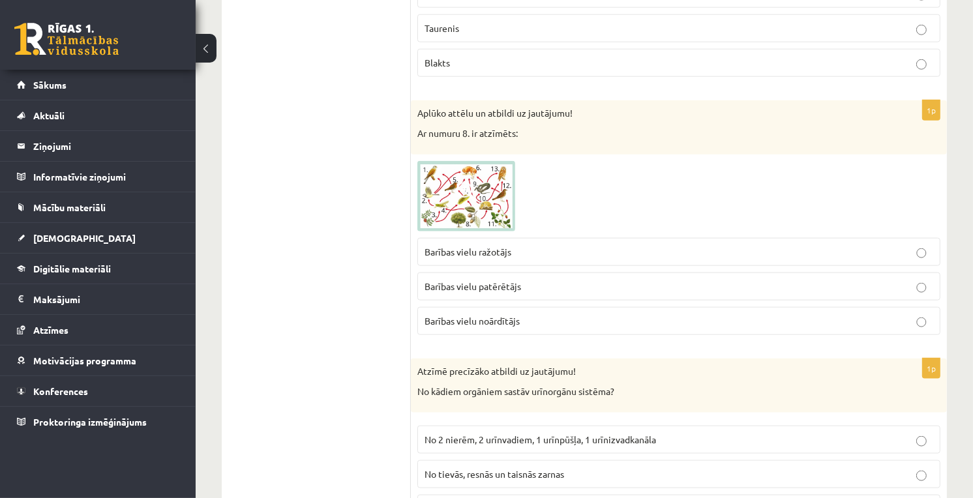
click at [489, 202] on img at bounding box center [466, 196] width 98 height 70
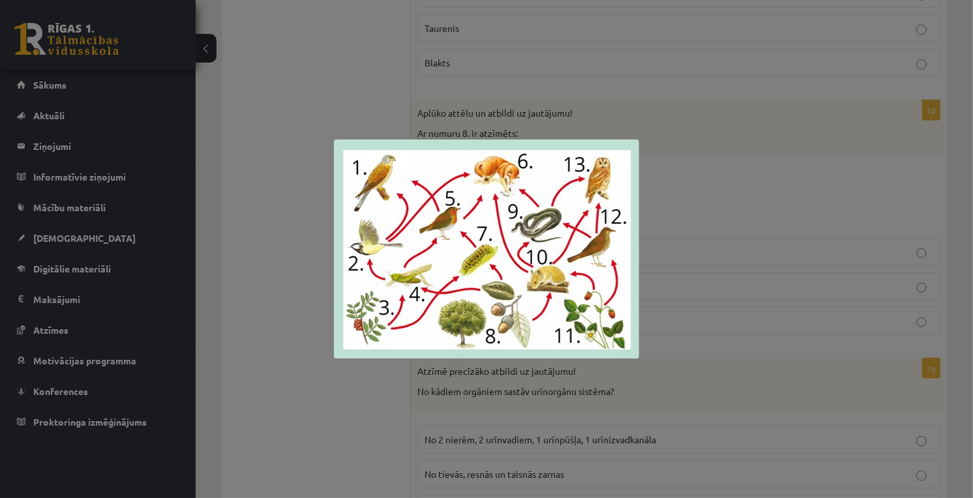
click at [685, 166] on div at bounding box center [486, 249] width 973 height 498
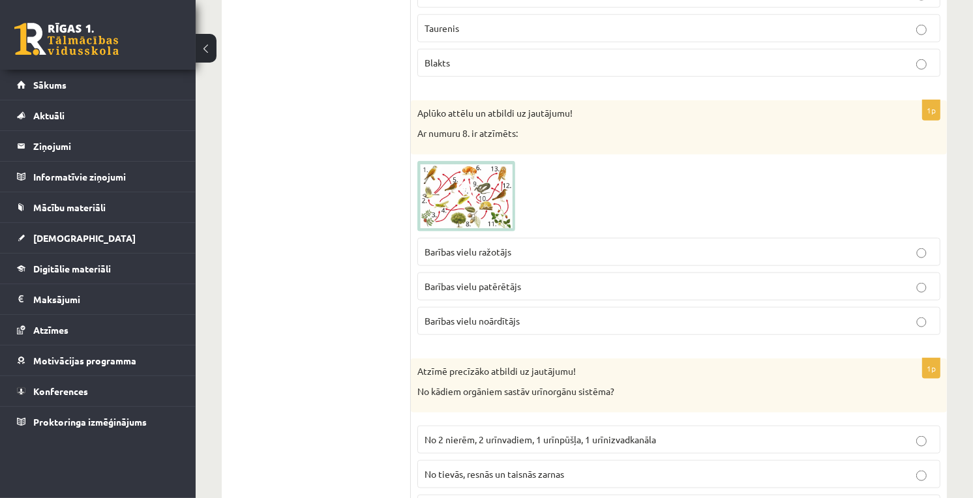
click at [467, 191] on span at bounding box center [466, 192] width 21 height 21
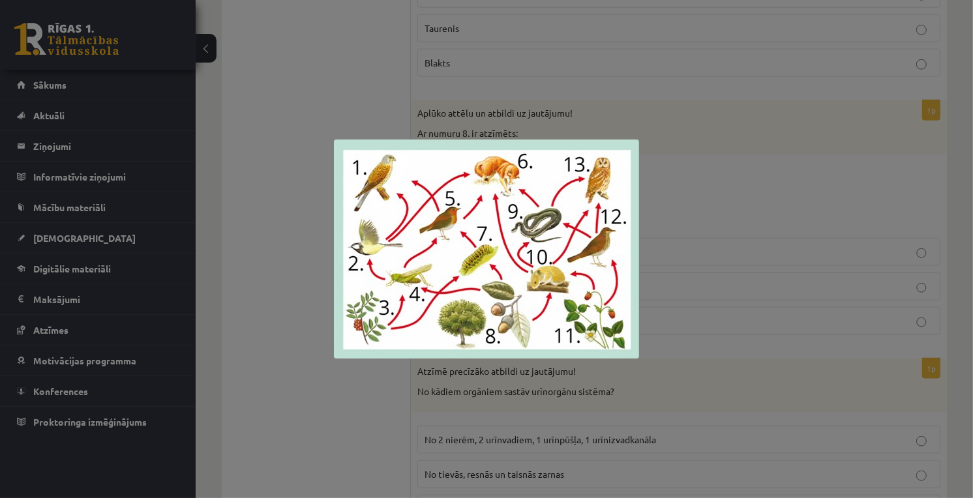
click at [690, 294] on div at bounding box center [486, 249] width 973 height 498
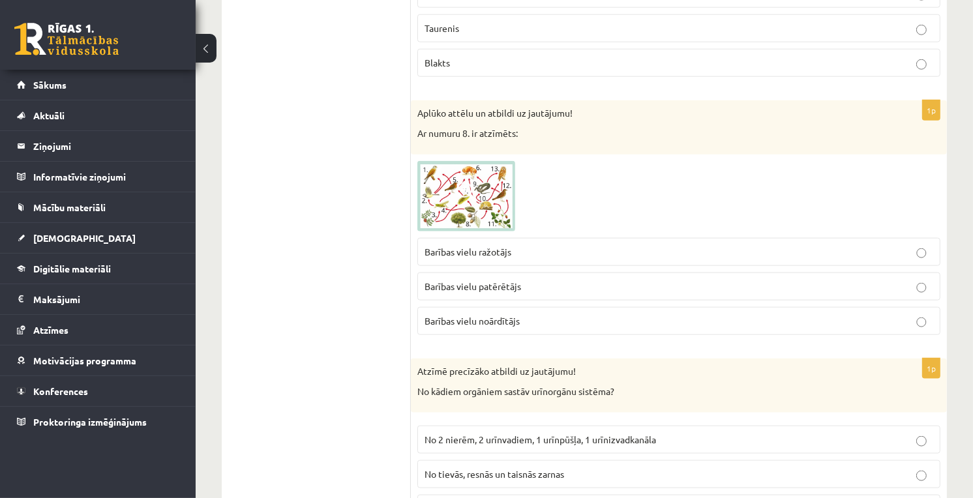
click at [511, 256] on span "Barības vielu ražotājs" at bounding box center [467, 252] width 87 height 12
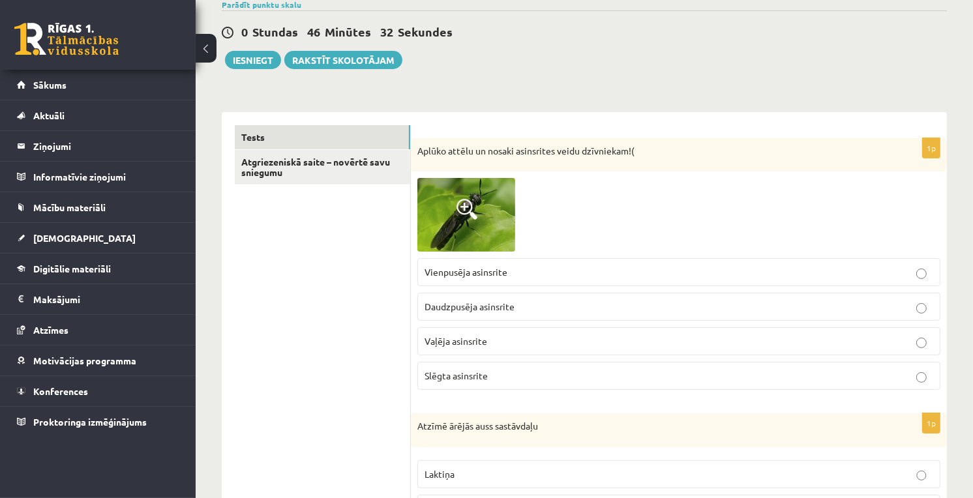
scroll to position [0, 0]
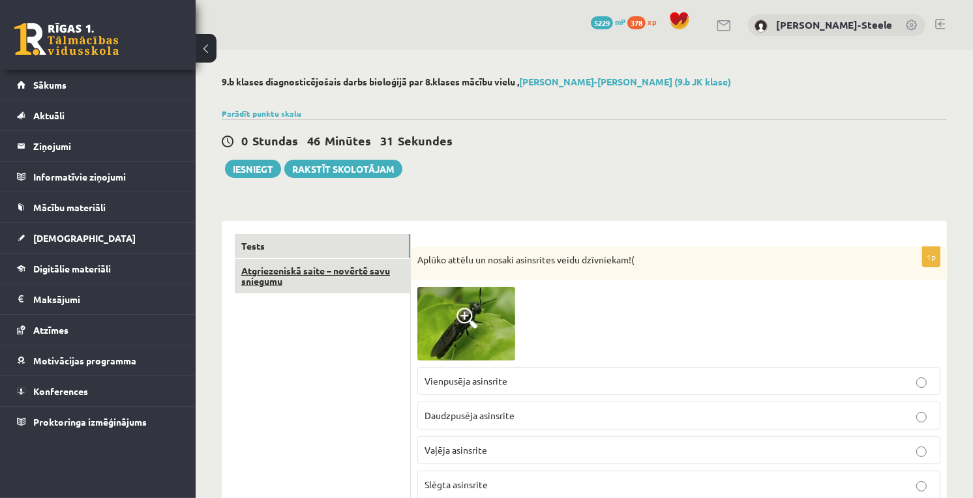
click at [313, 281] on link "Atgriezeniskā saite – novērtē savu sniegumu" at bounding box center [322, 276] width 175 height 35
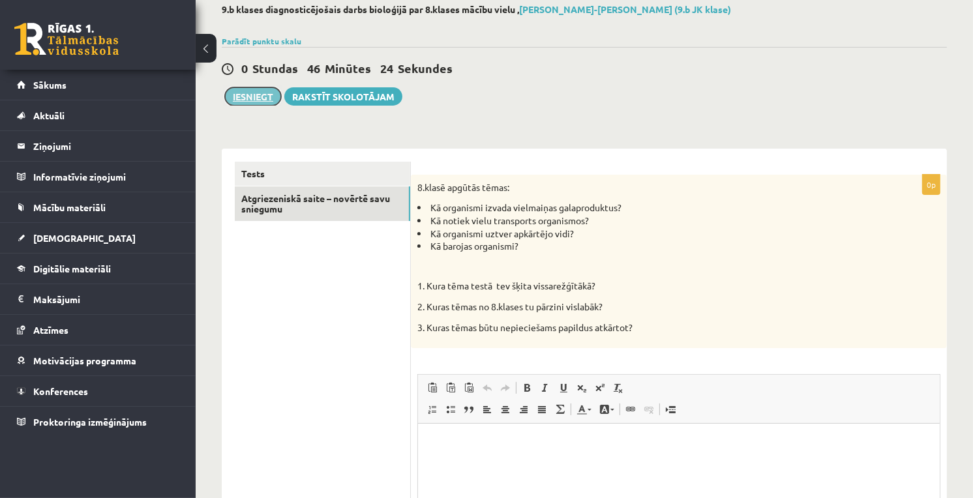
click at [259, 88] on button "Iesniegt" at bounding box center [253, 96] width 56 height 18
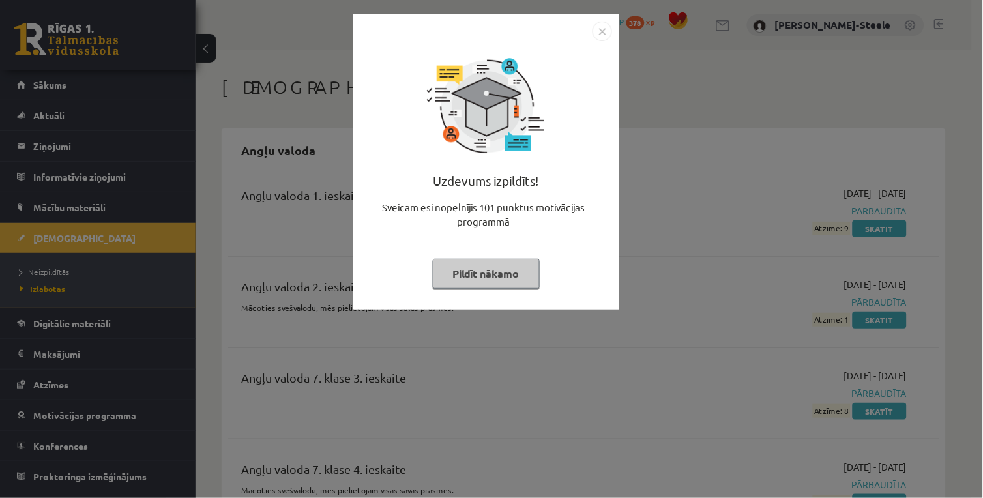
click at [593, 33] on img "Close" at bounding box center [603, 32] width 20 height 20
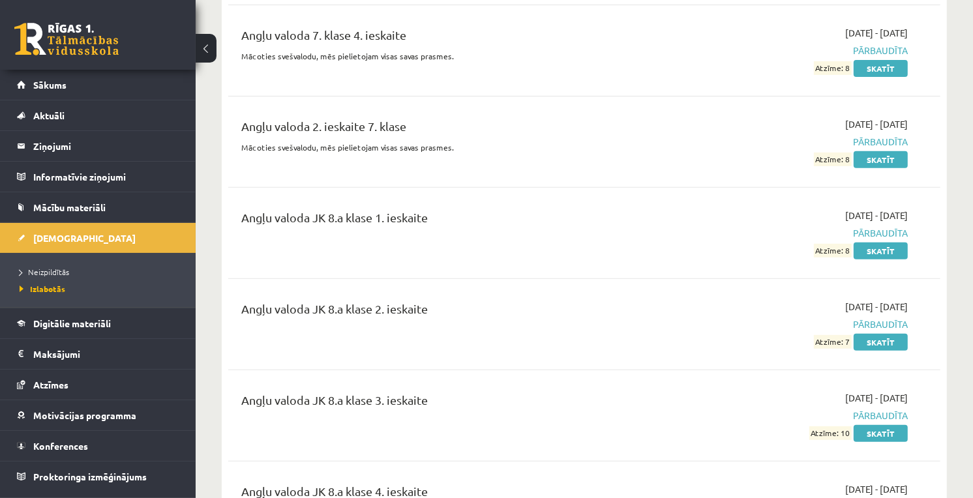
scroll to position [724, 0]
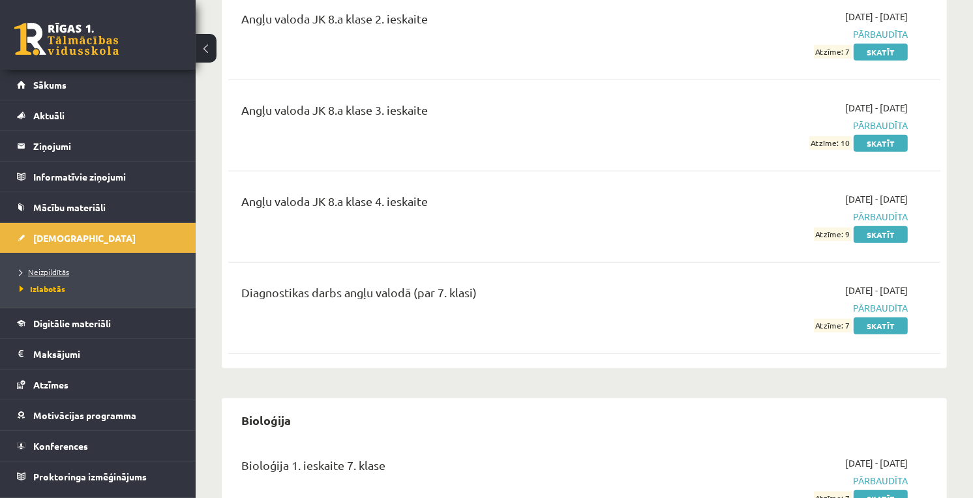
click at [50, 266] on link "Neizpildītās" at bounding box center [101, 272] width 163 height 12
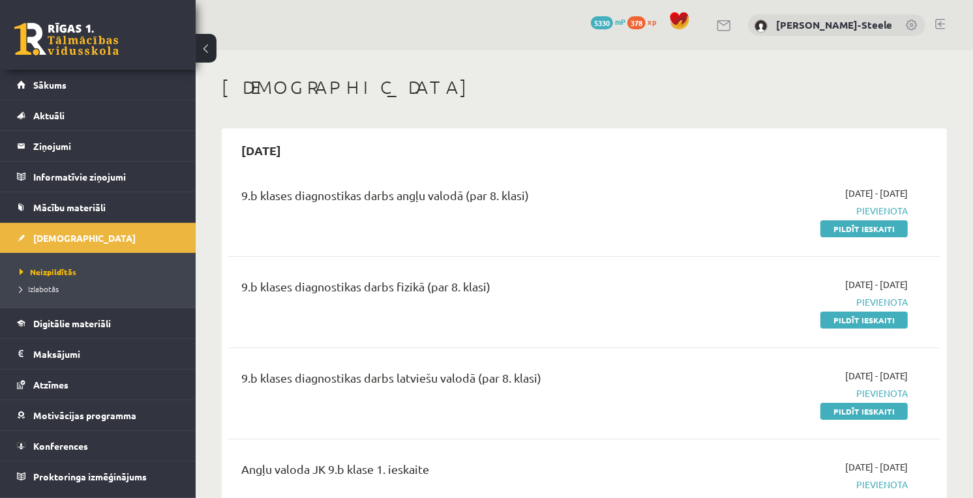
scroll to position [289, 0]
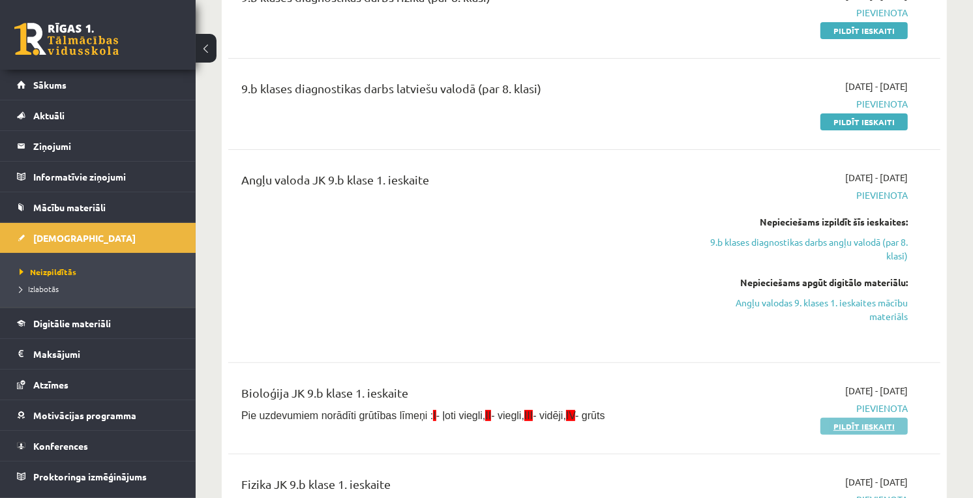
click at [885, 428] on link "Pildīt ieskaiti" at bounding box center [863, 426] width 87 height 17
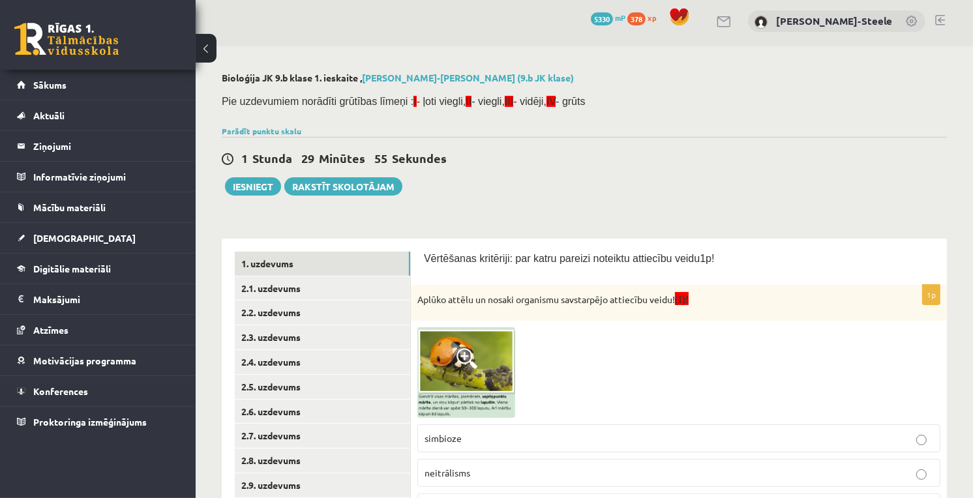
scroll to position [76, 0]
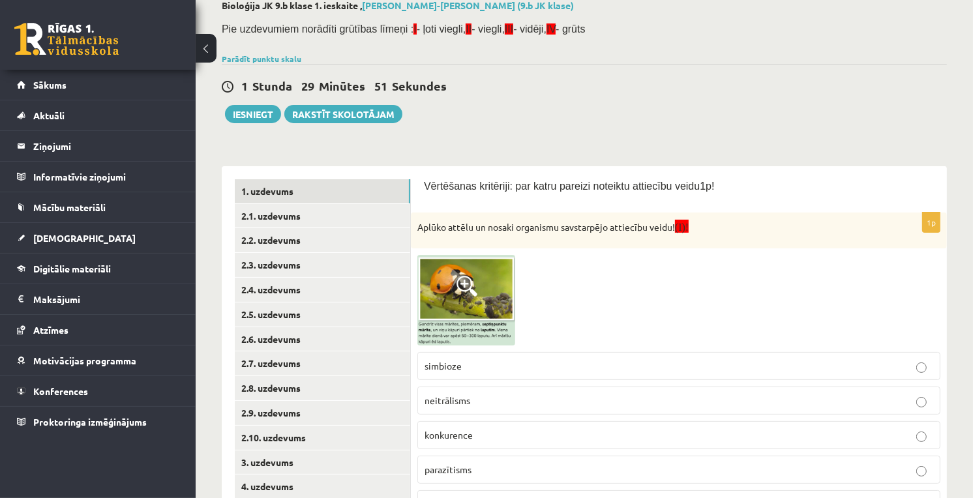
click at [488, 311] on img at bounding box center [466, 300] width 98 height 91
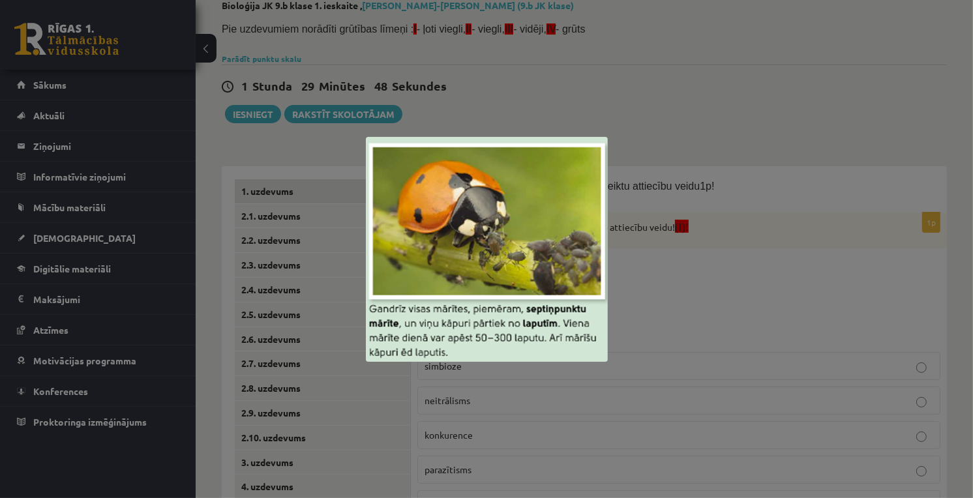
click at [745, 261] on div at bounding box center [486, 249] width 973 height 498
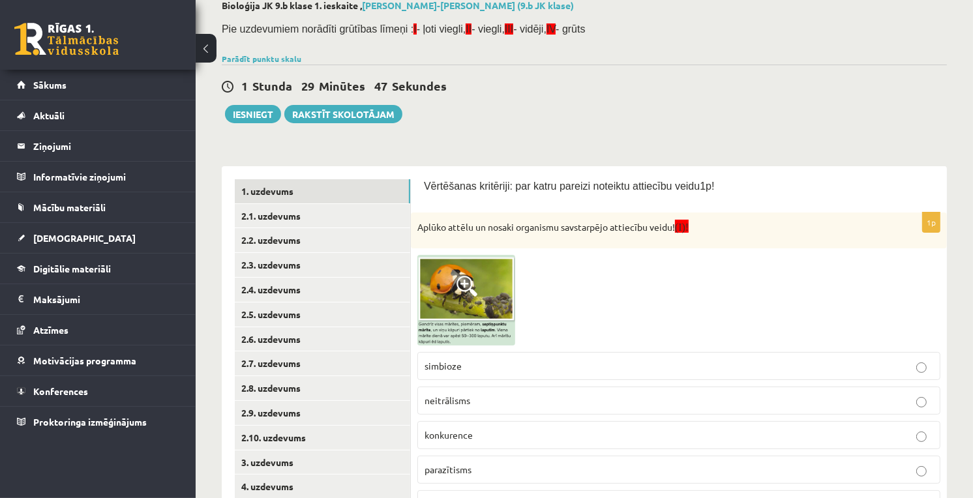
scroll to position [149, 0]
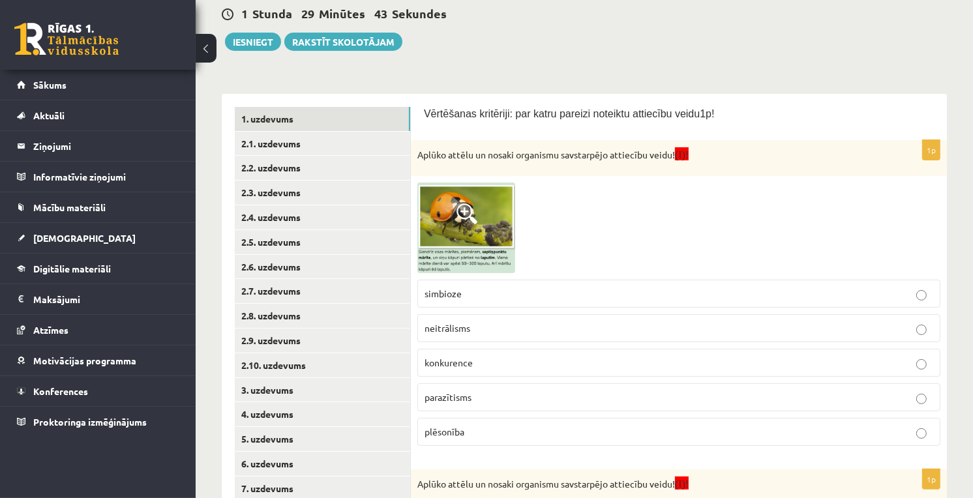
click at [467, 366] on span "konkurence" at bounding box center [448, 363] width 48 height 12
click at [434, 224] on img at bounding box center [466, 228] width 98 height 91
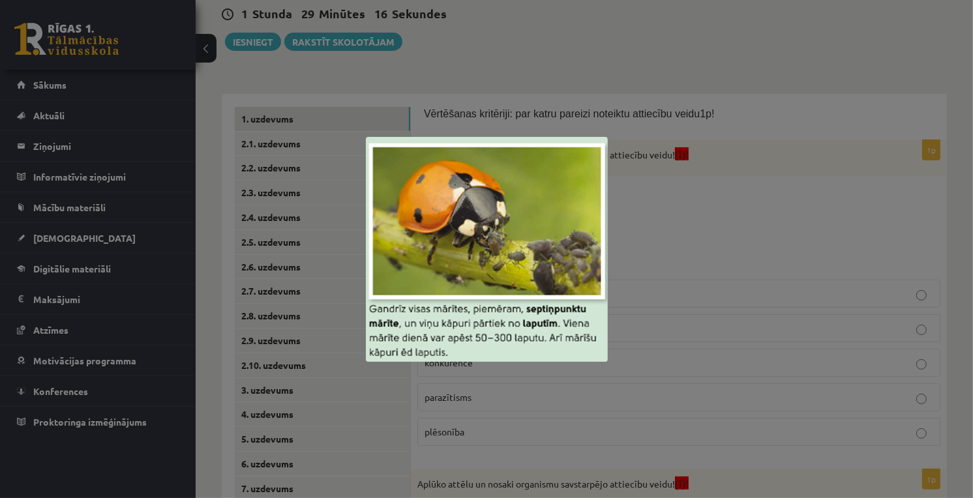
drag, startPoint x: 580, startPoint y: 381, endPoint x: 496, endPoint y: 337, distance: 95.4
click at [496, 337] on img at bounding box center [487, 249] width 242 height 225
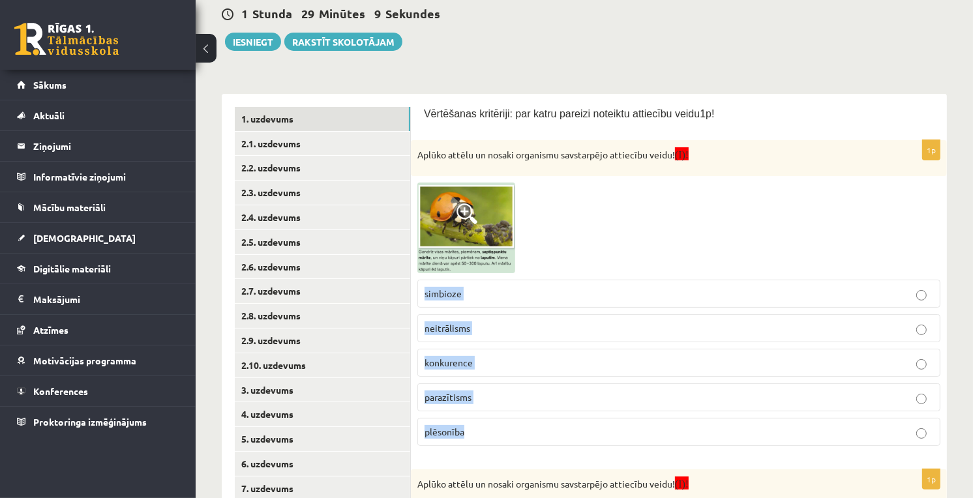
drag, startPoint x: 420, startPoint y: 291, endPoint x: 485, endPoint y: 434, distance: 157.0
click at [485, 434] on fieldset "simbioze neitrālisms konkurence parazītisms plēsonība" at bounding box center [678, 361] width 523 height 177
click at [589, 258] on div at bounding box center [678, 228] width 523 height 91
drag, startPoint x: 421, startPoint y: 289, endPoint x: 498, endPoint y: 436, distance: 165.1
click at [498, 436] on fieldset "simbioze neitrālisms konkurence parazītisms plēsonība" at bounding box center [678, 361] width 523 height 177
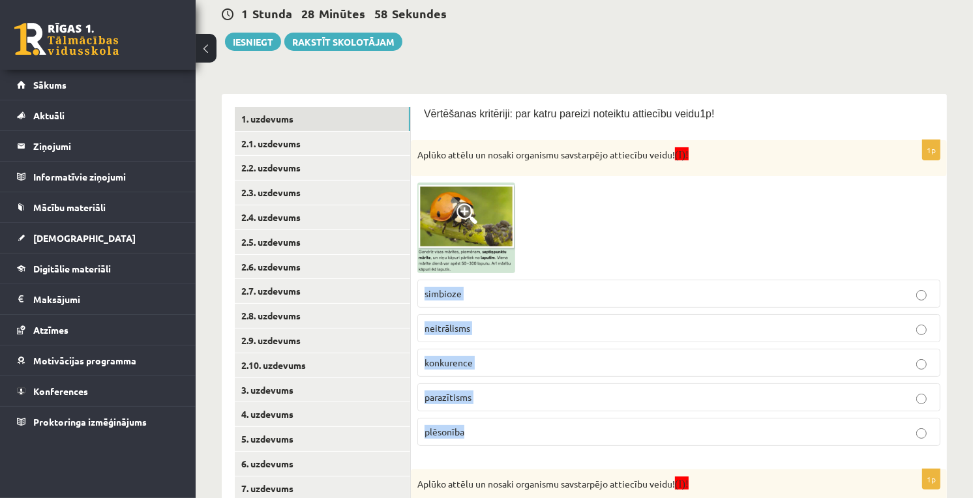
copy fieldset "simbioze neitrālisms konkurence parazītisms plēsonība"
click at [625, 421] on label "plēsonība" at bounding box center [678, 432] width 523 height 28
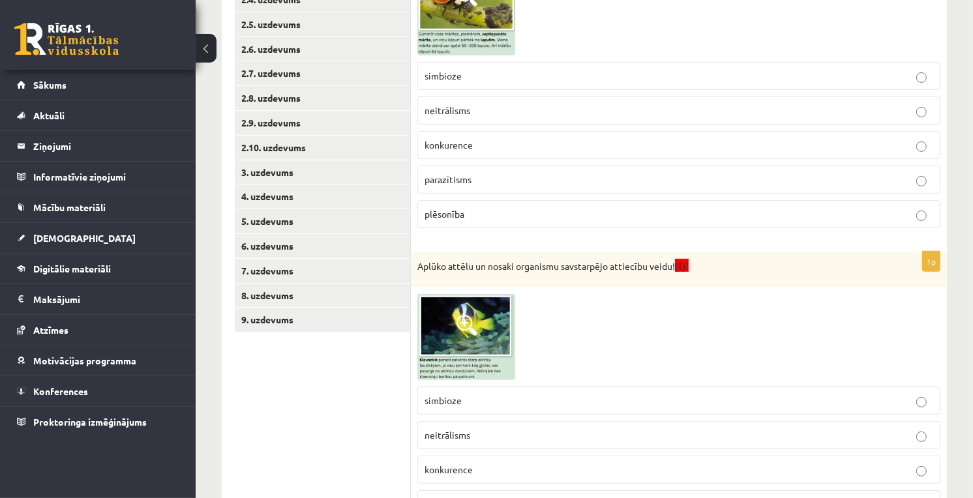
scroll to position [439, 0]
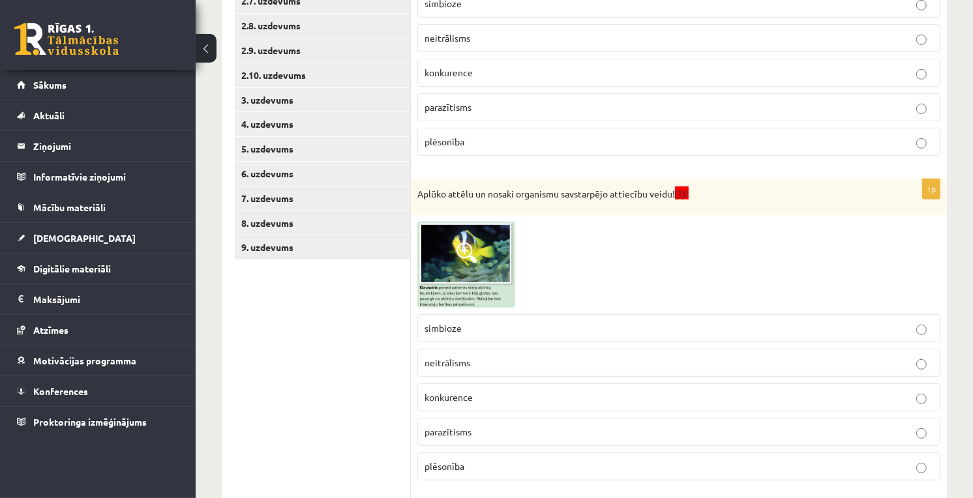
click at [482, 227] on img at bounding box center [466, 265] width 98 height 86
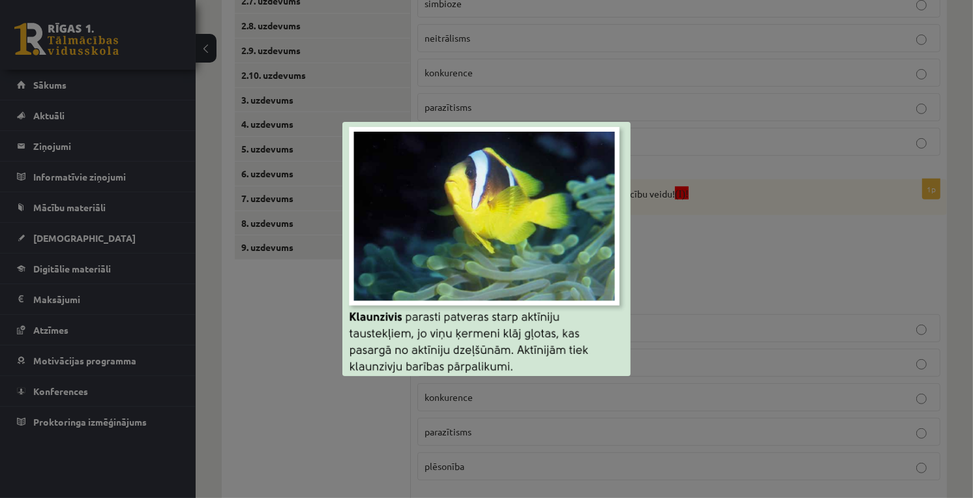
click at [648, 282] on div at bounding box center [486, 249] width 973 height 498
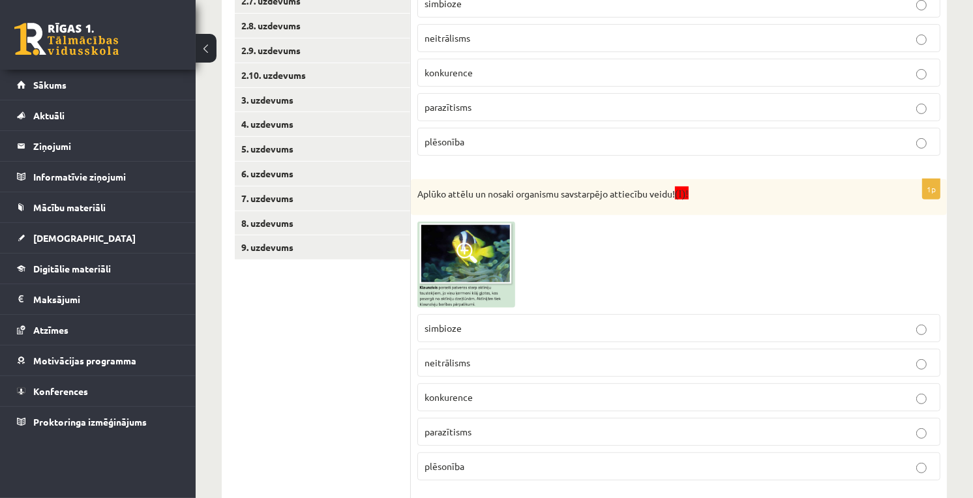
click at [447, 363] on span "neitrālisms" at bounding box center [447, 363] width 46 height 12
click at [494, 239] on img at bounding box center [466, 265] width 98 height 86
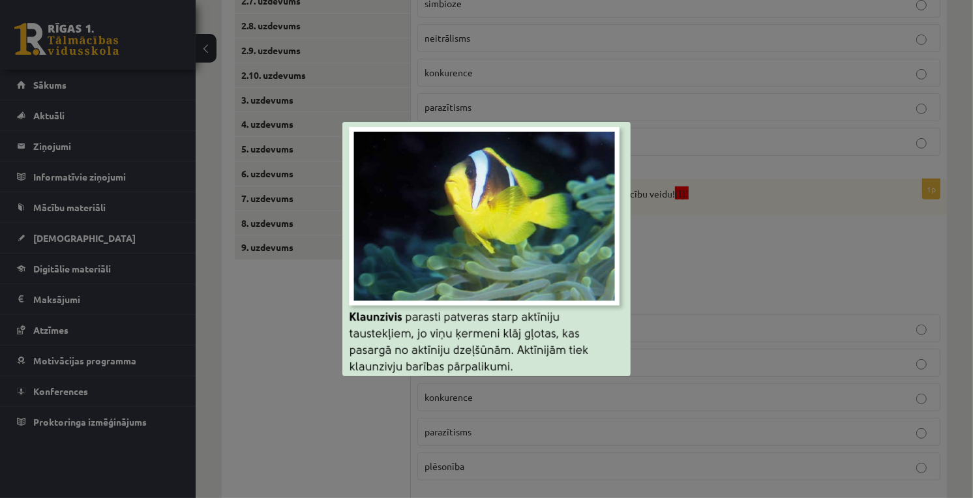
click at [655, 291] on div at bounding box center [486, 249] width 973 height 498
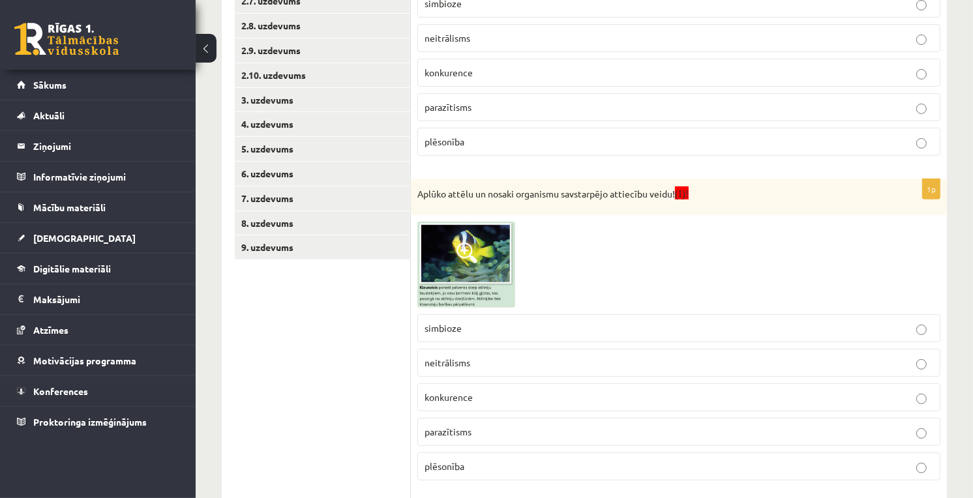
click at [490, 331] on p "simbioze" at bounding box center [678, 328] width 509 height 14
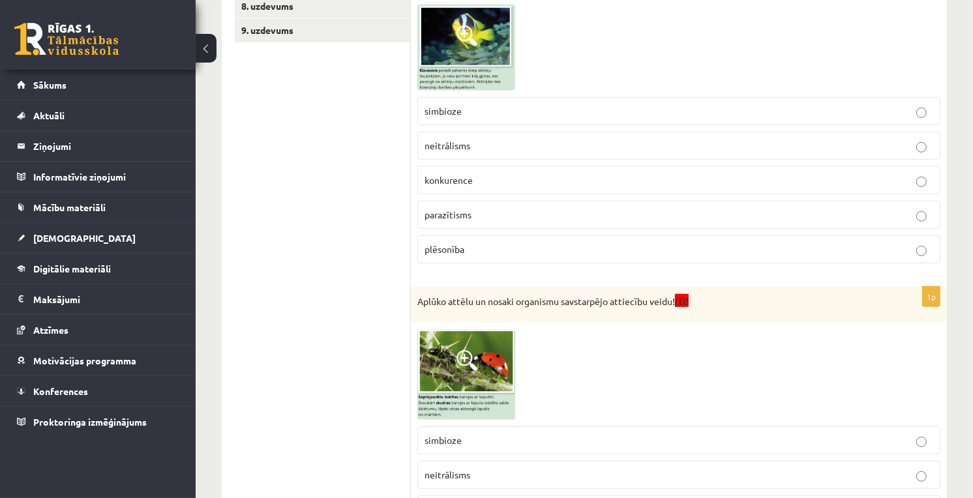
scroll to position [801, 0]
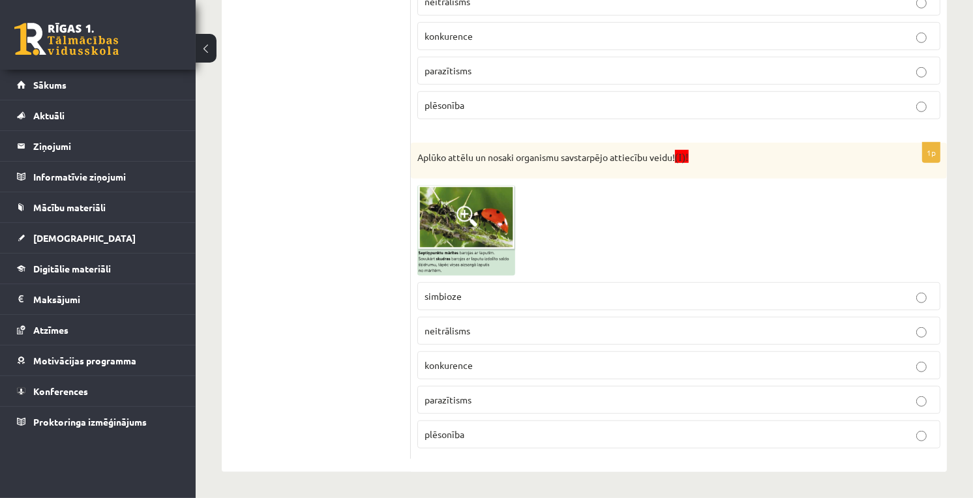
click at [479, 246] on img at bounding box center [466, 230] width 98 height 91
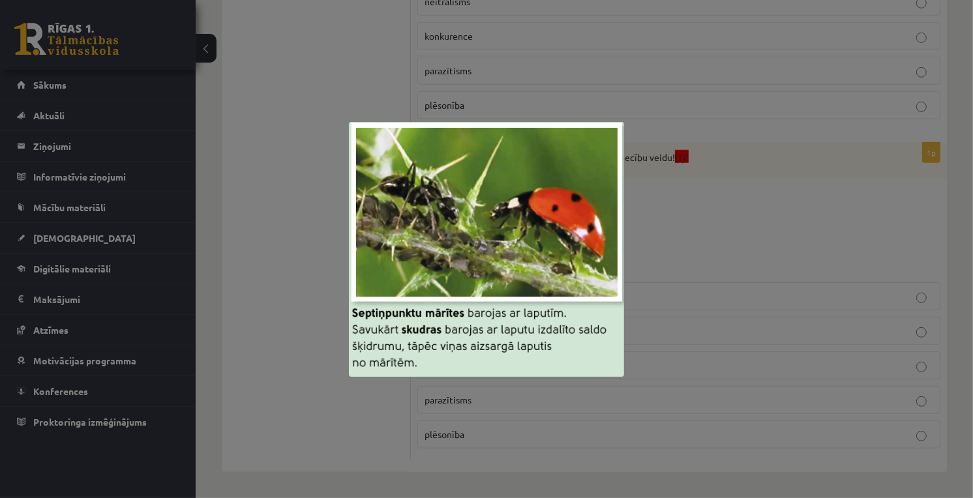
click at [666, 278] on div at bounding box center [486, 249] width 973 height 498
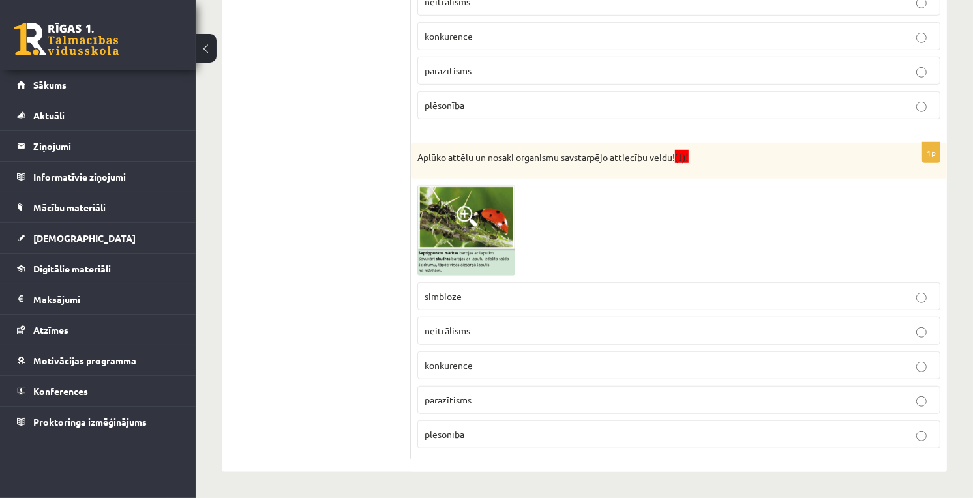
click at [468, 362] on span "konkurence" at bounding box center [448, 365] width 48 height 12
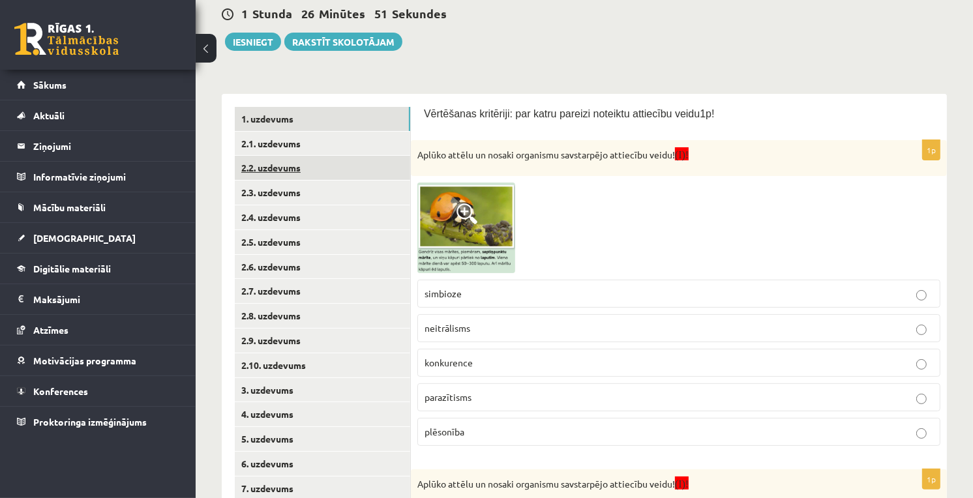
scroll to position [76, 0]
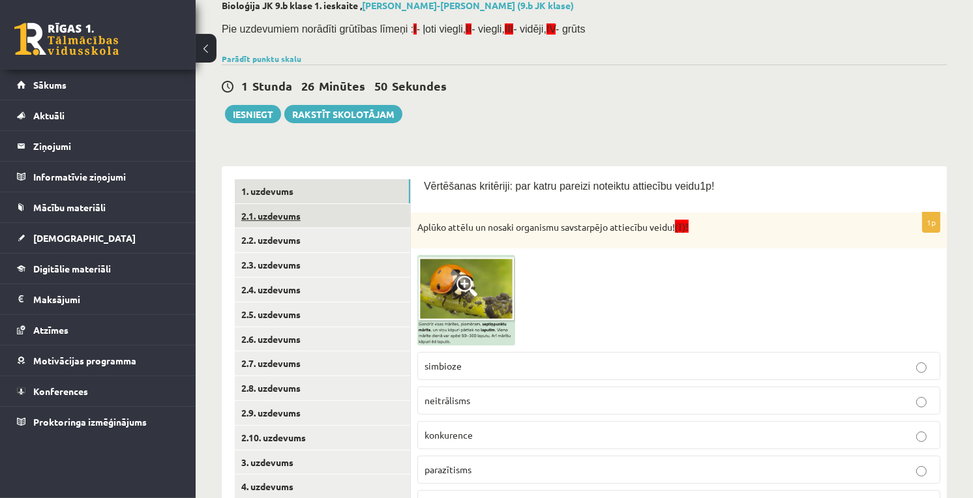
click at [299, 218] on link "2.1. uzdevums" at bounding box center [322, 216] width 175 height 24
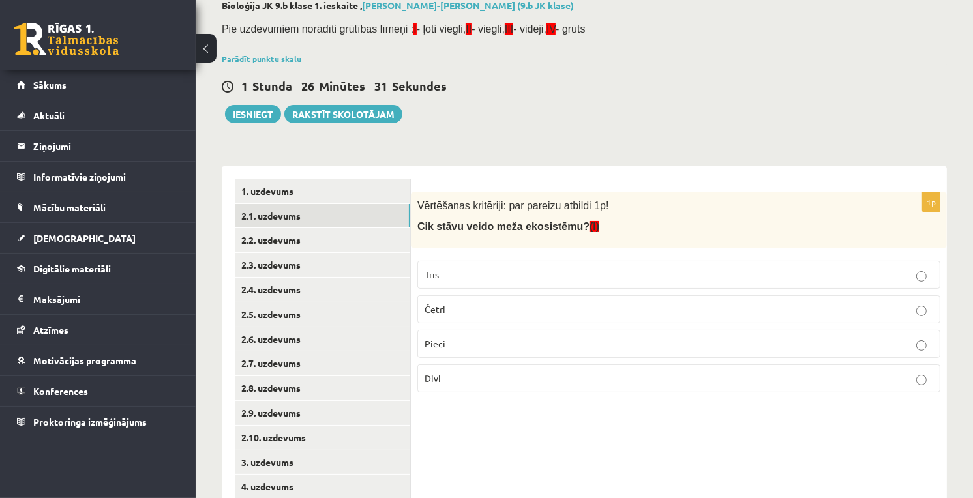
click at [451, 305] on p "Četri" at bounding box center [678, 310] width 509 height 14
click at [316, 239] on link "2.2. uzdevums" at bounding box center [322, 240] width 175 height 24
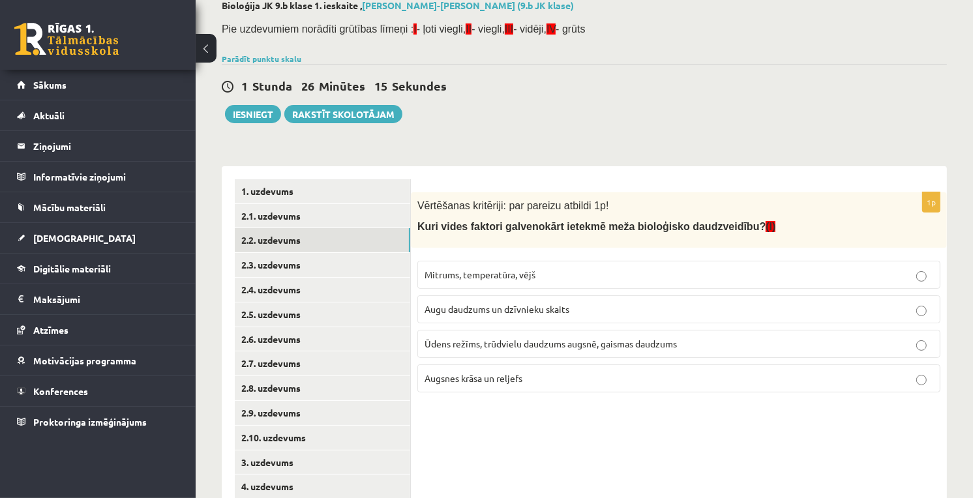
click at [528, 352] on label "Ūdens režīms, trūdvielu daudzums augsnē, gaismas daudzums" at bounding box center [678, 344] width 523 height 28
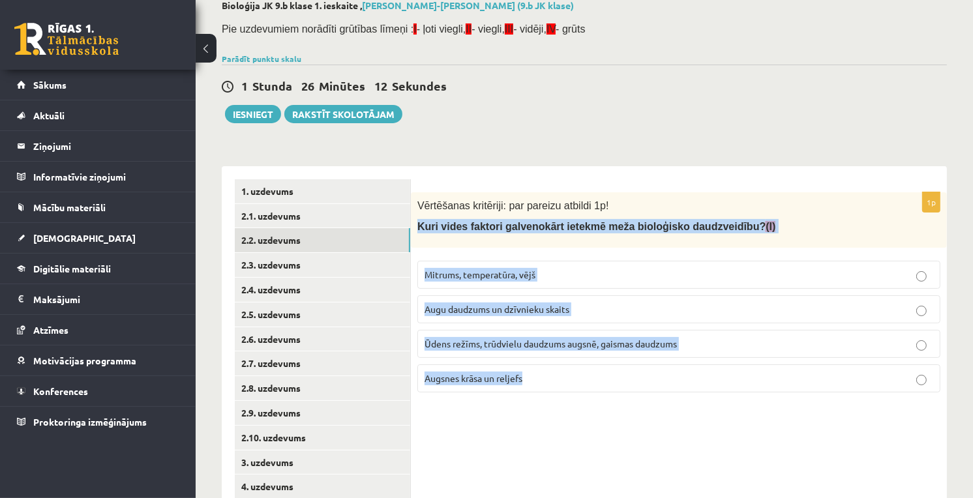
drag, startPoint x: 419, startPoint y: 232, endPoint x: 605, endPoint y: 380, distance: 238.1
click at [605, 380] on div "1p Vērtēšanas kritēriji: par pareizu atbildi 1p! Kuri vides faktori galvenokārt…" at bounding box center [679, 297] width 536 height 211
drag, startPoint x: 552, startPoint y: 226, endPoint x: 540, endPoint y: 226, distance: 12.4
click at [552, 226] on span "Kuri vides faktori galvenokārt ietekmē meža bioloģisko daudzveidību? (I)" at bounding box center [596, 226] width 358 height 11
drag, startPoint x: 418, startPoint y: 226, endPoint x: 630, endPoint y: 373, distance: 258.6
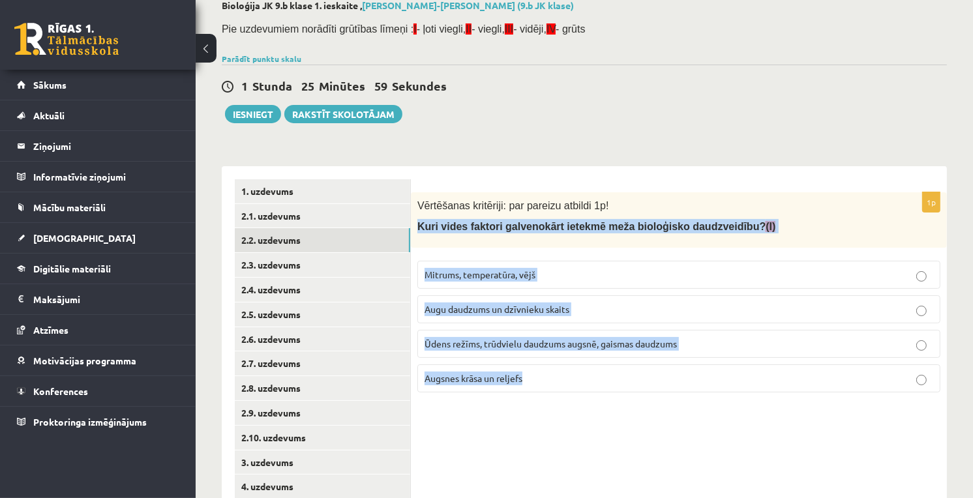
click at [630, 373] on div "1p Vērtēšanas kritēriji: par pareizu atbildi 1p! Kuri vides faktori galvenokārt…" at bounding box center [679, 297] width 536 height 211
copy div "Kuri vides faktori galvenokārt ietekmē meža bioloģisko daudzveidību? (I) Mitrum…"
click at [644, 445] on div "1p Vērtēšanas kritēriji: par pareizu atbildi 1p! Kuri vides faktori galvenokārt…" at bounding box center [679, 400] width 536 height 469
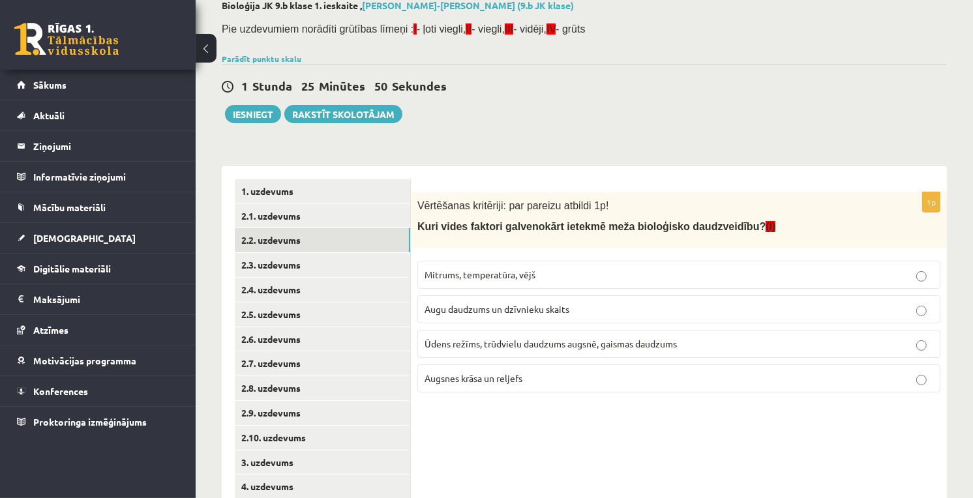
click at [477, 349] on p "Ūdens režīms, trūdvielu daudzums augsnē, gaismas daudzums" at bounding box center [678, 344] width 509 height 14
click at [321, 263] on link "2.3. uzdevums" at bounding box center [322, 265] width 175 height 24
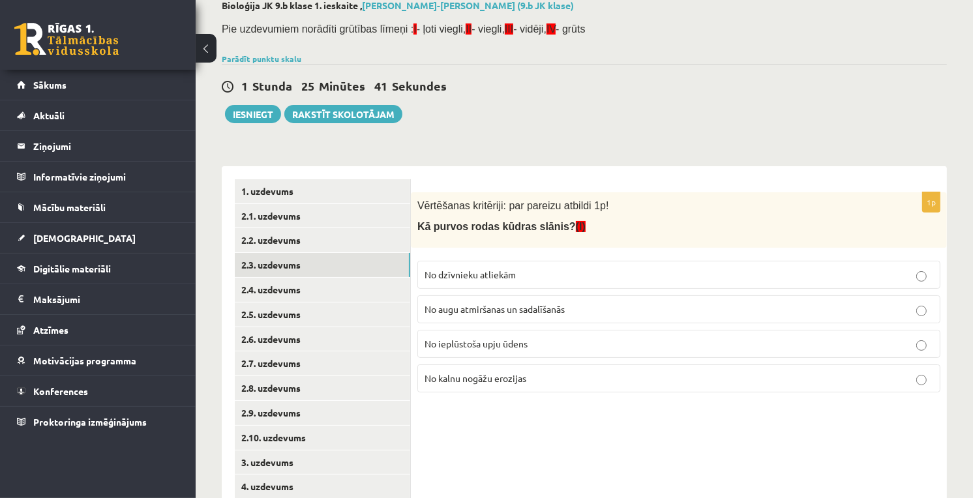
click at [493, 316] on p "No augu atmiršanas un sadalīšanās" at bounding box center [678, 310] width 509 height 14
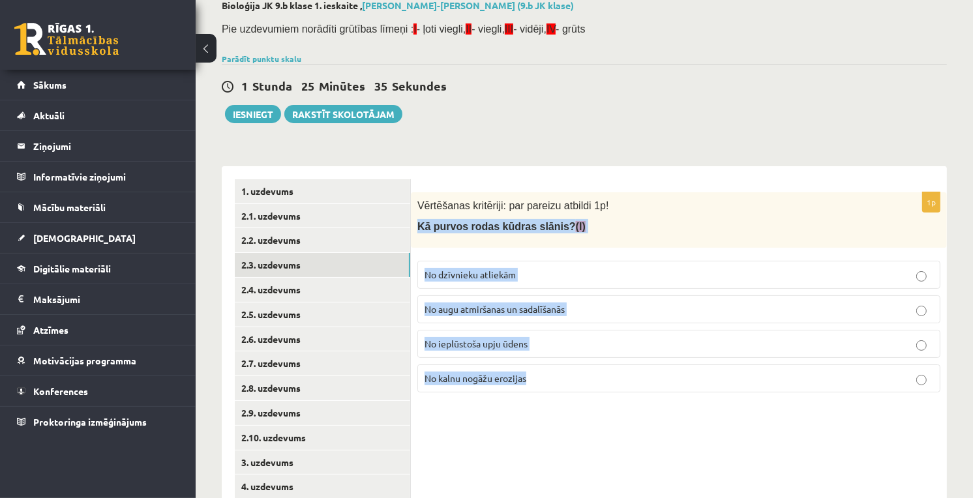
drag, startPoint x: 415, startPoint y: 224, endPoint x: 533, endPoint y: 374, distance: 189.9
click at [533, 374] on div "1p Vērtēšanas kritēriji: par pareizu atbildi 1p! Kā purvos rodas kūdras slānis?…" at bounding box center [679, 297] width 536 height 211
copy div "Kā purvos rodas kūdras slānis? (I) No dzīvnieku atliekām No augu atmiršanas un …"
click at [709, 443] on div "1p Vērtēšanas kritēriji: par pareizu atbildi 1p! Kā purvos rodas kūdras slānis?…" at bounding box center [679, 400] width 536 height 469
click at [329, 295] on link "2.4. uzdevums" at bounding box center [322, 290] width 175 height 24
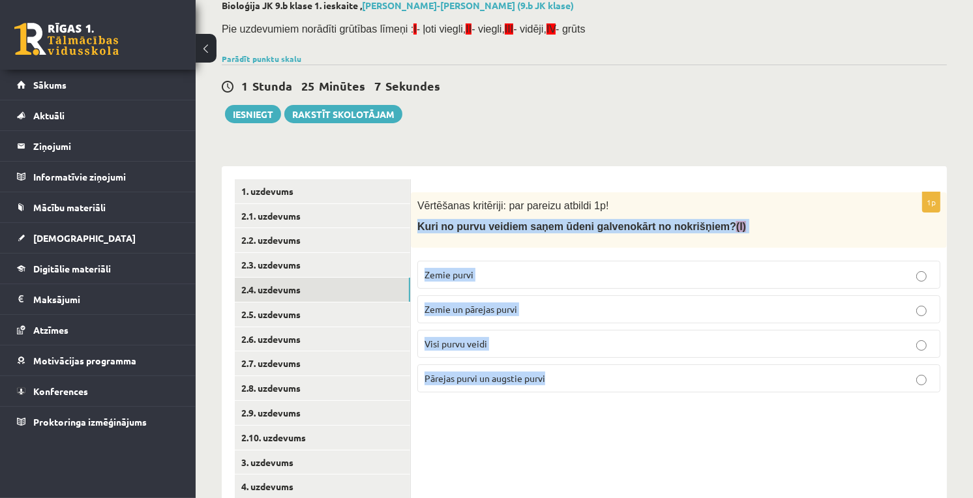
drag, startPoint x: 412, startPoint y: 226, endPoint x: 610, endPoint y: 376, distance: 248.5
click at [610, 376] on div "1p Vērtēšanas kritēriji: par pareizu atbildi 1p! Kuri no purvu veidiem saņem ūd…" at bounding box center [679, 297] width 536 height 211
copy div "Kuri no purvu veidiem saņem ūdeni galvenokārt no nokrišņiem? (I) Zemie purvi Ze…"
click at [419, 224] on span "Kuri no purvu veidiem saņem ūdeni galvenokārt no nokrišņiem? (I)" at bounding box center [581, 226] width 329 height 11
drag, startPoint x: 415, startPoint y: 225, endPoint x: 702, endPoint y: 379, distance: 325.0
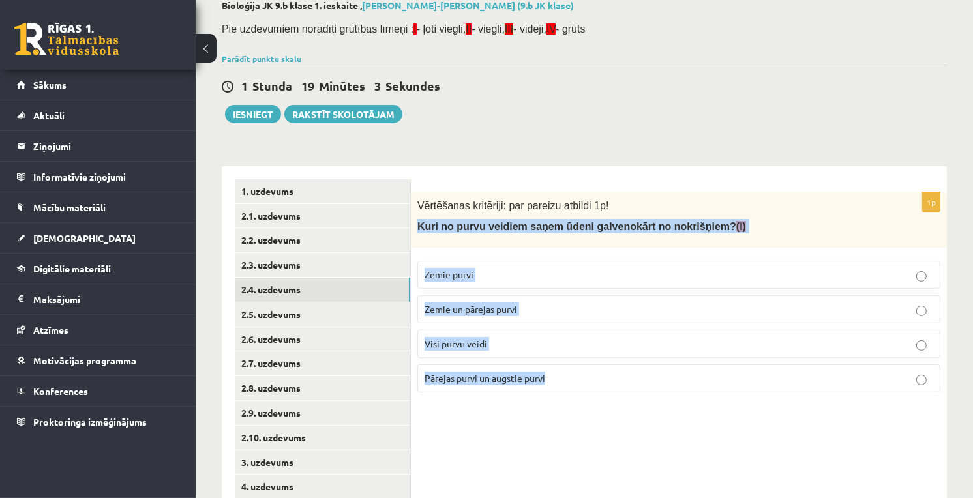
click at [702, 379] on div "1p Vērtēšanas kritēriji: par pareizu atbildi 1p! Kuri no purvu veidiem saņem ūd…" at bounding box center [679, 297] width 536 height 211
copy div "Kuri no purvu veidiem saņem ūdeni galvenokārt no nokrišņiem? (I) Zemie purvi Ze…"
click at [447, 274] on span "Zemie purvi" at bounding box center [448, 275] width 49 height 12
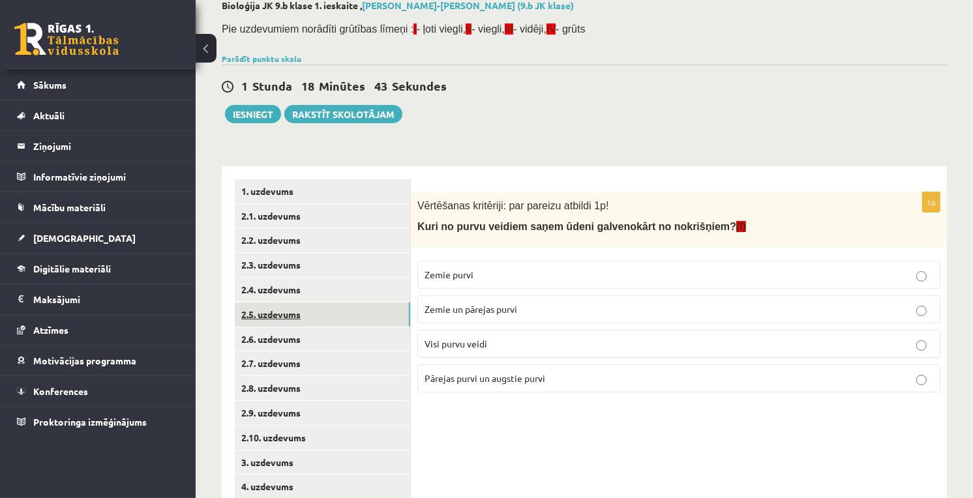
click at [310, 311] on link "2.5. uzdevums" at bounding box center [322, 315] width 175 height 24
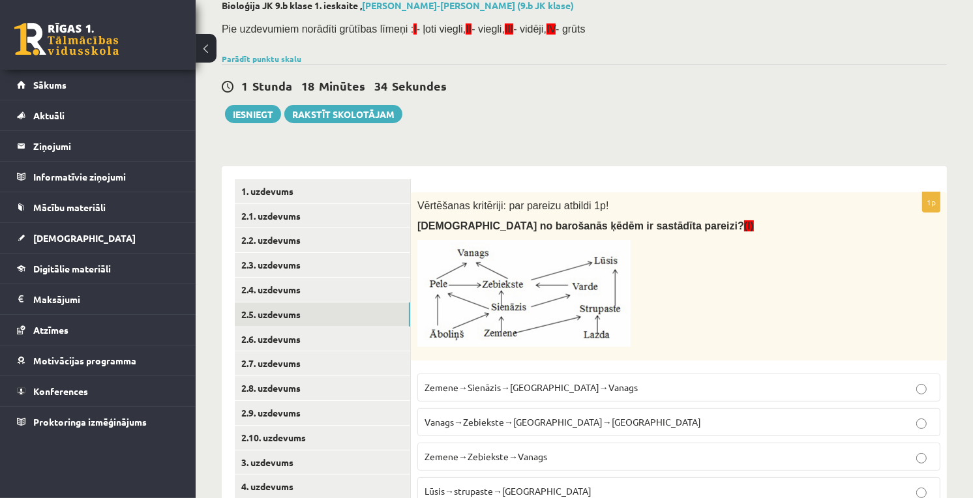
click at [496, 389] on span "Zemene→Sienāzis→Zebiekste→Vanags" at bounding box center [530, 387] width 213 height 12
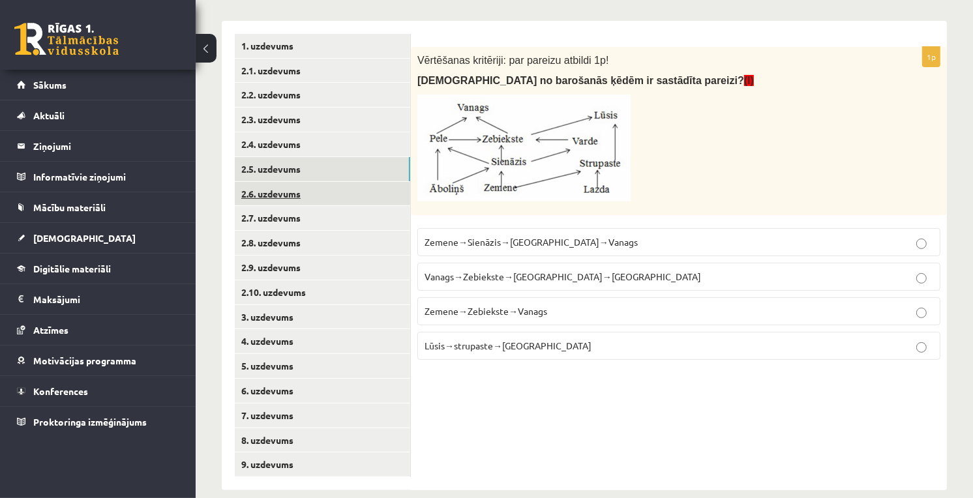
click at [271, 196] on link "2.6. uzdevums" at bounding box center [322, 194] width 175 height 24
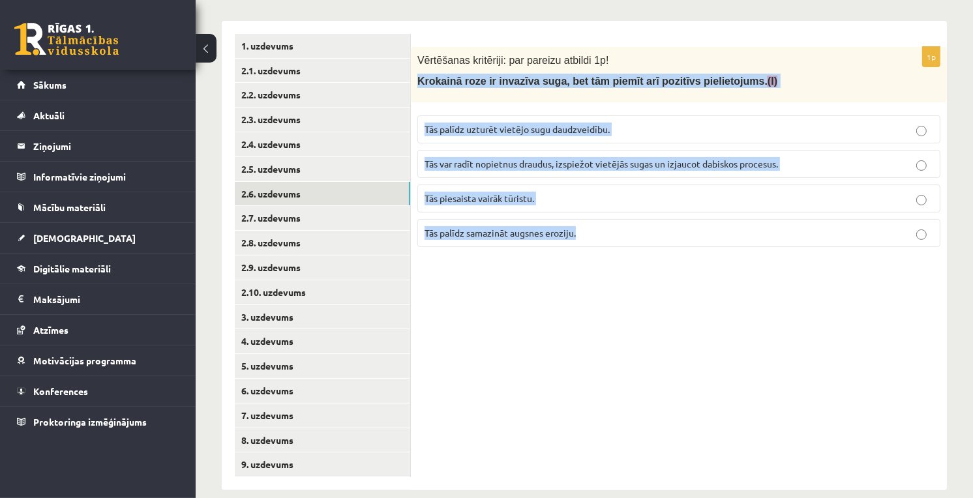
drag, startPoint x: 416, startPoint y: 83, endPoint x: 664, endPoint y: 229, distance: 287.3
click at [664, 229] on div "1p Vērtēšanas kritēriji: par pareizu atbildi 1p! Krokainā roze ir invazīva suga…" at bounding box center [679, 152] width 536 height 211
copy div "Krokainā roze ir invazīva suga, bet tām piemīt arī pozitīvs pielietojums. (I) T…"
click at [713, 412] on div "1p Vērtēšanas kritēriji: par pareizu atbildi 1p! Krokainā roze ir invazīva suga…" at bounding box center [679, 255] width 536 height 469
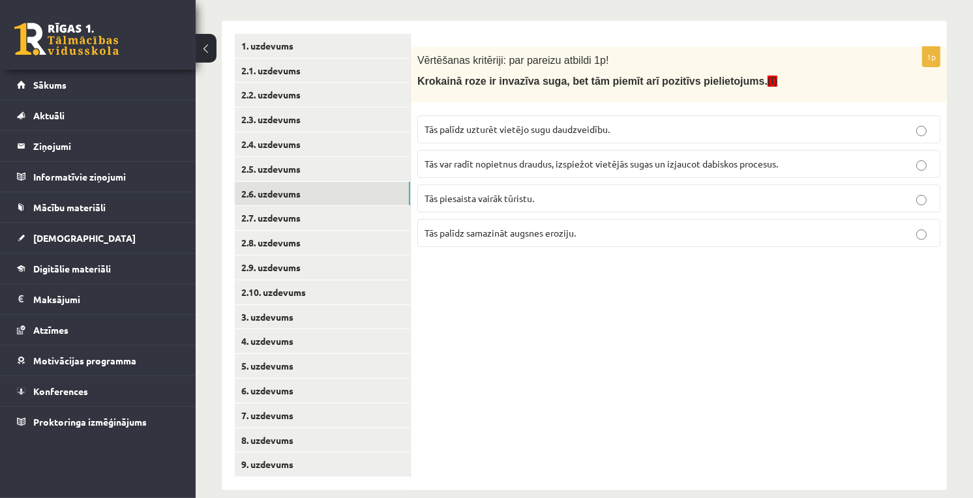
click at [565, 246] on label "Tās palīdz samazināt augsnes eroziju." at bounding box center [678, 233] width 523 height 28
click at [253, 214] on link "2.7. uzdevums" at bounding box center [322, 218] width 175 height 24
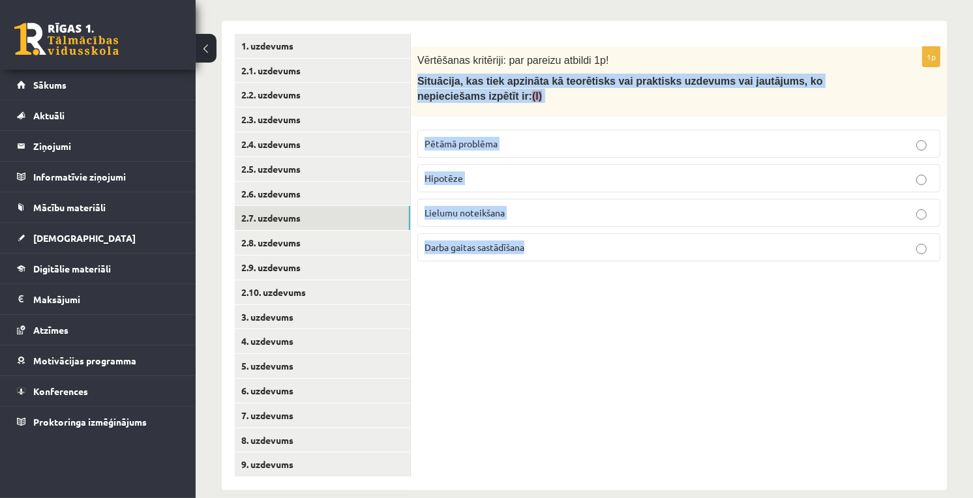
drag, startPoint x: 415, startPoint y: 77, endPoint x: 628, endPoint y: 259, distance: 280.7
click at [628, 259] on div "1p Vērtēšanas kritēriji: par pareizu atbildi 1p! Situācija, kas tiek apzināta k…" at bounding box center [679, 159] width 536 height 225
copy div "Situācija, kas tiek apzināta kā teorētisks vai praktisks uzdevums vai jautājums…"
click at [522, 142] on p "Pētāmā problēma" at bounding box center [678, 144] width 509 height 14
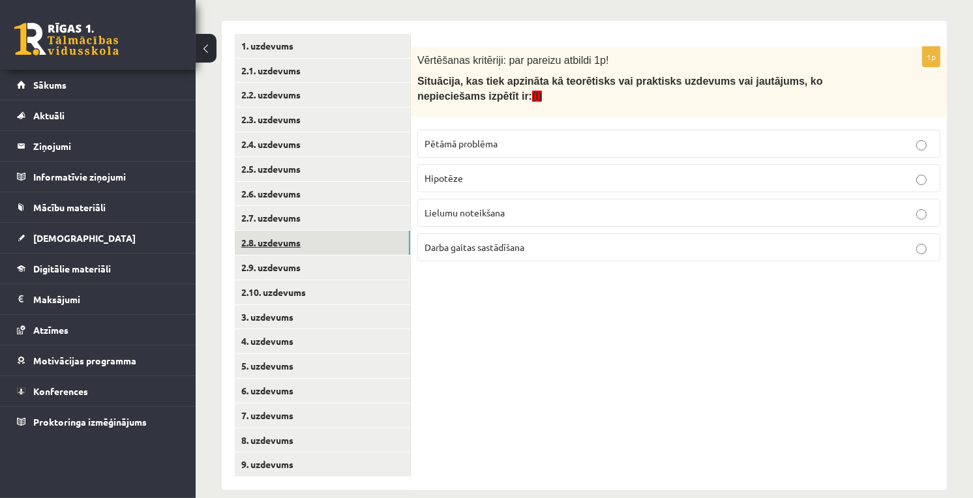
click at [303, 235] on link "2.8. uzdevums" at bounding box center [322, 243] width 175 height 24
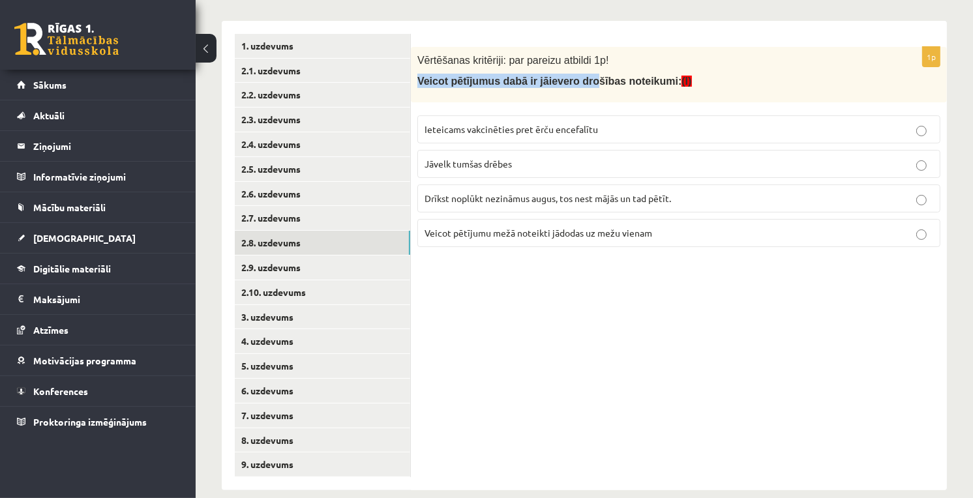
drag, startPoint x: 422, startPoint y: 76, endPoint x: 577, endPoint y: 88, distance: 155.6
click at [577, 88] on div "Vērtēšanas kritēriji: par pareizu atbildi 1p! Veicot pētījumus dabā ir jāievero…" at bounding box center [679, 74] width 536 height 55
drag, startPoint x: 577, startPoint y: 88, endPoint x: 533, endPoint y: 100, distance: 45.2
click at [533, 100] on div "Vērtēšanas kritēriji: par pareizu atbildi 1p! Veicot pētījumus dabā ir jāievero…" at bounding box center [679, 74] width 536 height 55
click at [505, 127] on span "Ieteicams vakcinēties pret ērču encefalītu" at bounding box center [510, 129] width 173 height 12
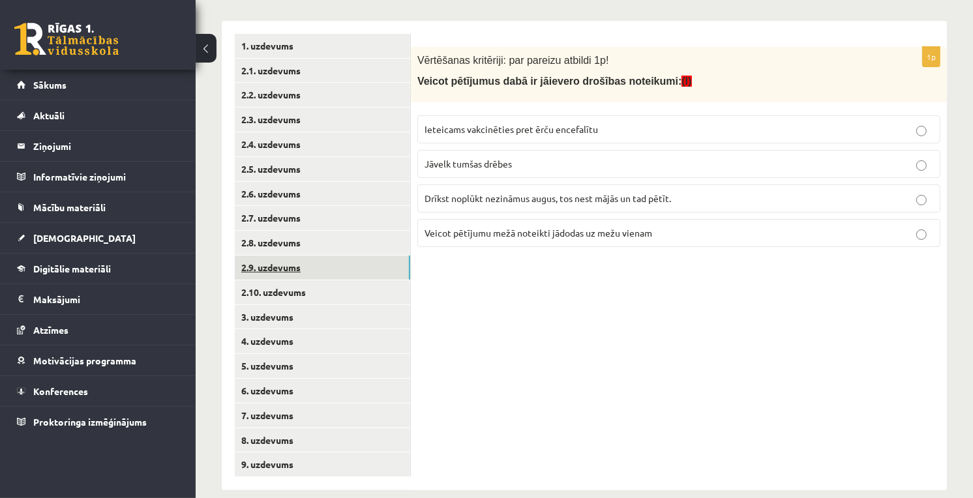
click at [292, 265] on link "2.9. uzdevums" at bounding box center [322, 268] width 175 height 24
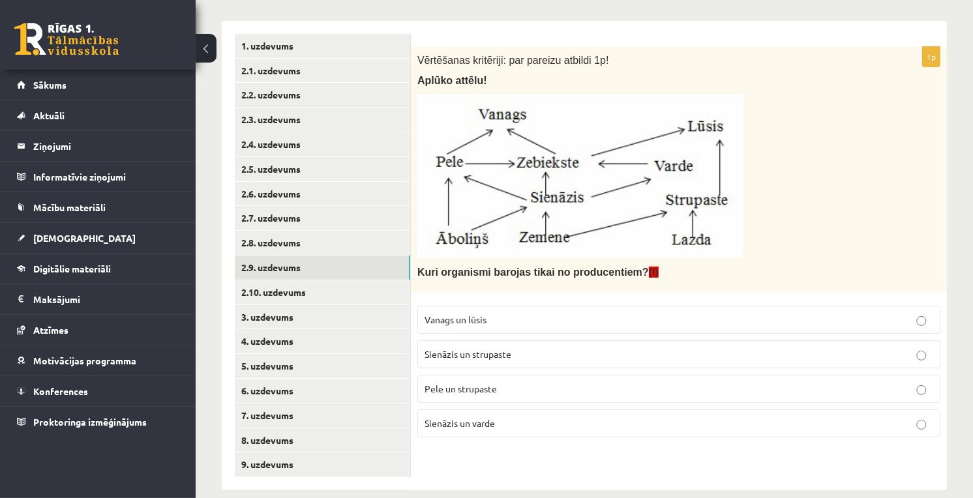
click at [499, 361] on p "Sienāzis un strupaste" at bounding box center [678, 355] width 509 height 14
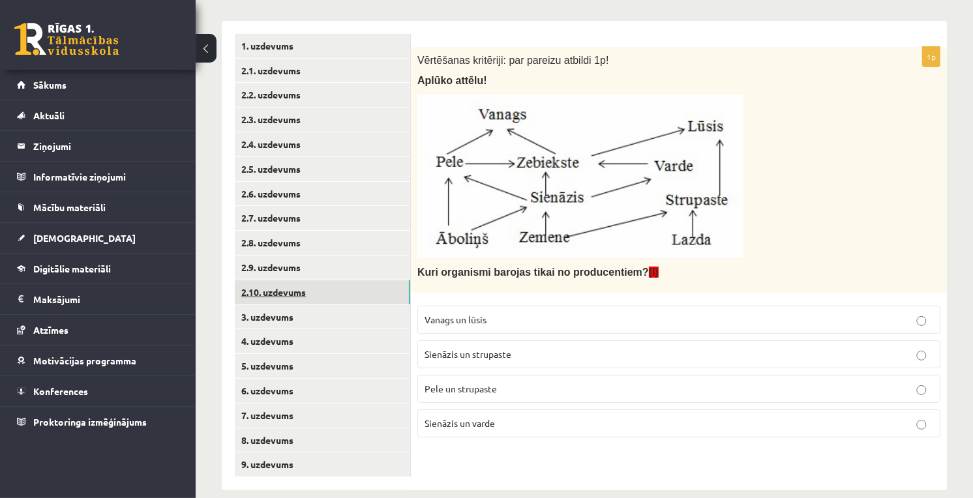
click at [308, 289] on link "2.10. uzdevums" at bounding box center [322, 292] width 175 height 24
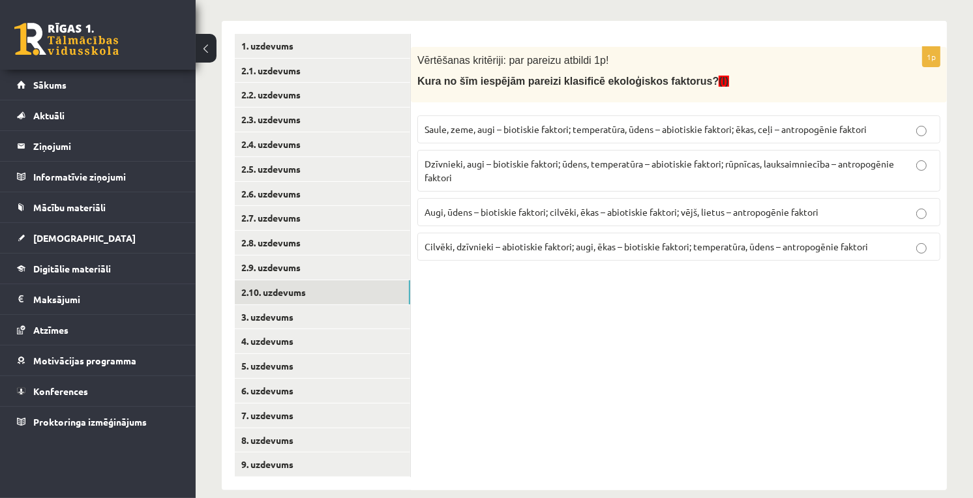
click at [486, 171] on p "Dzīvnieki, augi – biotiskie faktori; ūdens, temperatūra – abiotiskie faktori; r…" at bounding box center [678, 170] width 509 height 27
click at [295, 324] on link "3. uzdevums" at bounding box center [322, 317] width 175 height 24
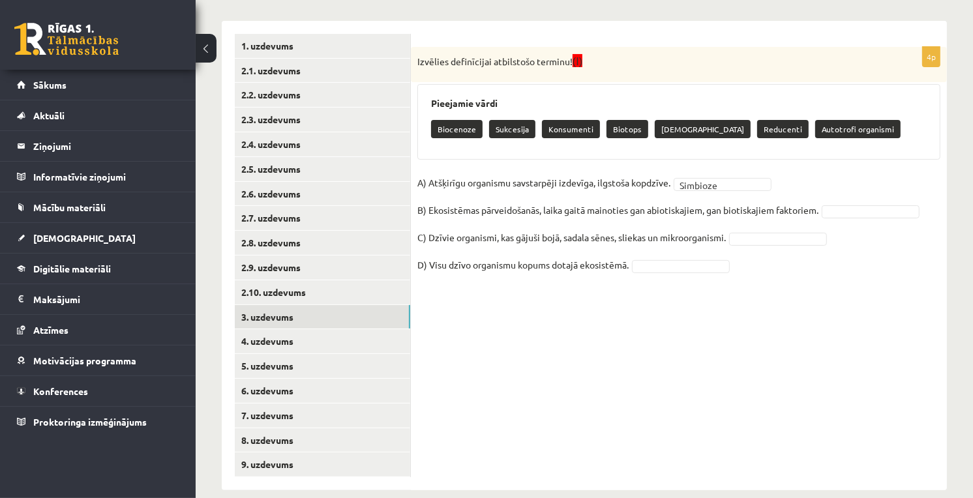
drag, startPoint x: 745, startPoint y: 269, endPoint x: 706, endPoint y: 349, distance: 88.4
click at [706, 349] on div "4p Izvēlies definīcijai atbilstošo terminu! (I) Pieejamie vārdi Biocenoze Sukce…" at bounding box center [679, 255] width 536 height 469
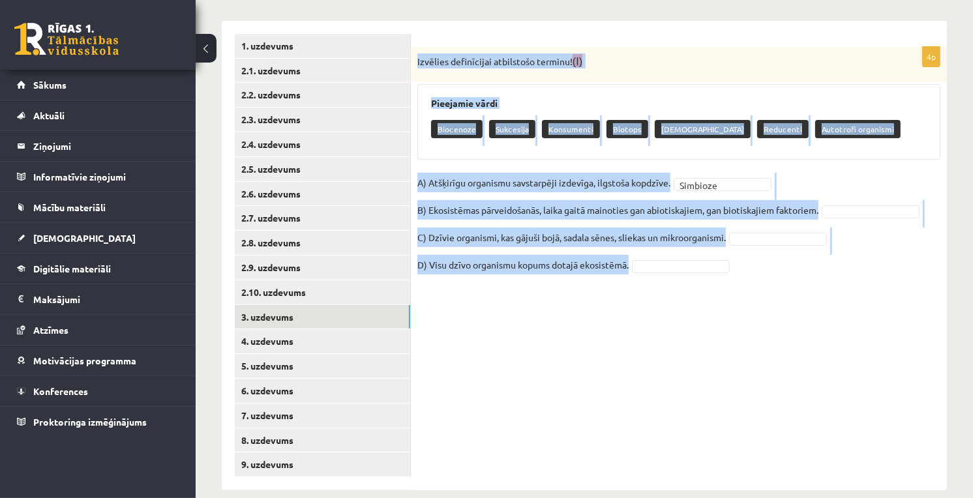
drag, startPoint x: 415, startPoint y: 56, endPoint x: 668, endPoint y: 271, distance: 331.7
click at [668, 271] on div "4p Izvēlies definīcijai atbilstošo terminu! (I) Pieejamie vārdi Biocenoze Sukce…" at bounding box center [679, 168] width 536 height 242
copy div "Izvēlies definīcijai atbilstošo terminu! (I) Pieejamie vārdi Biocenoze Sukcesij…"
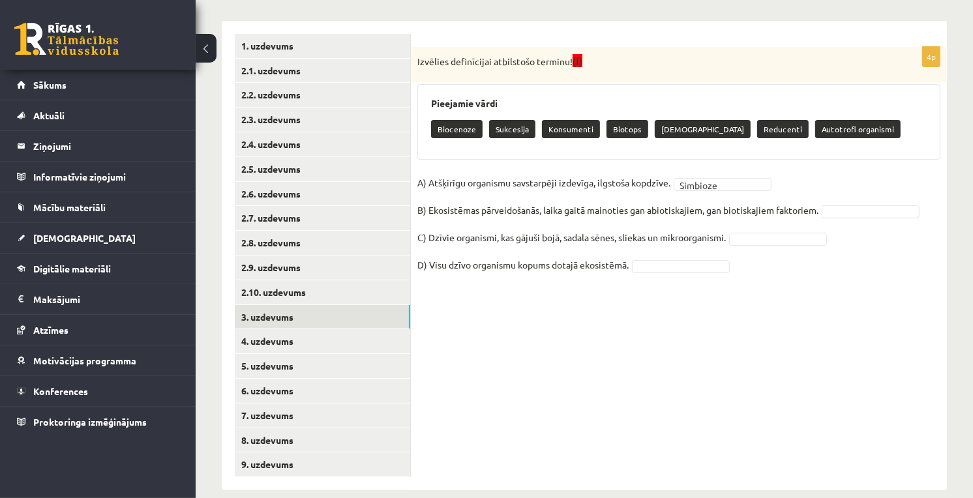
drag, startPoint x: 799, startPoint y: 393, endPoint x: 790, endPoint y: 386, distance: 11.2
click at [798, 393] on div "4p Izvēlies definīcijai atbilstošo terminu! (I) Pieejamie vārdi Biocenoze Sukce…" at bounding box center [679, 255] width 536 height 469
drag, startPoint x: 786, startPoint y: 243, endPoint x: 778, endPoint y: 237, distance: 9.3
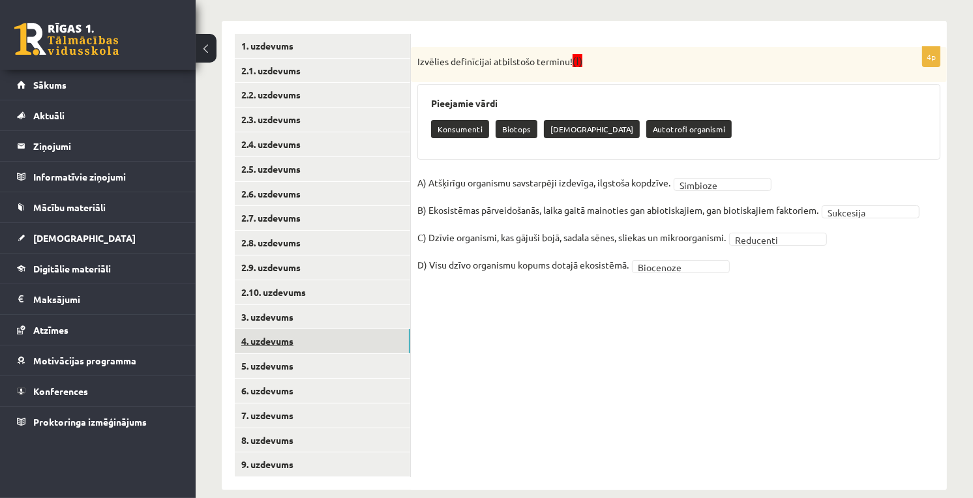
click at [336, 346] on link "4. uzdevums" at bounding box center [322, 341] width 175 height 24
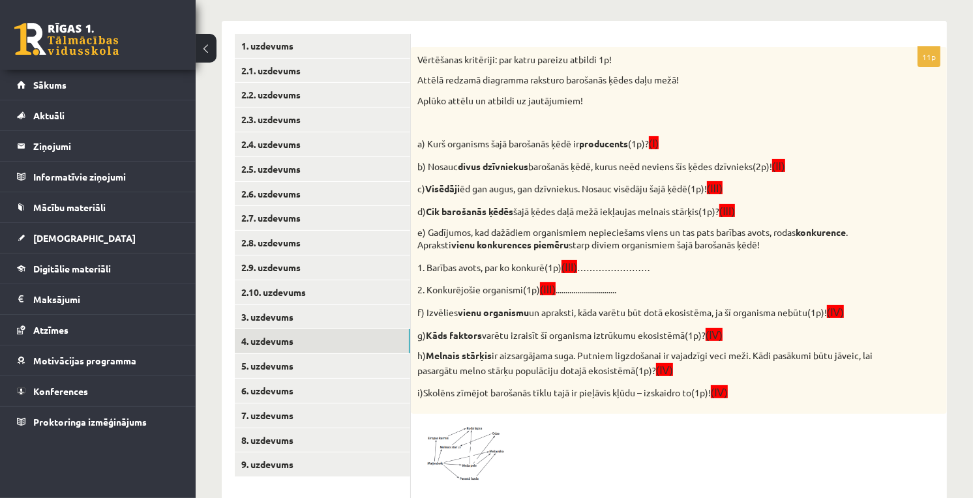
scroll to position [439, 0]
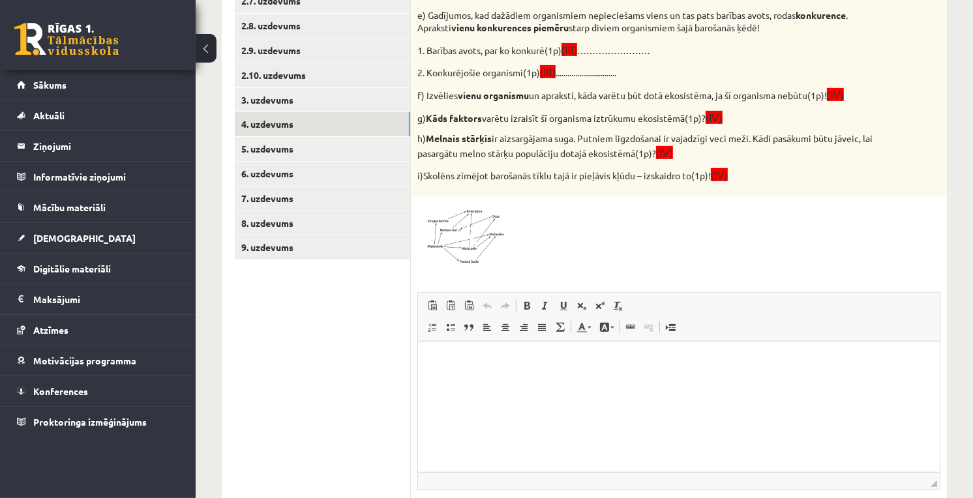
click at [520, 378] on html at bounding box center [678, 361] width 522 height 40
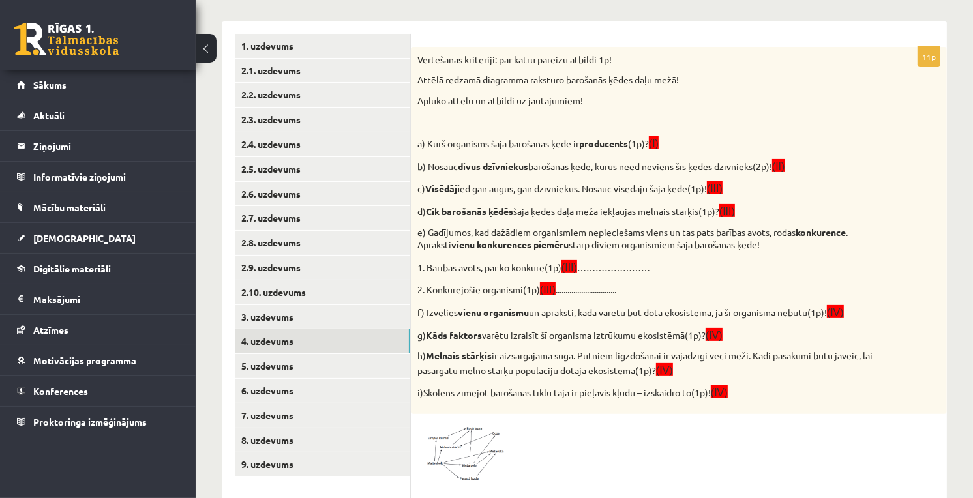
scroll to position [294, 0]
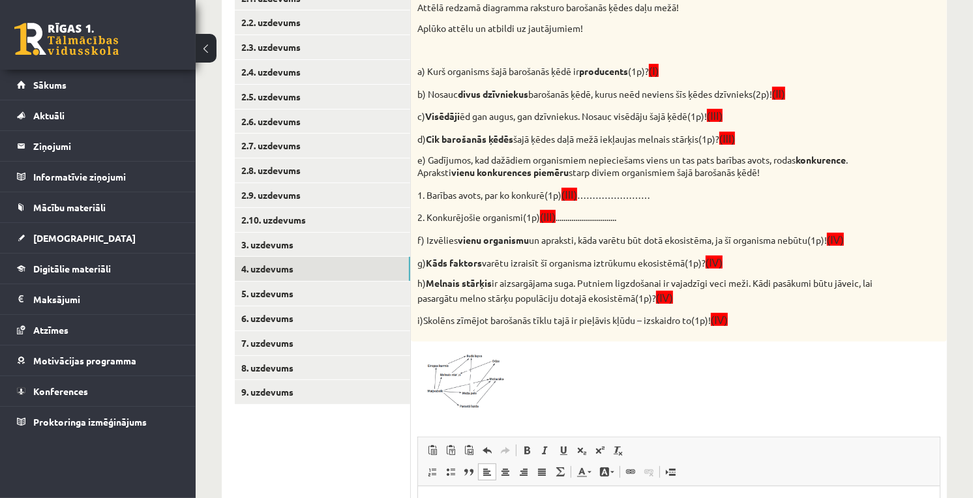
click at [466, 402] on img at bounding box center [466, 379] width 98 height 63
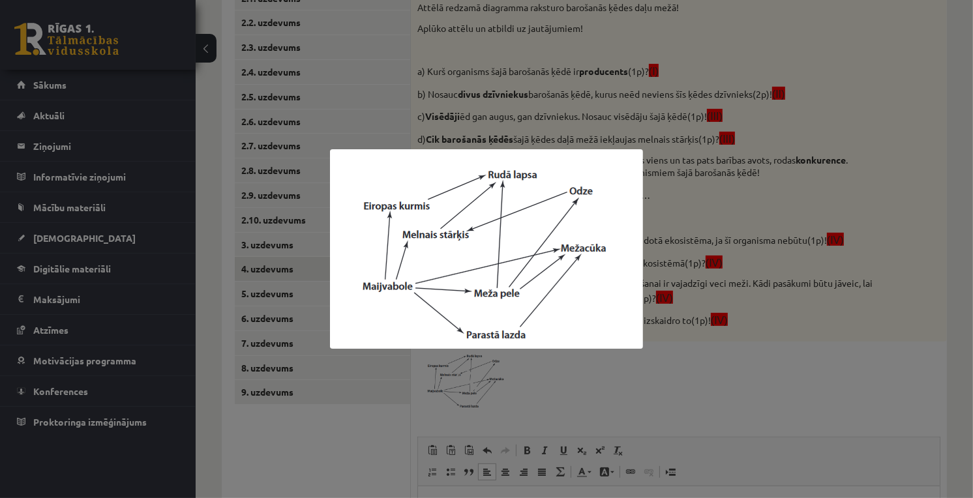
click at [546, 359] on div at bounding box center [486, 249] width 973 height 498
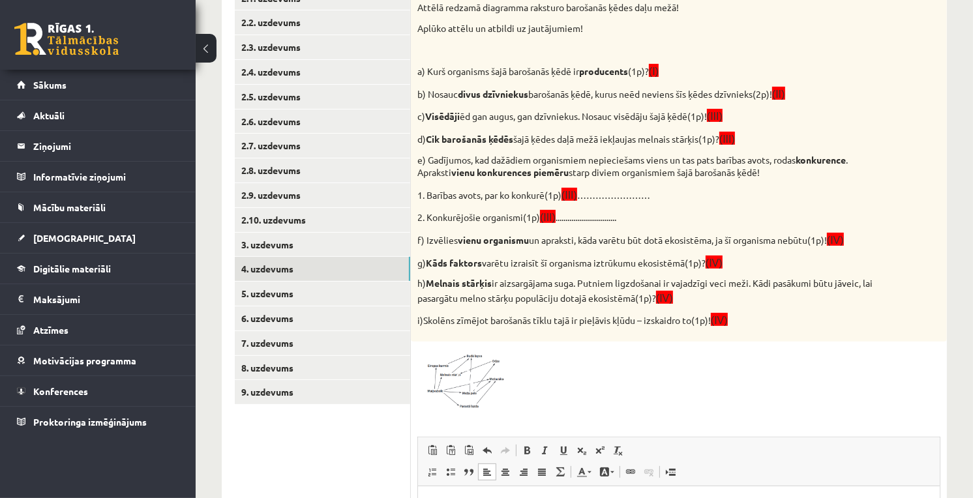
scroll to position [439, 0]
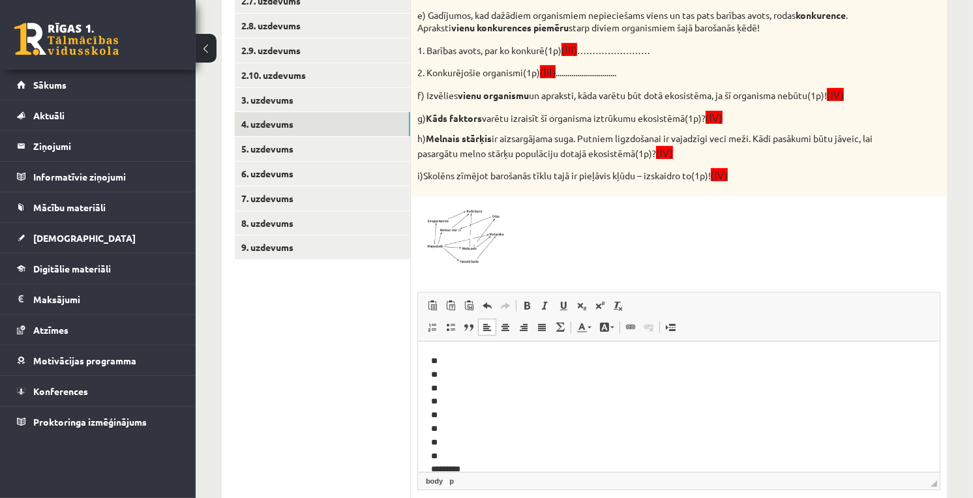
click at [443, 355] on p "** ** ** ** ** ** ** ** *********" at bounding box center [672, 415] width 484 height 122
click at [494, 254] on img at bounding box center [466, 234] width 98 height 63
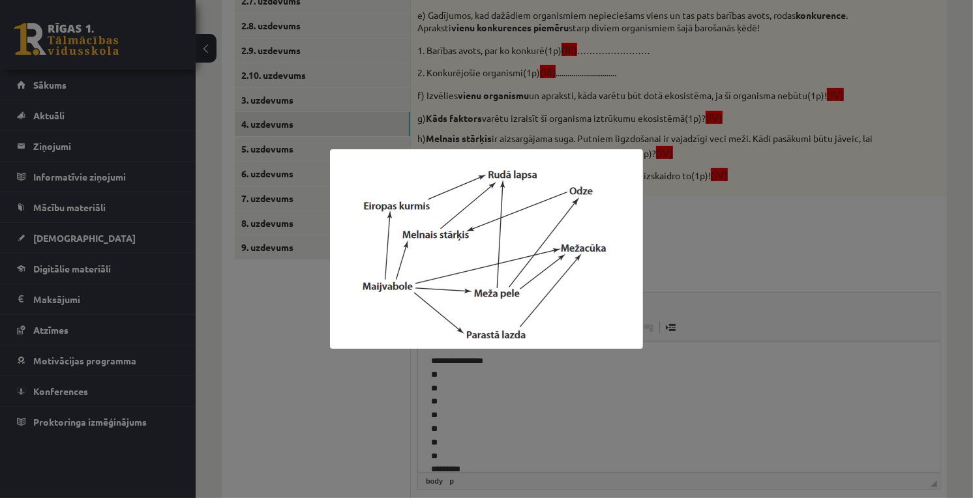
click at [750, 241] on div at bounding box center [486, 249] width 973 height 498
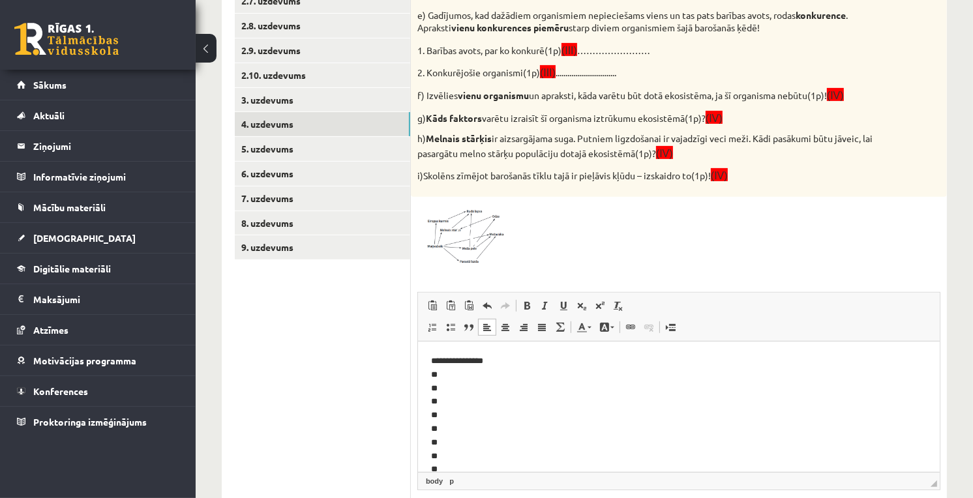
click at [454, 370] on p "**********" at bounding box center [672, 415] width 484 height 122
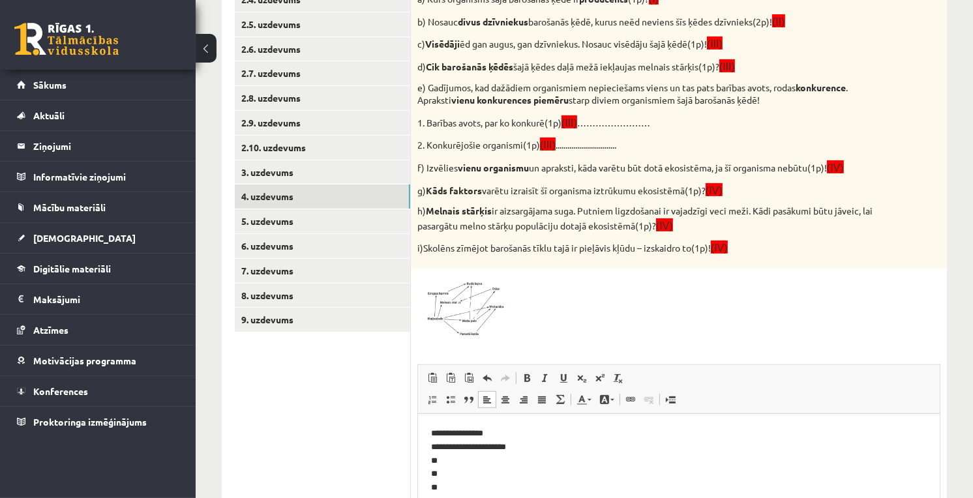
click at [456, 311] on span at bounding box center [466, 307] width 21 height 21
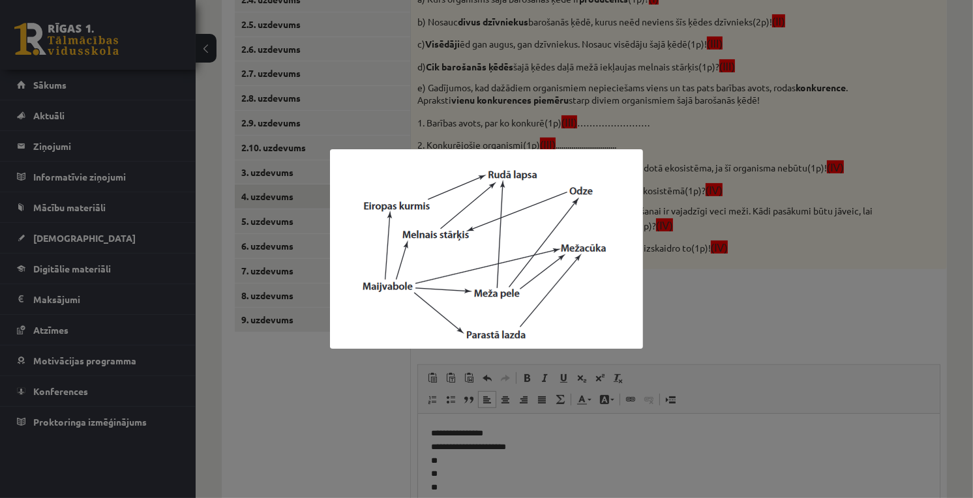
click at [696, 285] on div at bounding box center [486, 249] width 973 height 498
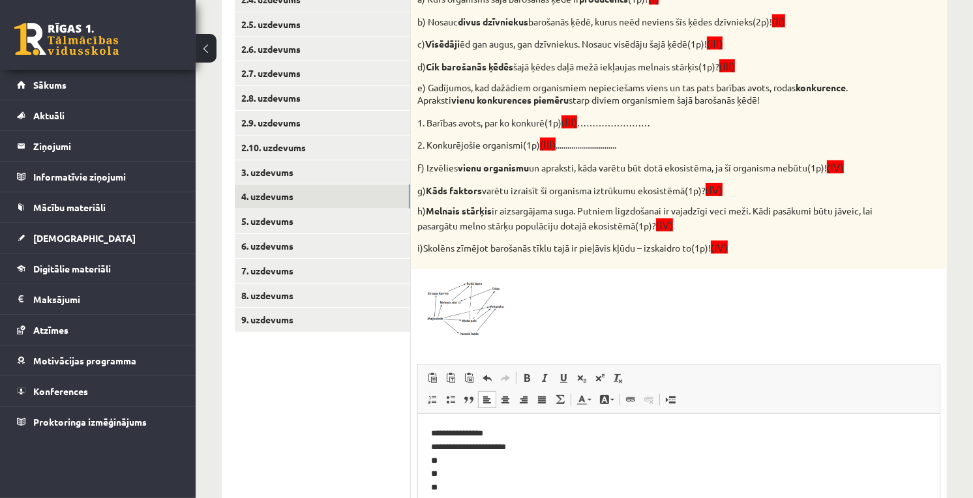
scroll to position [439, 0]
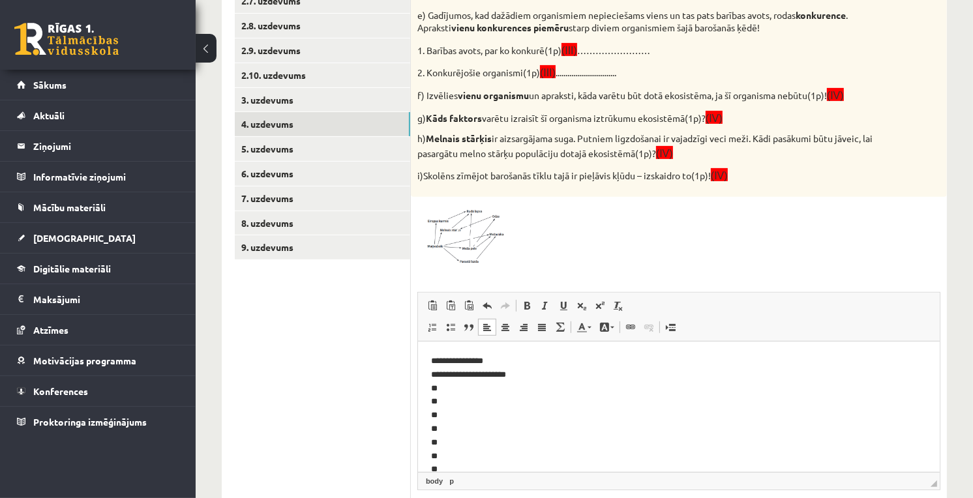
click at [459, 393] on p "**********" at bounding box center [672, 415] width 484 height 122
drag, startPoint x: 528, startPoint y: 377, endPoint x: 486, endPoint y: 372, distance: 42.7
click at [486, 372] on p "**********" at bounding box center [672, 415] width 484 height 122
copy p "********"
click at [453, 387] on p "**********" at bounding box center [672, 415] width 484 height 122
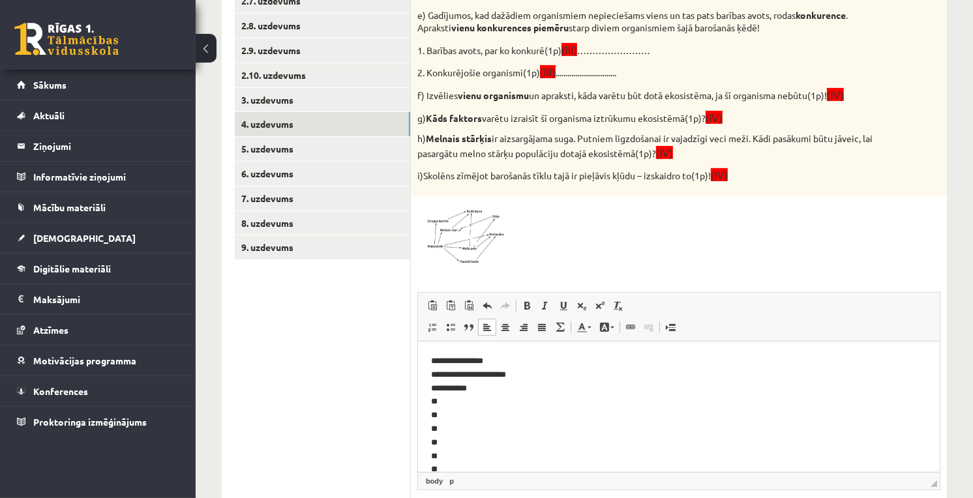
scroll to position [366, 0]
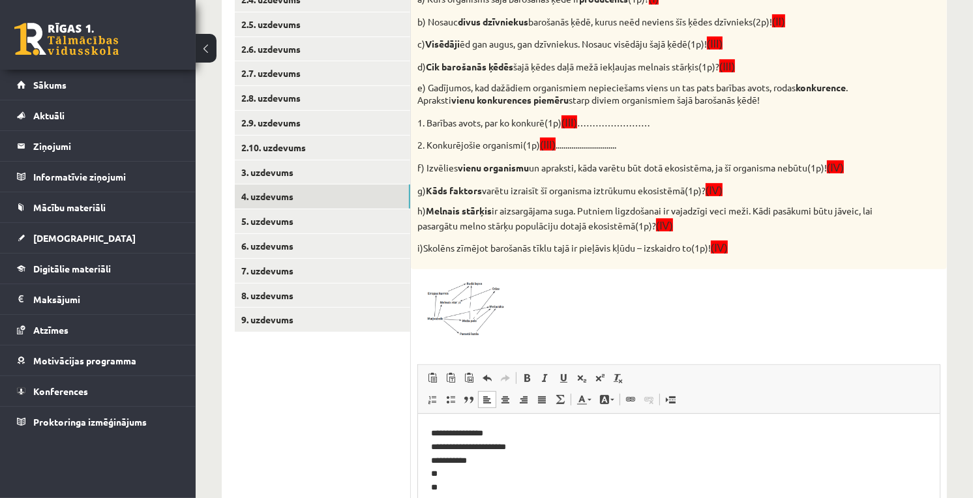
click at [445, 323] on img at bounding box center [466, 307] width 98 height 63
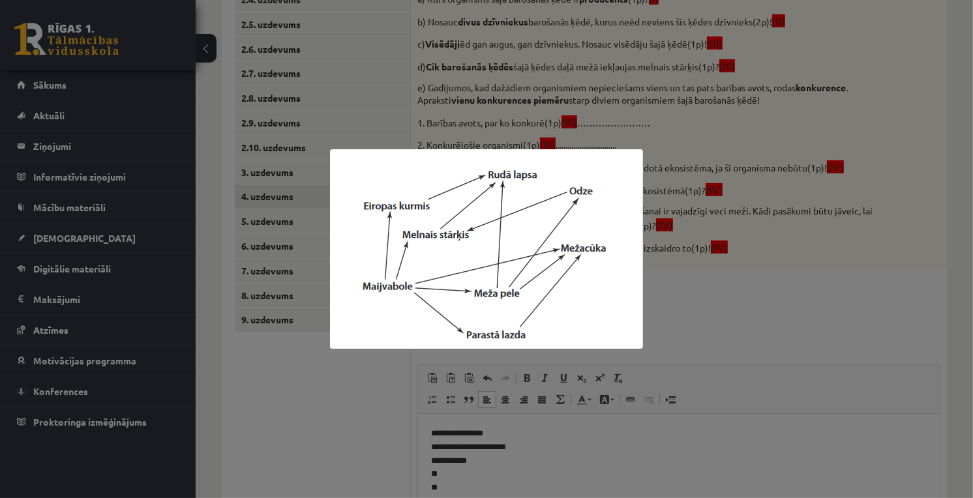
click at [854, 135] on div at bounding box center [486, 249] width 973 height 498
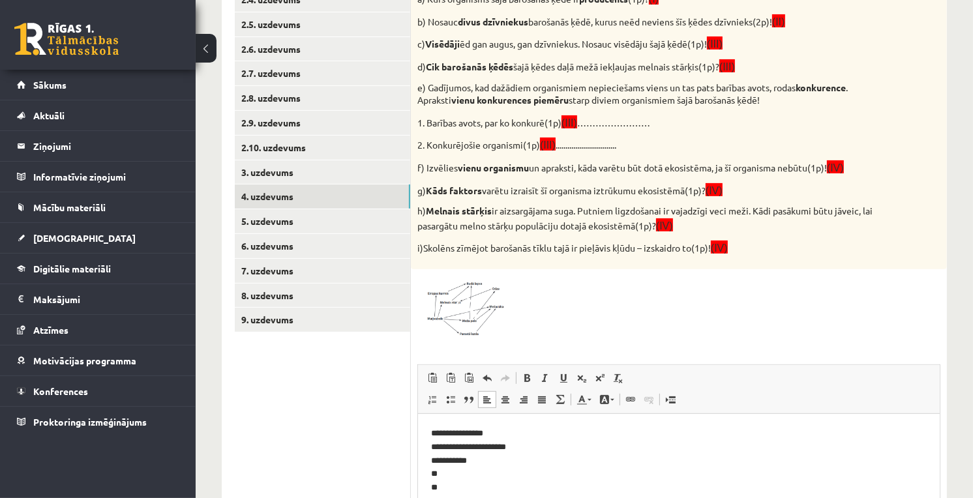
scroll to position [541, 0]
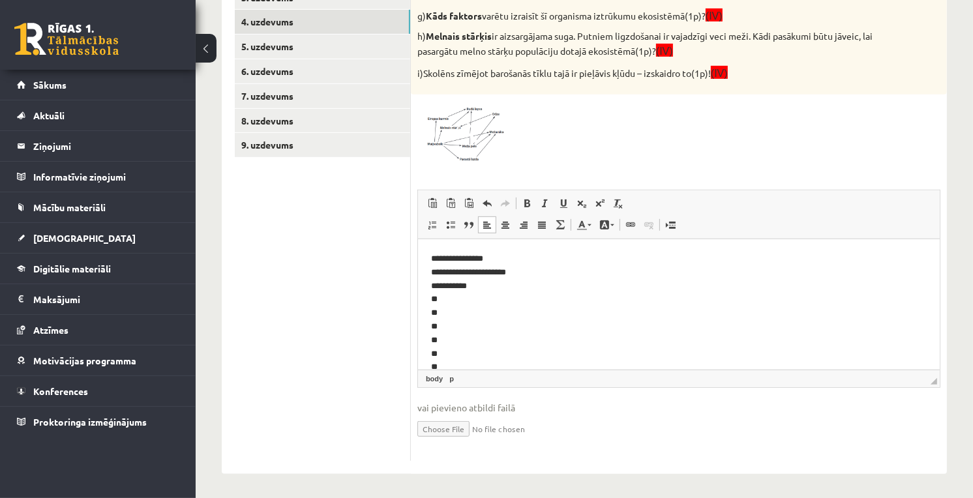
click at [481, 299] on p "**********" at bounding box center [672, 313] width 484 height 122
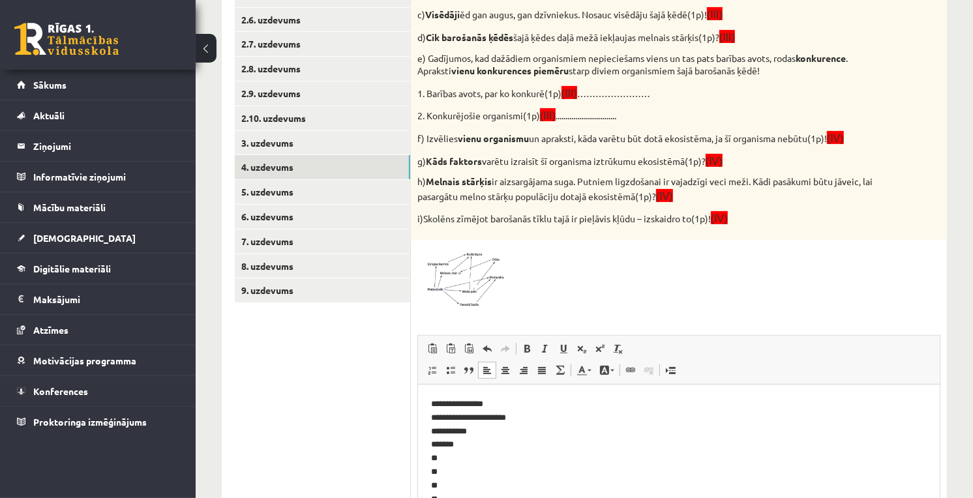
scroll to position [323, 0]
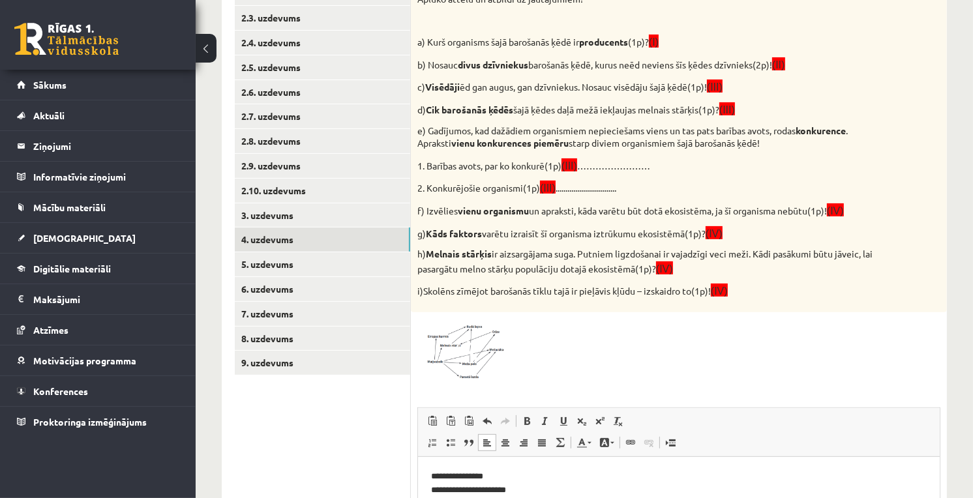
click at [458, 321] on img at bounding box center [466, 350] width 98 height 63
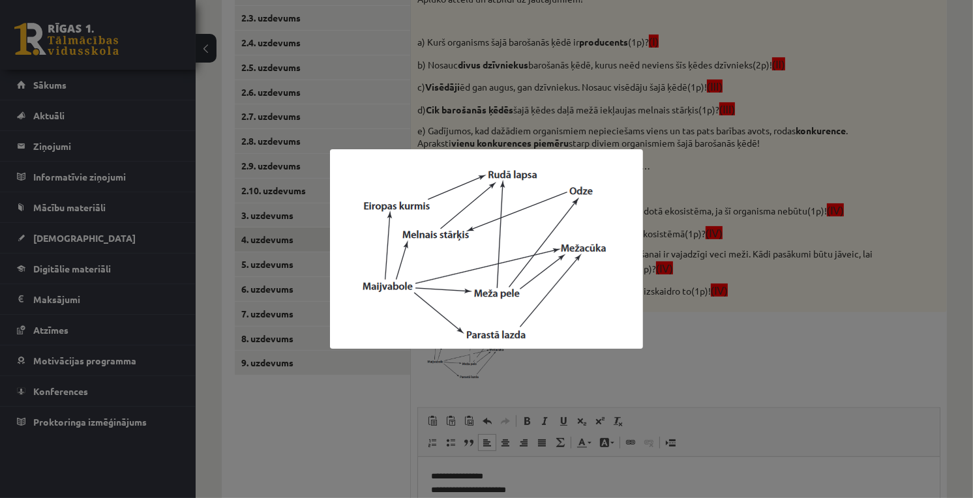
drag, startPoint x: 762, startPoint y: 235, endPoint x: 742, endPoint y: 242, distance: 20.8
click at [755, 239] on div at bounding box center [486, 249] width 973 height 498
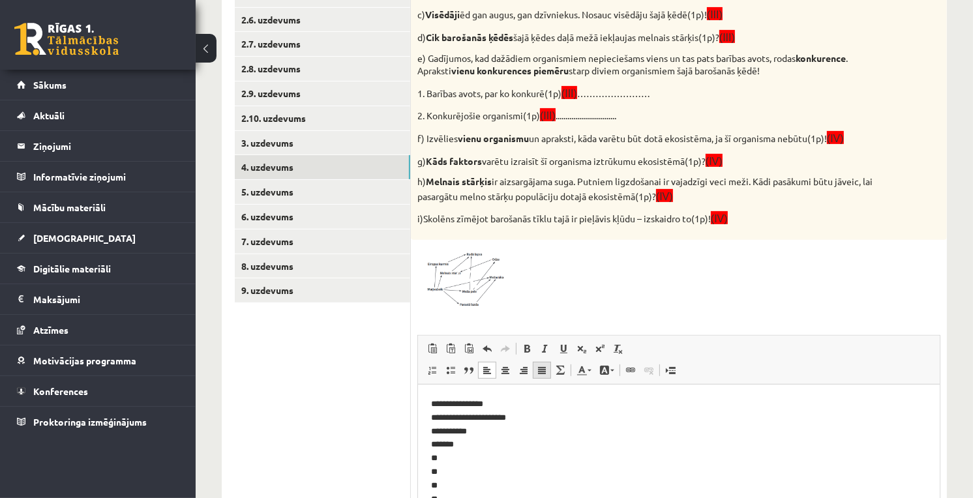
scroll to position [468, 0]
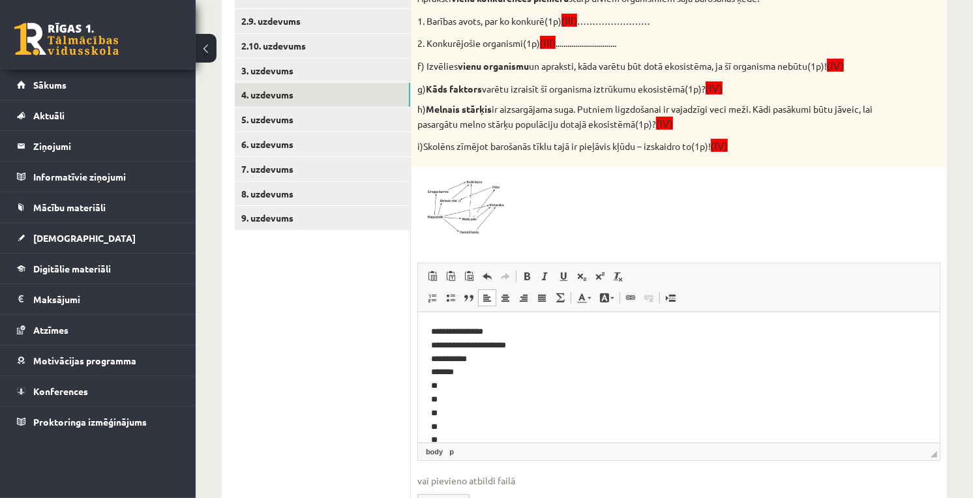
click at [447, 391] on p "**********" at bounding box center [672, 386] width 484 height 122
drag, startPoint x: 439, startPoint y: 42, endPoint x: 533, endPoint y: 43, distance: 93.9
click at [533, 43] on p "2. Konkurējošie organismi(1p) (III) ..............................." at bounding box center [646, 42] width 458 height 15
copy p "Konkurējošie organismi"
click at [556, 389] on p "**********" at bounding box center [672, 386] width 484 height 122
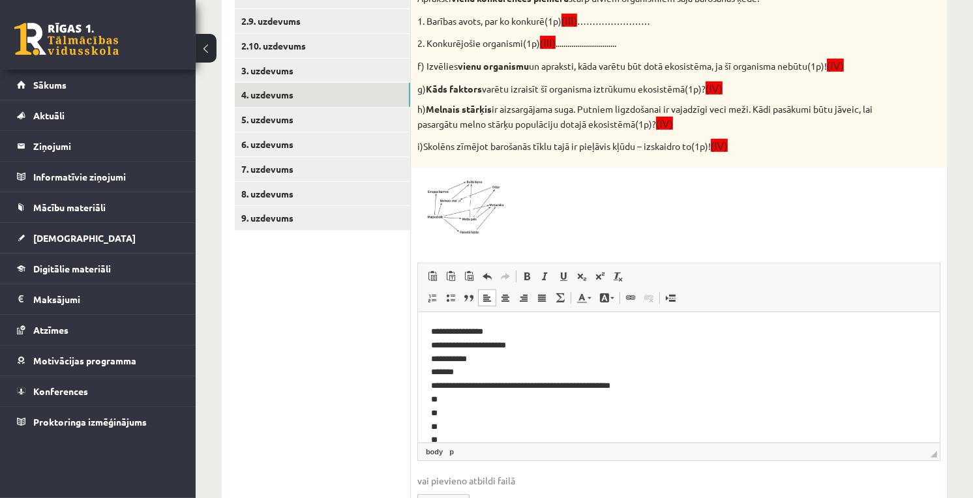
click at [558, 387] on p "**********" at bounding box center [672, 386] width 484 height 122
click at [656, 387] on p "**********" at bounding box center [672, 386] width 484 height 122
click at [552, 388] on p "**********" at bounding box center [672, 386] width 484 height 122
click at [453, 400] on p "**********" at bounding box center [672, 386] width 484 height 122
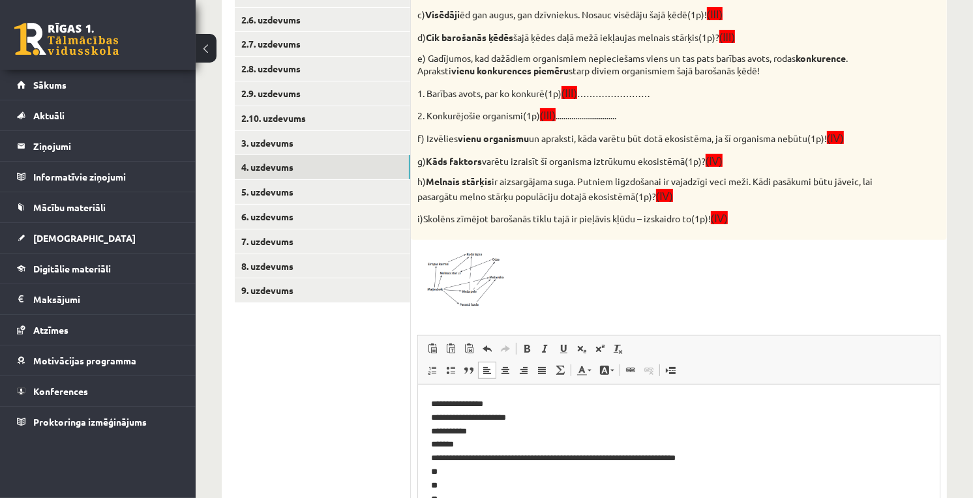
click at [472, 270] on span at bounding box center [466, 277] width 21 height 21
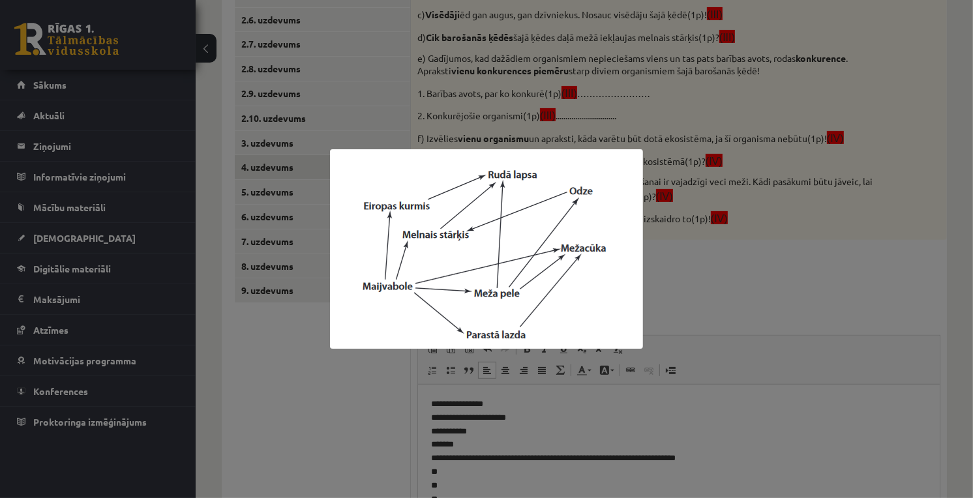
click at [668, 264] on div at bounding box center [486, 249] width 973 height 498
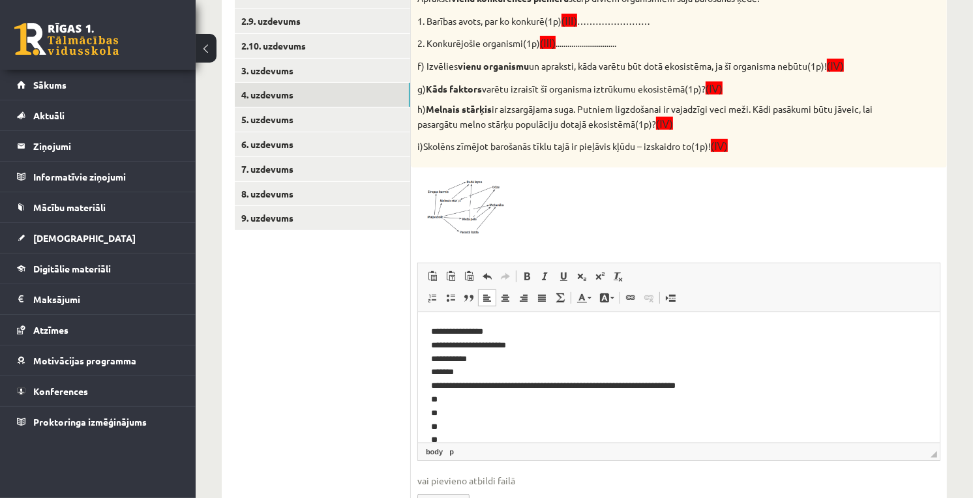
scroll to position [541, 0]
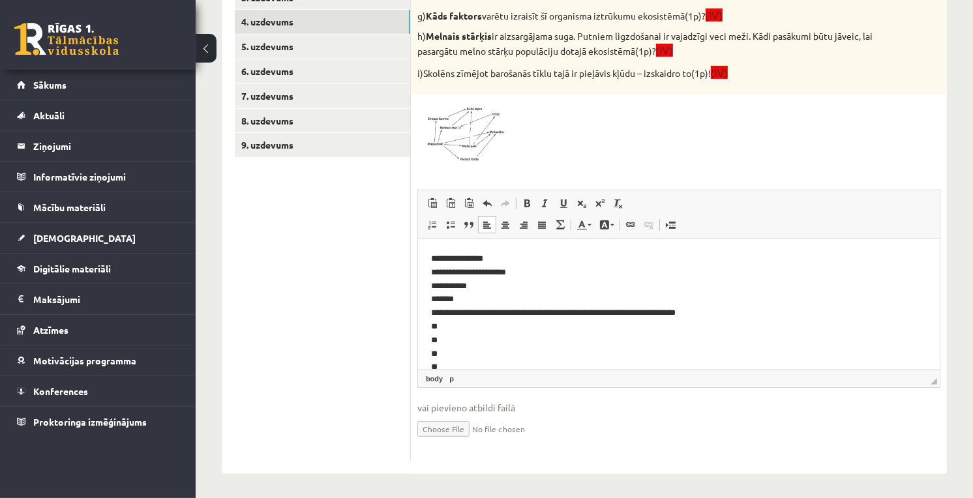
click at [458, 323] on p "**********" at bounding box center [672, 313] width 484 height 122
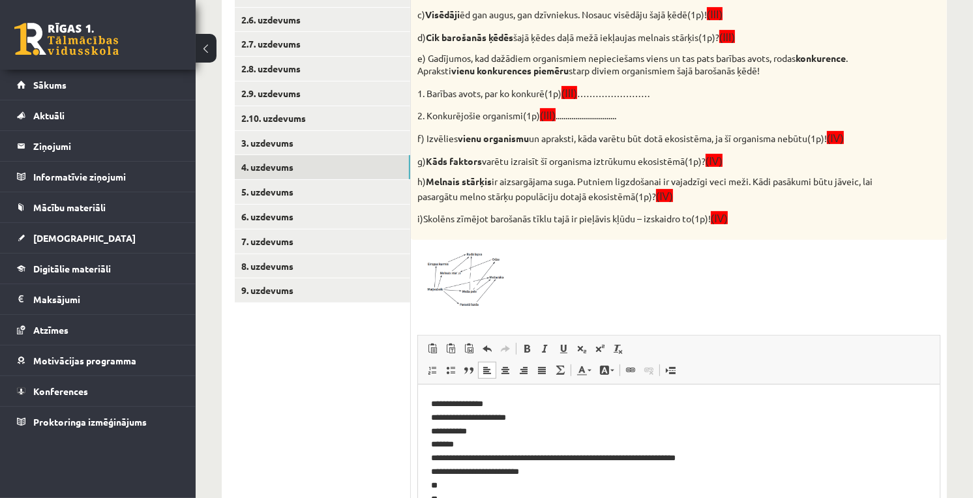
drag, startPoint x: 453, startPoint y: 283, endPoint x: 759, endPoint y: 220, distance: 312.3
click at [765, 218] on p "i)Skolēns zīmējot barošanās tīklu tajā ir pieļāvis kļūdu – izskaidro to(1p)! (I…" at bounding box center [646, 218] width 458 height 15
click at [464, 274] on span at bounding box center [466, 277] width 21 height 21
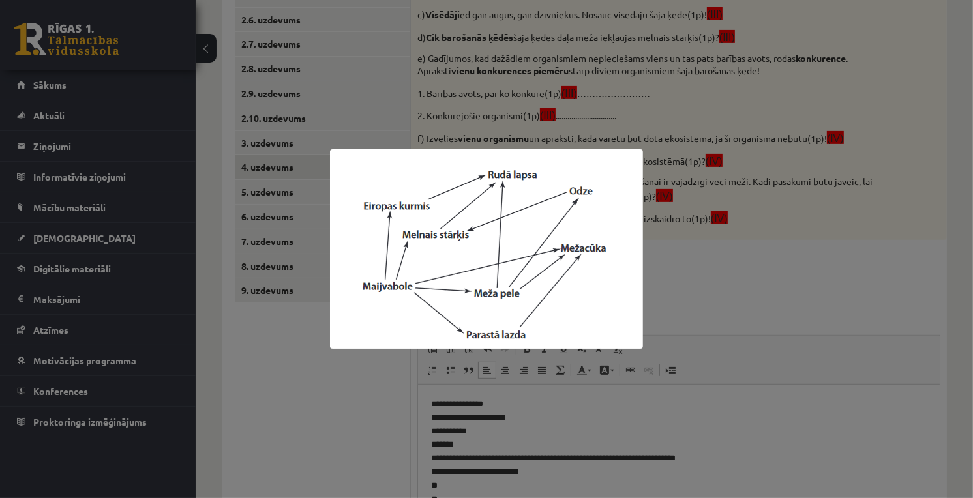
click at [682, 170] on div at bounding box center [486, 249] width 973 height 498
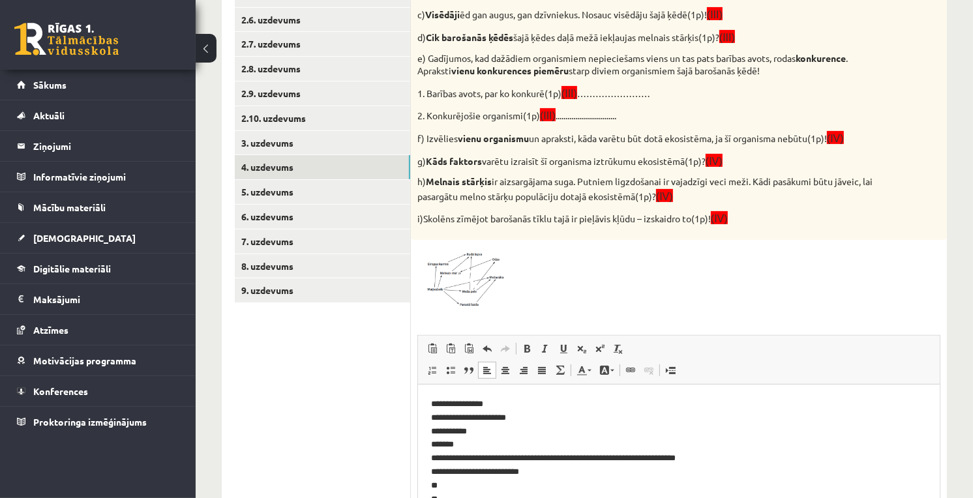
scroll to position [541, 0]
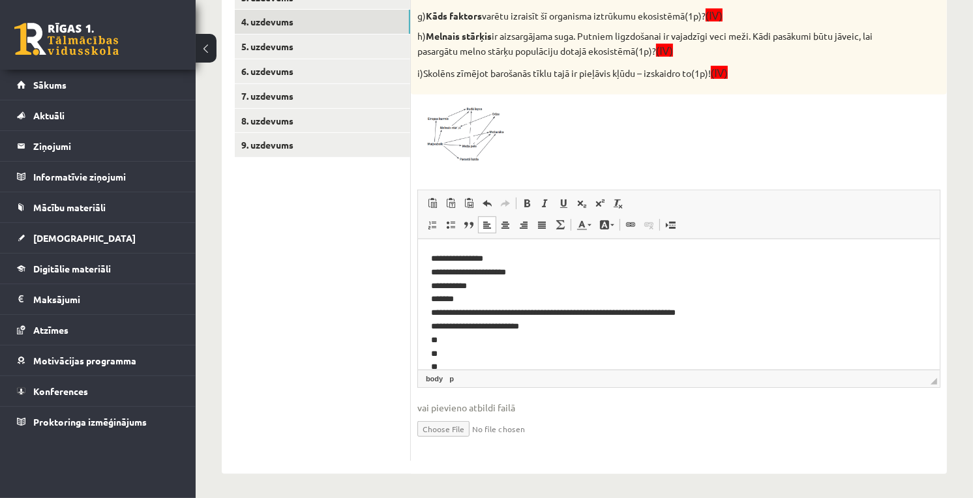
click at [546, 330] on p "**********" at bounding box center [672, 313] width 484 height 122
click at [745, 329] on p "**********" at bounding box center [672, 313] width 484 height 122
click at [746, 329] on p "**********" at bounding box center [672, 313] width 484 height 122
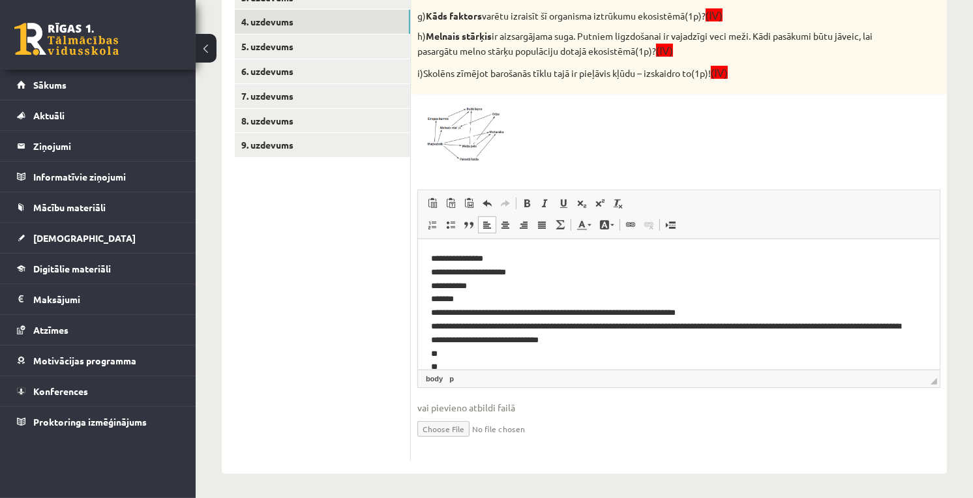
click at [469, 133] on span at bounding box center [466, 132] width 21 height 21
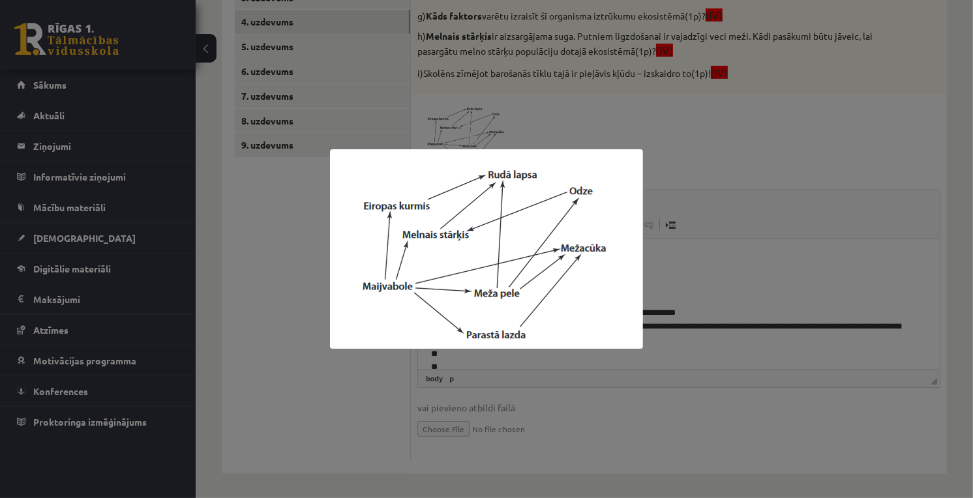
click at [719, 187] on div at bounding box center [486, 249] width 973 height 498
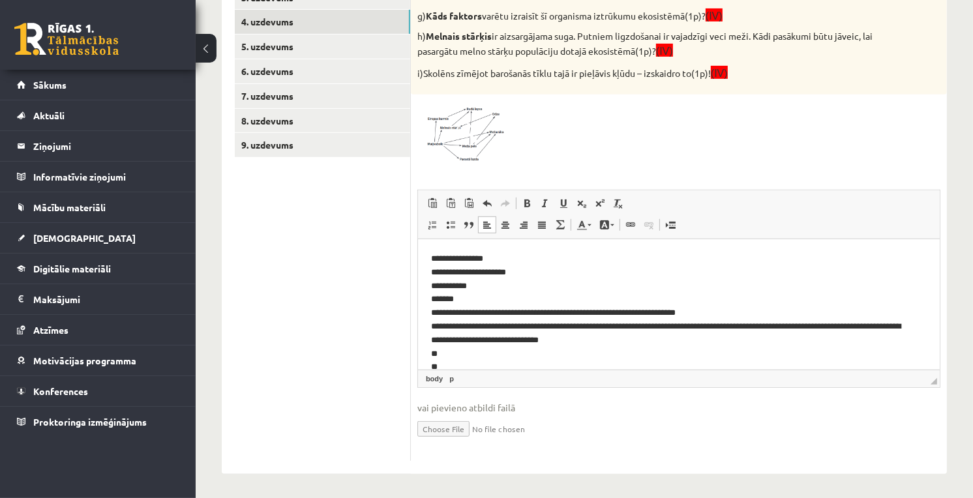
click at [486, 141] on img at bounding box center [466, 132] width 98 height 63
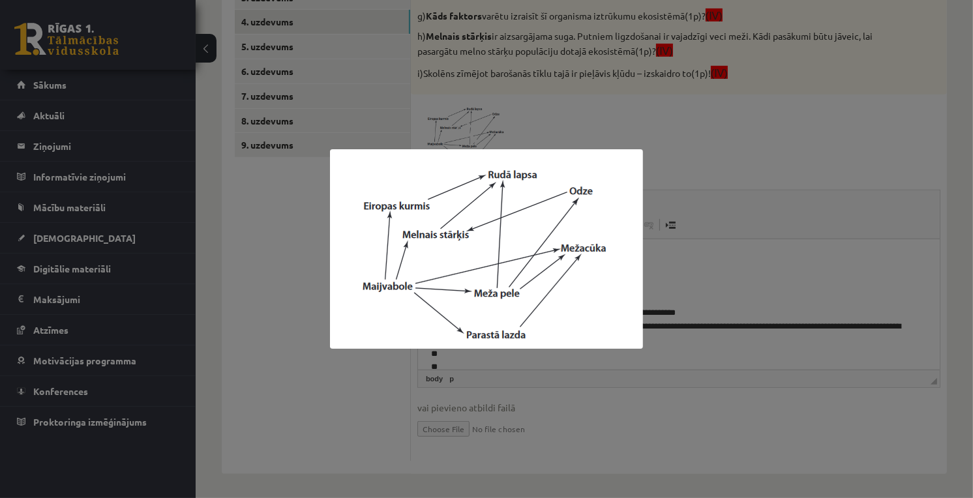
click at [718, 254] on div at bounding box center [486, 249] width 973 height 498
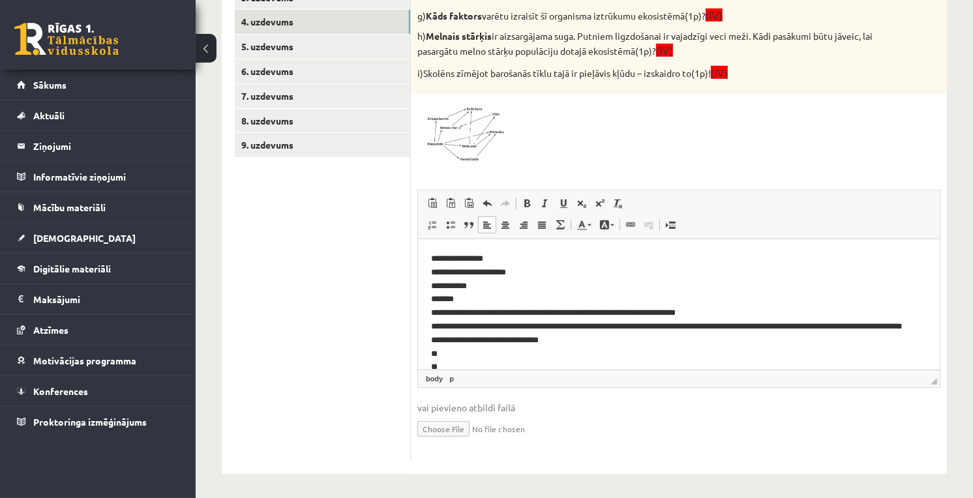
click at [673, 348] on p "**********" at bounding box center [672, 320] width 484 height 136
click at [659, 342] on p "**********" at bounding box center [672, 320] width 484 height 136
click at [449, 131] on img at bounding box center [466, 132] width 98 height 63
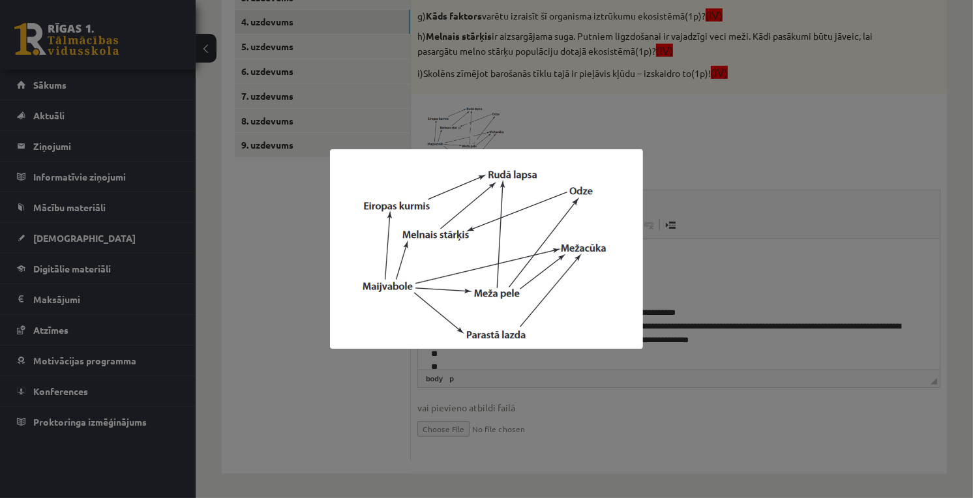
click at [656, 185] on div at bounding box center [486, 249] width 973 height 498
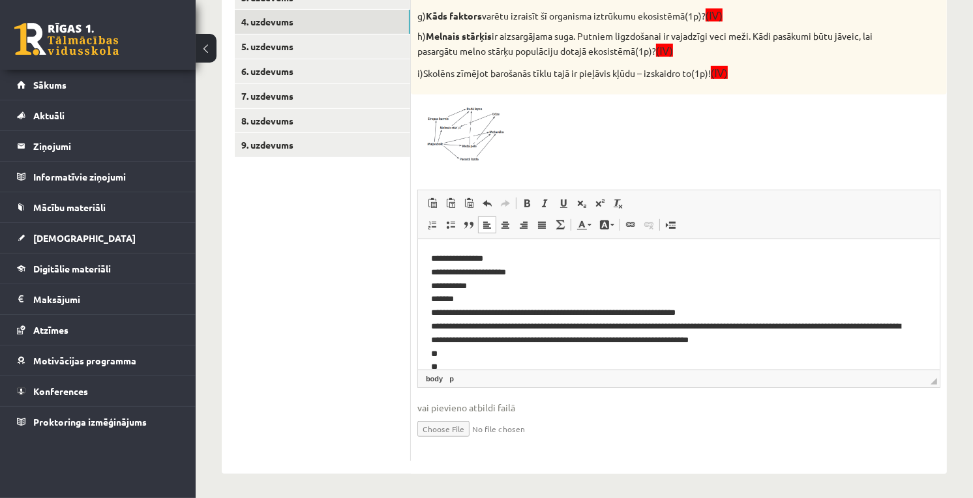
click at [854, 341] on p "**********" at bounding box center [672, 320] width 484 height 136
click at [489, 134] on img at bounding box center [466, 132] width 98 height 63
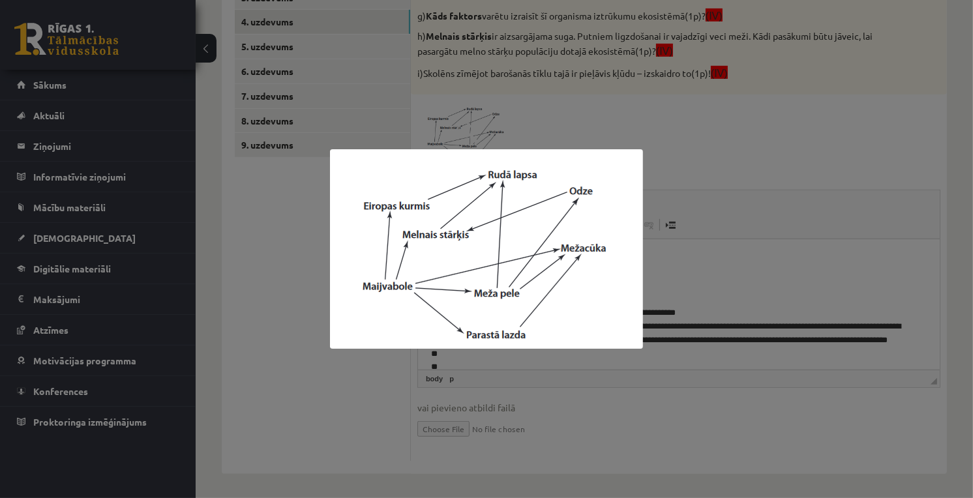
drag, startPoint x: 702, startPoint y: 231, endPoint x: 647, endPoint y: 274, distance: 70.1
click at [702, 230] on div at bounding box center [486, 249] width 973 height 498
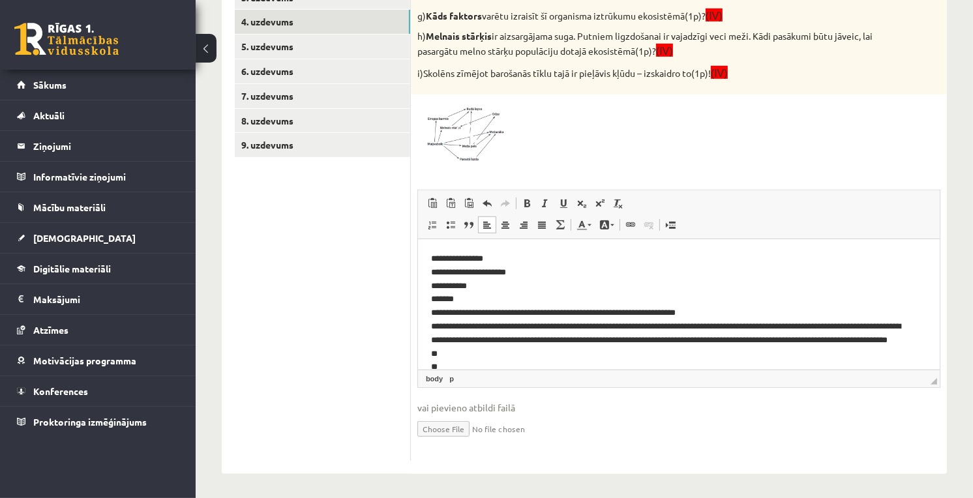
click at [602, 353] on p "**********" at bounding box center [672, 326] width 484 height 149
click at [441, 126] on img at bounding box center [466, 132] width 98 height 63
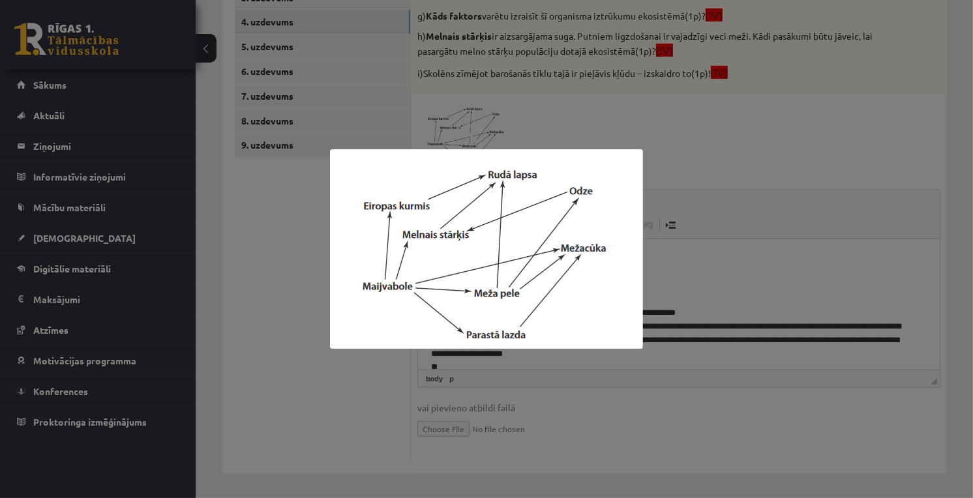
click at [687, 296] on div at bounding box center [486, 249] width 973 height 498
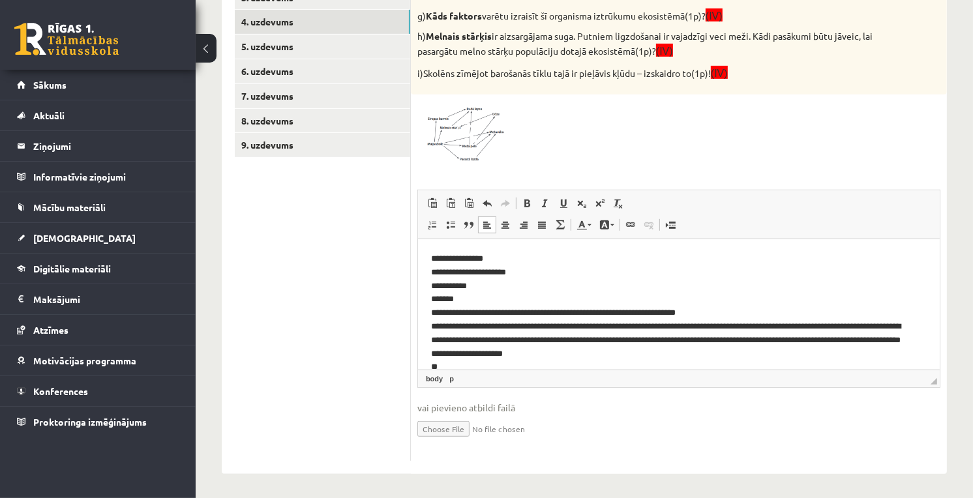
click at [703, 351] on p "**********" at bounding box center [672, 326] width 484 height 149
click at [441, 122] on img at bounding box center [466, 132] width 98 height 63
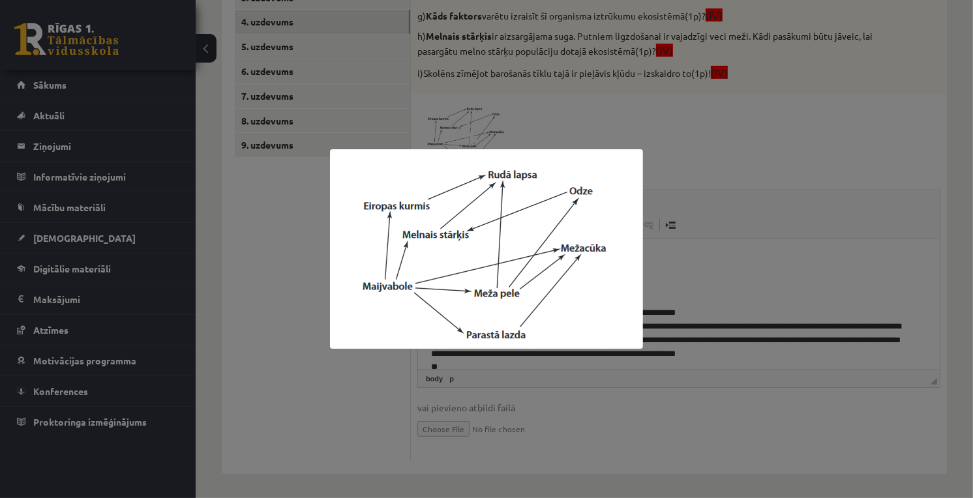
click at [751, 269] on div at bounding box center [486, 249] width 973 height 498
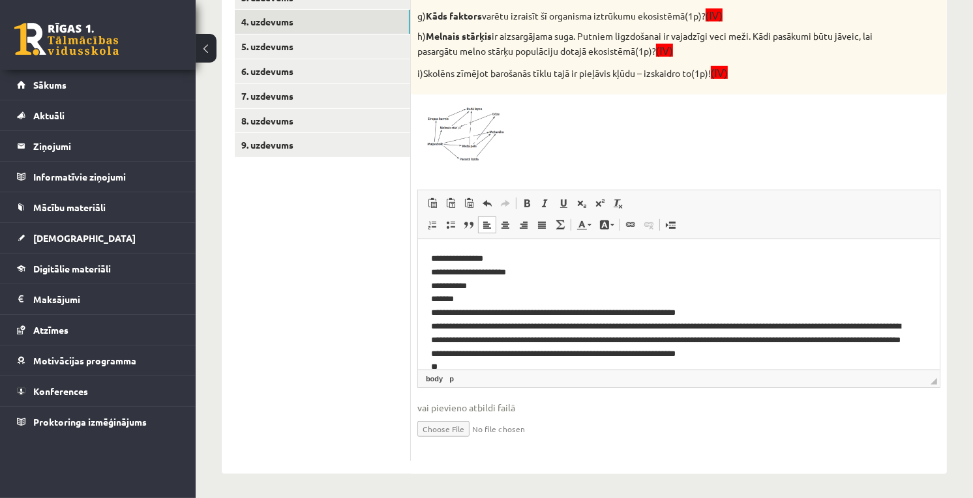
click at [907, 353] on p "**********" at bounding box center [672, 326] width 484 height 149
click at [473, 122] on span at bounding box center [466, 132] width 21 height 21
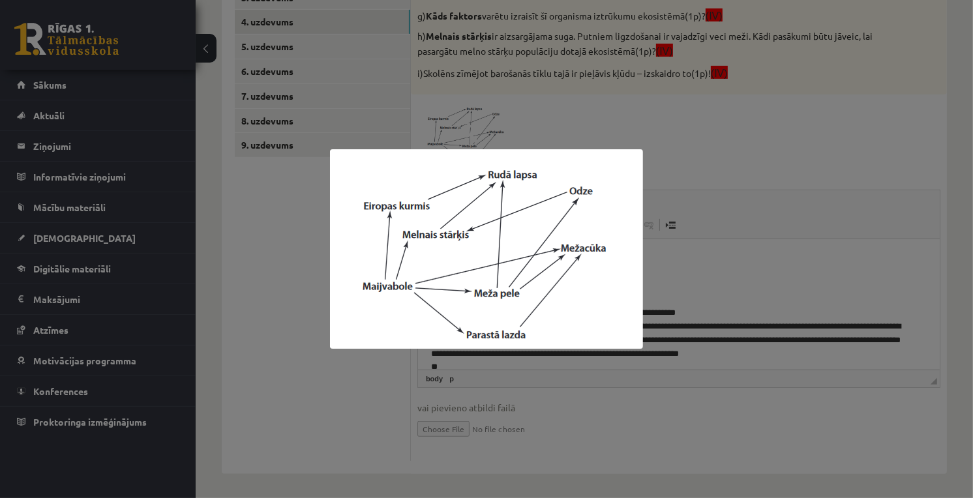
click at [650, 183] on div at bounding box center [486, 249] width 973 height 498
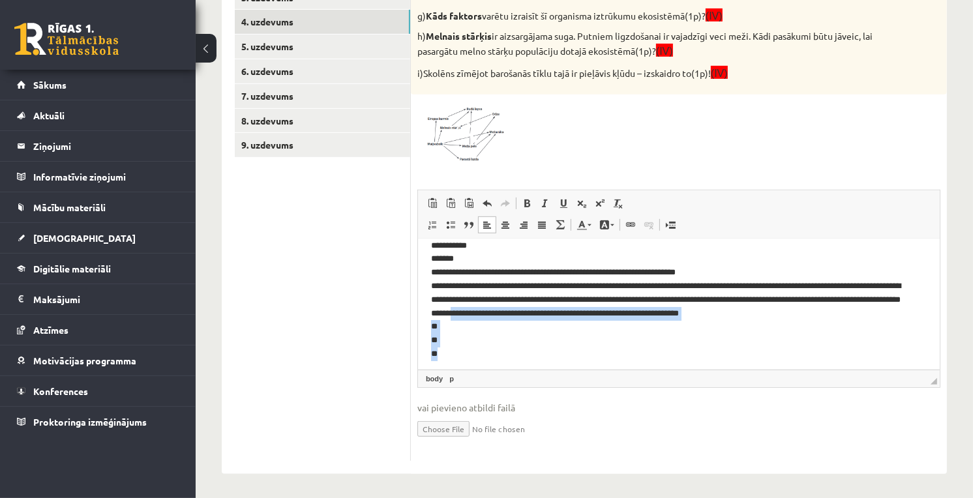
scroll to position [44, 0]
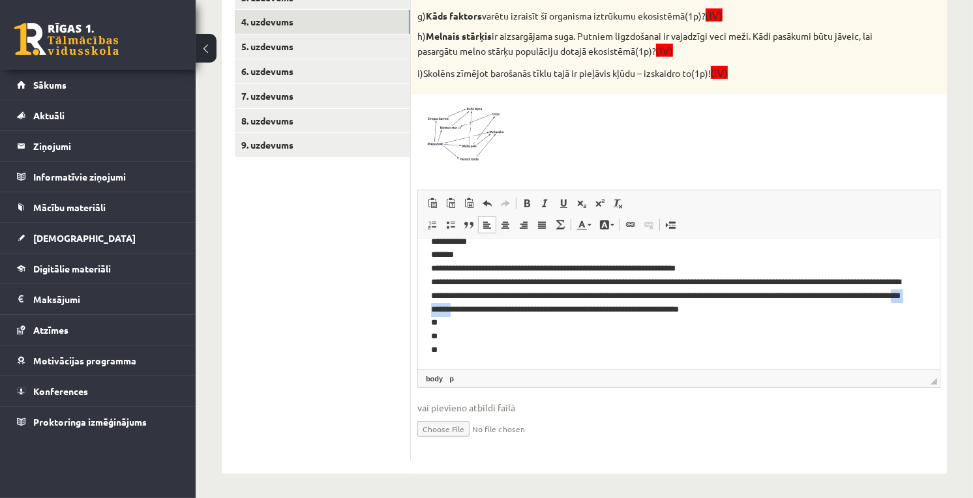
drag, startPoint x: 626, startPoint y: 357, endPoint x: 587, endPoint y: 307, distance: 63.2
click at [587, 307] on p "**********" at bounding box center [672, 281] width 484 height 149
click at [588, 314] on p "**********" at bounding box center [672, 281] width 484 height 149
click at [444, 151] on img at bounding box center [466, 132] width 98 height 63
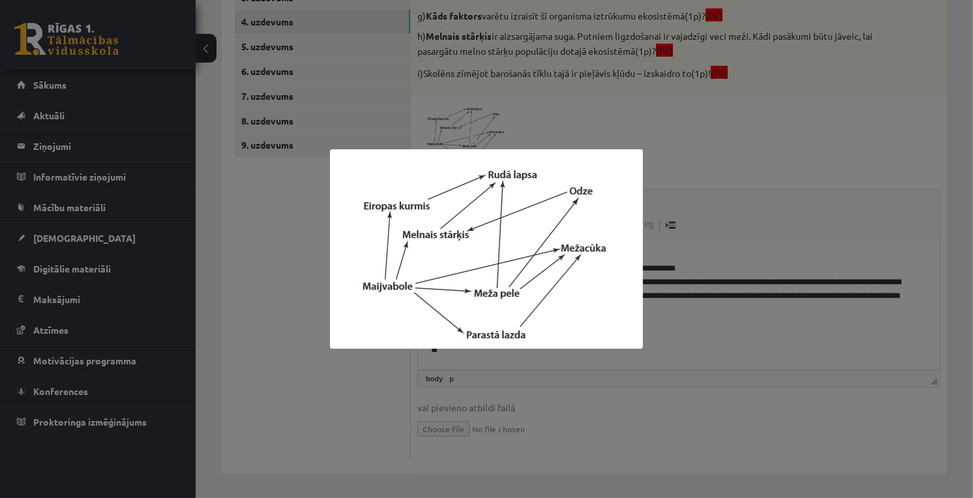
click at [702, 180] on div at bounding box center [486, 249] width 973 height 498
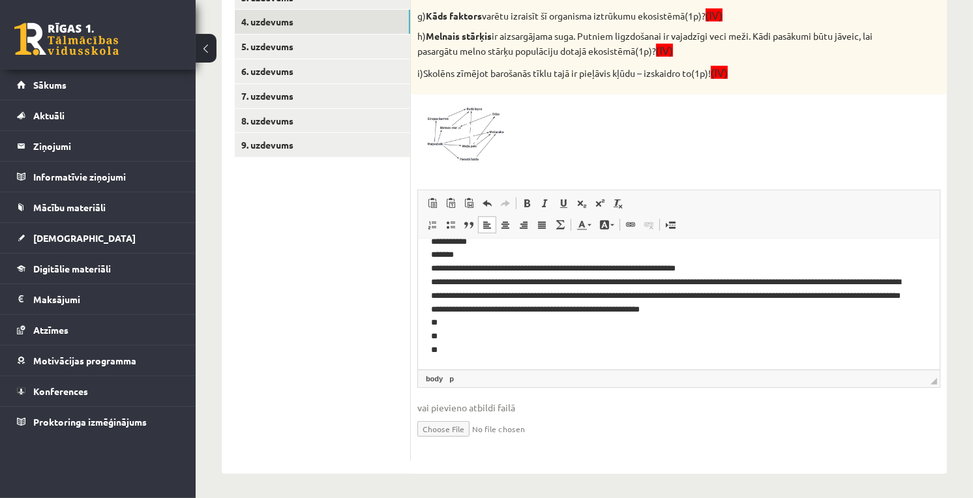
scroll to position [396, 0]
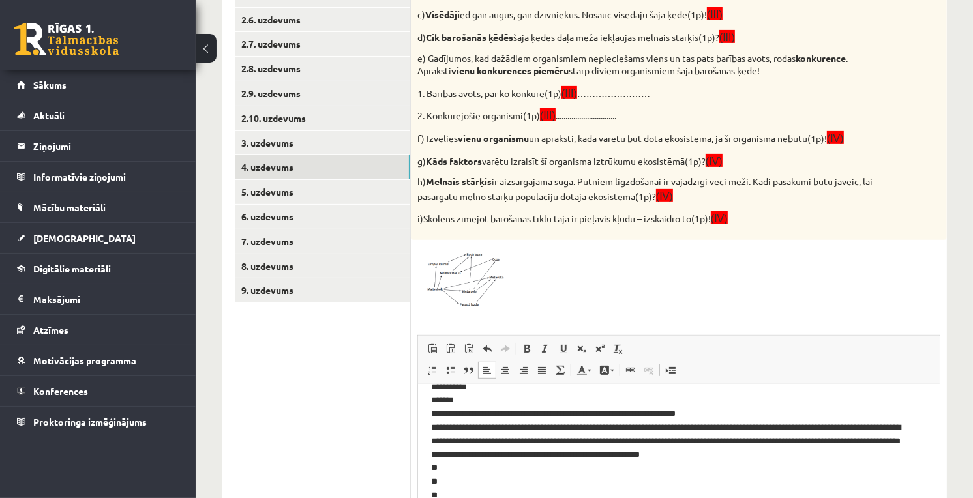
click at [473, 466] on p "**********" at bounding box center [672, 427] width 484 height 149
click at [467, 261] on img at bounding box center [466, 277] width 98 height 63
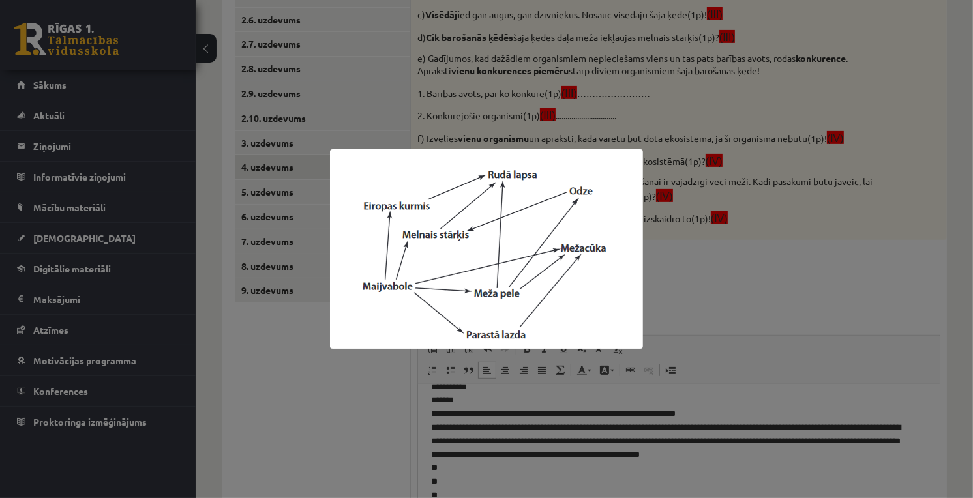
click at [696, 226] on div at bounding box center [486, 249] width 973 height 498
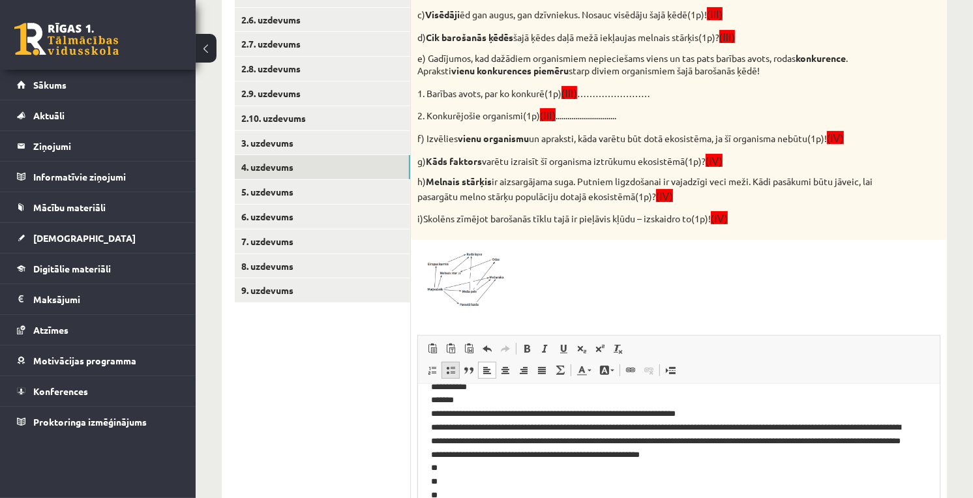
scroll to position [468, 0]
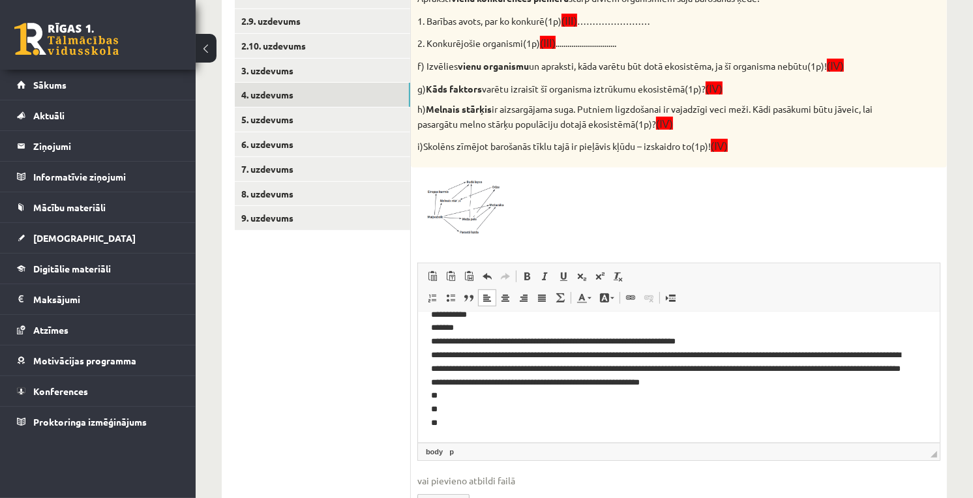
click at [455, 390] on p "**********" at bounding box center [672, 354] width 484 height 149
click at [497, 193] on img at bounding box center [466, 205] width 98 height 63
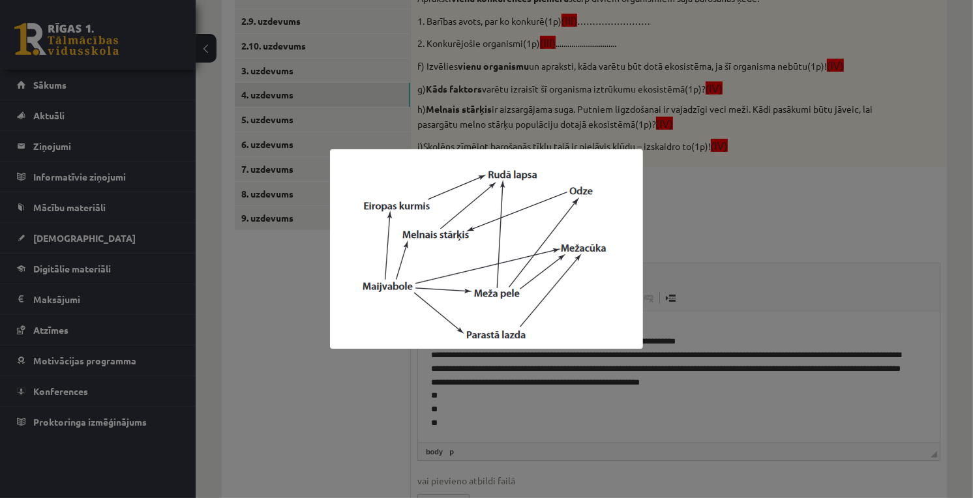
click at [780, 143] on div at bounding box center [486, 249] width 973 height 498
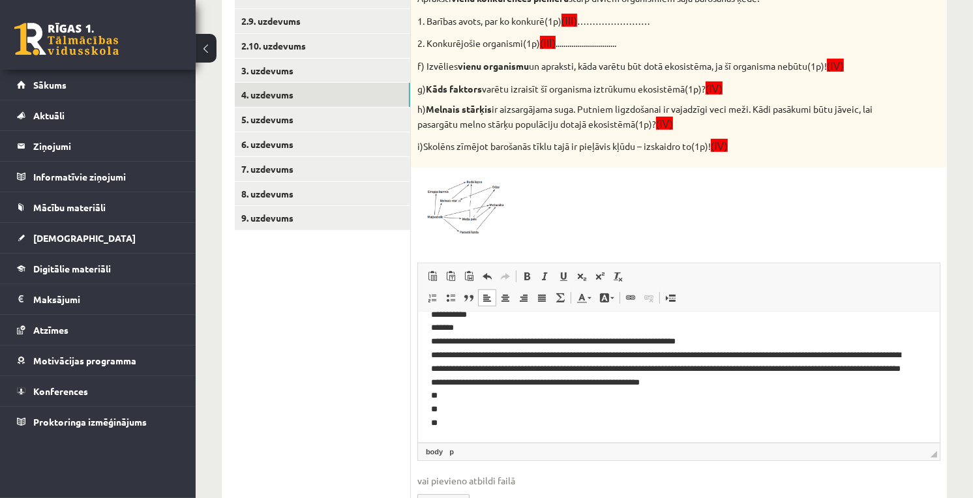
click at [496, 394] on p "**********" at bounding box center [672, 354] width 484 height 149
click at [726, 400] on p "**********" at bounding box center [672, 354] width 484 height 149
drag, startPoint x: 754, startPoint y: 398, endPoint x: 655, endPoint y: 401, distance: 99.2
click at [655, 401] on p "**********" at bounding box center [672, 354] width 484 height 149
click at [564, 174] on div at bounding box center [678, 205] width 523 height 63
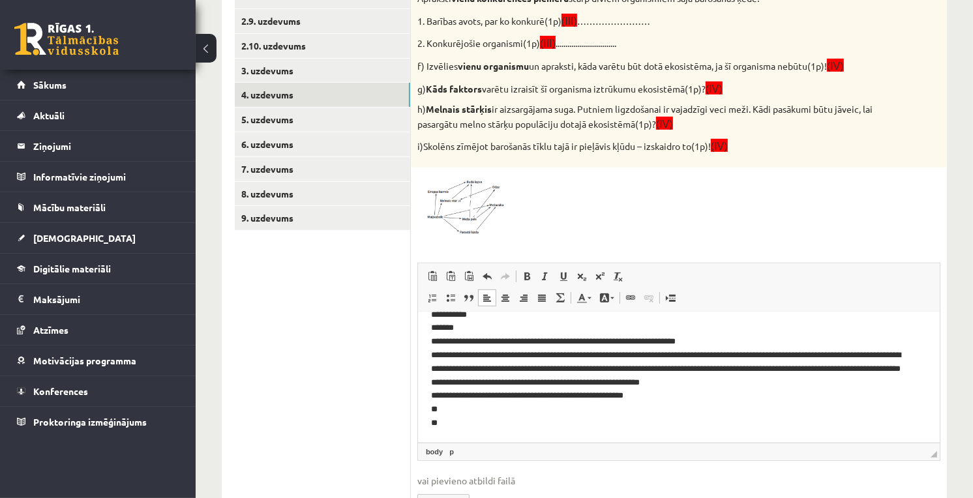
click at [624, 405] on p "**********" at bounding box center [672, 354] width 484 height 149
click at [483, 211] on img at bounding box center [466, 205] width 98 height 63
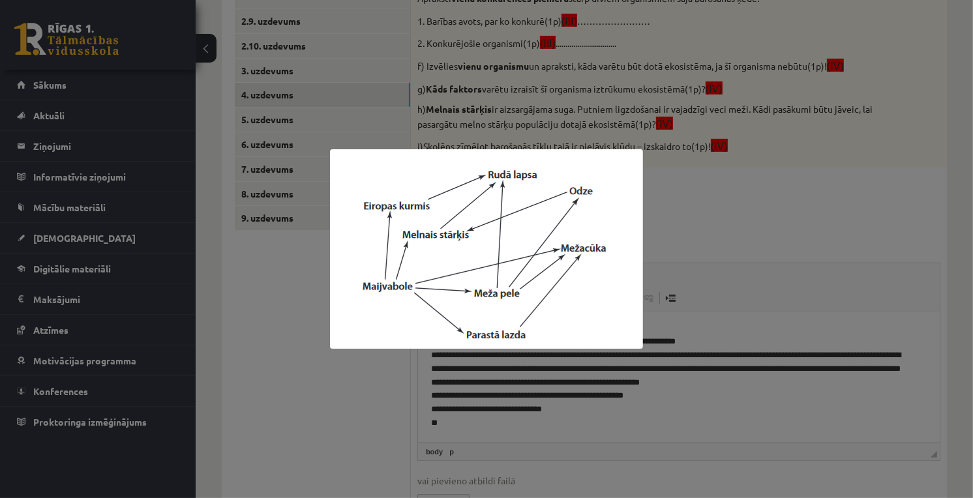
drag, startPoint x: 758, startPoint y: 245, endPoint x: 731, endPoint y: 252, distance: 28.1
click at [754, 246] on div at bounding box center [486, 249] width 973 height 498
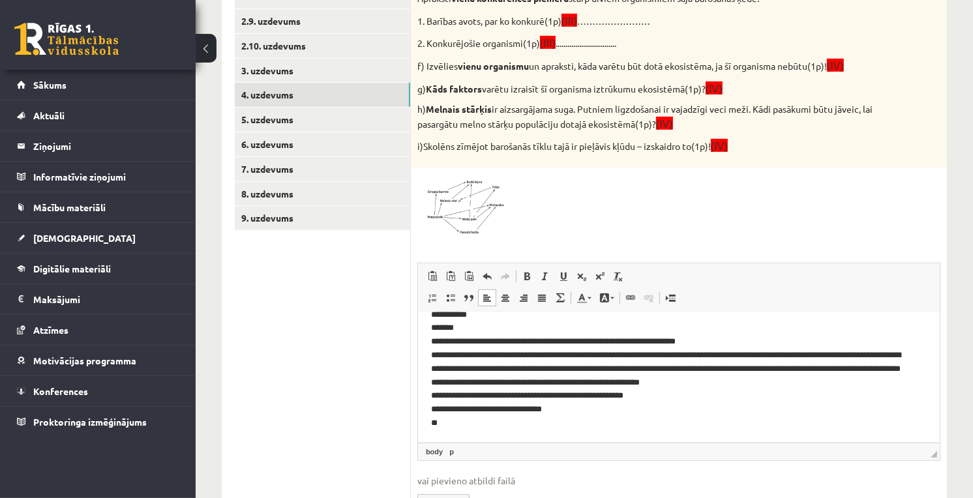
click at [503, 191] on img at bounding box center [466, 205] width 98 height 63
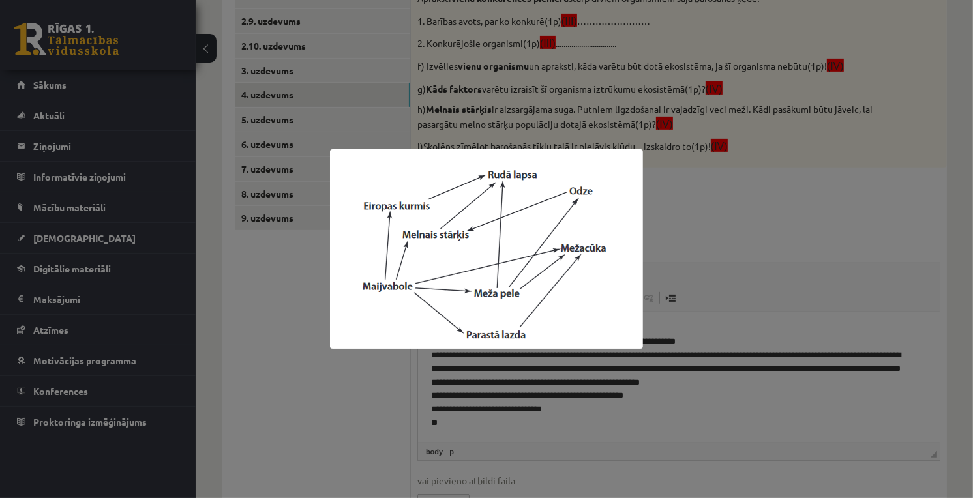
click at [659, 98] on div at bounding box center [486, 249] width 973 height 498
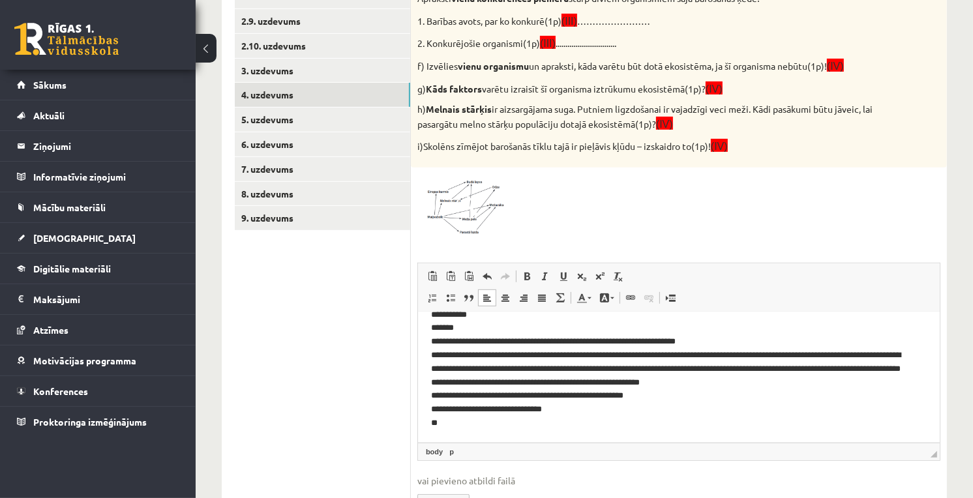
click at [447, 426] on p "**********" at bounding box center [672, 354] width 484 height 149
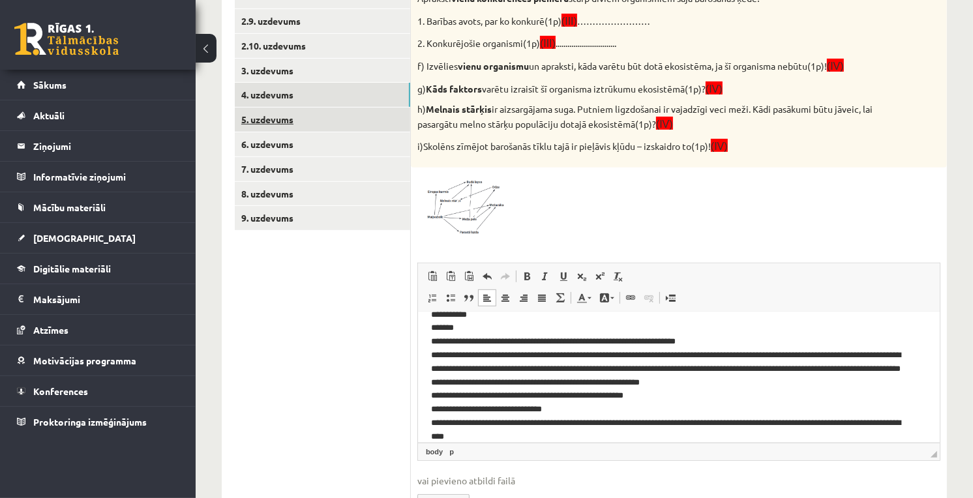
click at [290, 126] on link "5. uzdevums" at bounding box center [322, 120] width 175 height 24
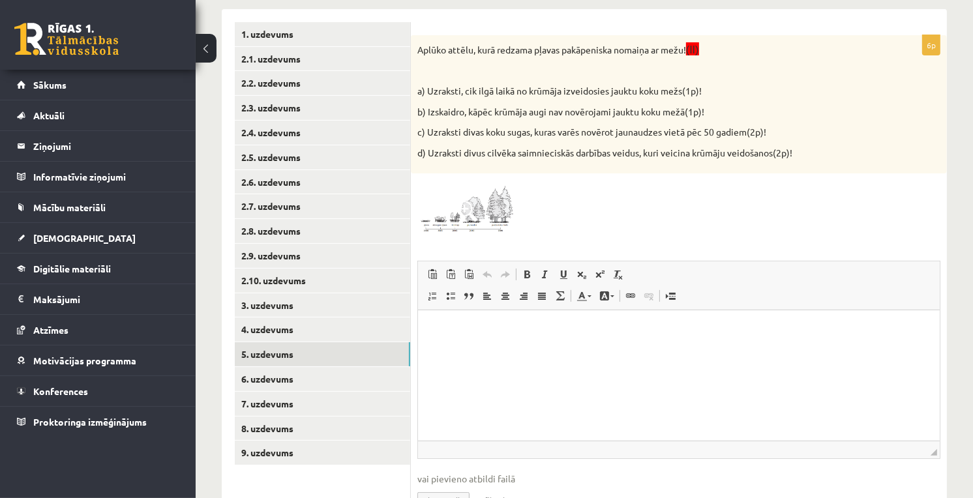
scroll to position [89, 0]
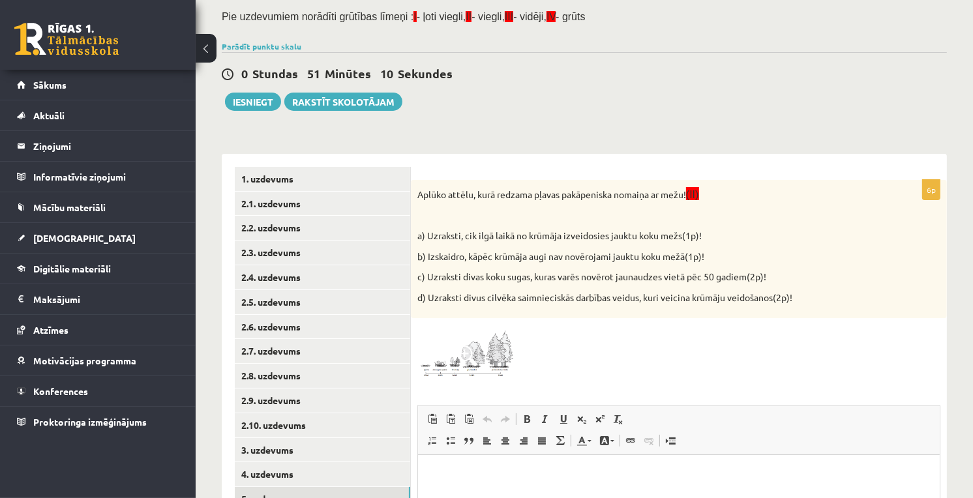
click at [462, 364] on span at bounding box center [466, 356] width 21 height 21
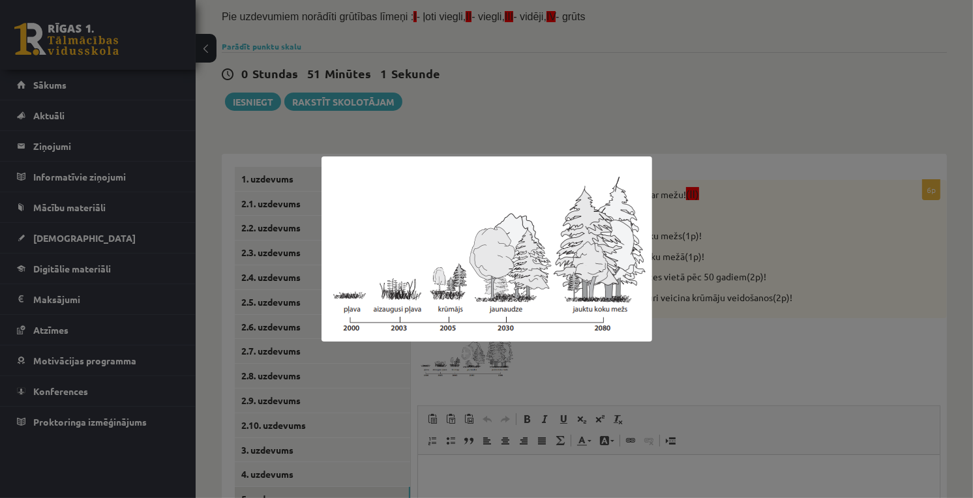
click at [761, 365] on div at bounding box center [486, 249] width 973 height 498
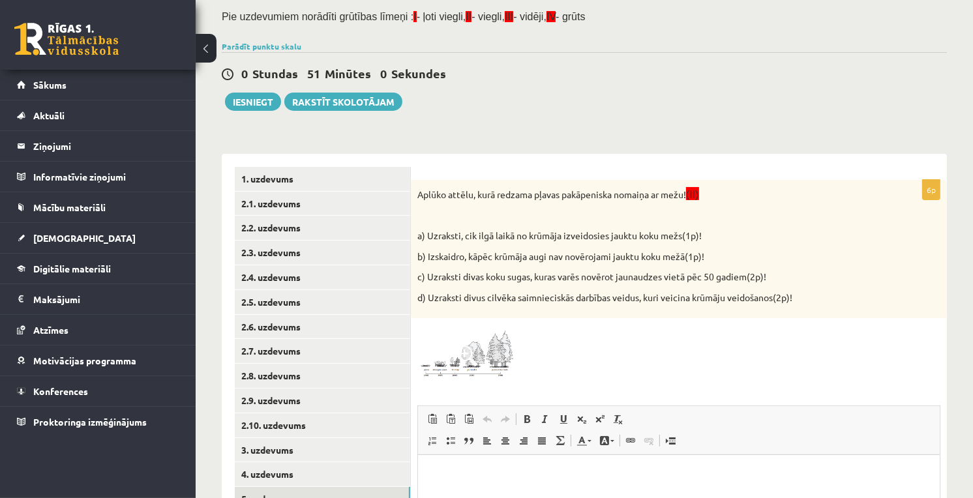
scroll to position [306, 0]
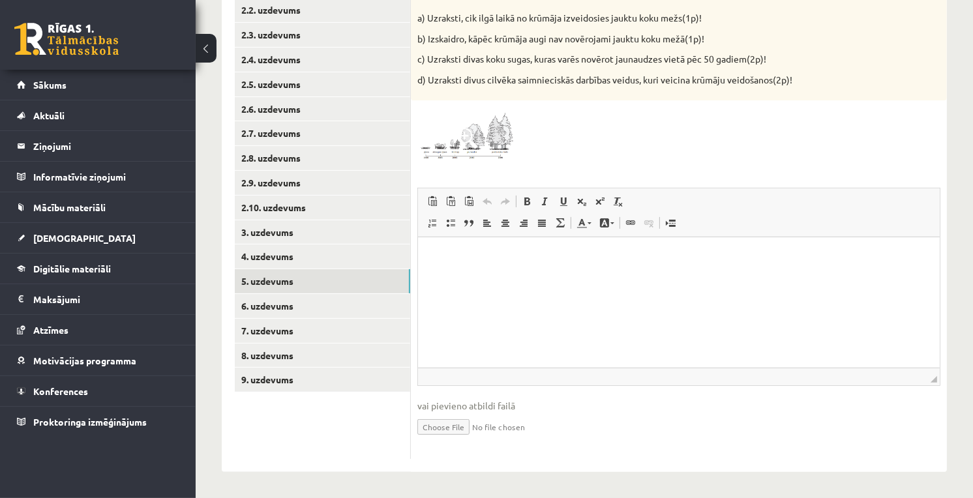
click at [453, 262] on p "Editor, wiswyg-editor-user-answer-47024848859220" at bounding box center [678, 257] width 496 height 14
click at [451, 141] on img at bounding box center [466, 134] width 98 height 55
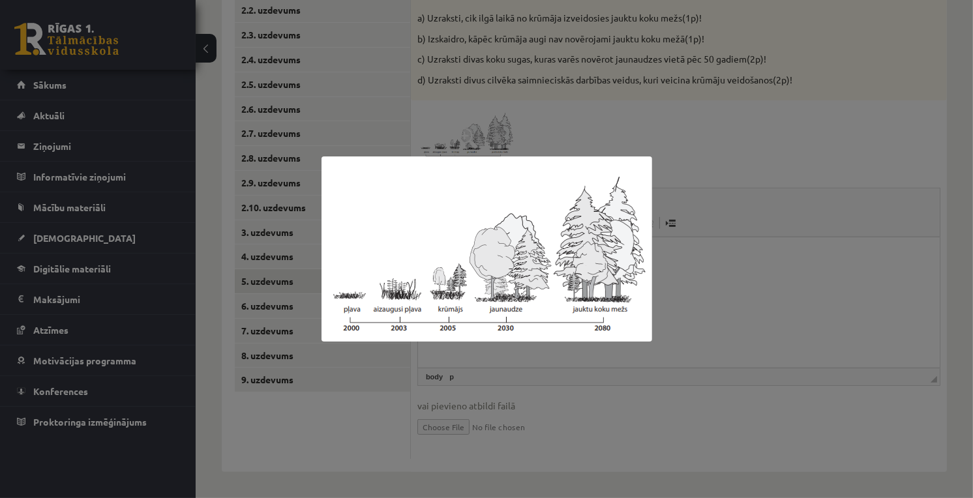
click at [742, 277] on div at bounding box center [486, 249] width 973 height 498
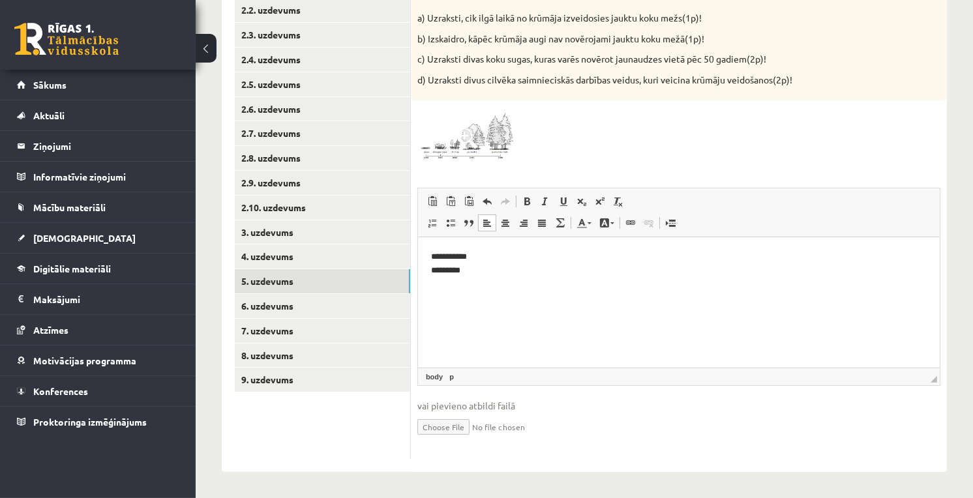
click at [451, 267] on p "**********" at bounding box center [678, 263] width 496 height 27
click at [470, 131] on span at bounding box center [466, 138] width 21 height 21
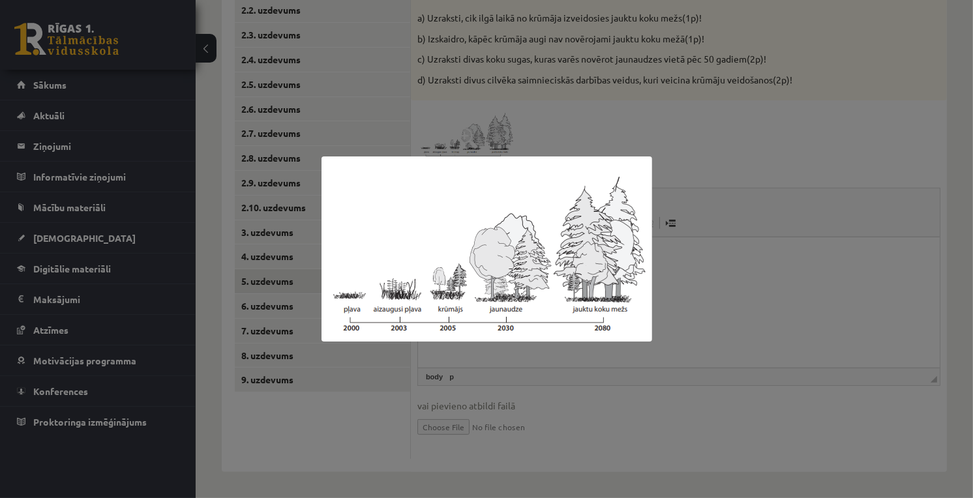
click at [680, 231] on div at bounding box center [486, 249] width 973 height 498
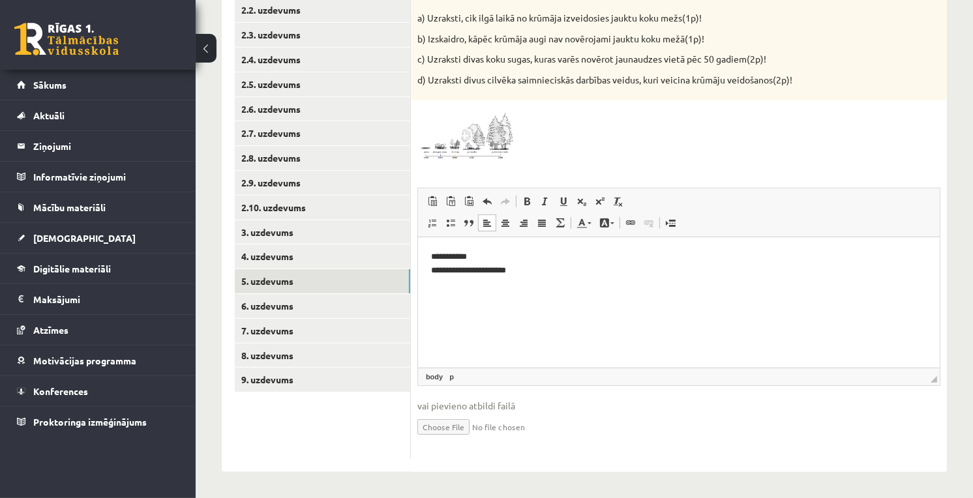
click at [477, 160] on img at bounding box center [466, 134] width 98 height 55
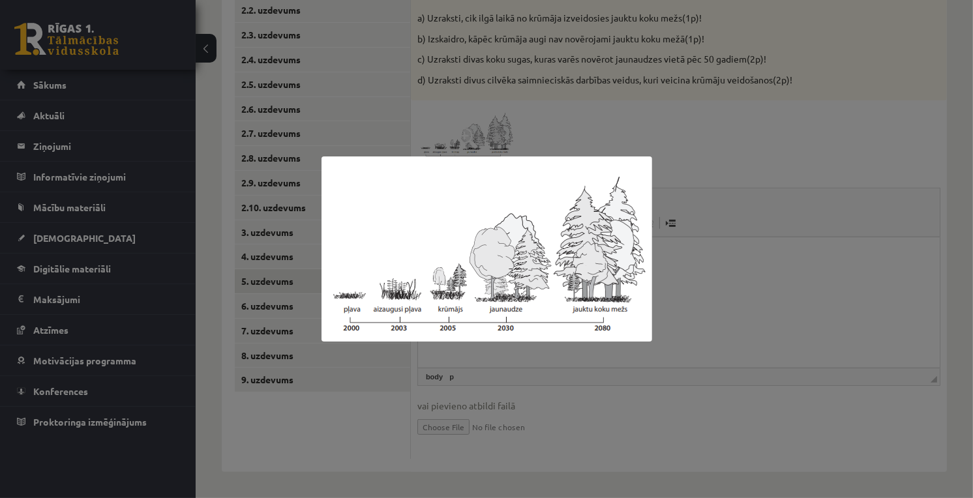
click at [673, 213] on div at bounding box center [486, 249] width 973 height 498
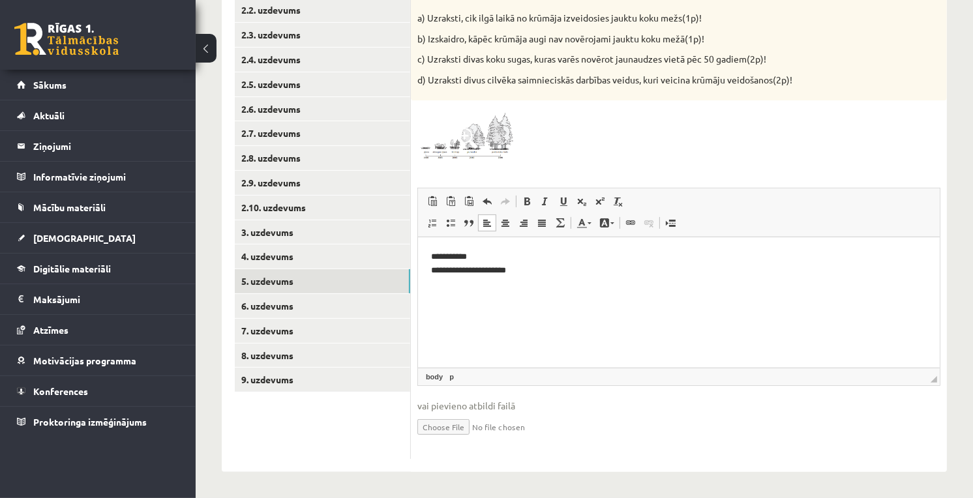
scroll to position [89, 0]
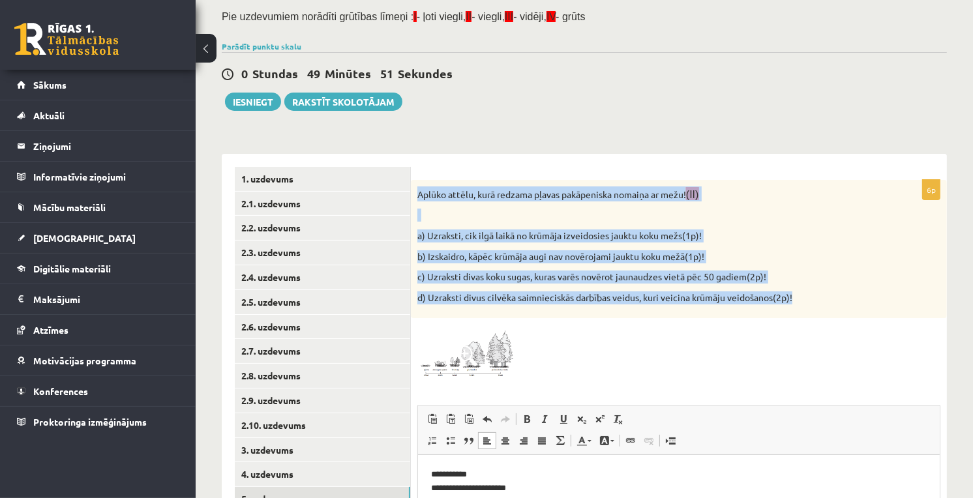
drag, startPoint x: 419, startPoint y: 186, endPoint x: 805, endPoint y: 297, distance: 402.0
click at [805, 297] on div "Aplūko attēlu, kurā redzama pļavas pakāpeniska nomaiņa ar mežu! (II) a) Uzrakst…" at bounding box center [679, 249] width 536 height 139
click at [474, 331] on img at bounding box center [466, 352] width 98 height 55
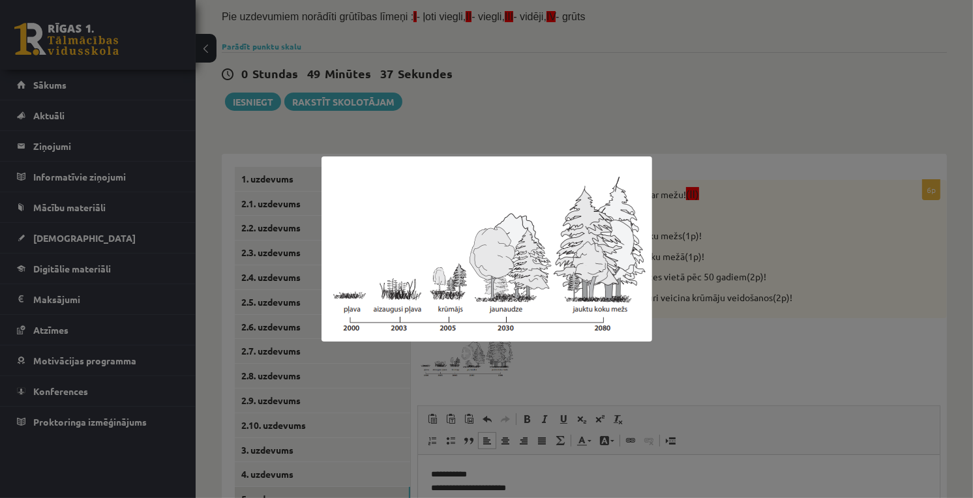
click at [720, 133] on div at bounding box center [486, 249] width 973 height 498
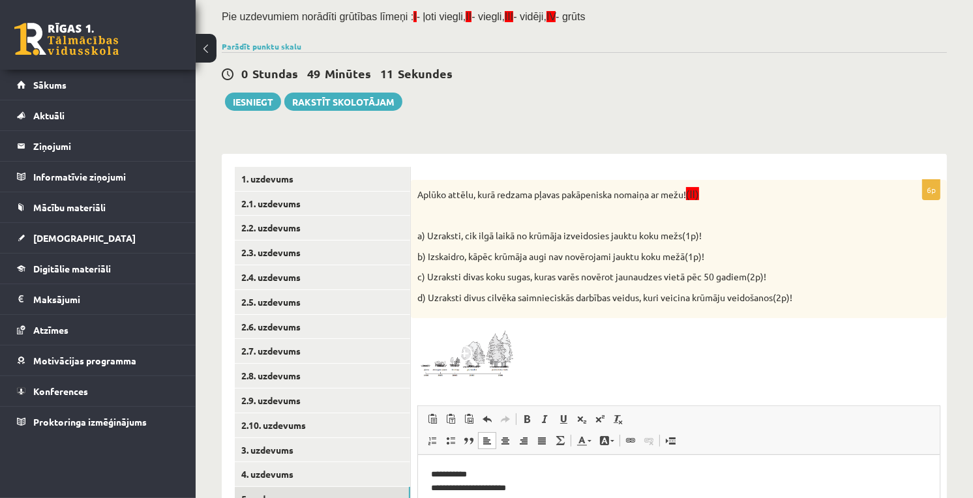
click at [460, 363] on span at bounding box center [466, 356] width 21 height 21
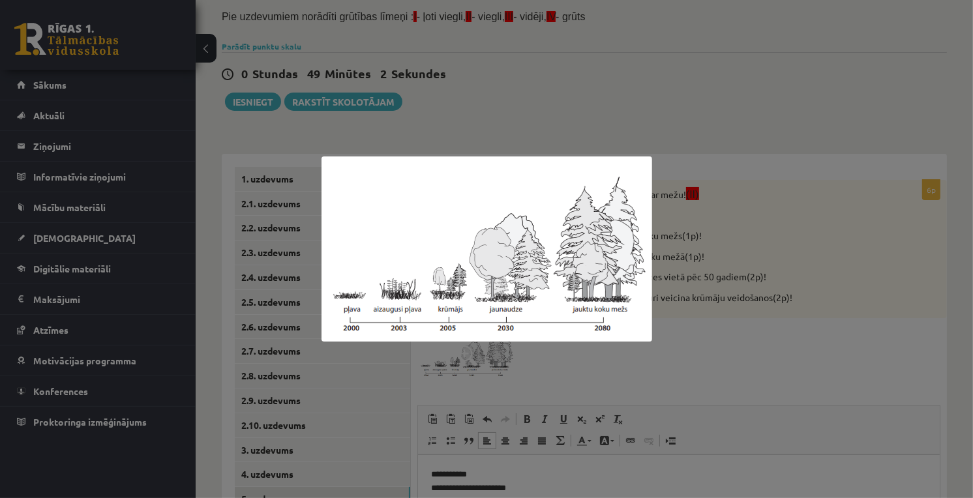
drag, startPoint x: 529, startPoint y: 372, endPoint x: 531, endPoint y: 380, distance: 8.2
click at [532, 378] on div at bounding box center [486, 249] width 973 height 498
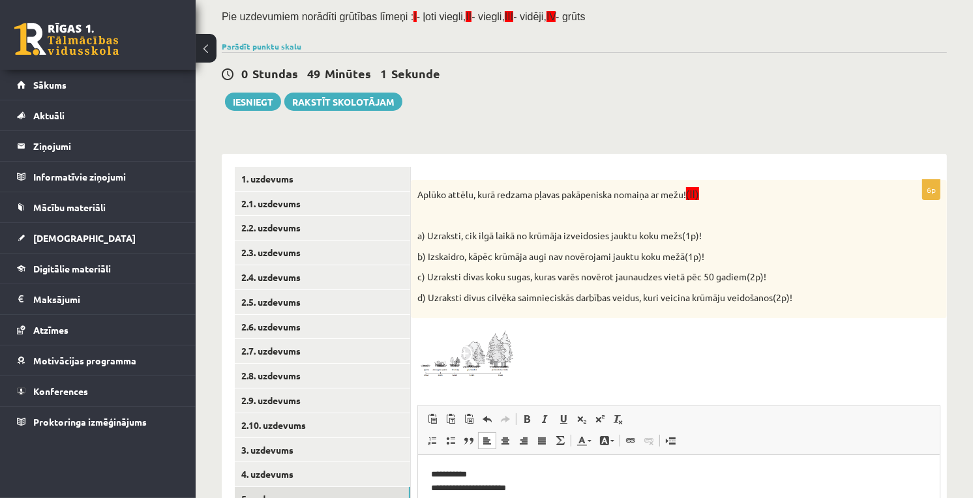
scroll to position [306, 0]
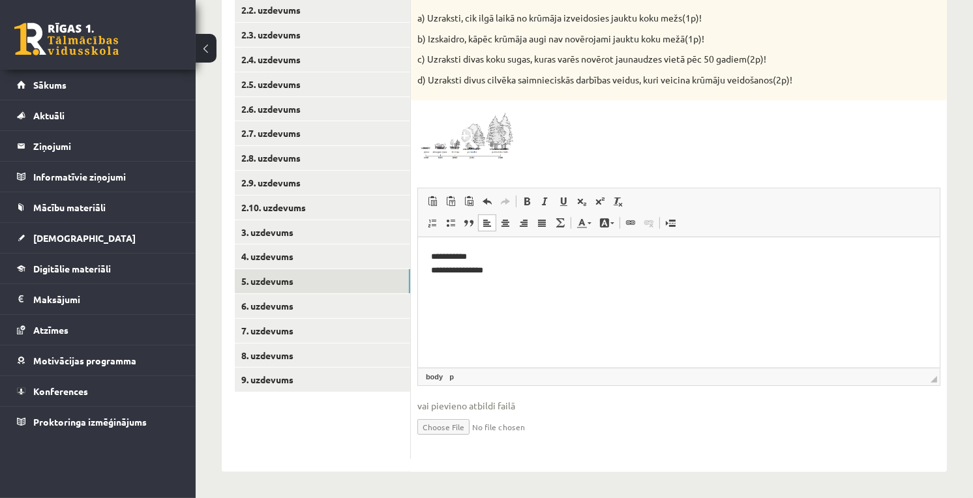
click at [482, 267] on p "**********" at bounding box center [678, 263] width 496 height 27
click at [537, 271] on p "**********" at bounding box center [678, 263] width 496 height 27
click at [443, 269] on p "**********" at bounding box center [678, 263] width 496 height 27
click at [441, 269] on p "**********" at bounding box center [678, 263] width 496 height 27
click at [440, 270] on p "**********" at bounding box center [678, 263] width 496 height 27
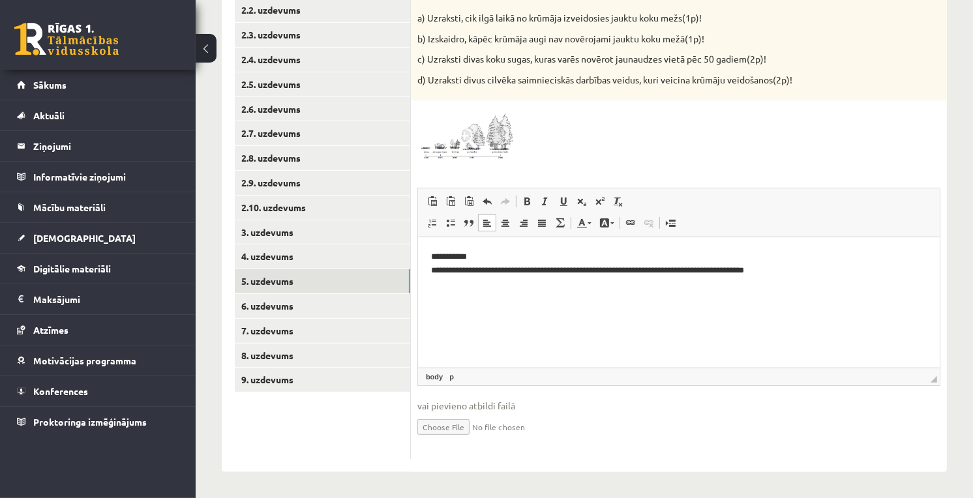
click at [529, 278] on html "**********" at bounding box center [678, 263] width 522 height 53
click at [511, 274] on p "**********" at bounding box center [678, 263] width 496 height 27
click at [619, 273] on p "**********" at bounding box center [678, 263] width 496 height 27
click at [726, 274] on p "**********" at bounding box center [678, 263] width 496 height 27
click at [726, 271] on p "**********" at bounding box center [678, 263] width 496 height 27
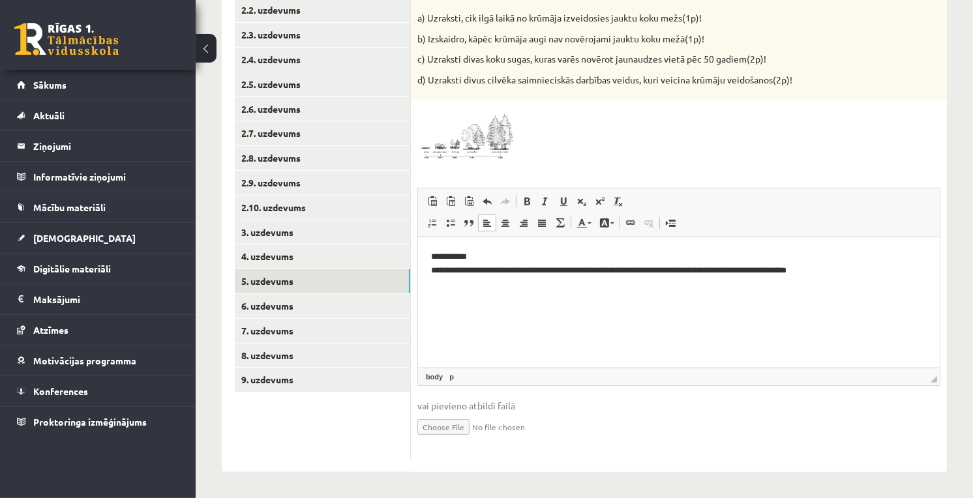
scroll to position [161, 0]
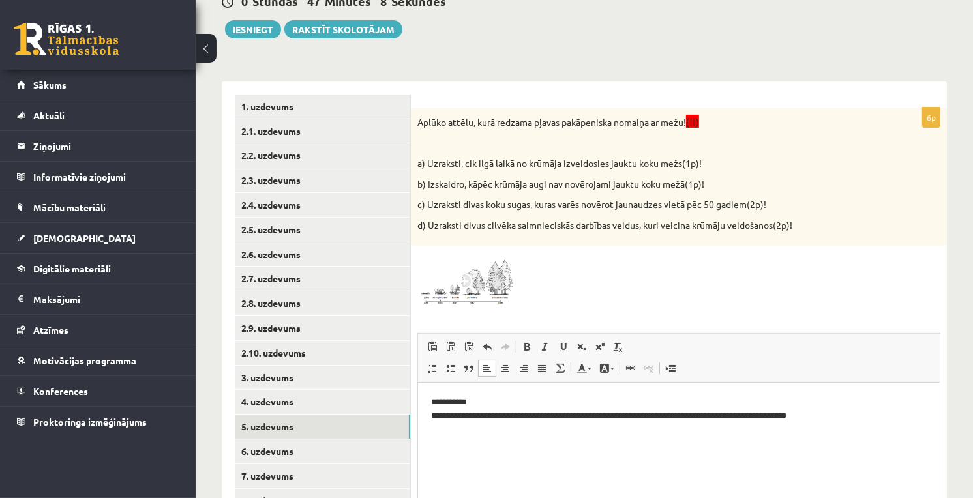
click at [812, 419] on p "**********" at bounding box center [678, 409] width 496 height 27
click at [813, 419] on p "**********" at bounding box center [678, 409] width 496 height 27
click at [483, 432] on p "**********" at bounding box center [678, 416] width 496 height 40
click at [530, 439] on html "**********" at bounding box center [678, 416] width 522 height 67
click at [466, 284] on span at bounding box center [466, 283] width 21 height 21
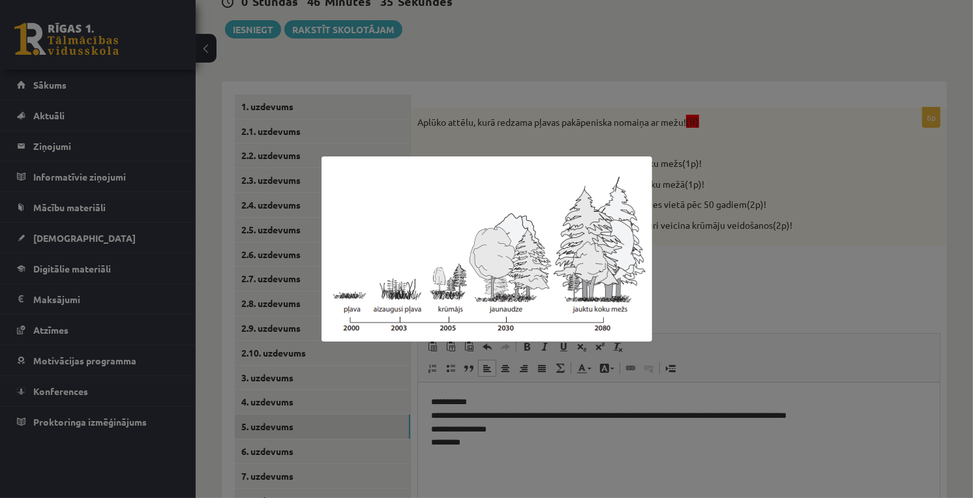
click at [707, 253] on div at bounding box center [486, 249] width 973 height 498
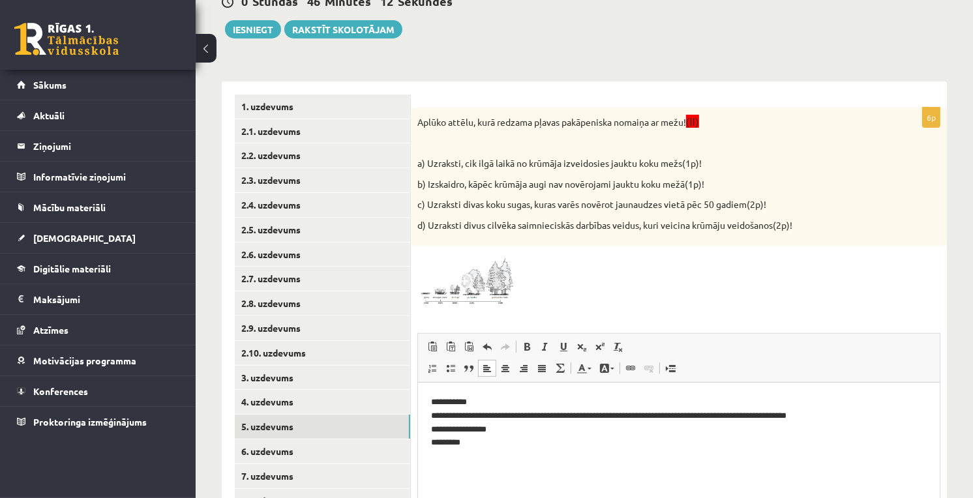
scroll to position [233, 0]
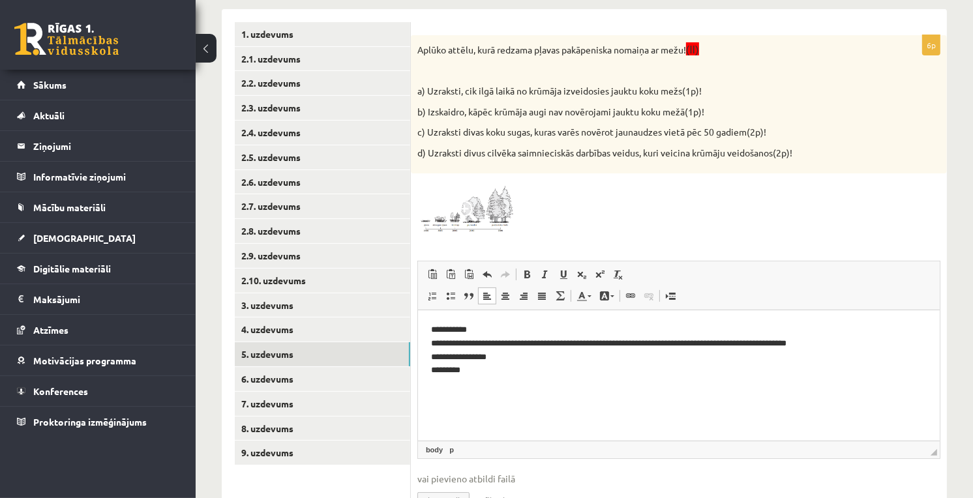
click at [452, 371] on p "**********" at bounding box center [678, 350] width 496 height 54
click at [624, 368] on p "**********" at bounding box center [678, 350] width 496 height 54
click at [600, 372] on p "**********" at bounding box center [678, 350] width 496 height 54
click at [447, 376] on p "**********" at bounding box center [678, 350] width 496 height 54
click at [444, 376] on p "**********" at bounding box center [678, 350] width 496 height 54
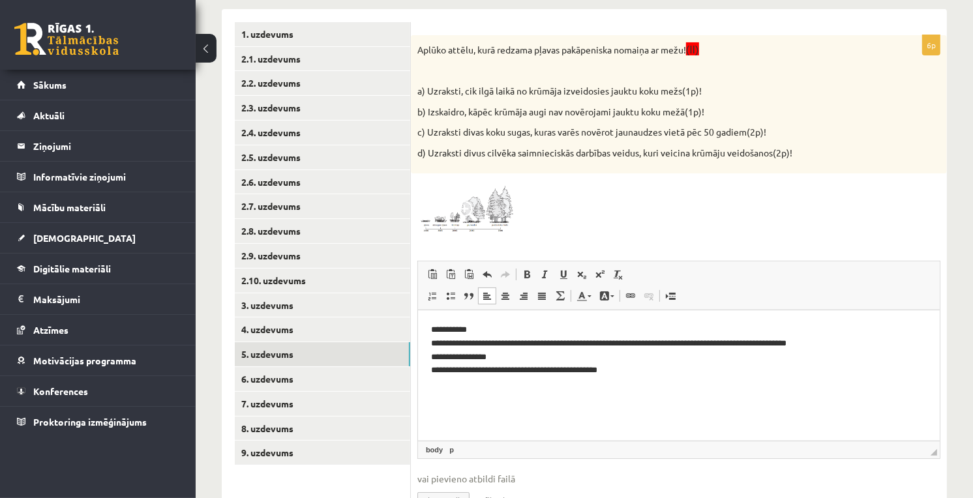
click at [590, 372] on p "**********" at bounding box center [678, 350] width 496 height 54
click at [591, 372] on p "**********" at bounding box center [678, 350] width 496 height 54
click at [593, 372] on p "**********" at bounding box center [678, 350] width 496 height 54
click at [286, 377] on link "6. uzdevums" at bounding box center [322, 379] width 175 height 24
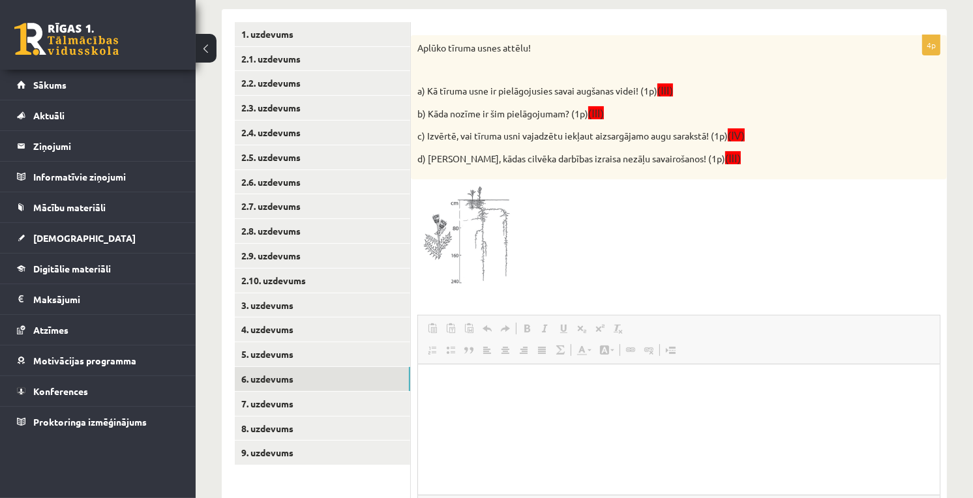
scroll to position [0, 0]
click at [460, 248] on img at bounding box center [466, 237] width 98 height 103
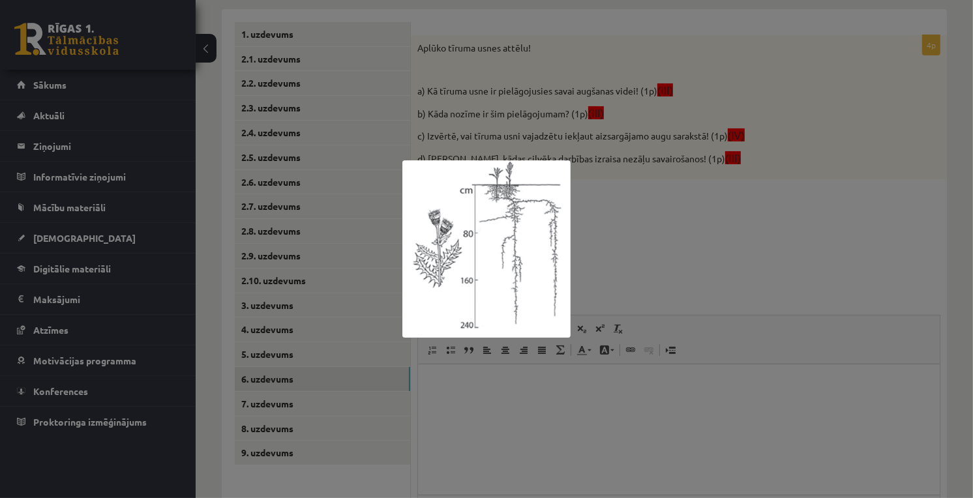
click at [742, 181] on div at bounding box center [486, 249] width 973 height 498
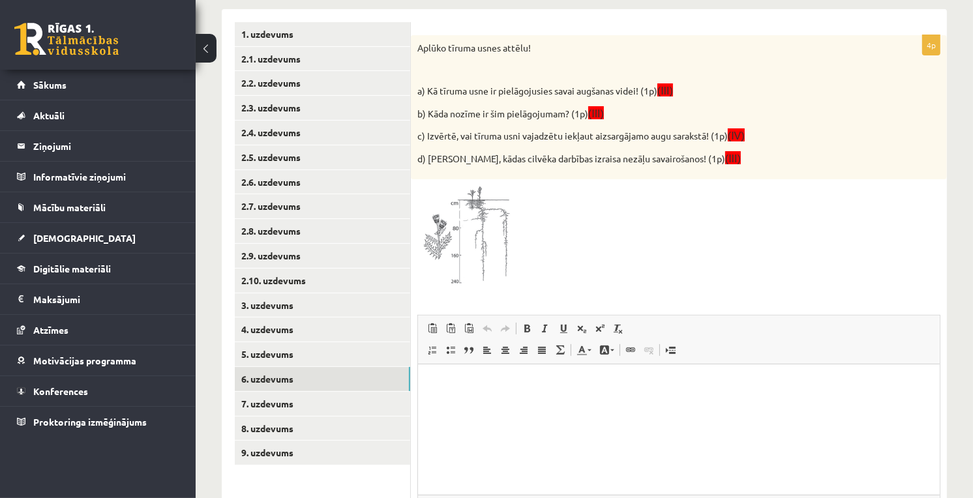
click at [470, 248] on img at bounding box center [466, 237] width 98 height 103
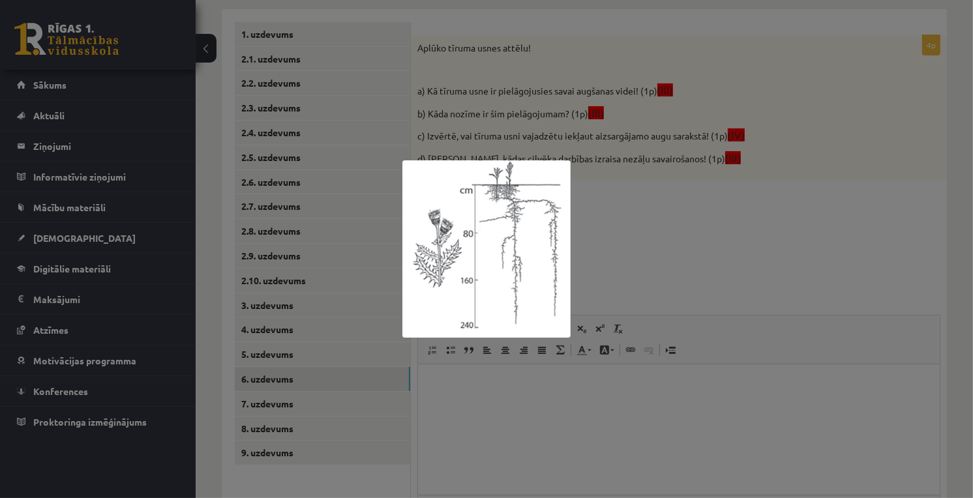
click at [766, 240] on div at bounding box center [486, 249] width 973 height 498
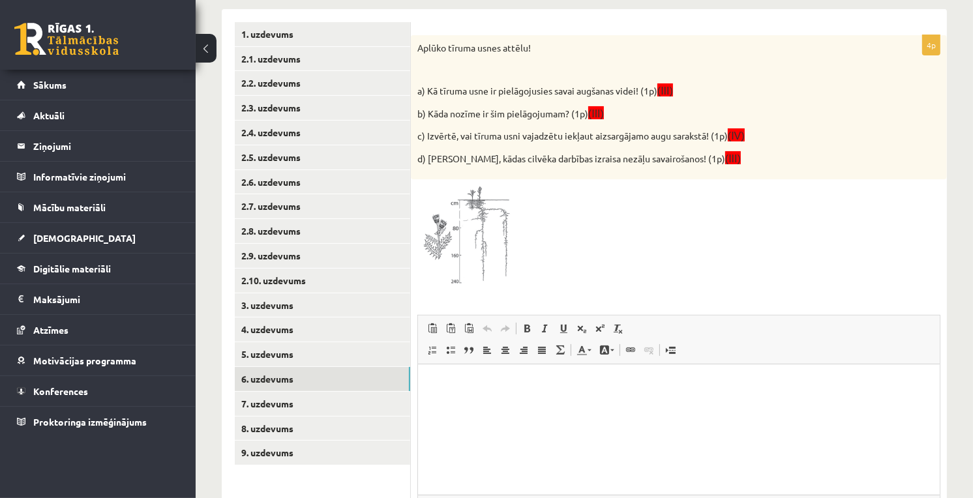
click at [514, 395] on html at bounding box center [678, 384] width 522 height 40
click at [465, 217] on span at bounding box center [466, 217] width 21 height 21
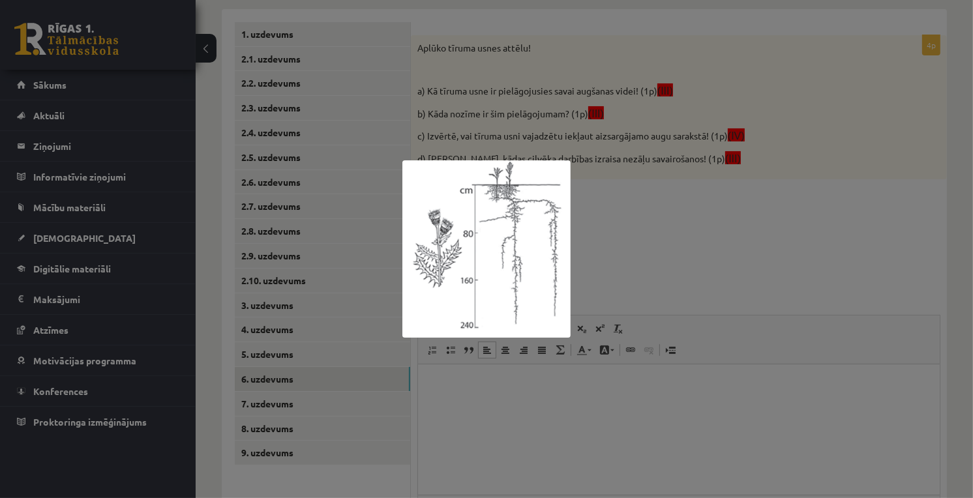
click at [634, 239] on div at bounding box center [486, 249] width 973 height 498
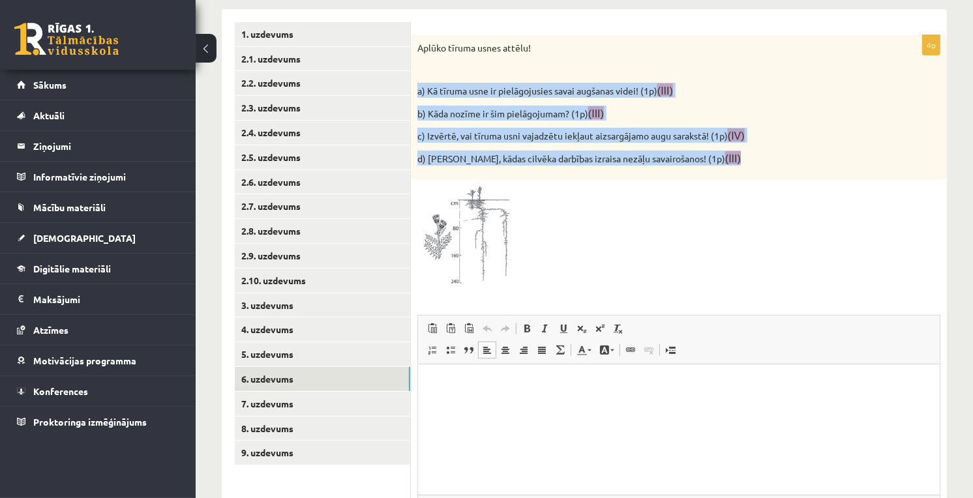
drag, startPoint x: 416, startPoint y: 88, endPoint x: 744, endPoint y: 175, distance: 339.2
click at [744, 175] on div "Aplūko tīruma usnes attēlu! a) Kā tīruma usne ir pielāgojusies savai augšanas v…" at bounding box center [679, 107] width 536 height 145
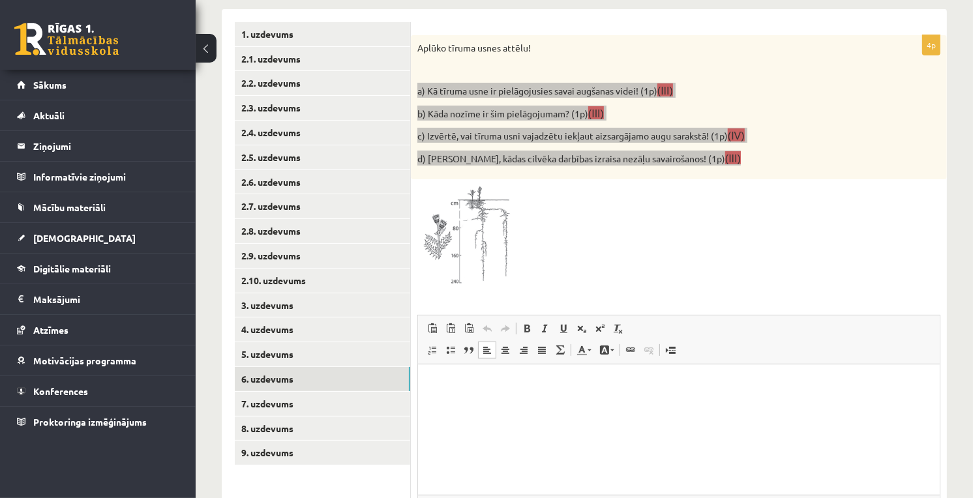
click at [454, 379] on p "Editor, wiswyg-editor-user-answer-47024980234340" at bounding box center [678, 385] width 496 height 14
click at [476, 385] on p "**" at bounding box center [678, 385] width 496 height 14
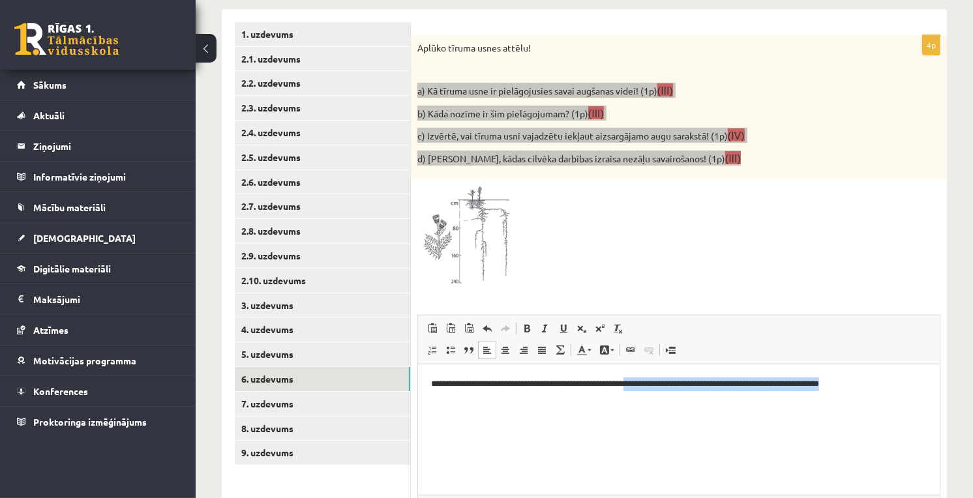
drag, startPoint x: 865, startPoint y: 384, endPoint x: 639, endPoint y: 387, distance: 226.3
click at [639, 387] on p "**********" at bounding box center [678, 385] width 496 height 14
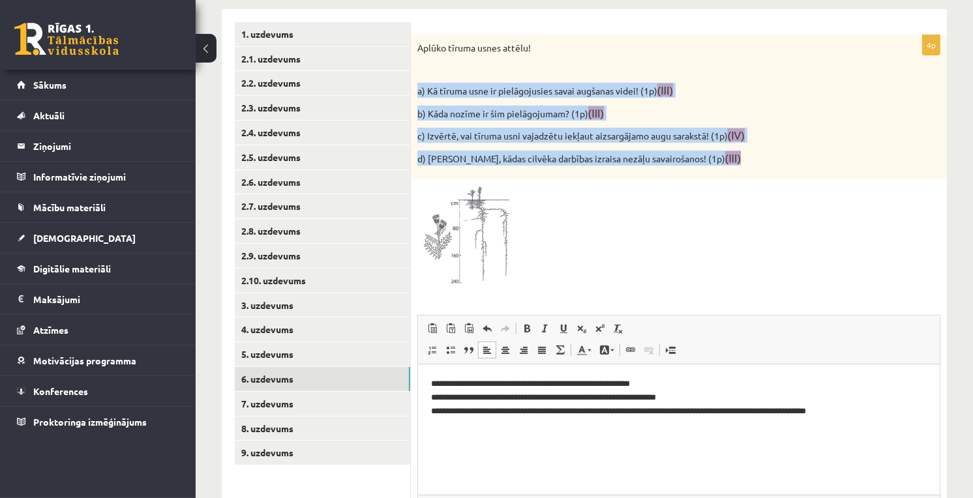
click at [632, 143] on div "Aplūko tīruma usnes attēlu! a) Kā tīruma usne ir pielāgojusies savai augšanas v…" at bounding box center [679, 107] width 536 height 145
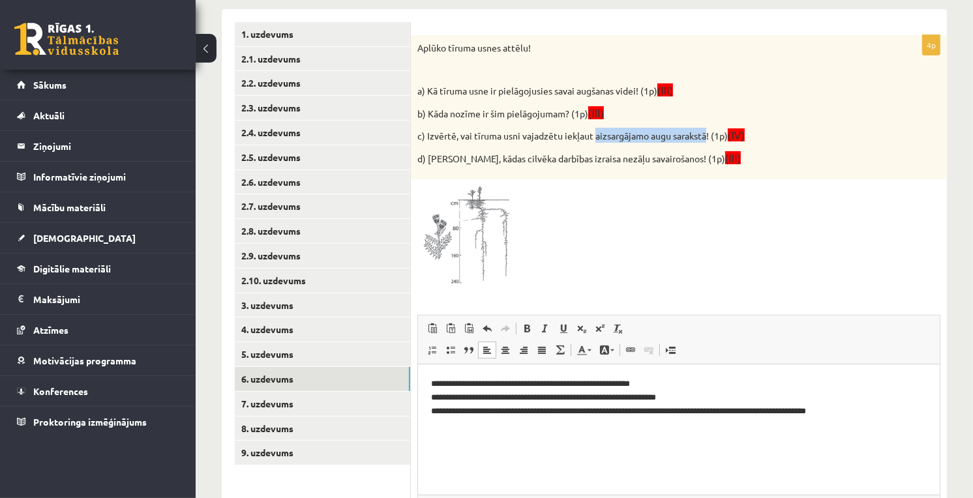
drag, startPoint x: 594, startPoint y: 138, endPoint x: 706, endPoint y: 138, distance: 112.1
click at [706, 138] on p "c) Izvērtē, vai tīruma usni vajadzētu iekļaut aizsargājamo augu sarakstā! (1p) …" at bounding box center [646, 135] width 458 height 15
drag, startPoint x: 853, startPoint y: 413, endPoint x: 837, endPoint y: 416, distance: 15.9
click at [837, 416] on p "**********" at bounding box center [678, 398] width 496 height 40
click at [520, 424] on p "**********" at bounding box center [678, 405] width 496 height 54
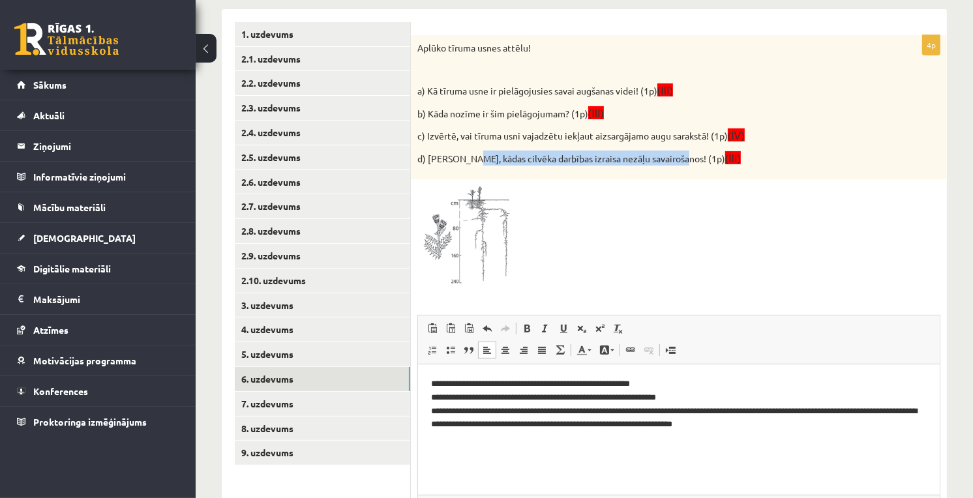
drag, startPoint x: 470, startPoint y: 158, endPoint x: 678, endPoint y: 166, distance: 208.1
click at [678, 166] on div "Aplūko tīruma usnes attēlu! a) Kā tīruma usne ir pielāgojusies savai augšanas v…" at bounding box center [679, 107] width 536 height 145
click at [776, 415] on p "**********" at bounding box center [678, 405] width 496 height 54
click at [776, 424] on p "**********" at bounding box center [678, 405] width 496 height 54
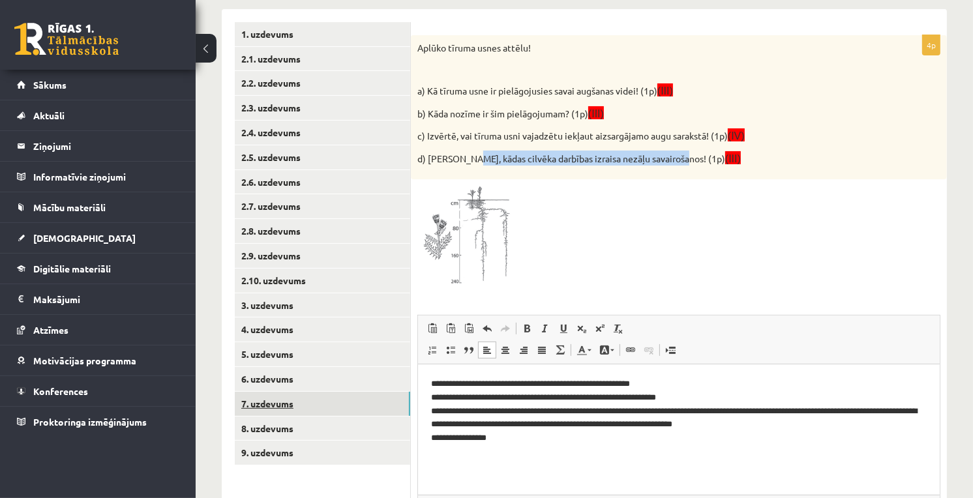
click at [323, 400] on link "7. uzdevums" at bounding box center [322, 404] width 175 height 24
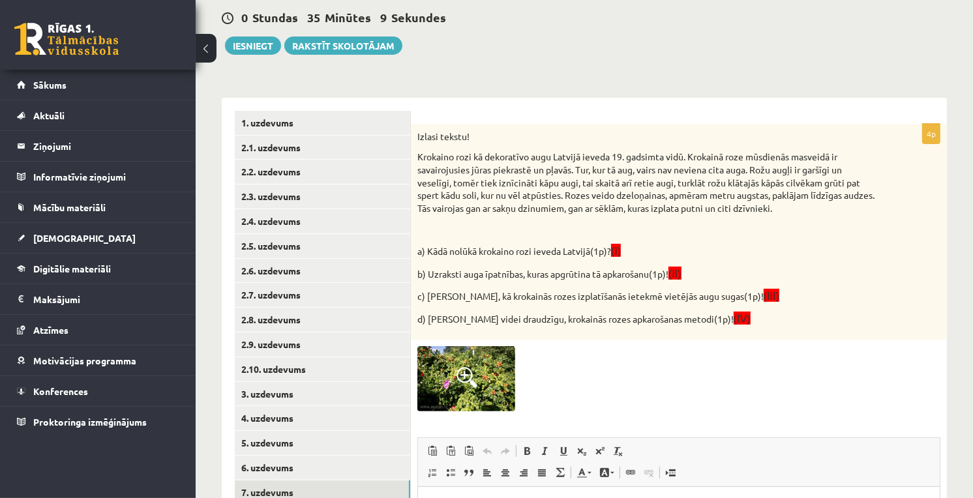
scroll to position [394, 0]
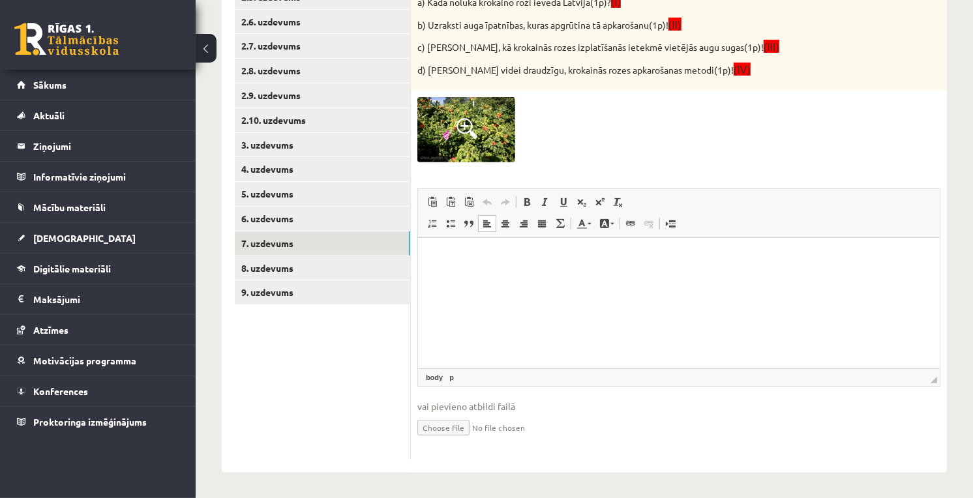
click at [484, 258] on p "Editor, wiswyg-editor-user-answer-47024816231260" at bounding box center [678, 258] width 496 height 14
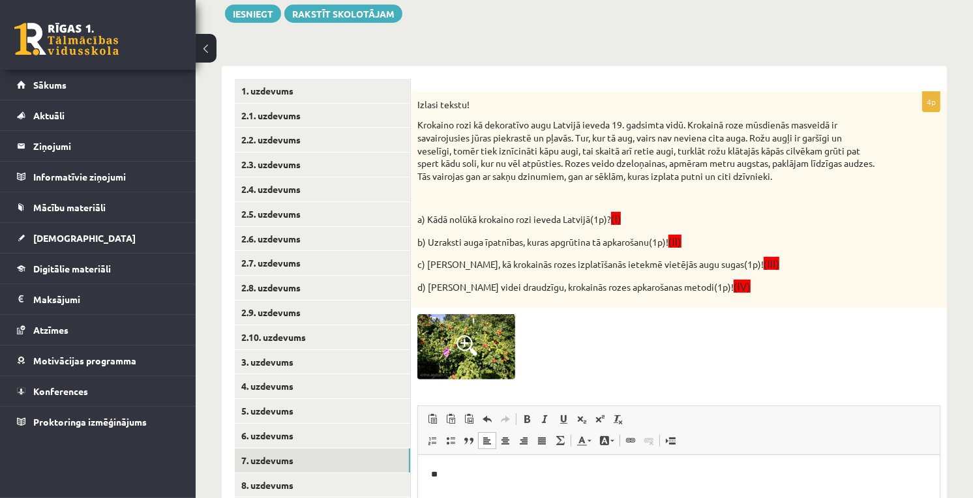
scroll to position [104, 0]
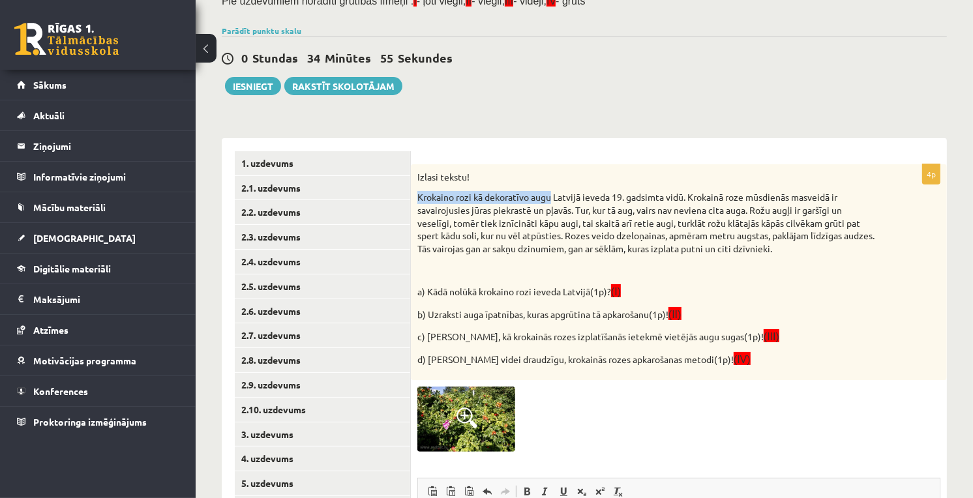
drag, startPoint x: 418, startPoint y: 194, endPoint x: 552, endPoint y: 198, distance: 134.4
click at [552, 198] on p "Krokaino rozi kā dekoratīvo augu Latvijā ieveda 19. gadsimta vidū. Krokainā roz…" at bounding box center [646, 223] width 458 height 64
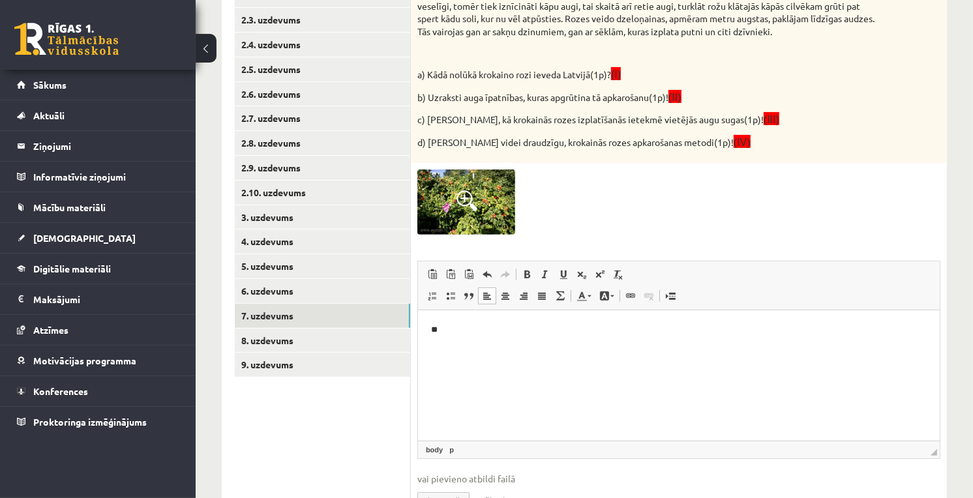
scroll to position [394, 0]
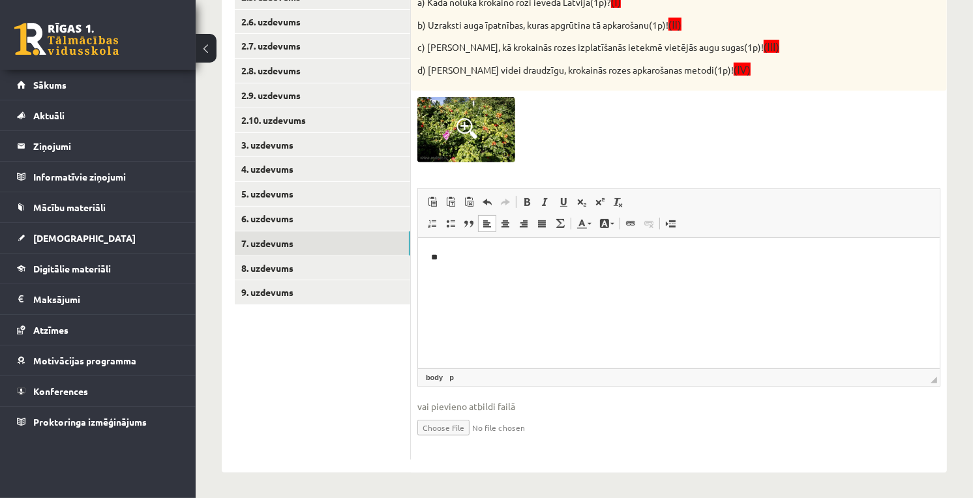
click at [494, 263] on p "**" at bounding box center [678, 258] width 496 height 14
click at [446, 257] on p "**********" at bounding box center [678, 258] width 496 height 14
click at [584, 273] on html "**********" at bounding box center [678, 258] width 522 height 40
click at [496, 278] on p "**********" at bounding box center [678, 278] width 496 height 54
click at [466, 268] on p "**********" at bounding box center [678, 278] width 496 height 54
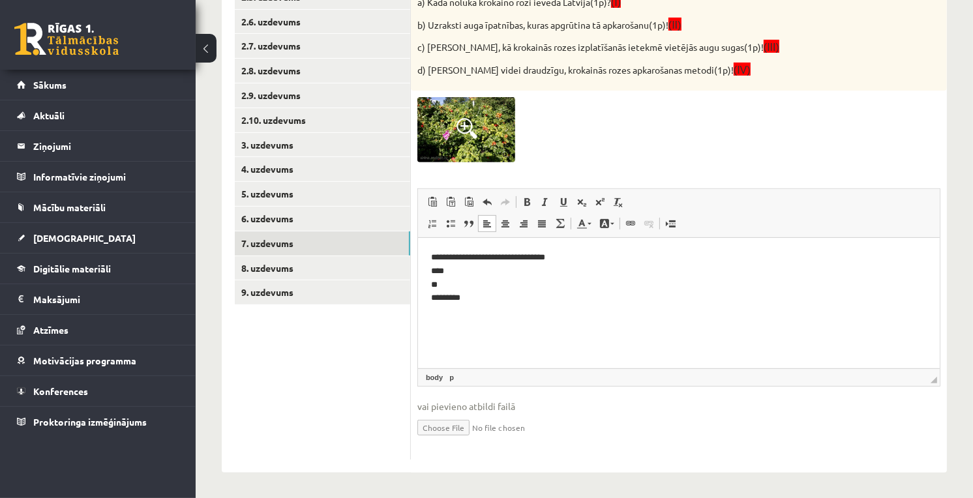
scroll to position [249, 0]
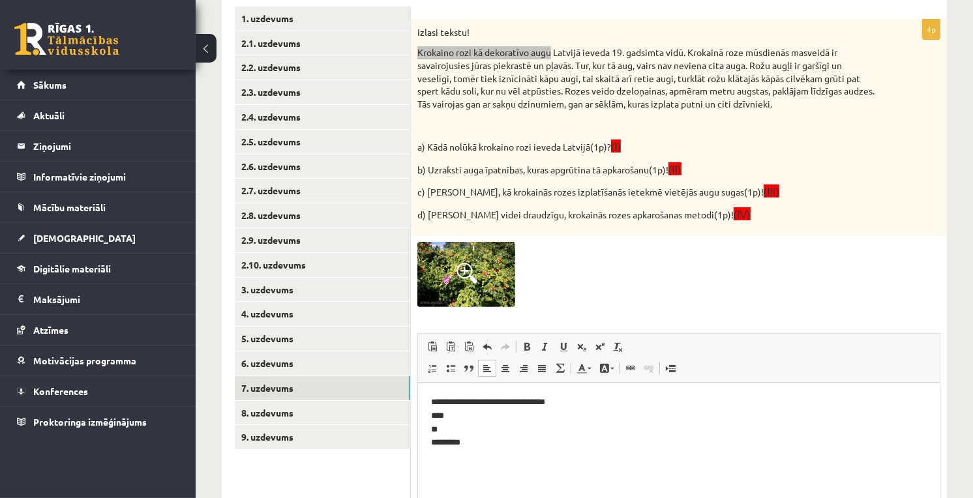
click at [537, 419] on p "**********" at bounding box center [678, 423] width 496 height 54
click at [486, 408] on p "**********" at bounding box center [678, 423] width 496 height 54
click at [492, 412] on p "**********" at bounding box center [678, 423] width 496 height 54
drag, startPoint x: 636, startPoint y: 193, endPoint x: 716, endPoint y: 190, distance: 80.2
click at [716, 190] on p "c) Paskaidro, kā krokainās rozes izplatīšanās ietekmē vietējās augu sugas(1p)! …" at bounding box center [646, 191] width 458 height 15
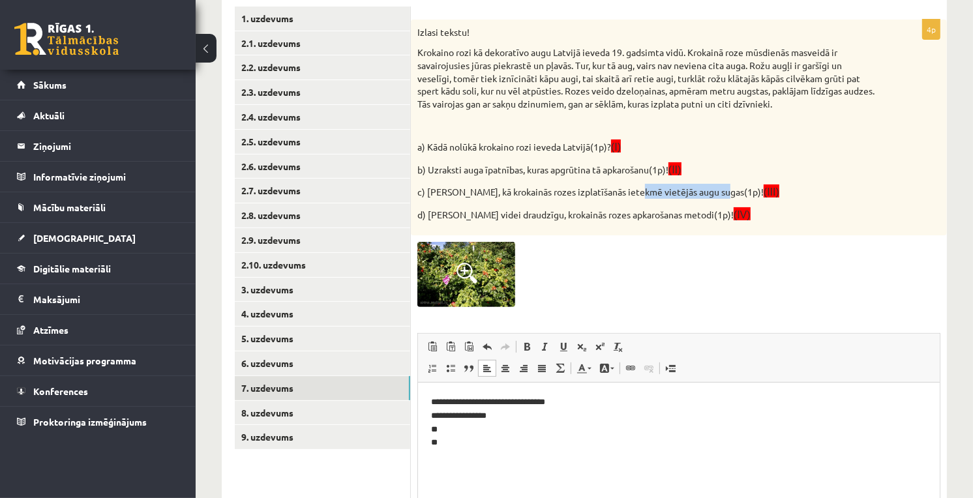
click at [712, 191] on p "c) Paskaidro, kā krokainās rozes izplatīšanās ietekmē vietējās augu sugas(1p)! …" at bounding box center [646, 191] width 458 height 15
drag, startPoint x: 714, startPoint y: 191, endPoint x: 634, endPoint y: 196, distance: 80.4
click at [634, 196] on p "c) Paskaidro, kā krokainās rozes izplatīšanās ietekmē vietējās augu sugas(1p)! …" at bounding box center [646, 191] width 458 height 15
click at [467, 424] on p "**********" at bounding box center [678, 423] width 496 height 54
click at [529, 428] on p "**********" at bounding box center [678, 423] width 496 height 54
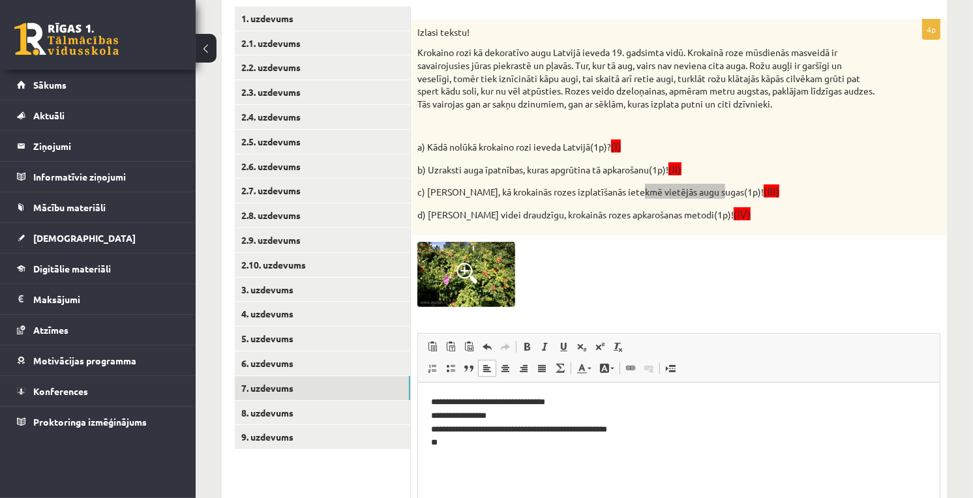
scroll to position [394, 0]
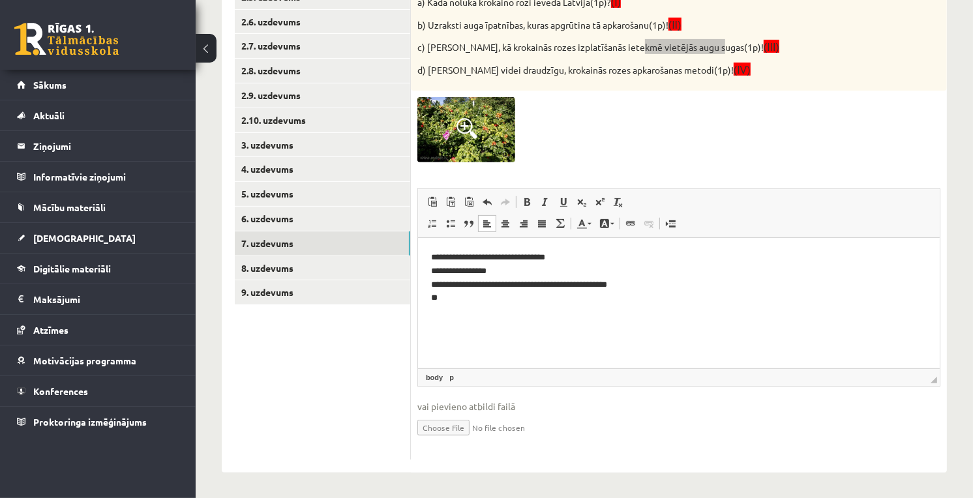
click at [572, 301] on p "**********" at bounding box center [678, 278] width 496 height 54
click at [648, 318] on html "**********" at bounding box center [678, 278] width 522 height 80
click at [473, 301] on p "**********" at bounding box center [678, 278] width 496 height 54
click at [494, 295] on p "**********" at bounding box center [678, 278] width 496 height 54
click at [678, 304] on p "**********" at bounding box center [678, 278] width 496 height 54
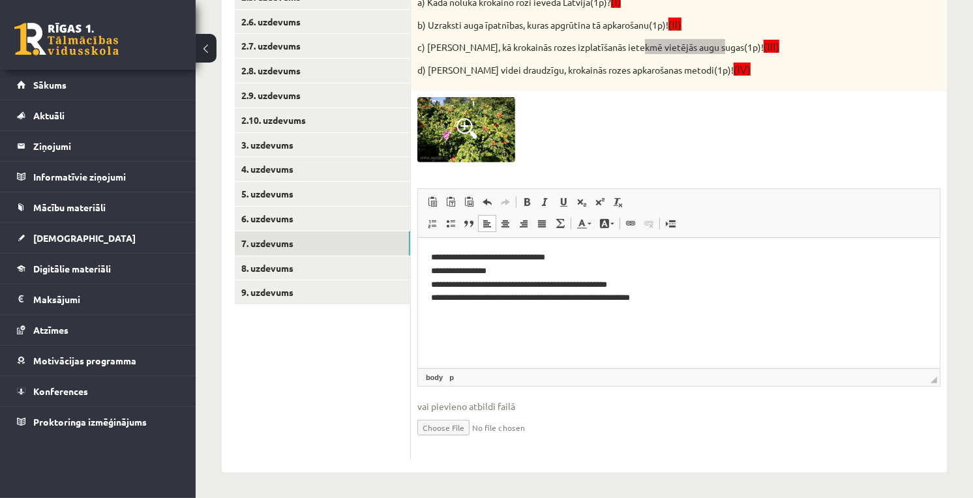
click at [687, 299] on p "**********" at bounding box center [678, 278] width 496 height 54
click at [725, 300] on p "**********" at bounding box center [678, 278] width 496 height 54
click at [791, 297] on p "**********" at bounding box center [678, 278] width 496 height 54
click at [761, 295] on p "**********" at bounding box center [678, 278] width 496 height 54
click at [798, 282] on p "**********" at bounding box center [678, 278] width 496 height 54
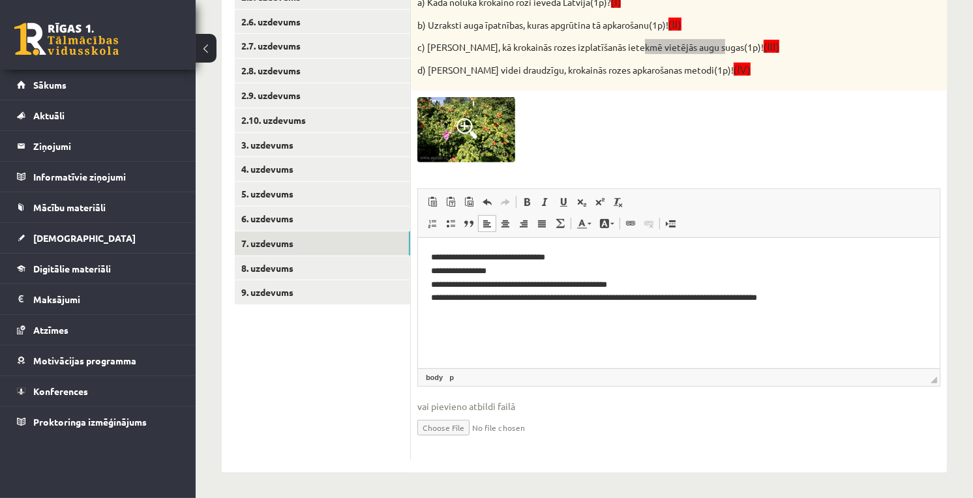
click at [804, 290] on p "**********" at bounding box center [678, 278] width 496 height 54
click at [806, 299] on p "**********" at bounding box center [678, 278] width 496 height 54
click at [902, 292] on p "**********" at bounding box center [678, 278] width 496 height 54
click at [515, 312] on p "**********" at bounding box center [678, 285] width 496 height 68
click at [516, 313] on p "**********" at bounding box center [678, 285] width 496 height 68
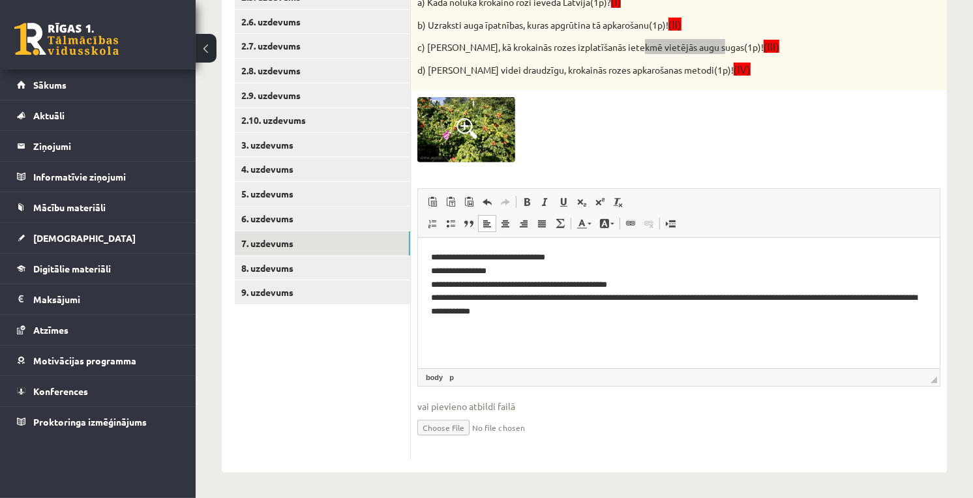
click at [575, 312] on p "**********" at bounding box center [678, 285] width 496 height 68
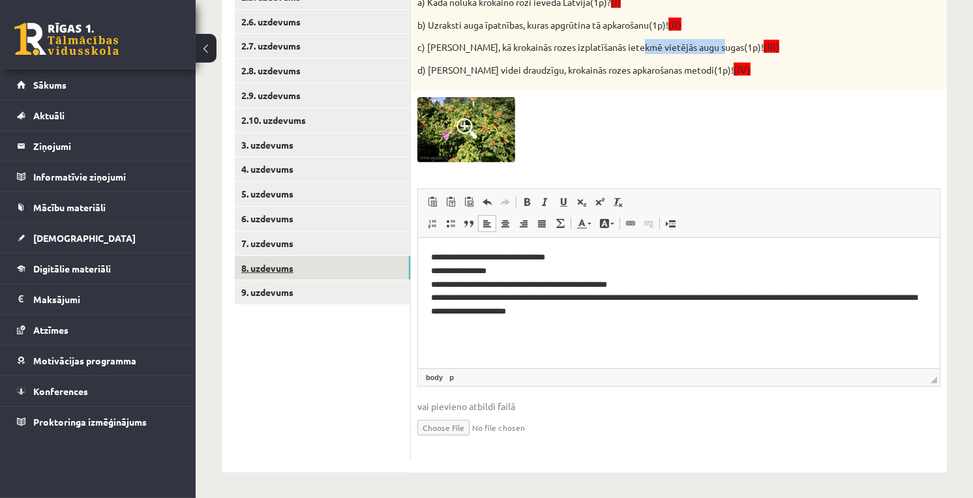
click at [303, 269] on link "8. uzdevums" at bounding box center [322, 268] width 175 height 24
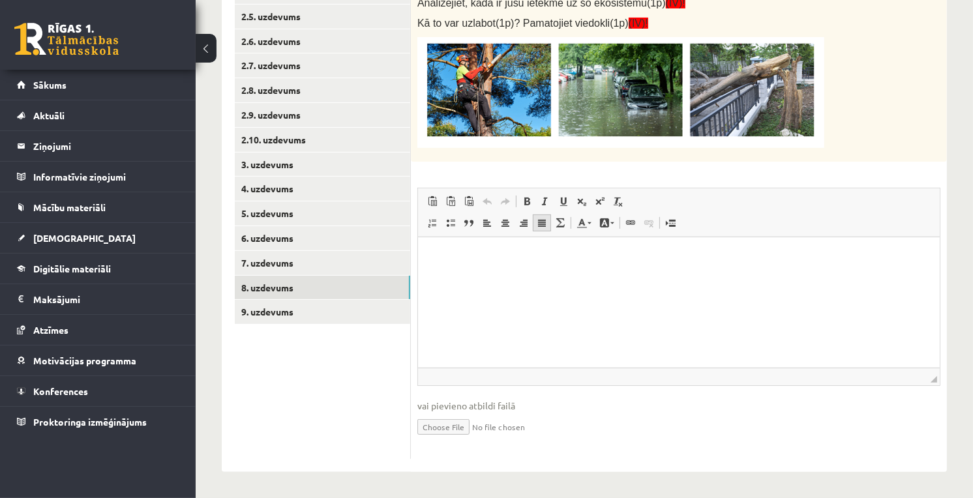
scroll to position [157, 0]
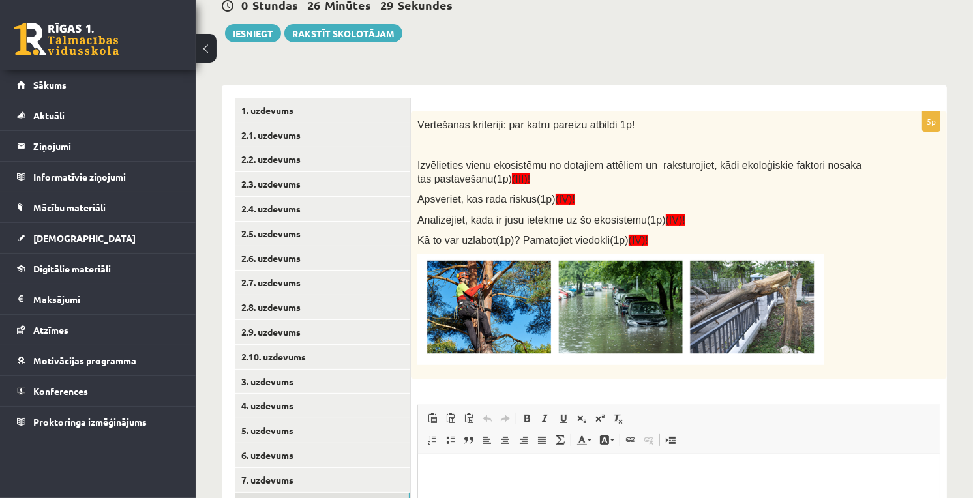
click at [617, 340] on img at bounding box center [620, 309] width 407 height 111
click at [574, 458] on html at bounding box center [678, 474] width 522 height 40
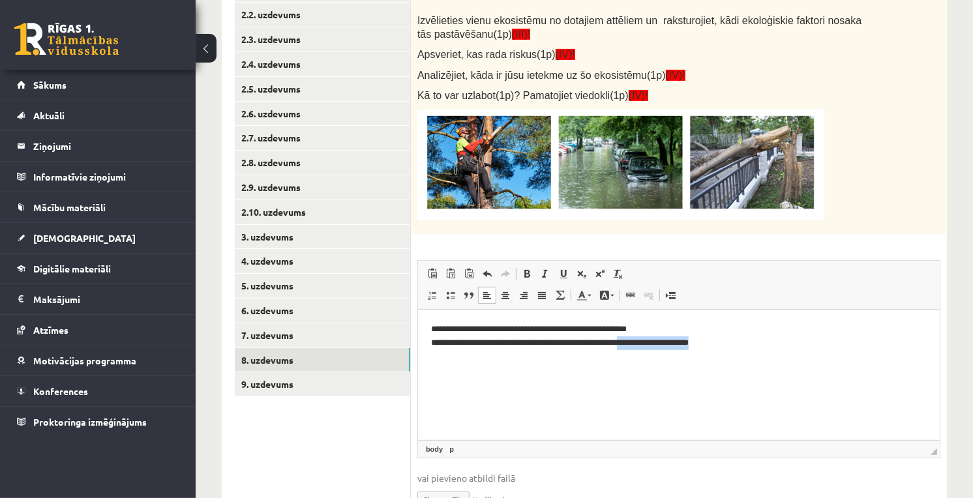
drag, startPoint x: 726, startPoint y: 349, endPoint x: 628, endPoint y: 351, distance: 98.5
click at [628, 351] on html "**********" at bounding box center [678, 335] width 522 height 53
click at [732, 336] on p "**********" at bounding box center [678, 335] width 496 height 27
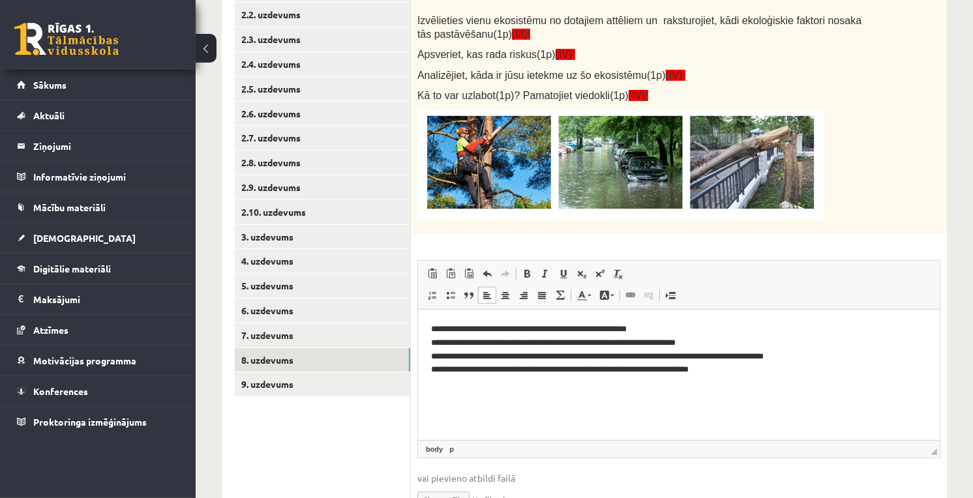
click at [777, 370] on p "**********" at bounding box center [678, 349] width 496 height 54
click at [341, 388] on link "9. uzdevums" at bounding box center [322, 384] width 175 height 24
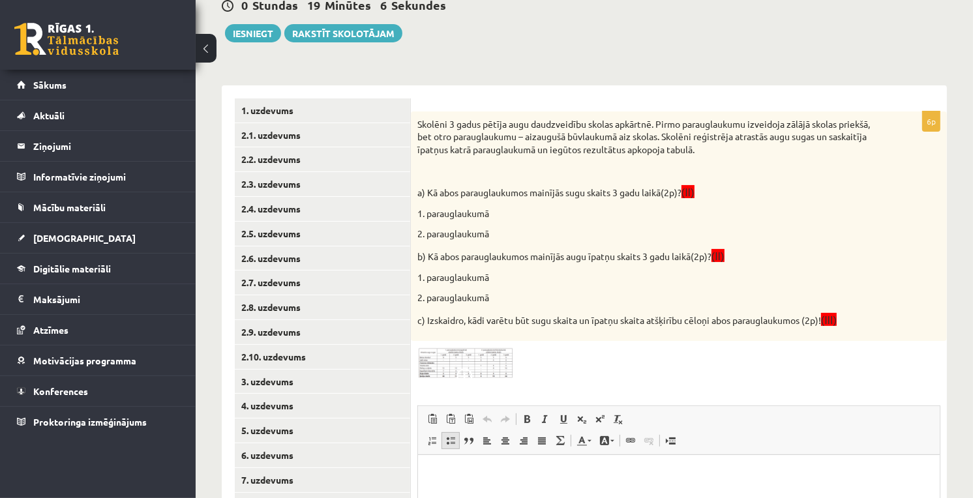
scroll to position [374, 0]
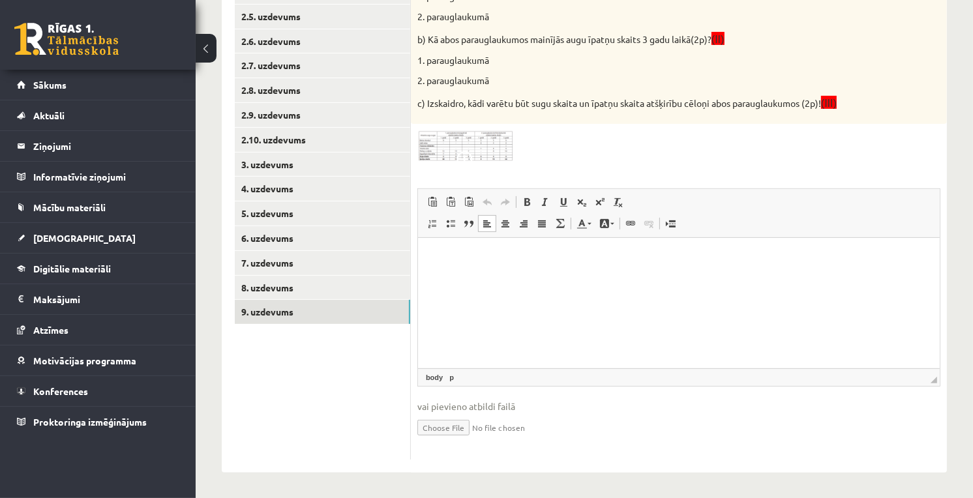
click at [491, 266] on html at bounding box center [678, 258] width 522 height 40
click at [493, 162] on div "6p Skolēni 3 gadus pētīja augu daudzveidību skolas apkārtnē. Pirmo parauglaukum…" at bounding box center [679, 176] width 536 height 565
click at [488, 155] on img at bounding box center [466, 146] width 98 height 32
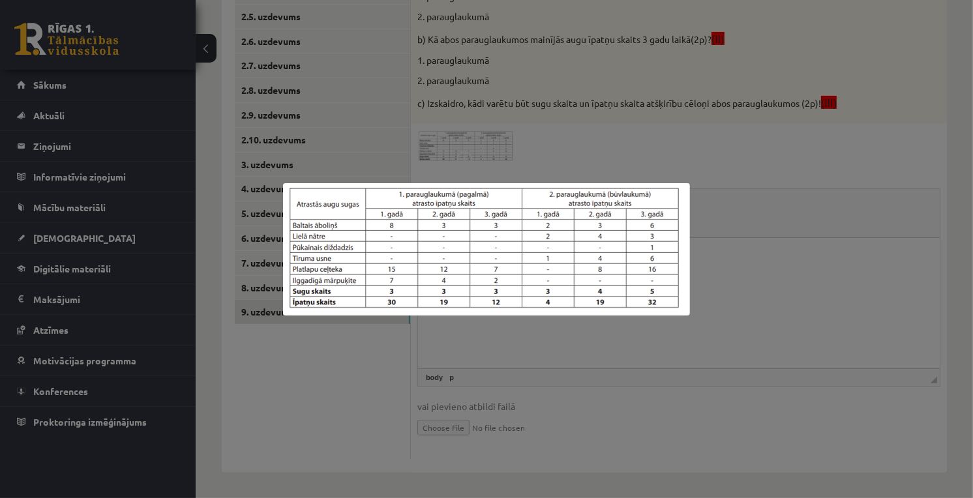
click at [544, 81] on div at bounding box center [486, 249] width 973 height 498
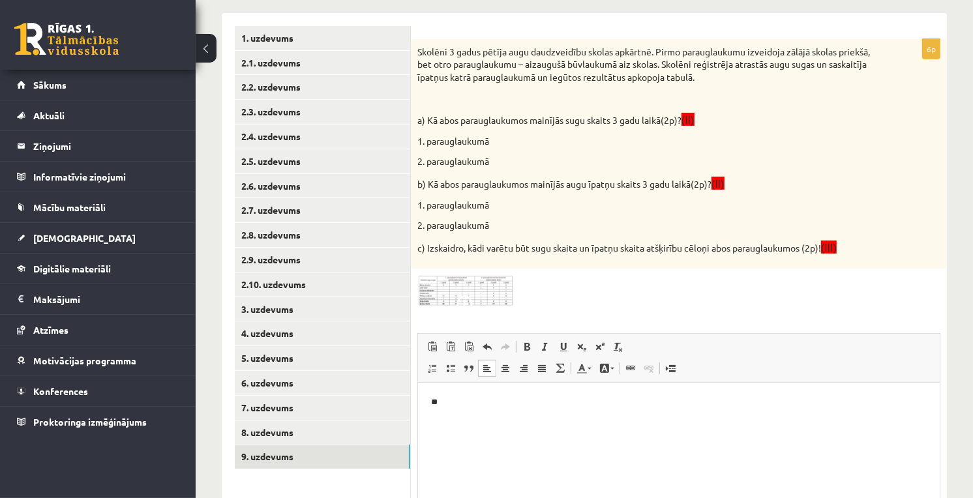
scroll to position [157, 0]
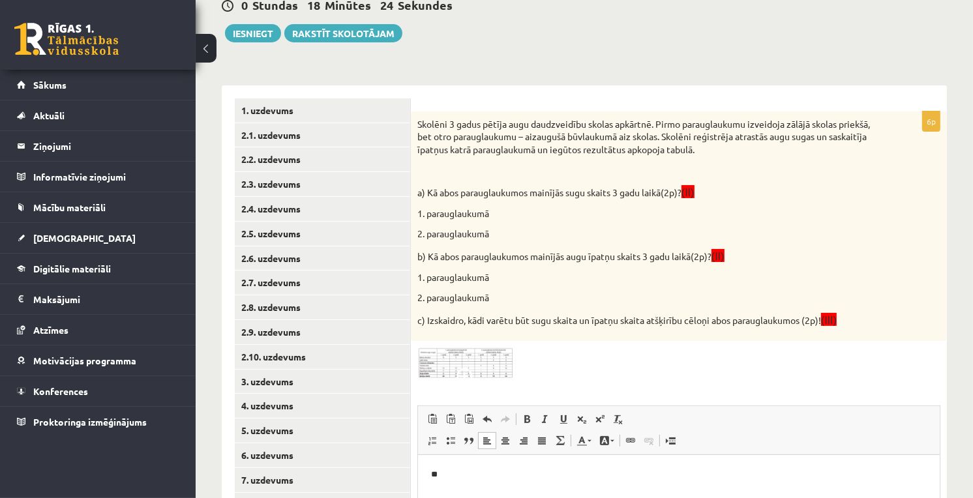
click at [486, 353] on img at bounding box center [466, 364] width 98 height 32
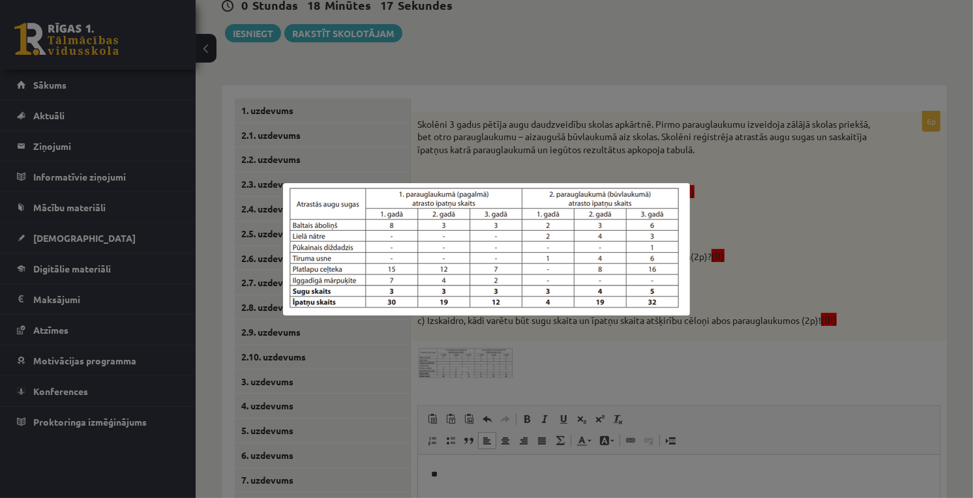
click at [486, 366] on div at bounding box center [486, 249] width 973 height 498
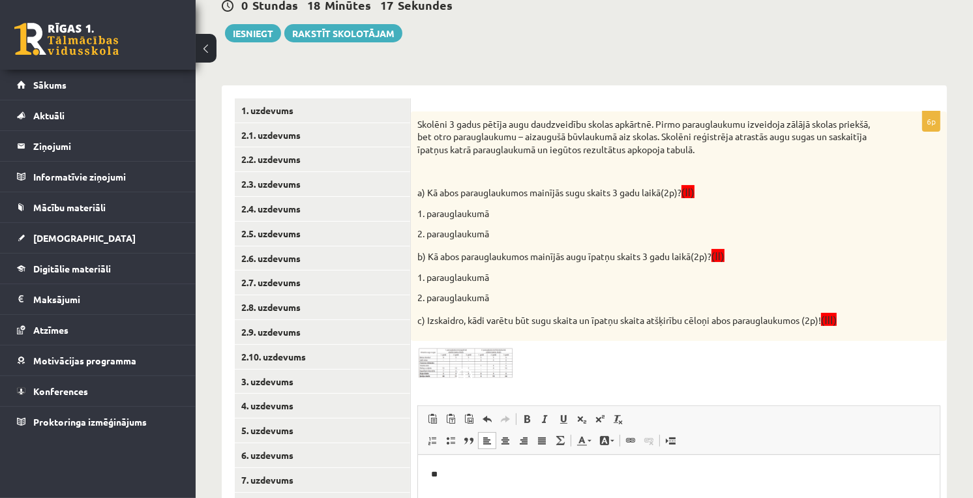
scroll to position [302, 0]
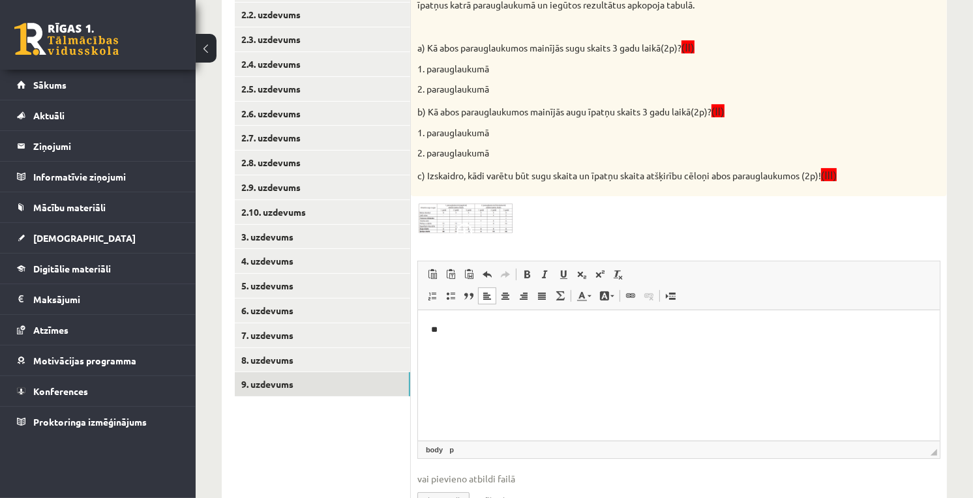
click at [454, 332] on p "**" at bounding box center [678, 330] width 496 height 14
click at [466, 229] on span at bounding box center [466, 234] width 21 height 21
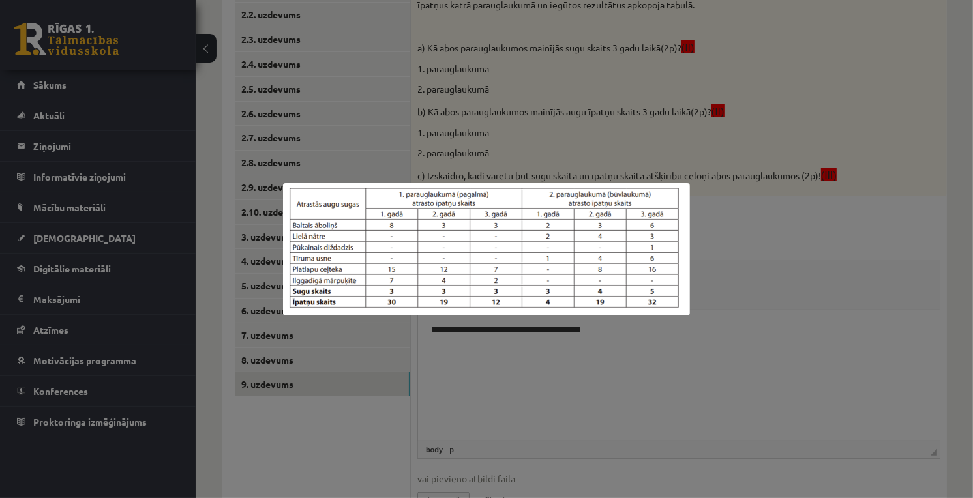
click at [561, 348] on div at bounding box center [486, 249] width 973 height 498
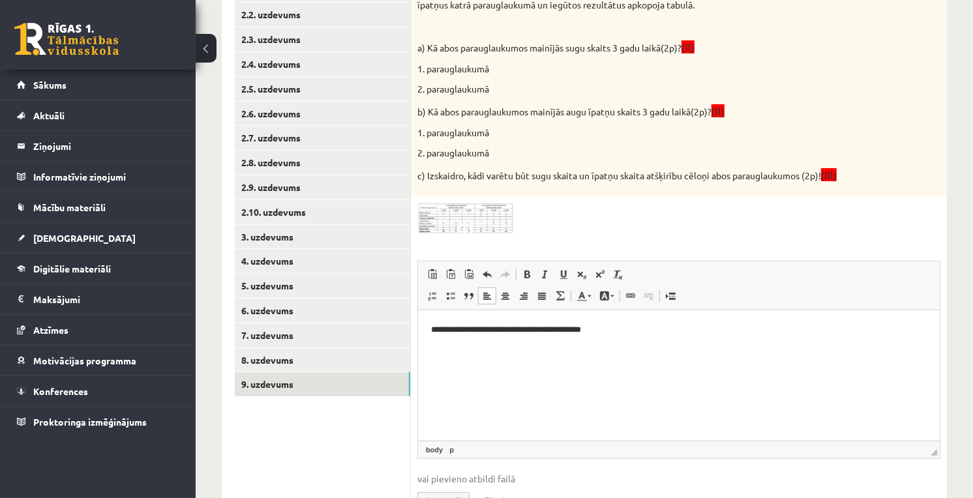
click at [629, 334] on p "**********" at bounding box center [678, 330] width 496 height 14
click at [477, 205] on img at bounding box center [466, 219] width 98 height 32
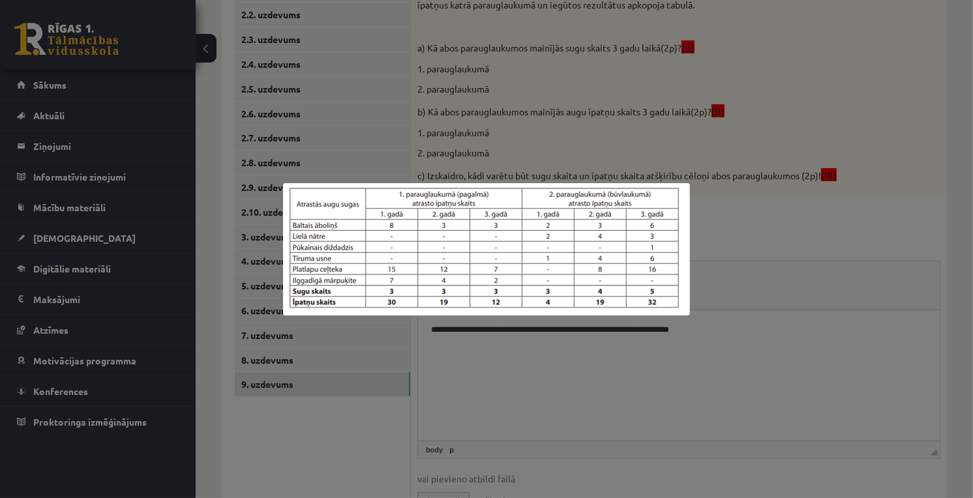
click at [668, 151] on div at bounding box center [486, 249] width 973 height 498
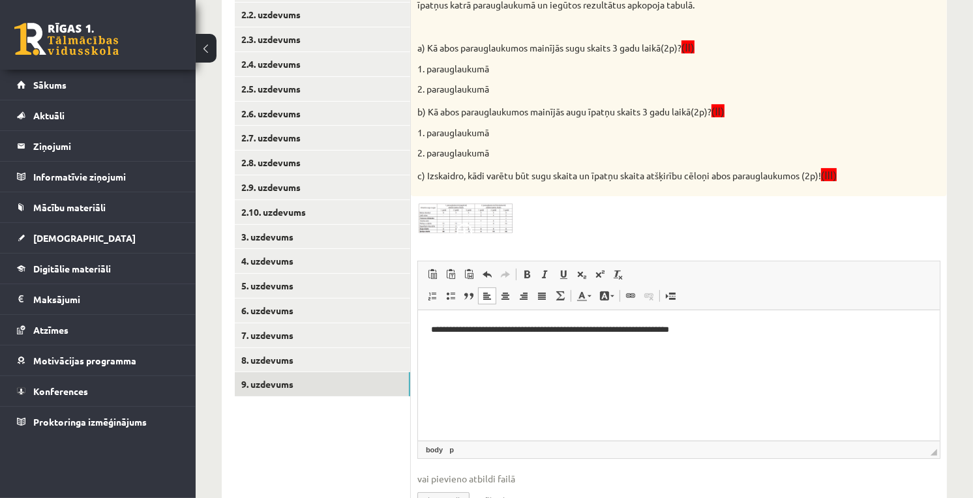
click at [737, 333] on p "**********" at bounding box center [678, 330] width 496 height 14
click at [501, 216] on img at bounding box center [466, 219] width 98 height 32
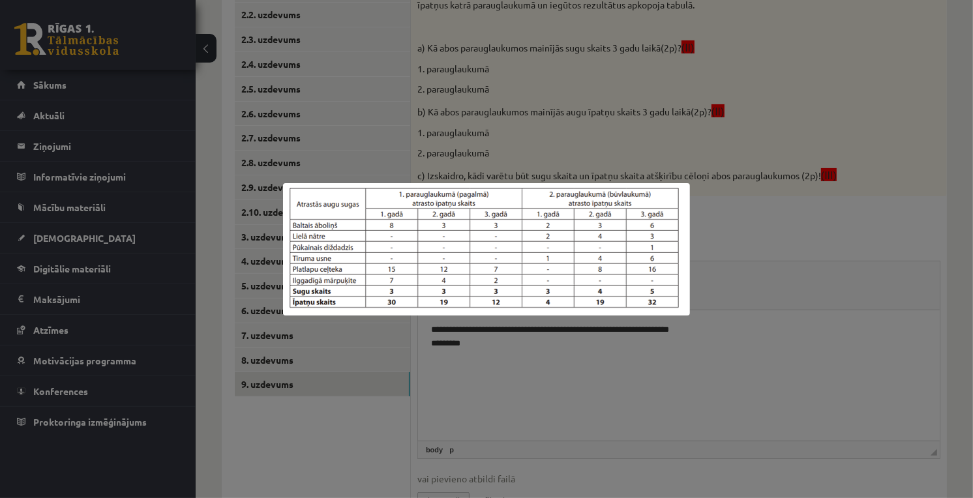
click at [744, 288] on div at bounding box center [486, 249] width 973 height 498
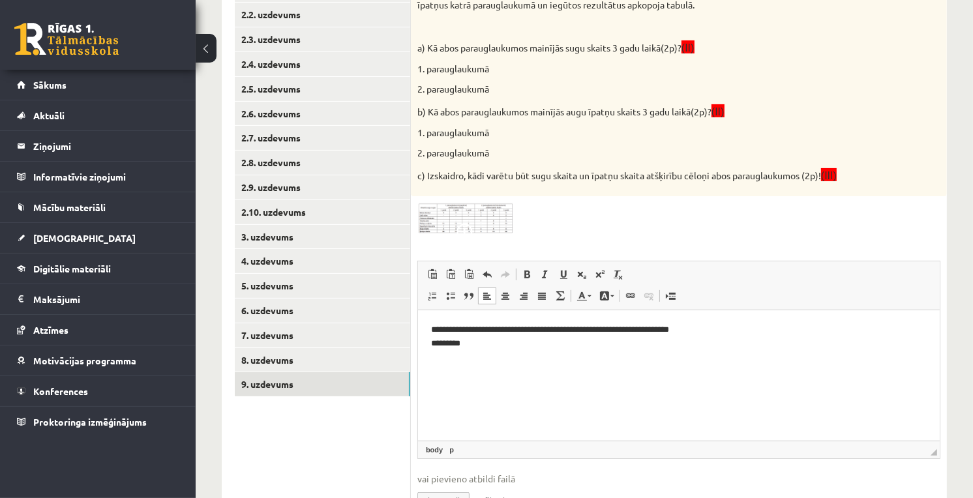
click at [413, 42] on div "Skolēni 3 gadus pētīja augu daudzveidību skolas apkārtnē. Pirmo parauglaukumu i…" at bounding box center [679, 82] width 536 height 230
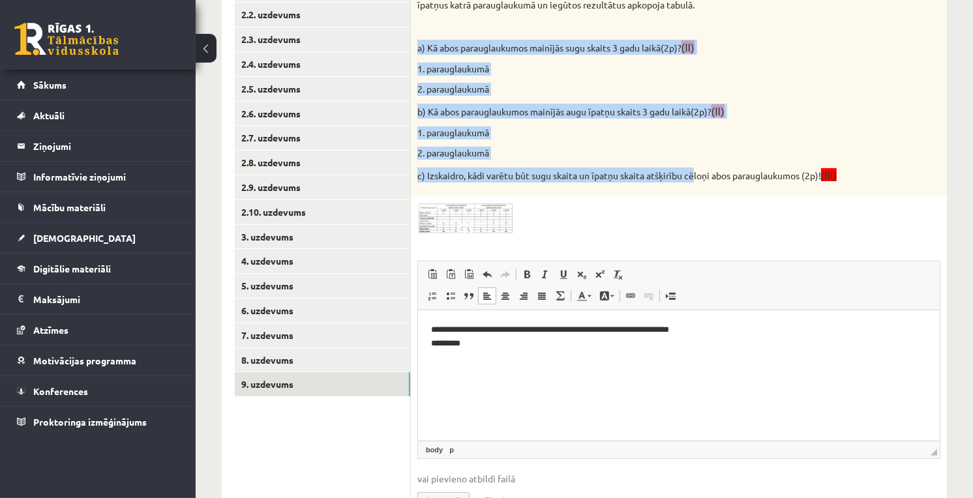
drag, startPoint x: 415, startPoint y: 42, endPoint x: 694, endPoint y: 183, distance: 312.3
click at [694, 183] on div "Skolēni 3 gadus pētīja augu daudzveidību skolas apkārtnē. Pirmo parauglaukumu i…" at bounding box center [679, 82] width 536 height 230
drag, startPoint x: 694, startPoint y: 183, endPoint x: 591, endPoint y: 95, distance: 135.5
click at [591, 95] on p "2. parauglaukumā" at bounding box center [646, 89] width 458 height 13
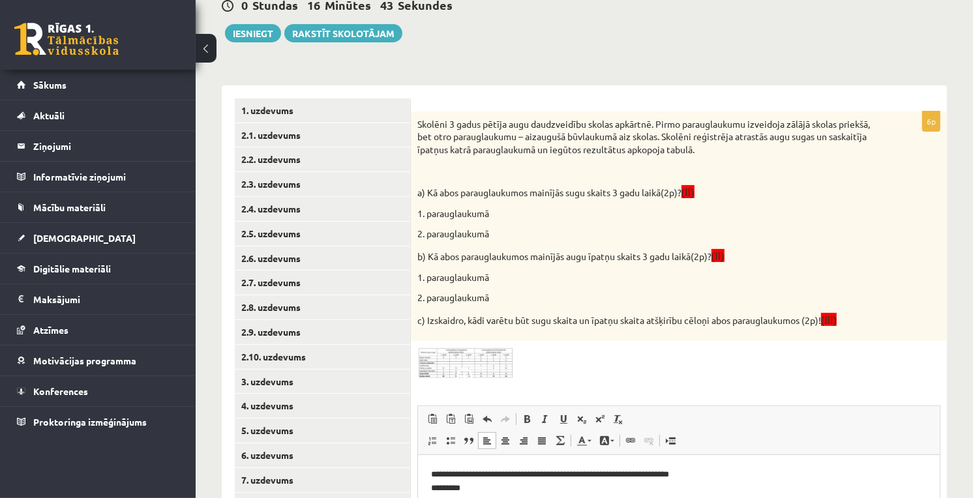
scroll to position [85, 0]
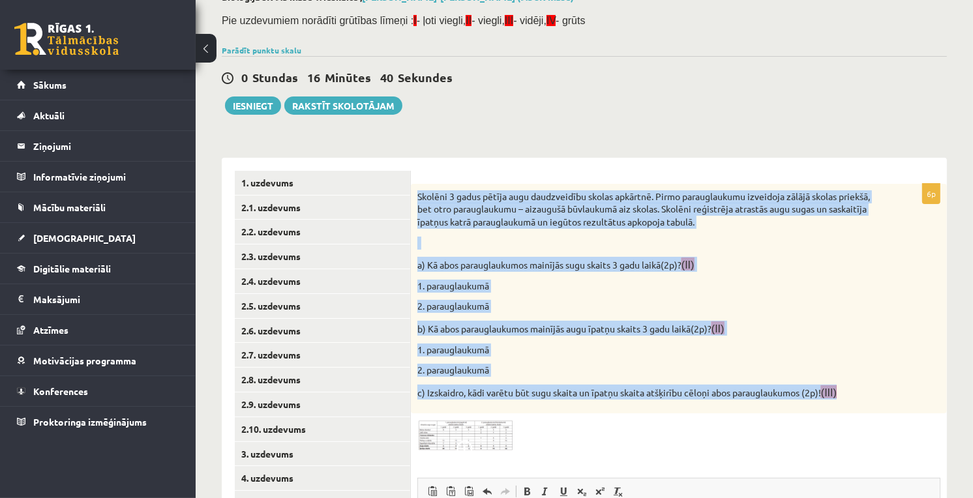
drag, startPoint x: 415, startPoint y: 196, endPoint x: 842, endPoint y: 402, distance: 473.9
click at [842, 402] on div "Skolēni 3 gadus pētīja augu daudzveidību skolas apkārtnē. Pirmo parauglaukumu i…" at bounding box center [679, 299] width 536 height 230
click at [832, 274] on div "Skolēni 3 gadus pētīja augu daudzveidību skolas apkārtnē. Pirmo parauglaukumu i…" at bounding box center [679, 299] width 536 height 230
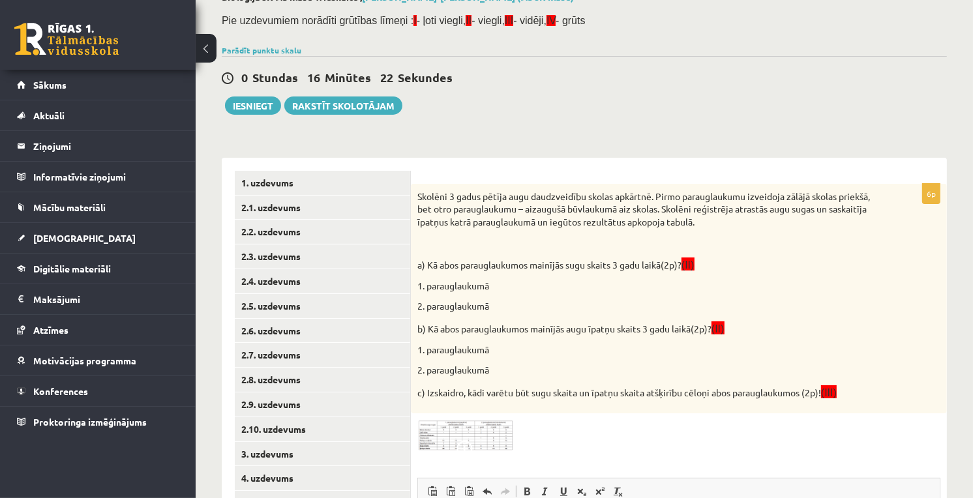
click at [454, 432] on img at bounding box center [466, 436] width 98 height 32
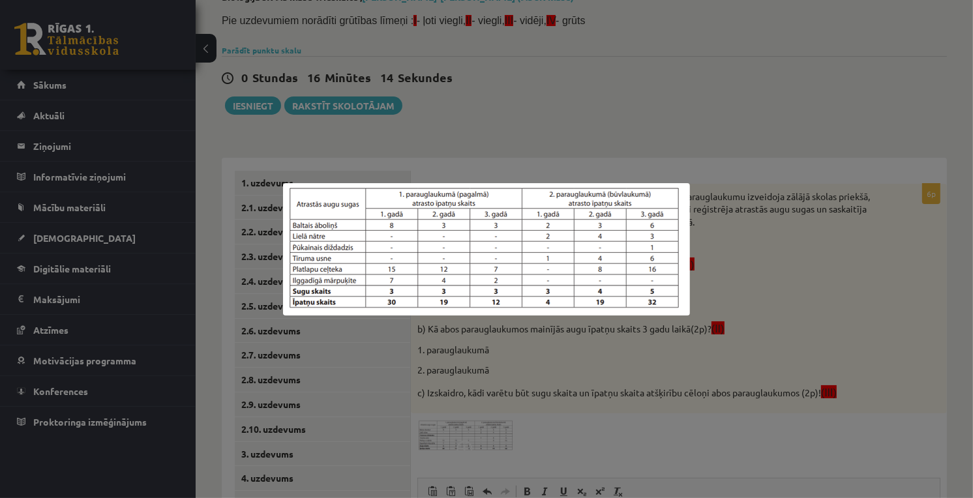
click at [499, 363] on div at bounding box center [486, 249] width 973 height 498
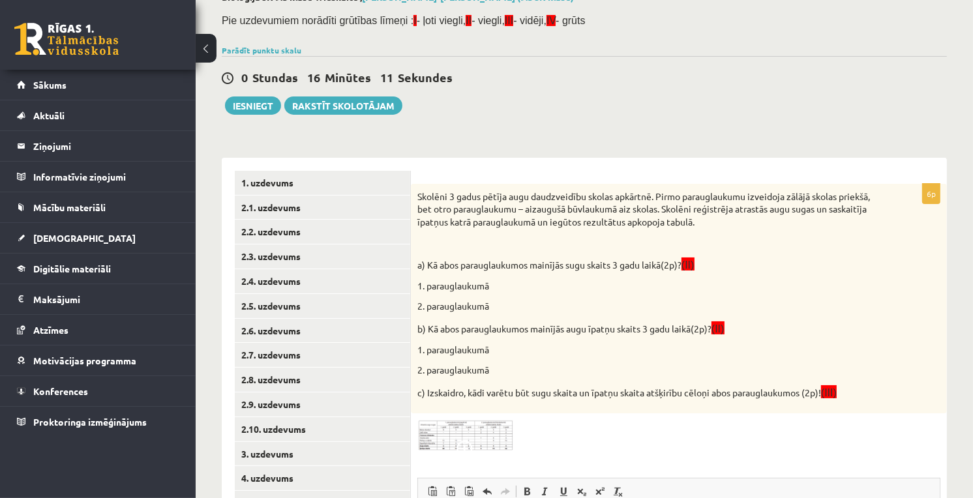
scroll to position [230, 0]
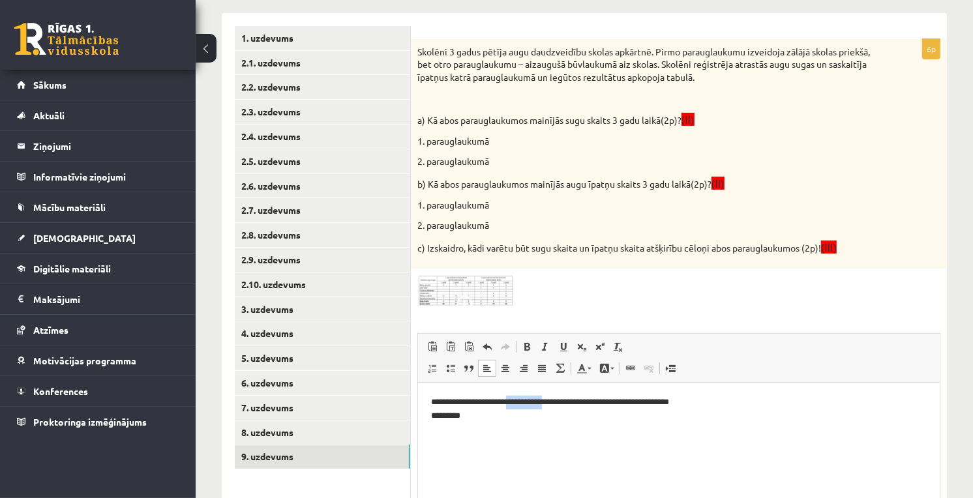
drag, startPoint x: 567, startPoint y: 404, endPoint x: 518, endPoint y: 407, distance: 49.1
click at [518, 407] on p "**********" at bounding box center [678, 409] width 496 height 27
drag, startPoint x: 698, startPoint y: 403, endPoint x: 659, endPoint y: 406, distance: 39.9
click at [659, 406] on p "**********" at bounding box center [678, 409] width 496 height 27
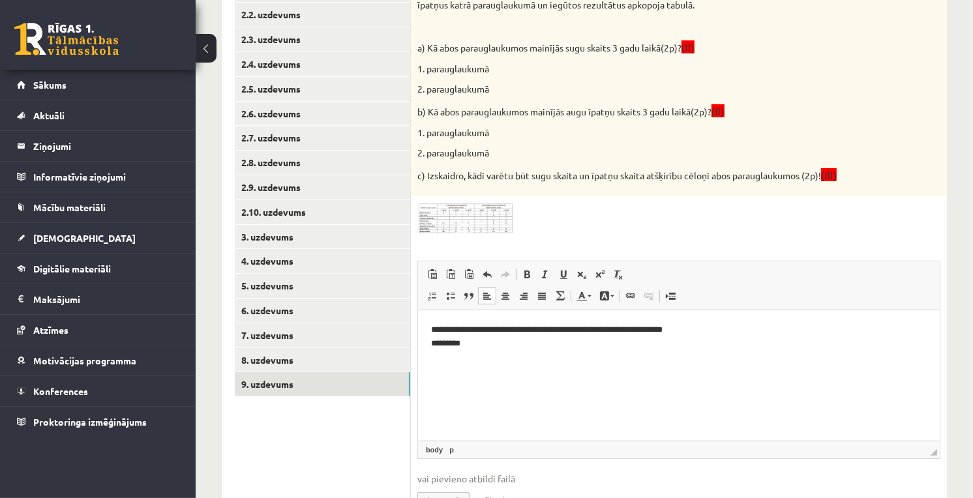
click at [466, 341] on p "**********" at bounding box center [678, 336] width 496 height 27
click at [446, 348] on p "**********" at bounding box center [678, 336] width 496 height 27
click at [662, 331] on p "**********" at bounding box center [678, 336] width 496 height 27
click at [660, 345] on p "**********" at bounding box center [678, 336] width 496 height 27
drag, startPoint x: 673, startPoint y: 347, endPoint x: 647, endPoint y: 355, distance: 26.8
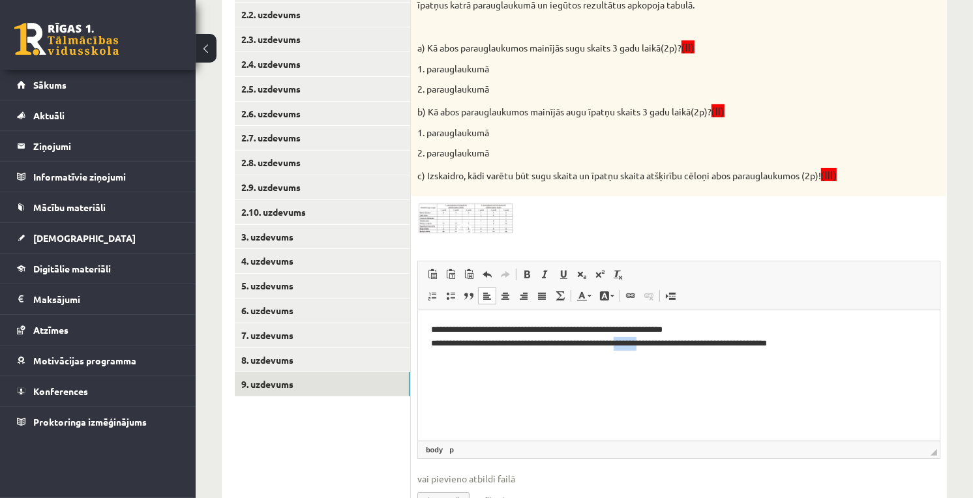
click at [647, 355] on html "**********" at bounding box center [678, 336] width 522 height 53
drag, startPoint x: 835, startPoint y: 341, endPoint x: 780, endPoint y: 350, distance: 55.5
click at [780, 350] on p "**********" at bounding box center [678, 336] width 496 height 27
click at [484, 361] on p "**********" at bounding box center [678, 343] width 496 height 40
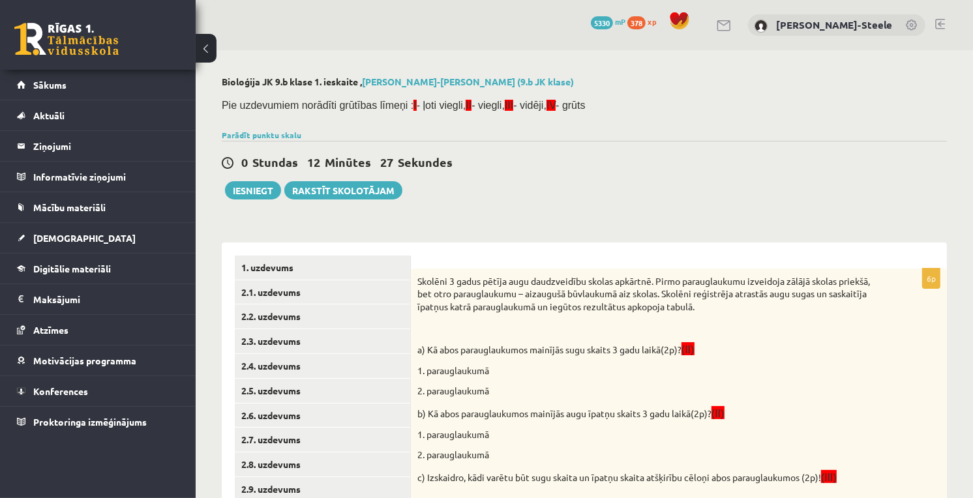
scroll to position [217, 0]
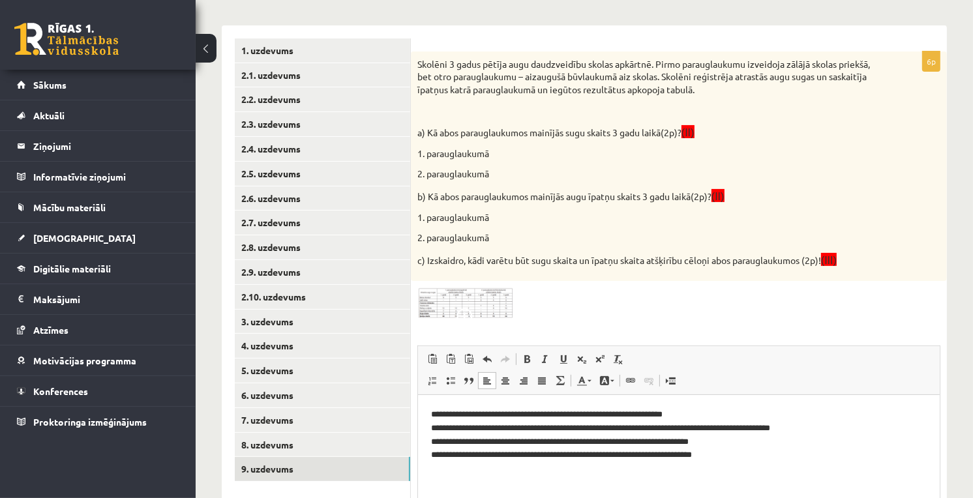
click at [457, 307] on img at bounding box center [466, 304] width 98 height 32
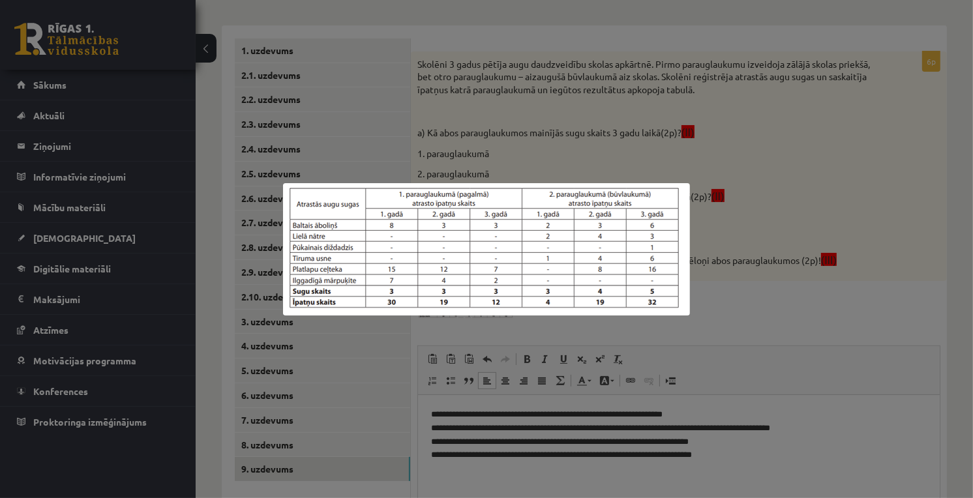
drag, startPoint x: 800, startPoint y: 403, endPoint x: 818, endPoint y: 399, distance: 18.0
click at [818, 399] on div at bounding box center [486, 249] width 973 height 498
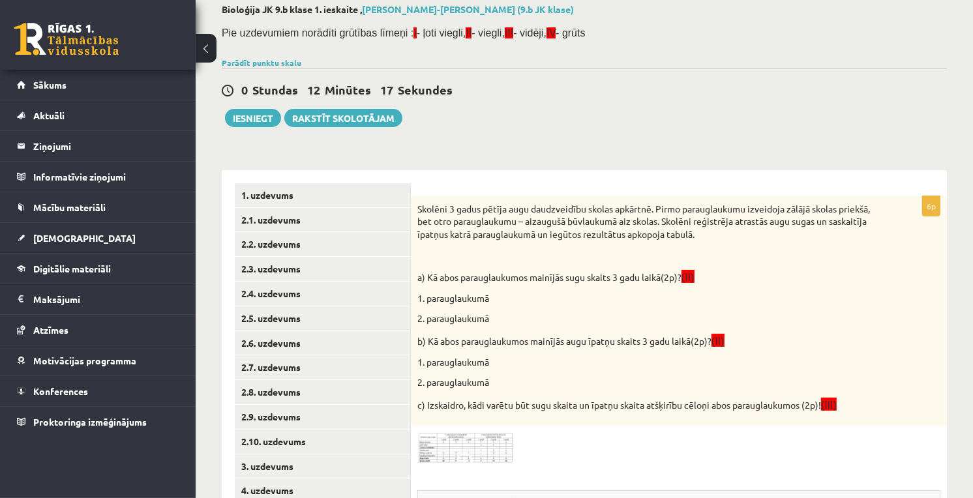
scroll to position [0, 0]
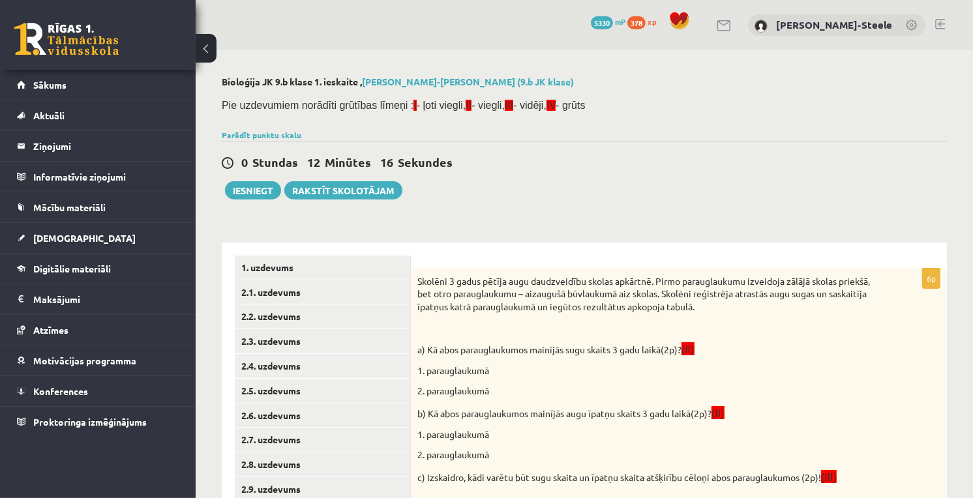
click at [244, 200] on div "Bioloģija JK 9.b klase 1. ieskaite , Ēriks Jurģis Zuments-Steele (9.b JK klase)…" at bounding box center [584, 461] width 777 height 823
click at [245, 198] on button "Iesniegt" at bounding box center [253, 190] width 56 height 18
